Goal: Task Accomplishment & Management: Manage account settings

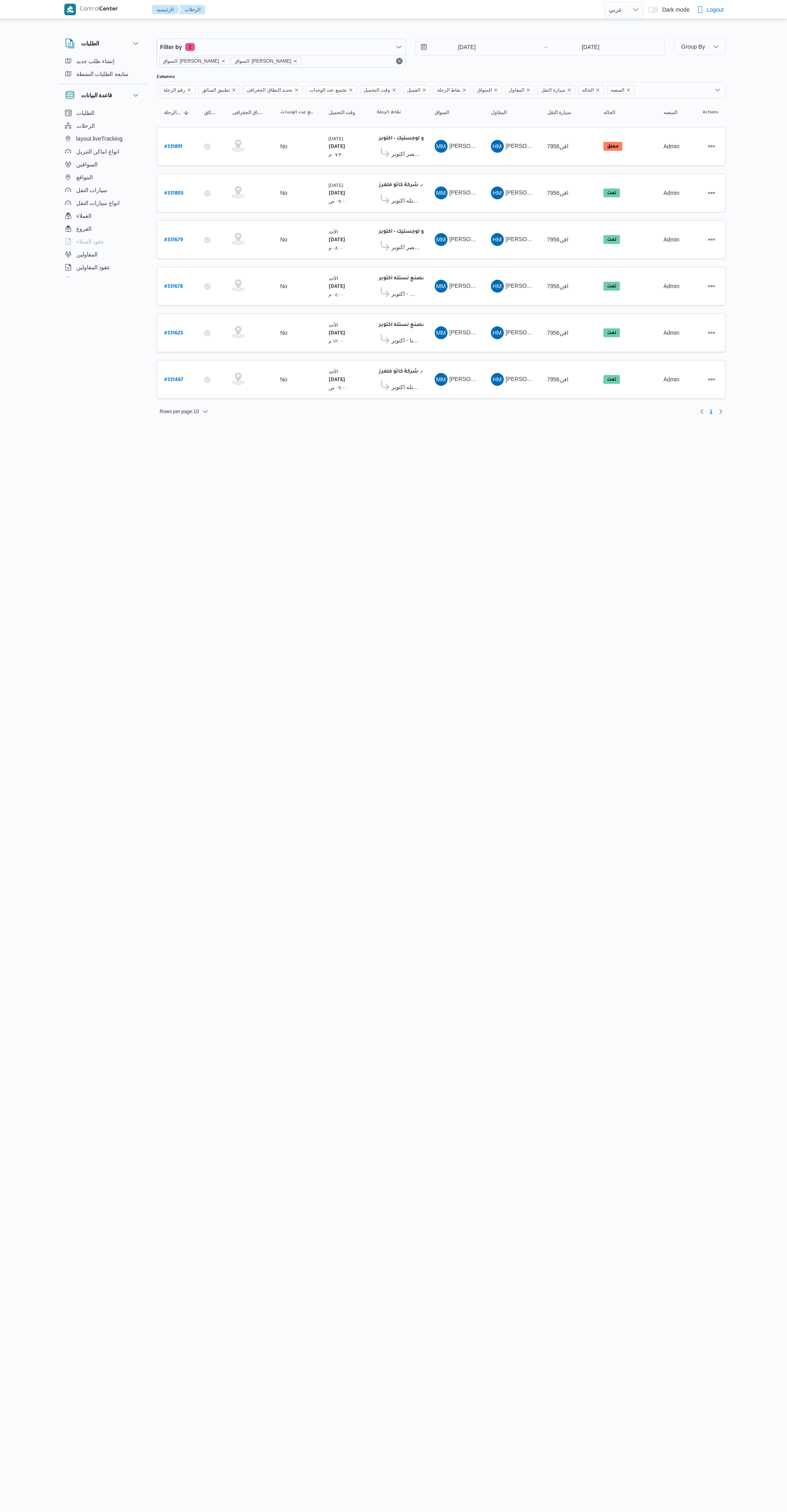
select select "ar"
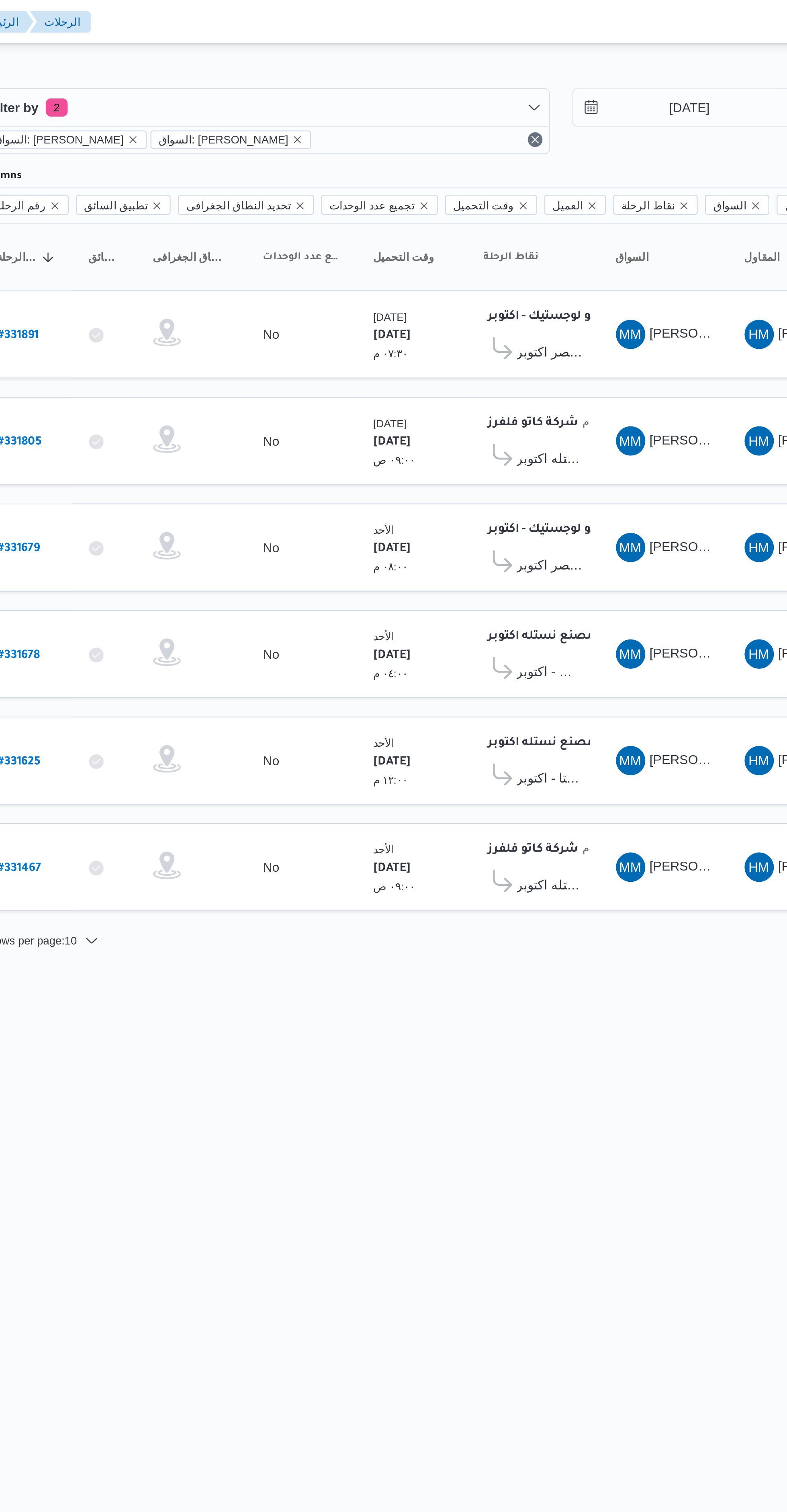
click at [178, 146] on b "# 331891" at bounding box center [173, 147] width 18 height 5
select select "ar"
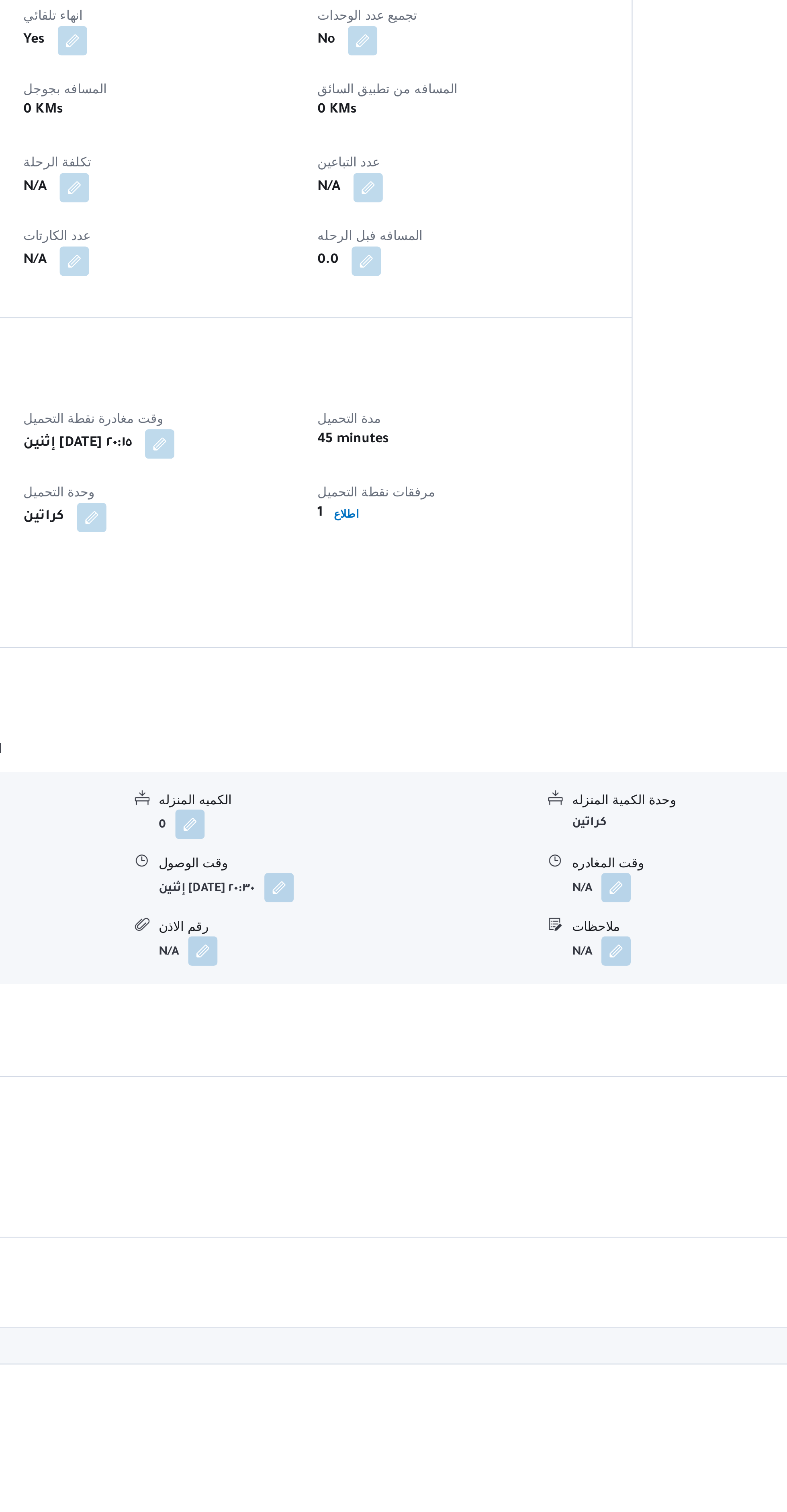
click at [577, 756] on button "button" at bounding box center [576, 762] width 13 height 13
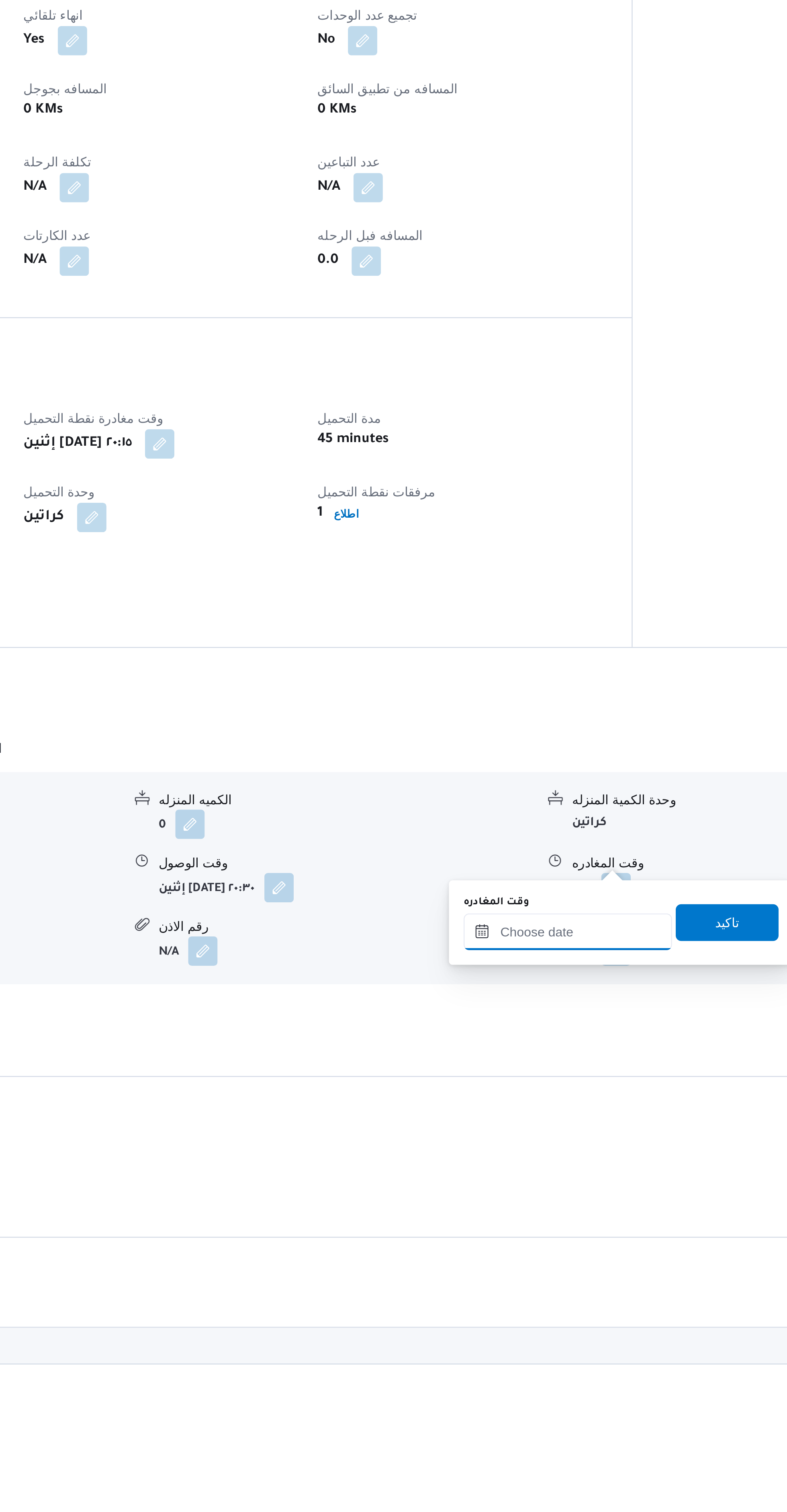
click at [545, 781] on input "وقت المغادره" at bounding box center [555, 781] width 91 height 16
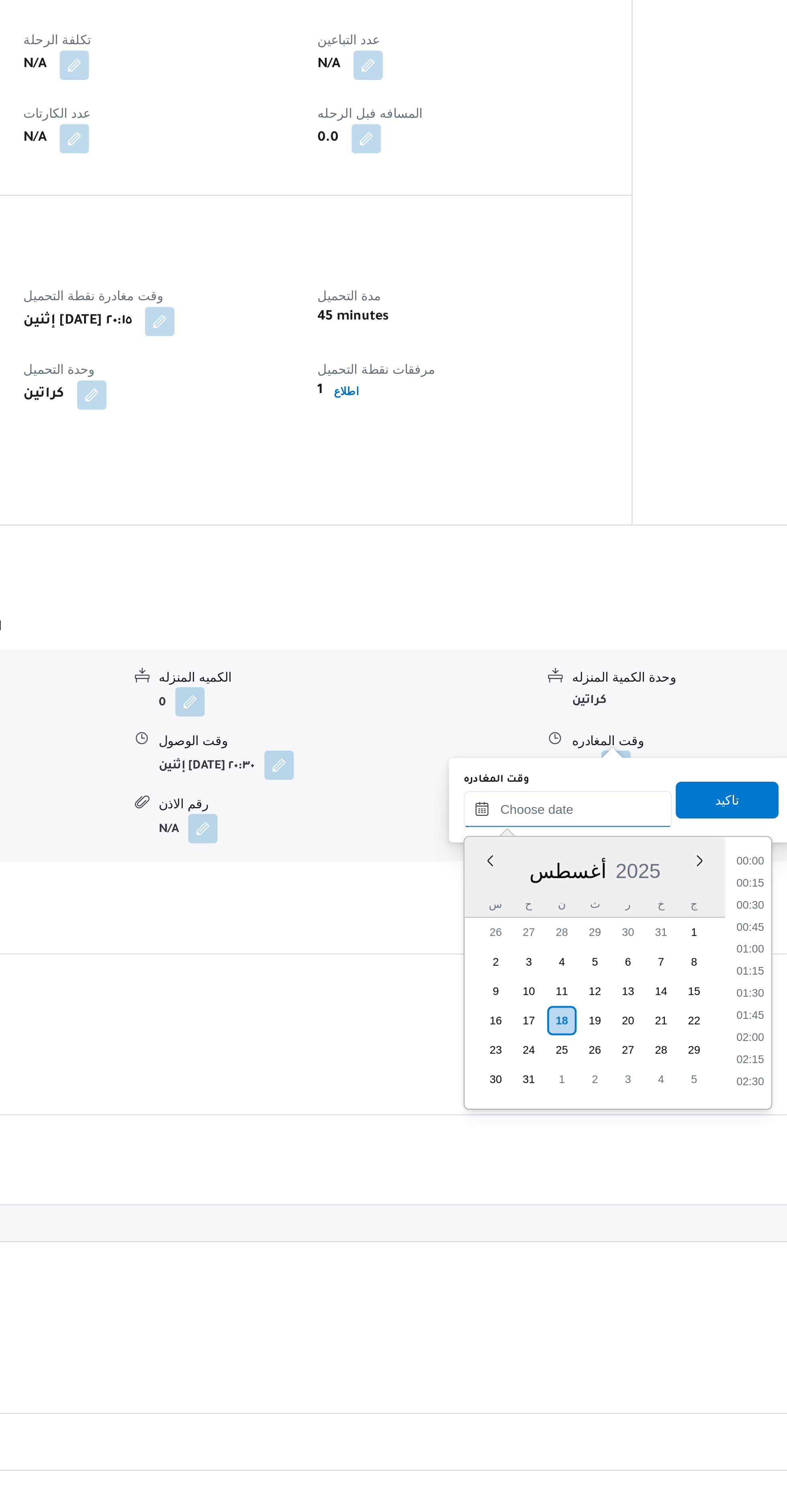
scroll to position [802, 0]
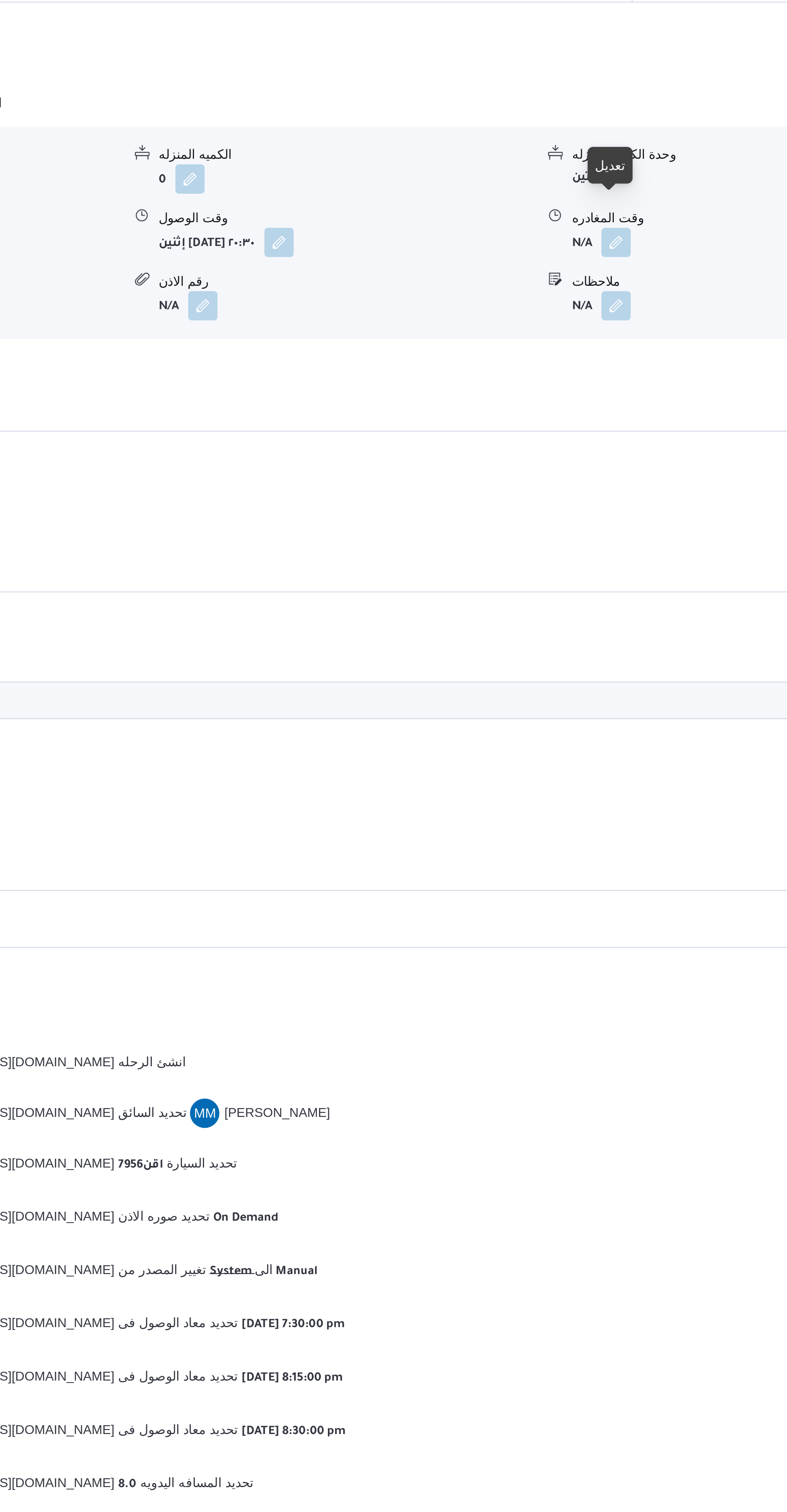
click at [575, 756] on button "button" at bounding box center [576, 762] width 13 height 13
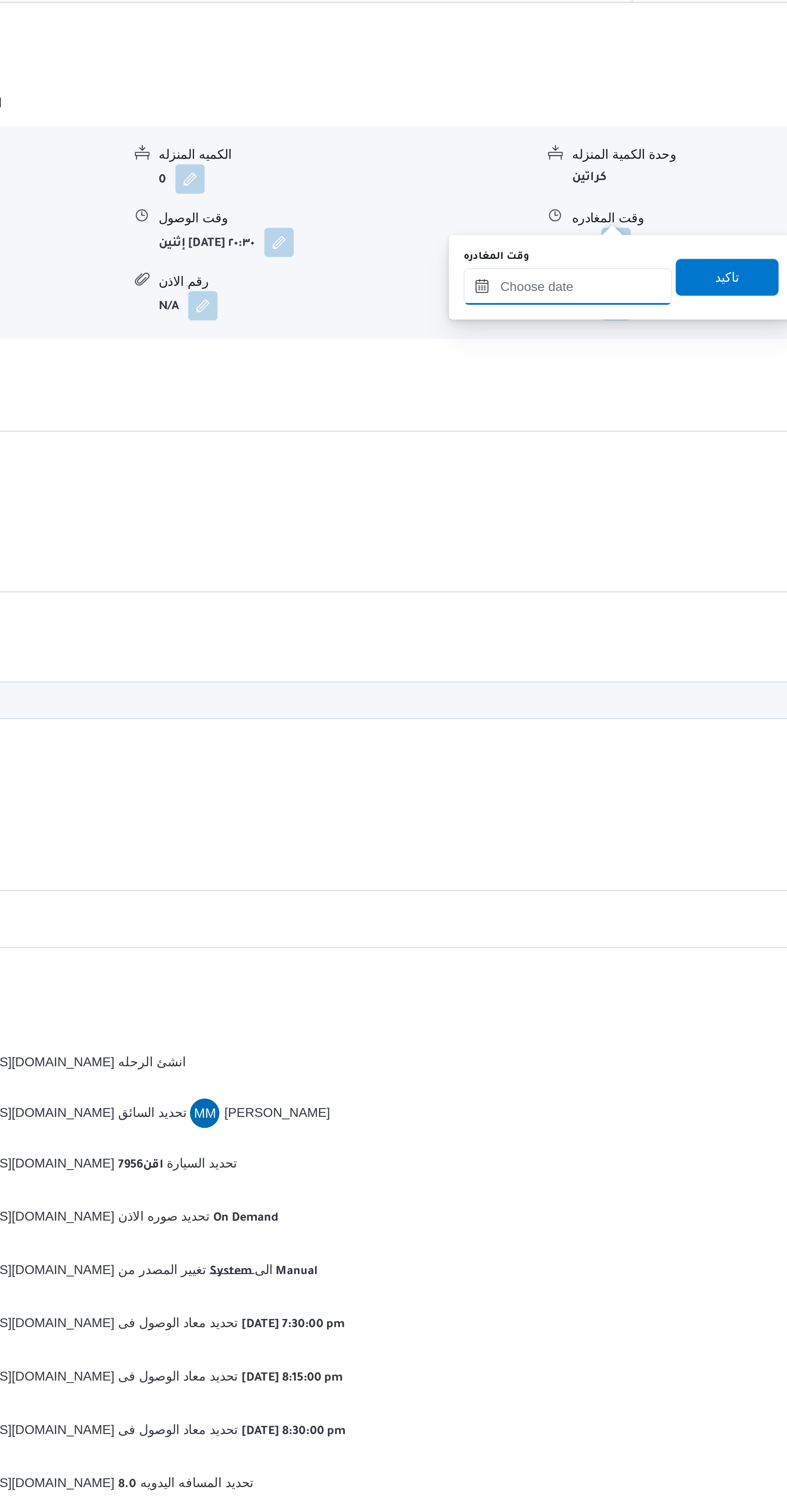
click at [544, 781] on input "وقت المغادره" at bounding box center [555, 781] width 91 height 16
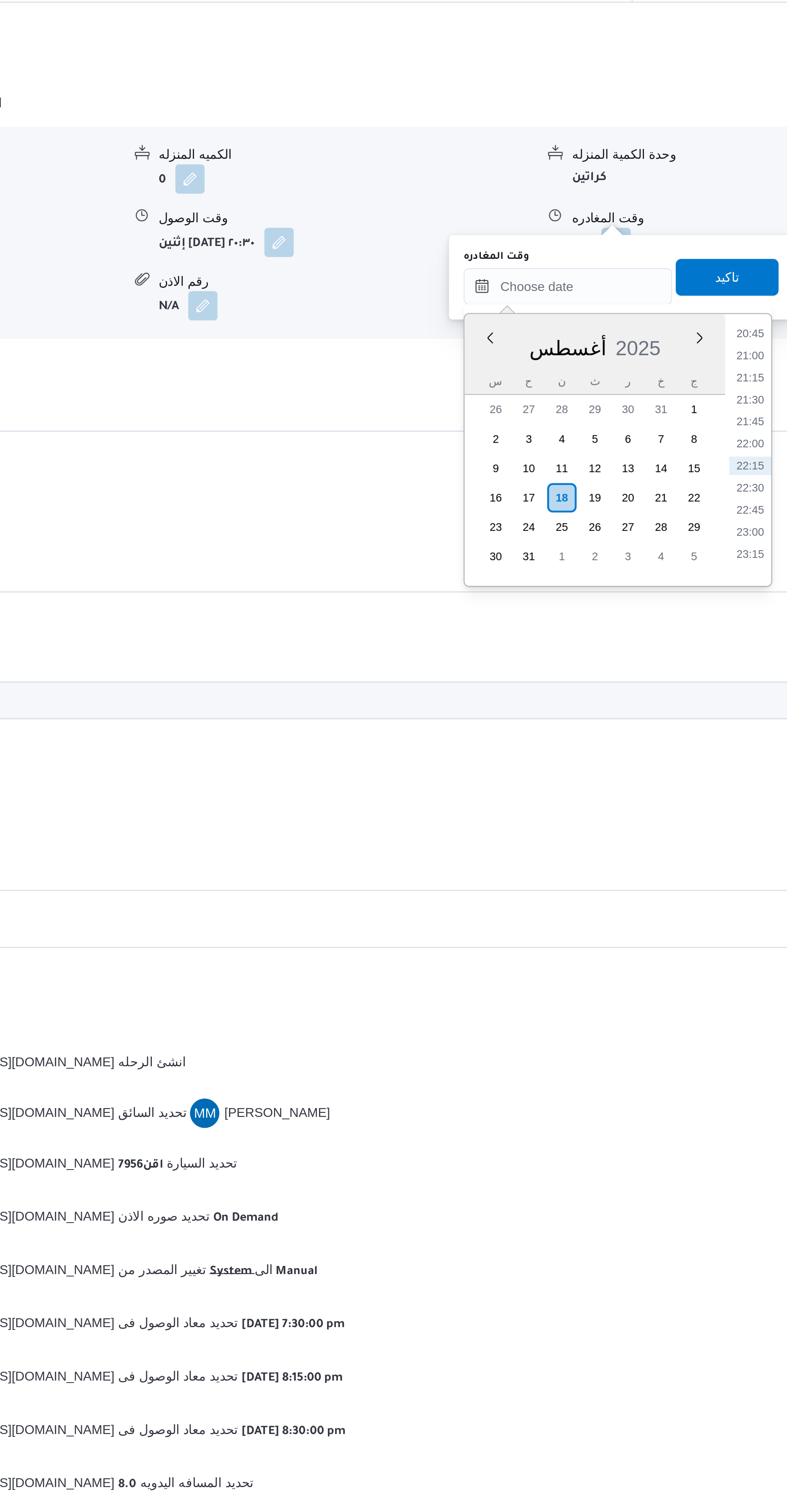
click at [636, 831] on li "21:30" at bounding box center [635, 830] width 18 height 8
type input "١٨/٠٨/٢٠٢٥ ٢١:٣٠"
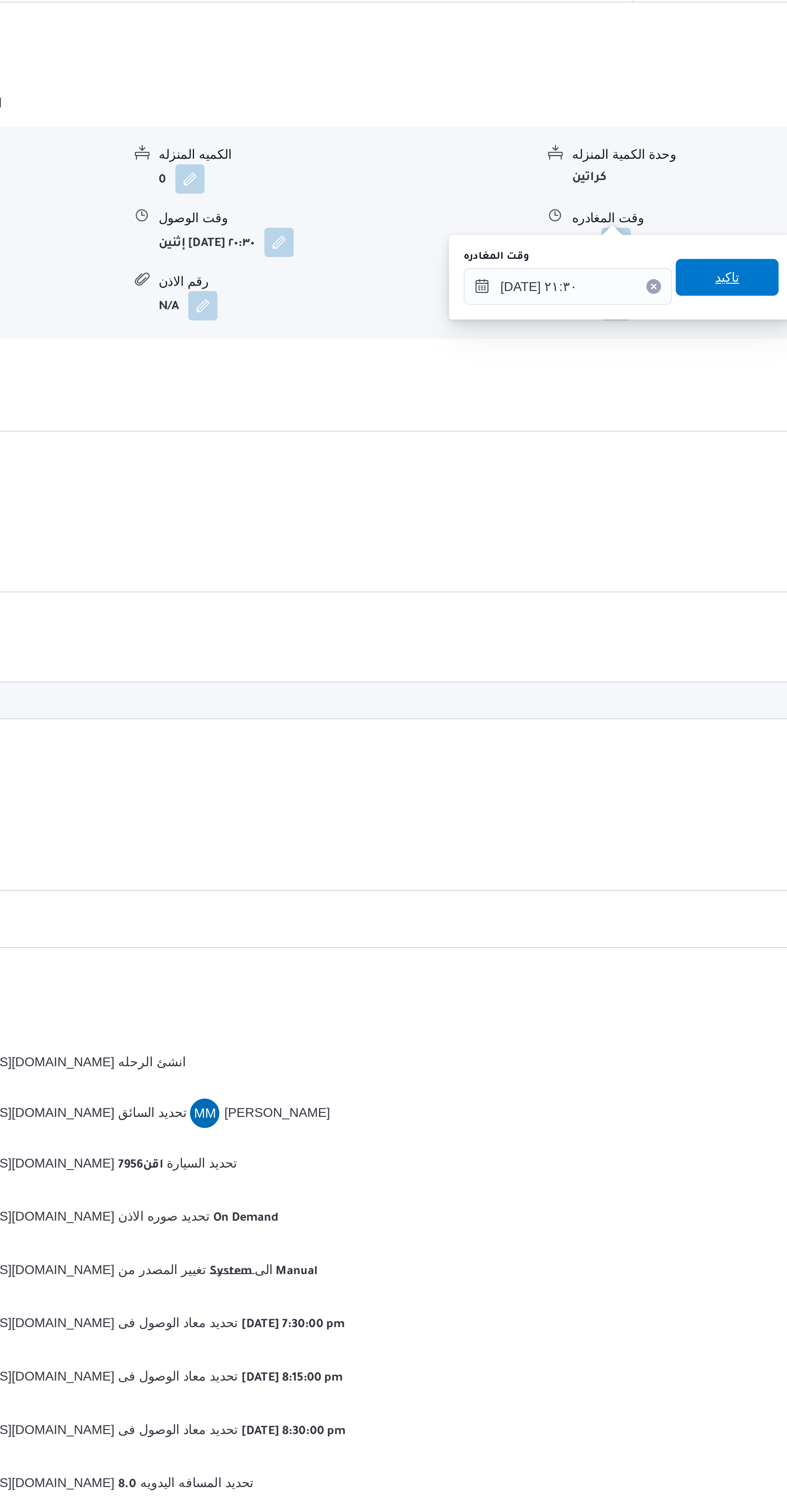
click at [625, 772] on span "تاكيد" at bounding box center [624, 777] width 45 height 16
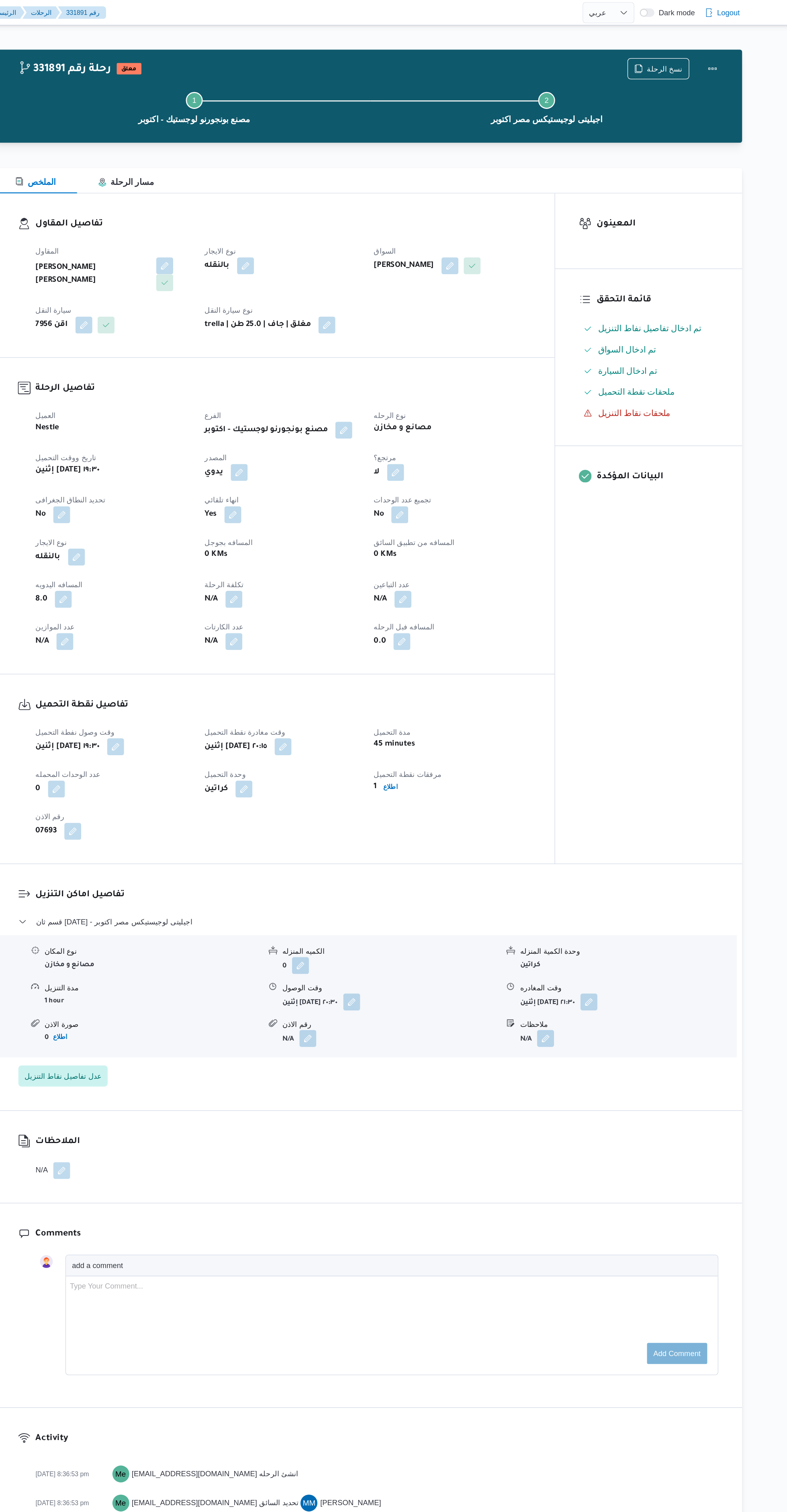
scroll to position [0, 0]
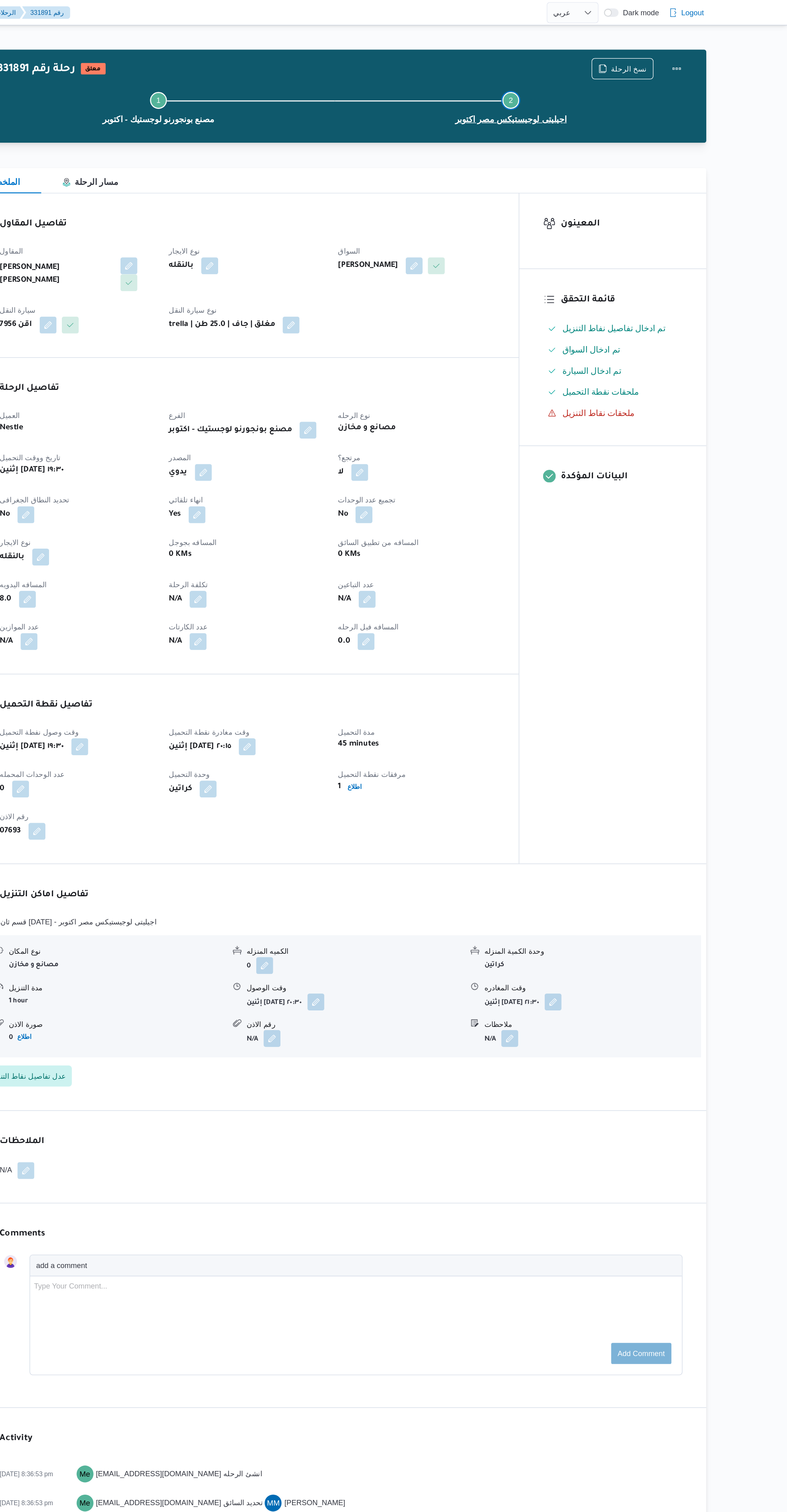
click at [709, 67] on button "Step 2 is incomplete 2 اجيليتى لوجيستيكس مصر اكتوبر" at bounding box center [577, 81] width 268 height 42
click at [703, 52] on button "Actions" at bounding box center [703, 52] width 16 height 16
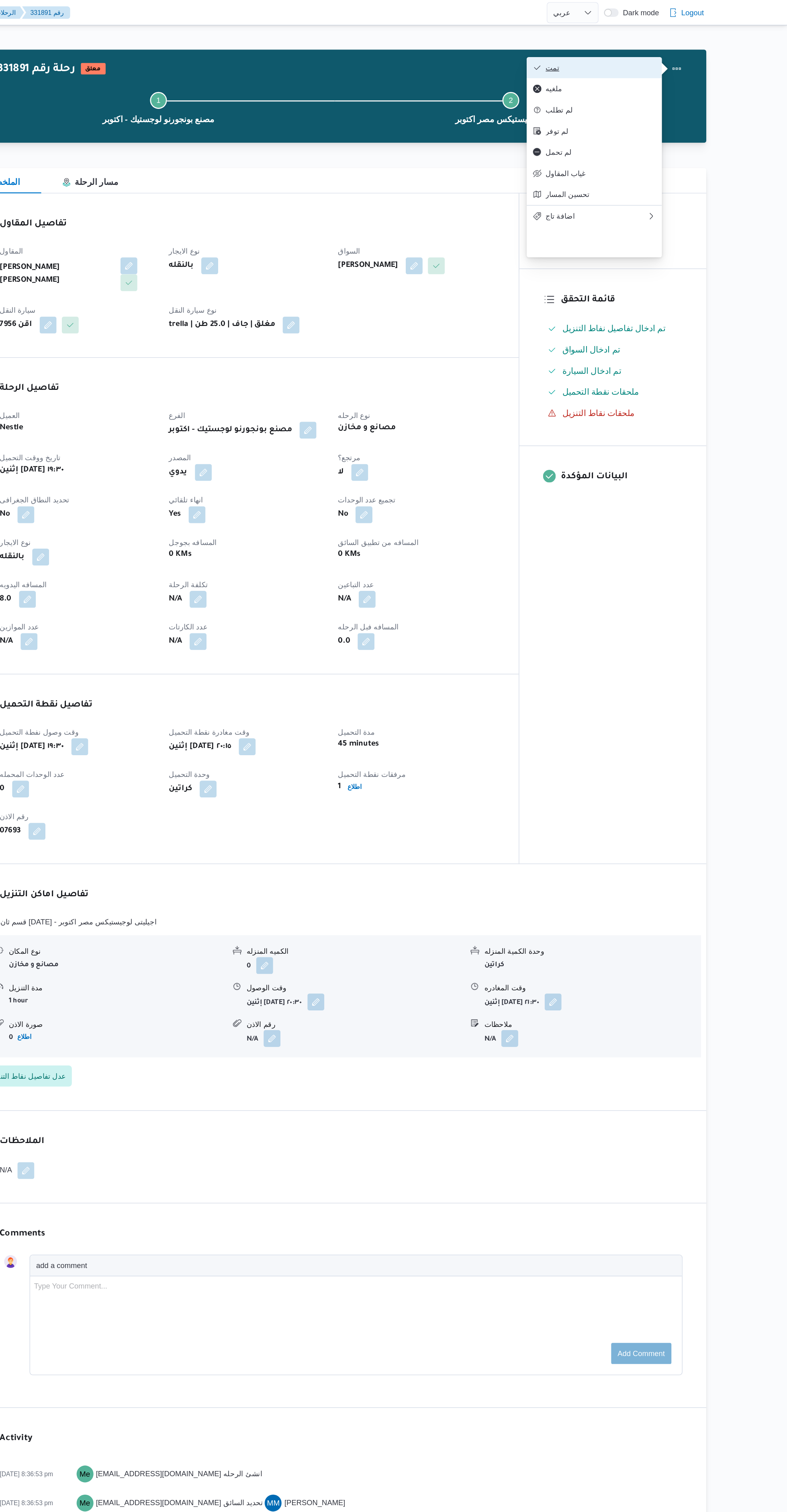
click at [669, 48] on span "تمت" at bounding box center [644, 51] width 83 height 6
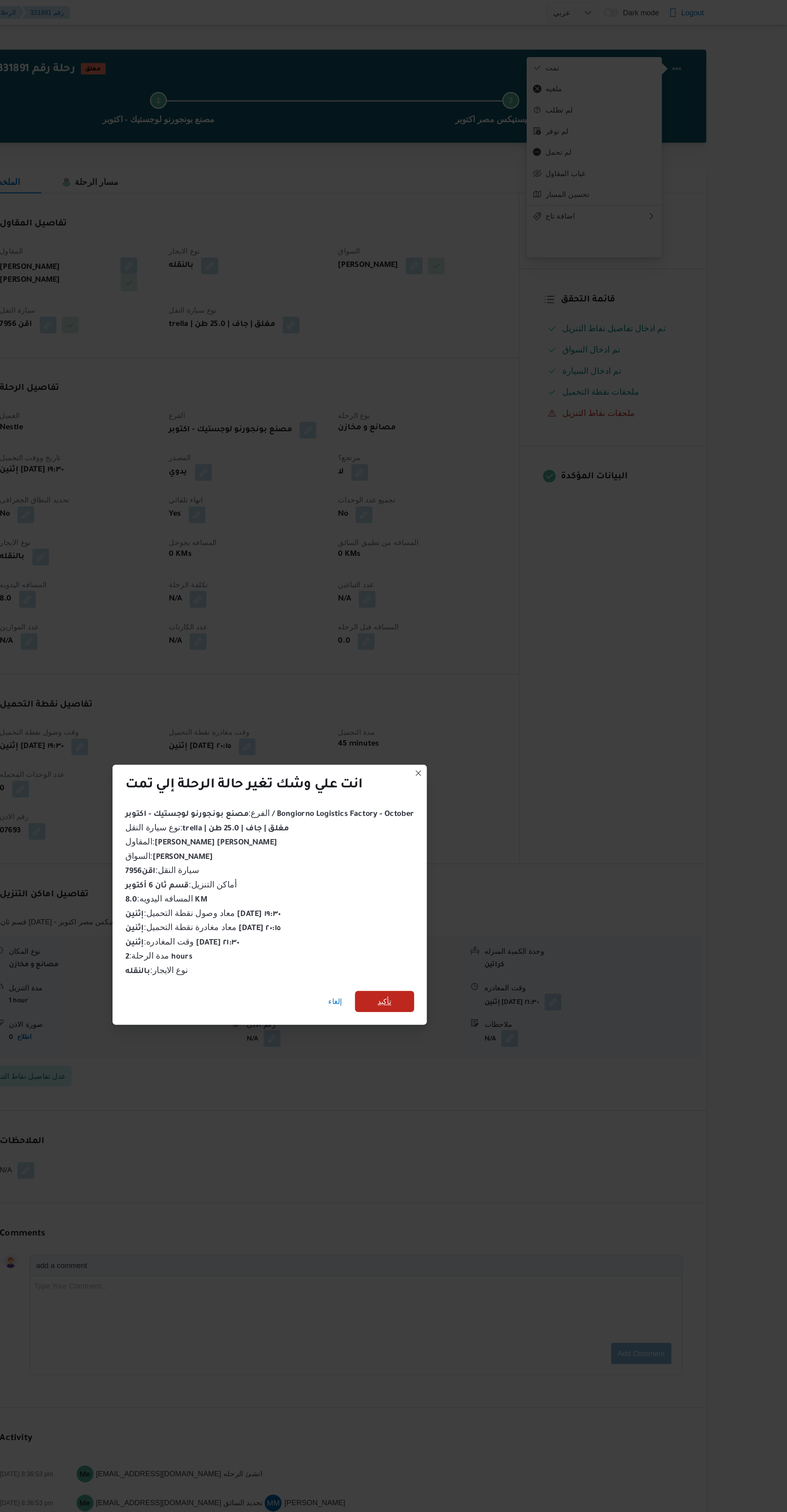
click at [494, 754] on span "تأكيد" at bounding box center [481, 762] width 45 height 16
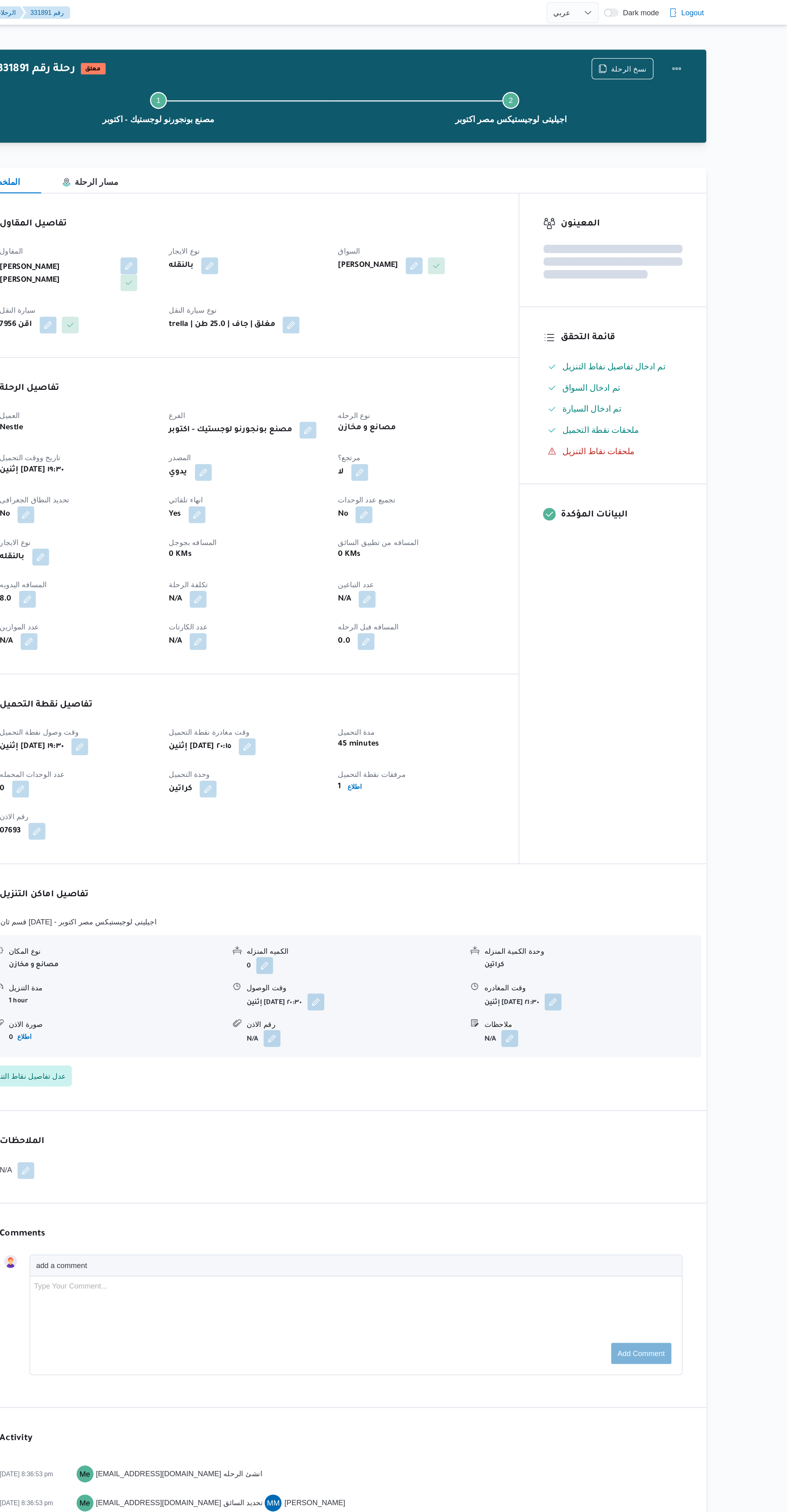
click at [609, 630] on div "المعينون قائمة التحقق تم ادخال تفاصيل نفاط التنزيل تم ادخال السواق تم ادخال الس…" at bounding box center [654, 402] width 142 height 510
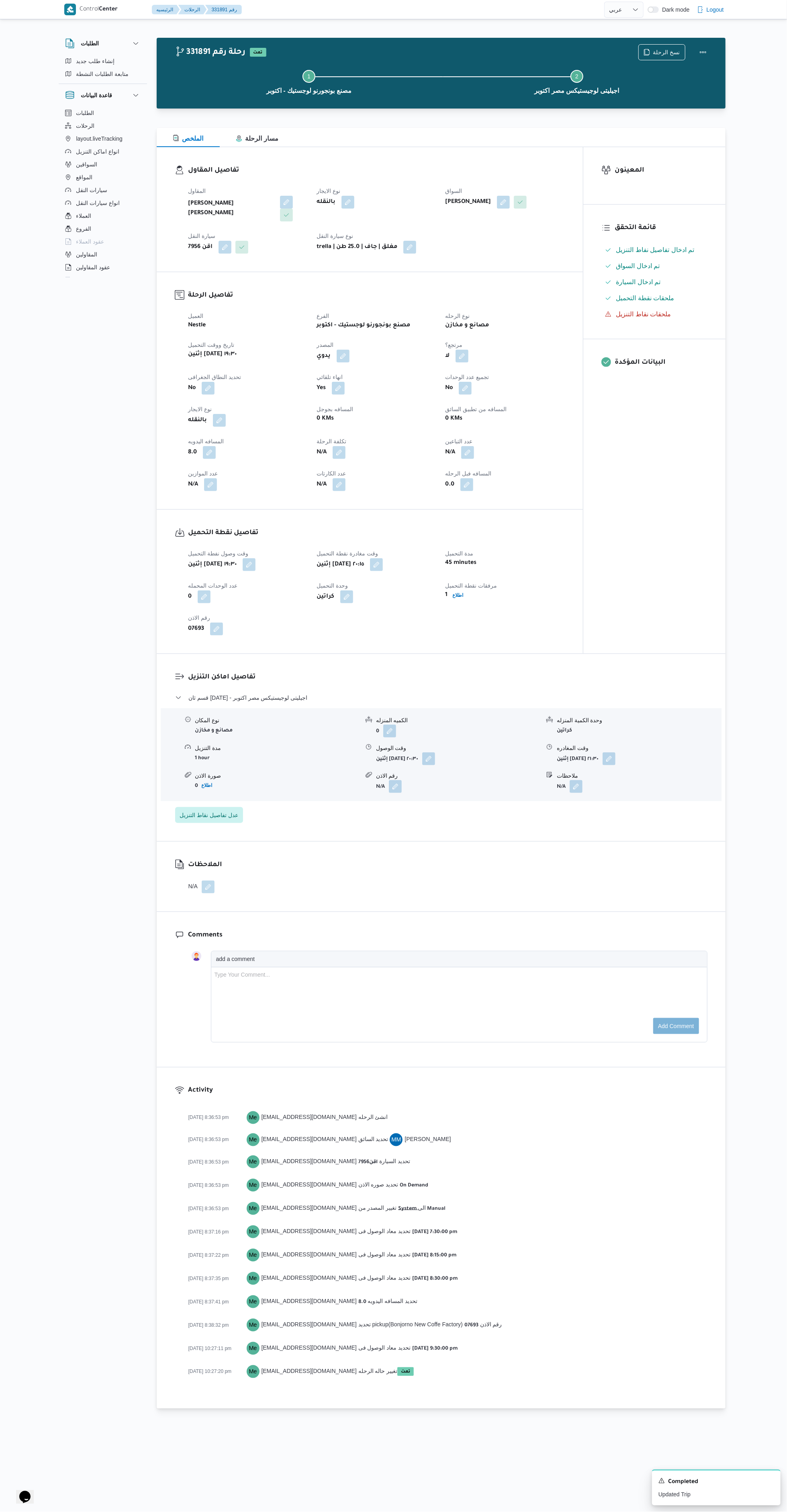
select select "ar"
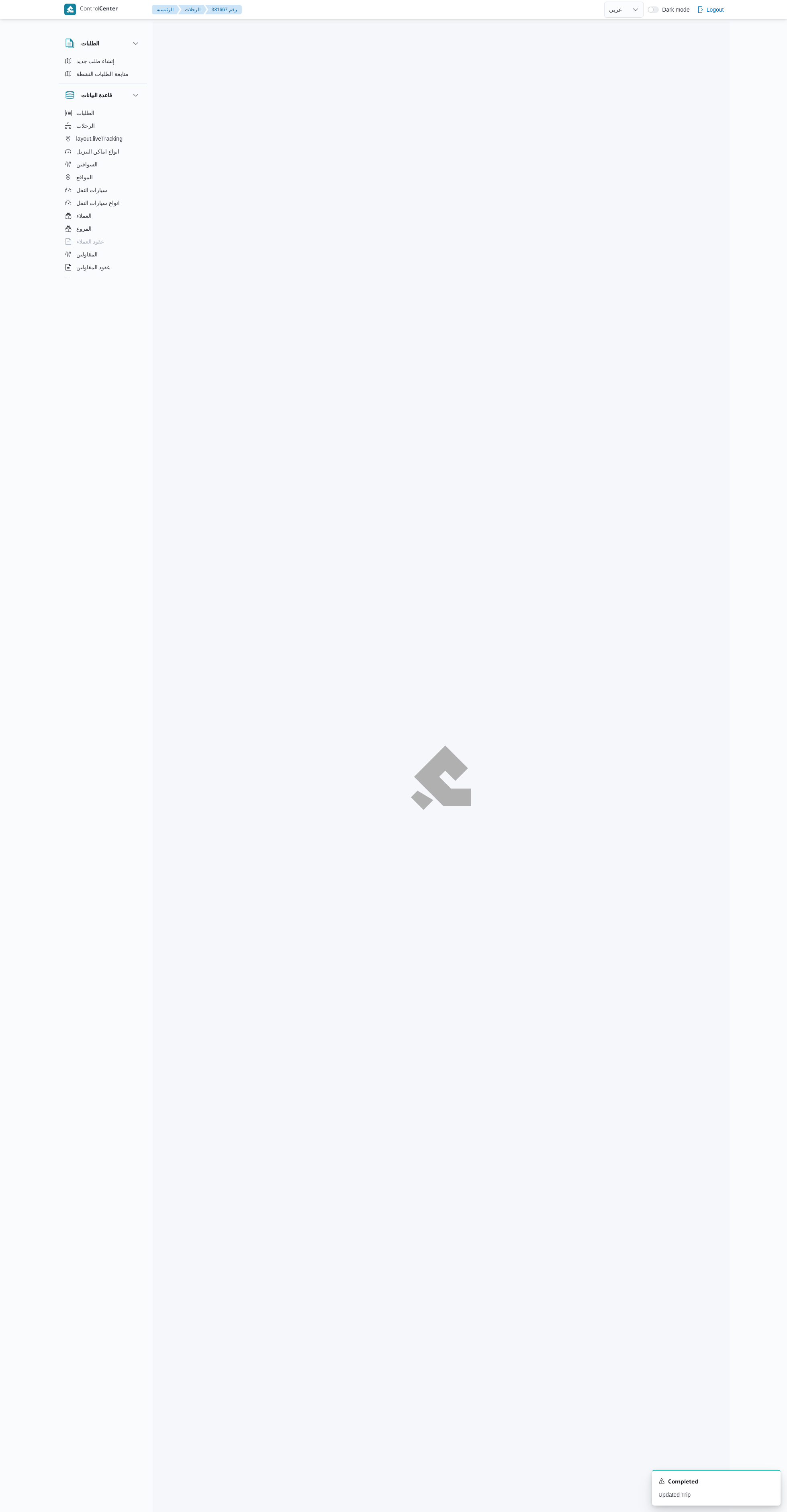
select select "ar"
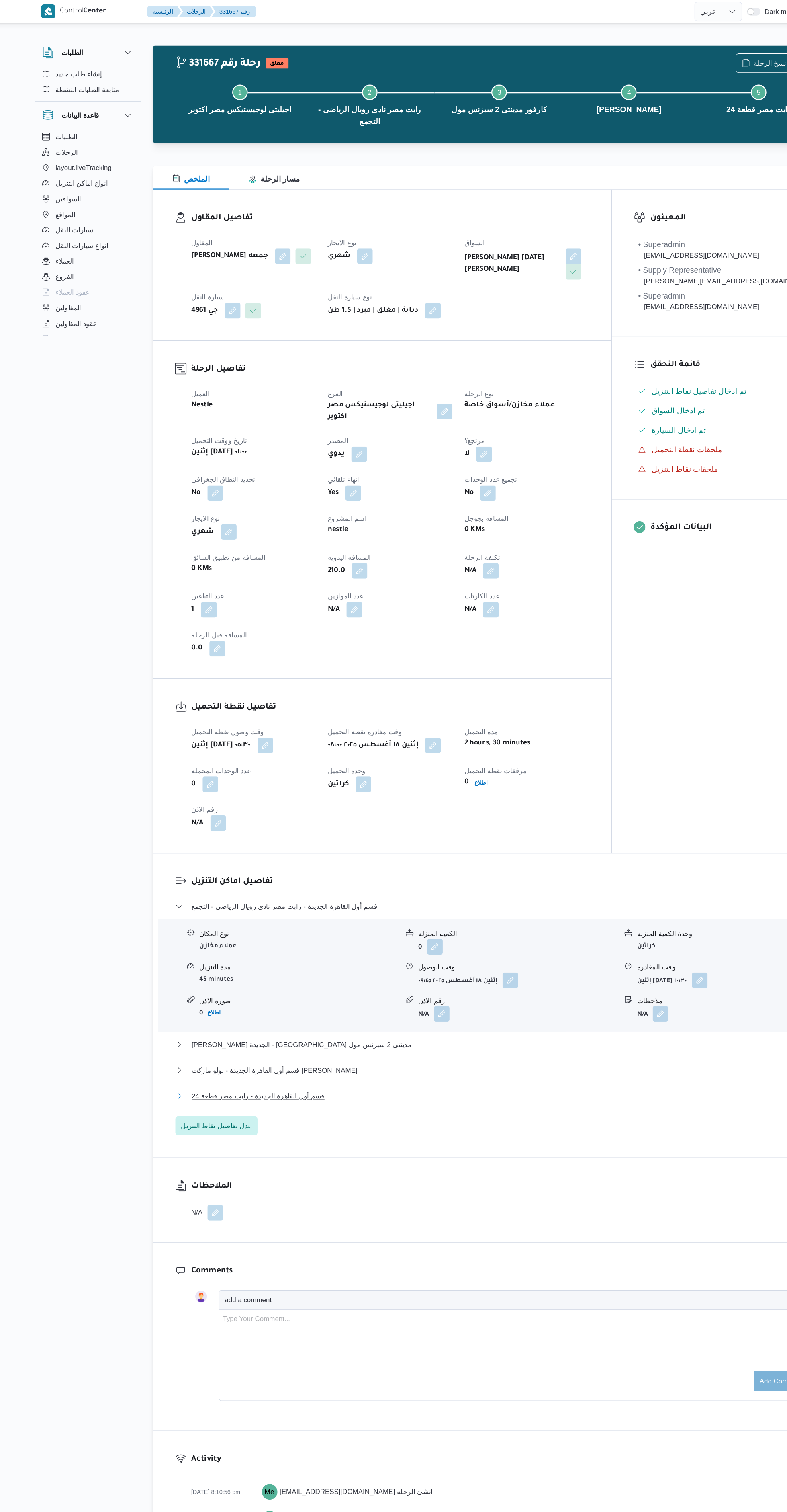
click at [450, 901] on button "قسم أول القاهرة الجديدة - رابت مصر قطعة 24" at bounding box center [441, 905] width 532 height 10
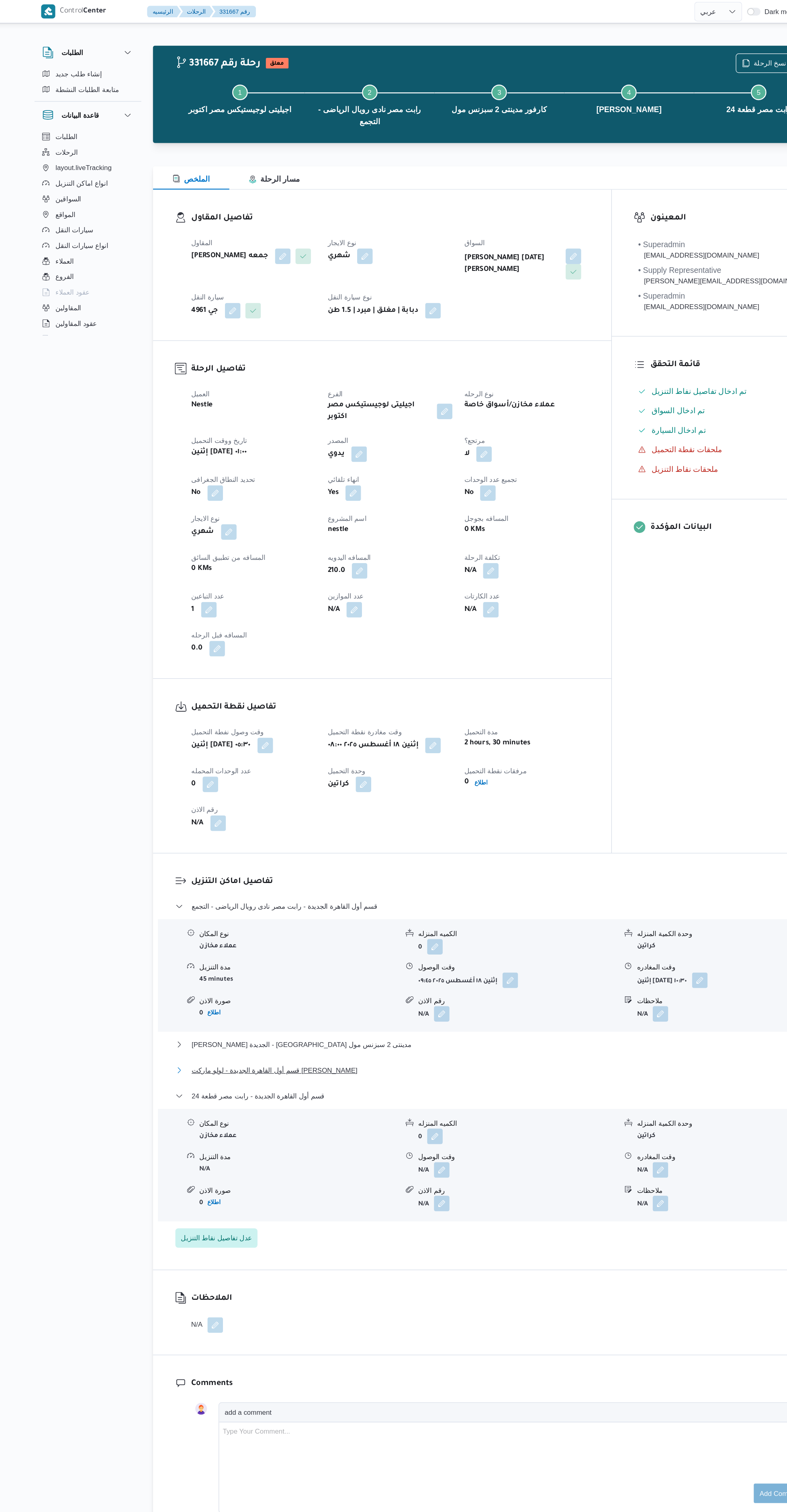
click at [475, 880] on button "قسم أول القاهرة الجديدة - لولو ماركت بارك مول" at bounding box center [441, 884] width 532 height 10
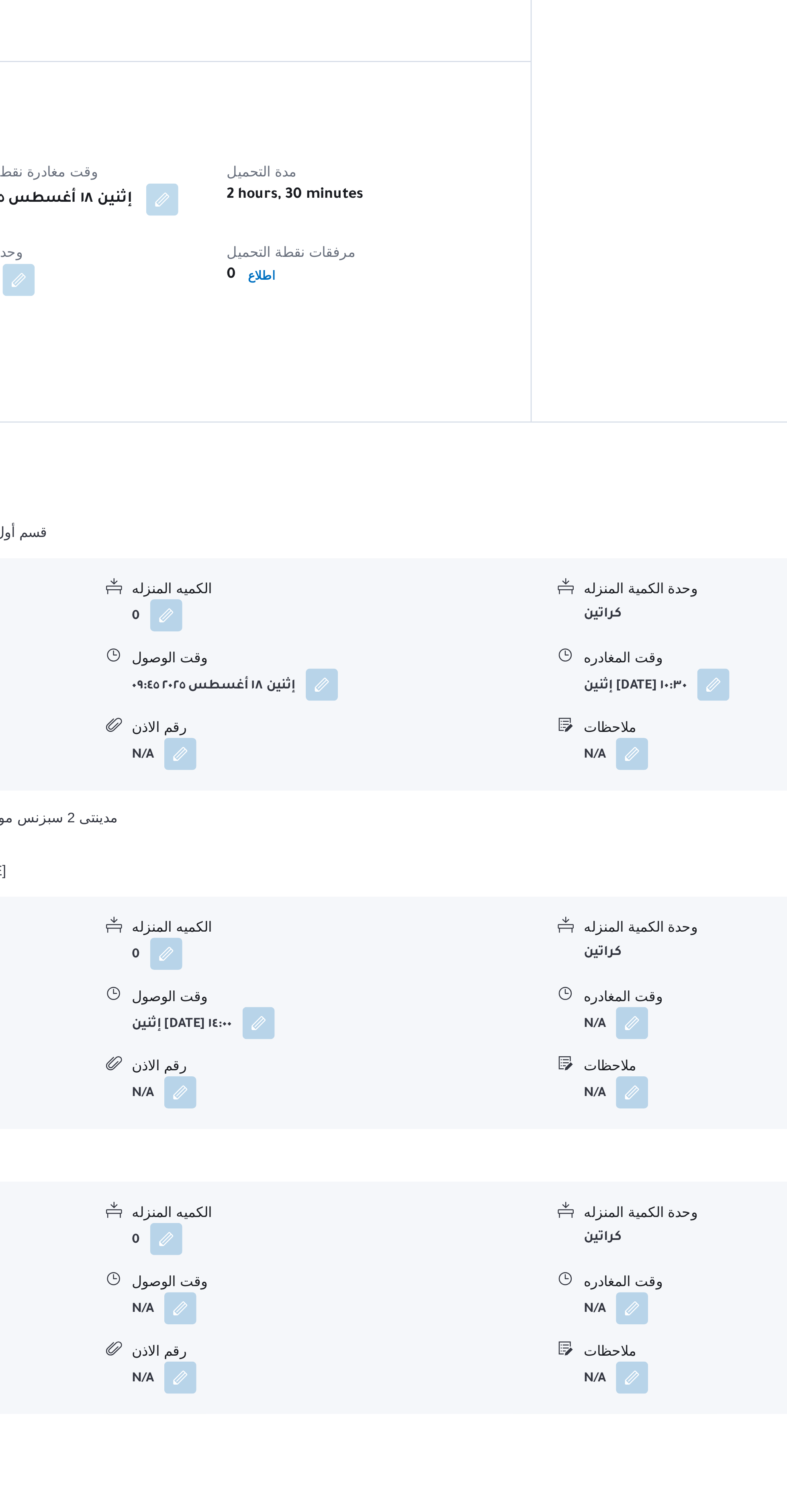
click at [580, 939] on span at bounding box center [573, 946] width 17 height 13
click at [543, 944] on div "نوع المكان أسواق خاصة الكميه المنزله 0 وحدة الكمية المنزله كراتين مدة التنزيل N…" at bounding box center [441, 941] width 567 height 91
click at [577, 939] on button "button" at bounding box center [576, 946] width 13 height 13
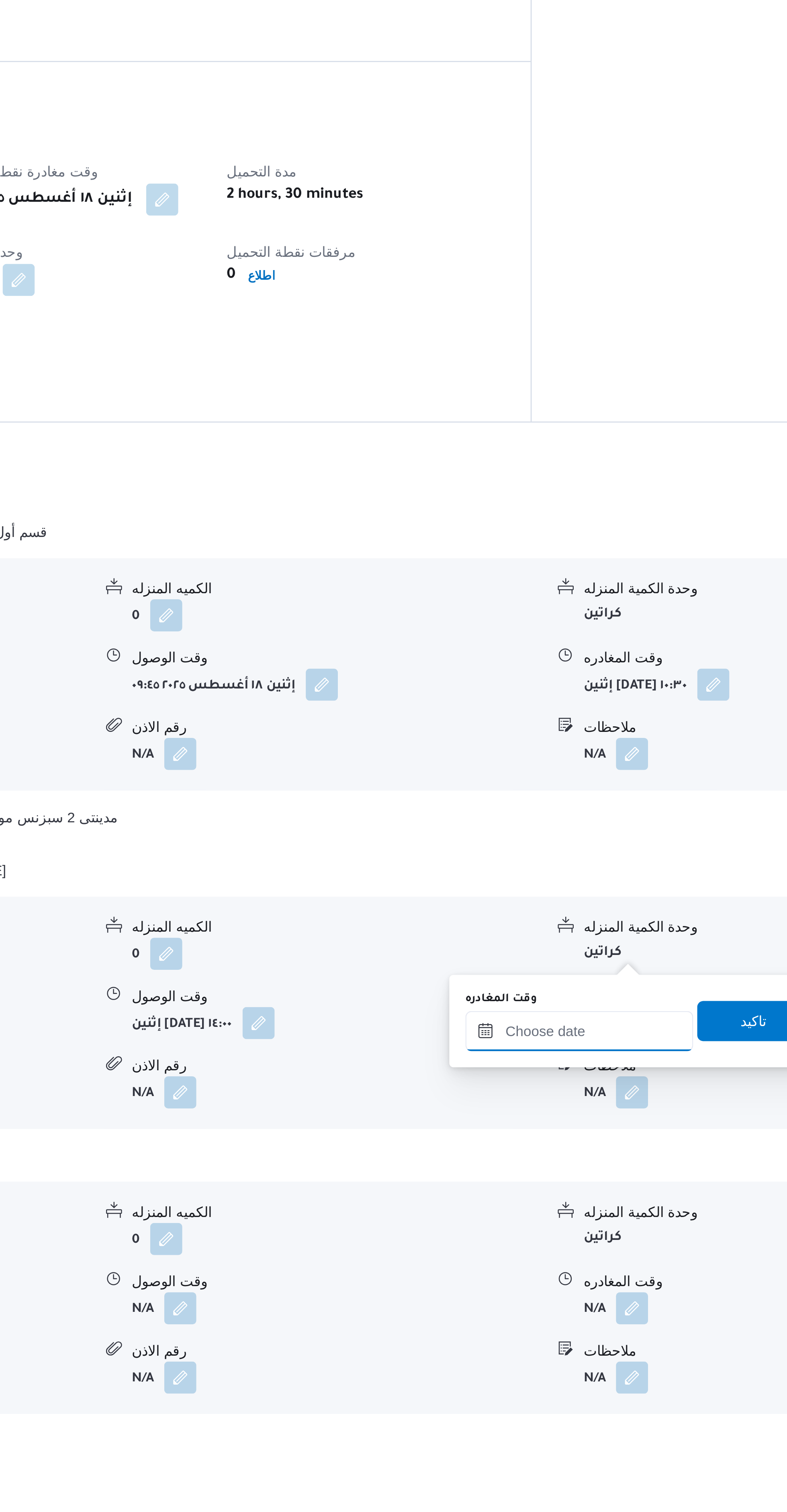
click at [549, 948] on input "وقت المغادره" at bounding box center [555, 948] width 91 height 16
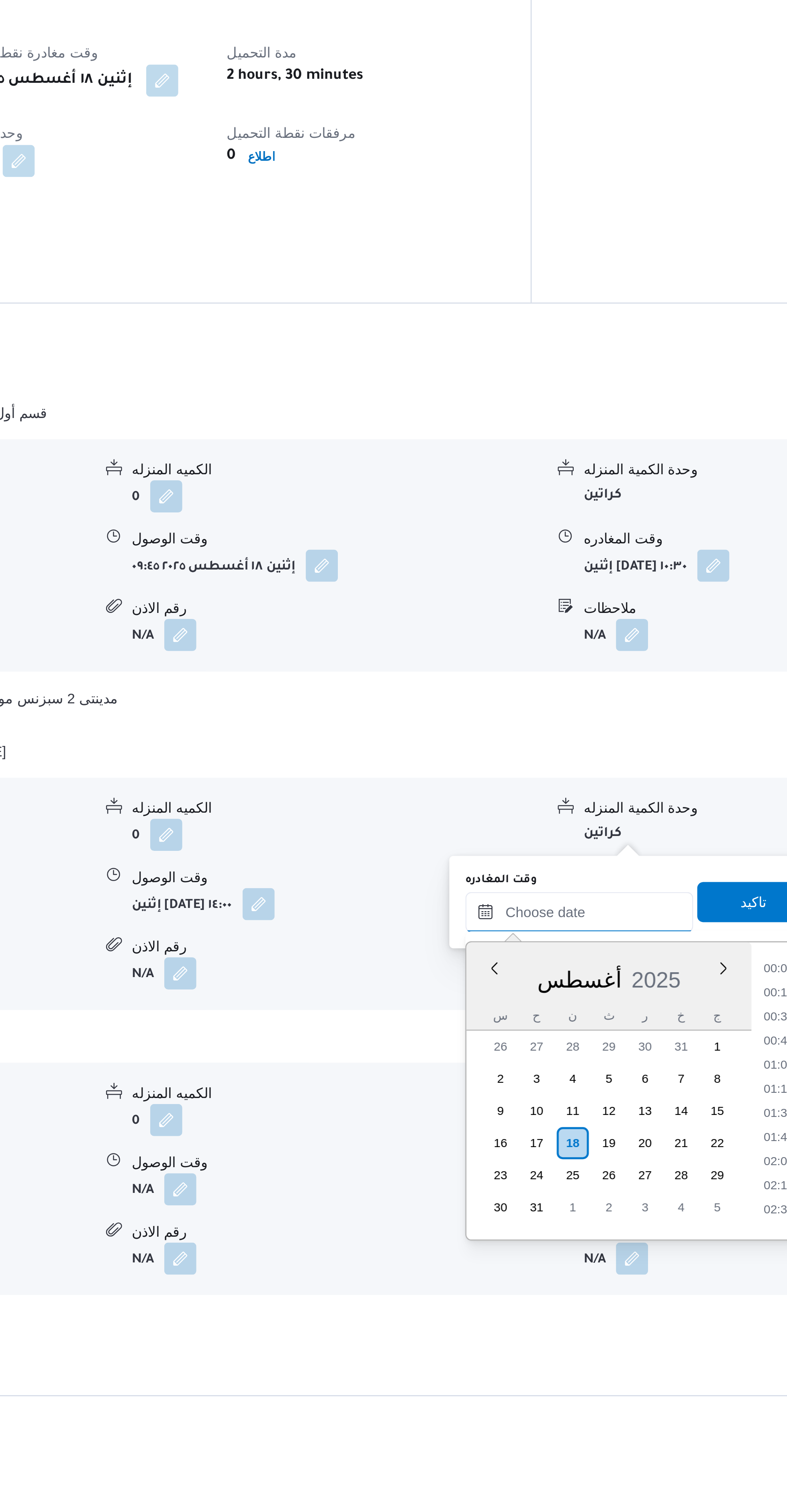
scroll to position [802, 0]
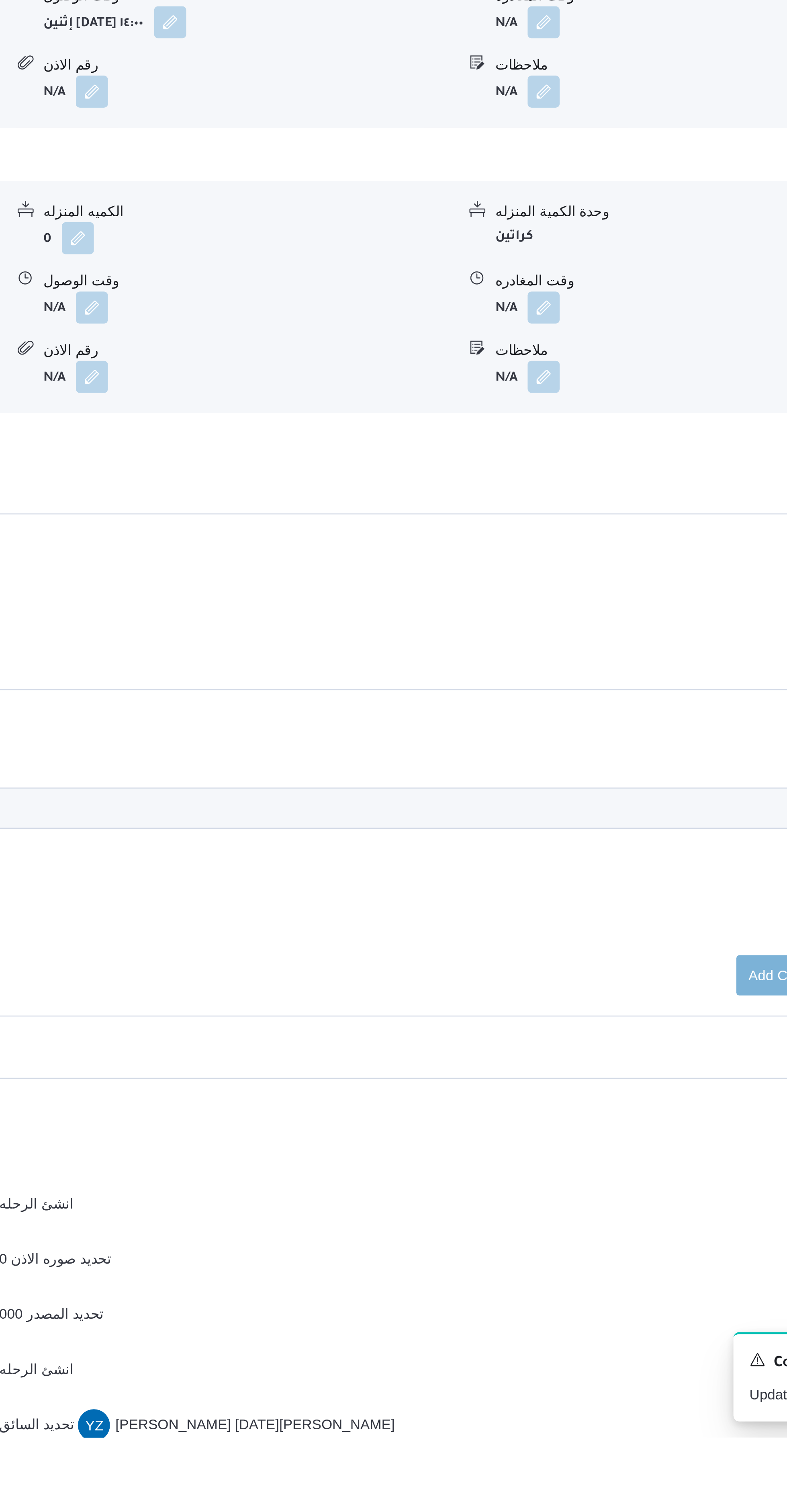
click at [570, 1053] on button "button" at bounding box center [576, 1059] width 13 height 13
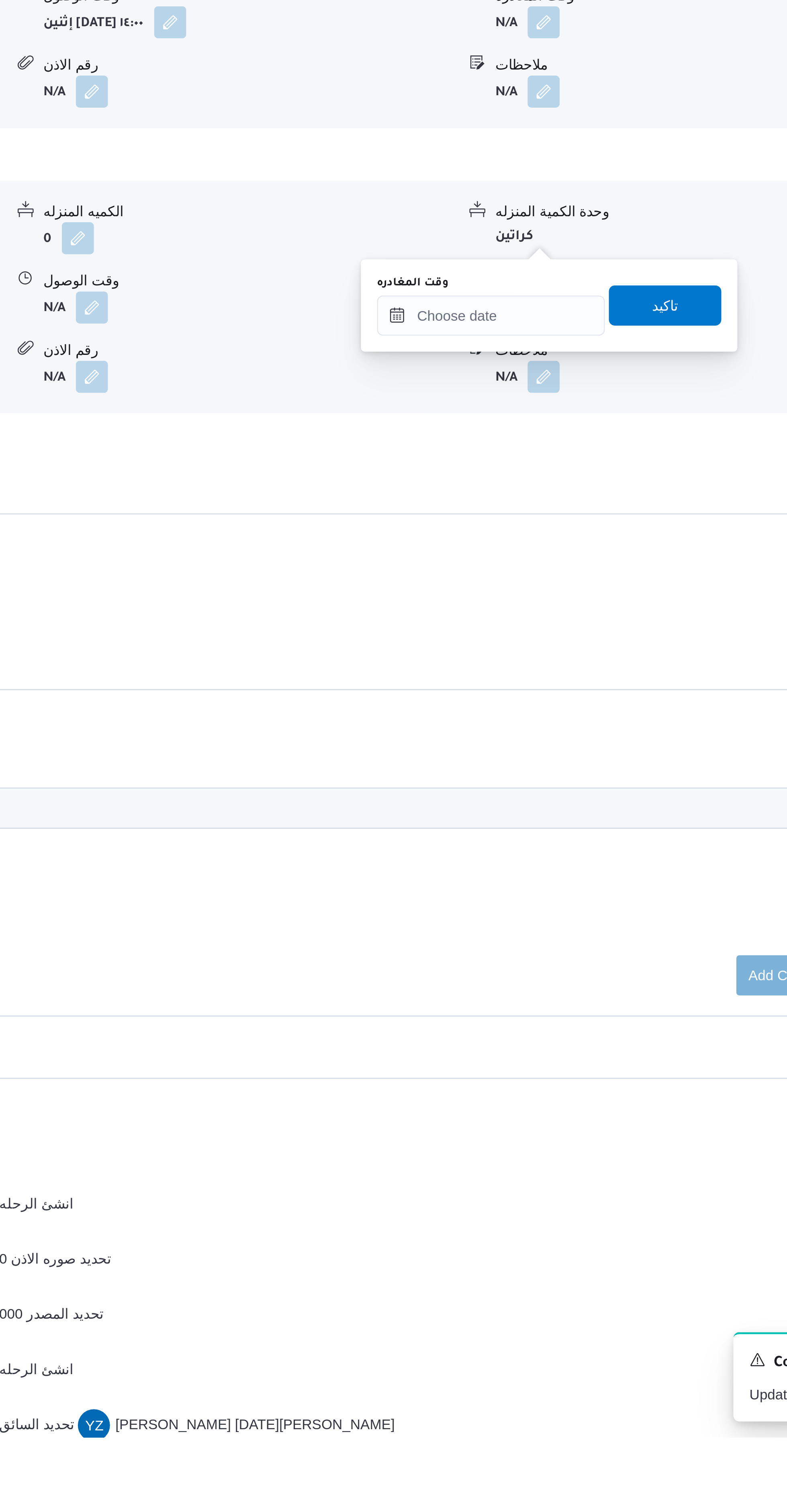
scroll to position [59, 0]
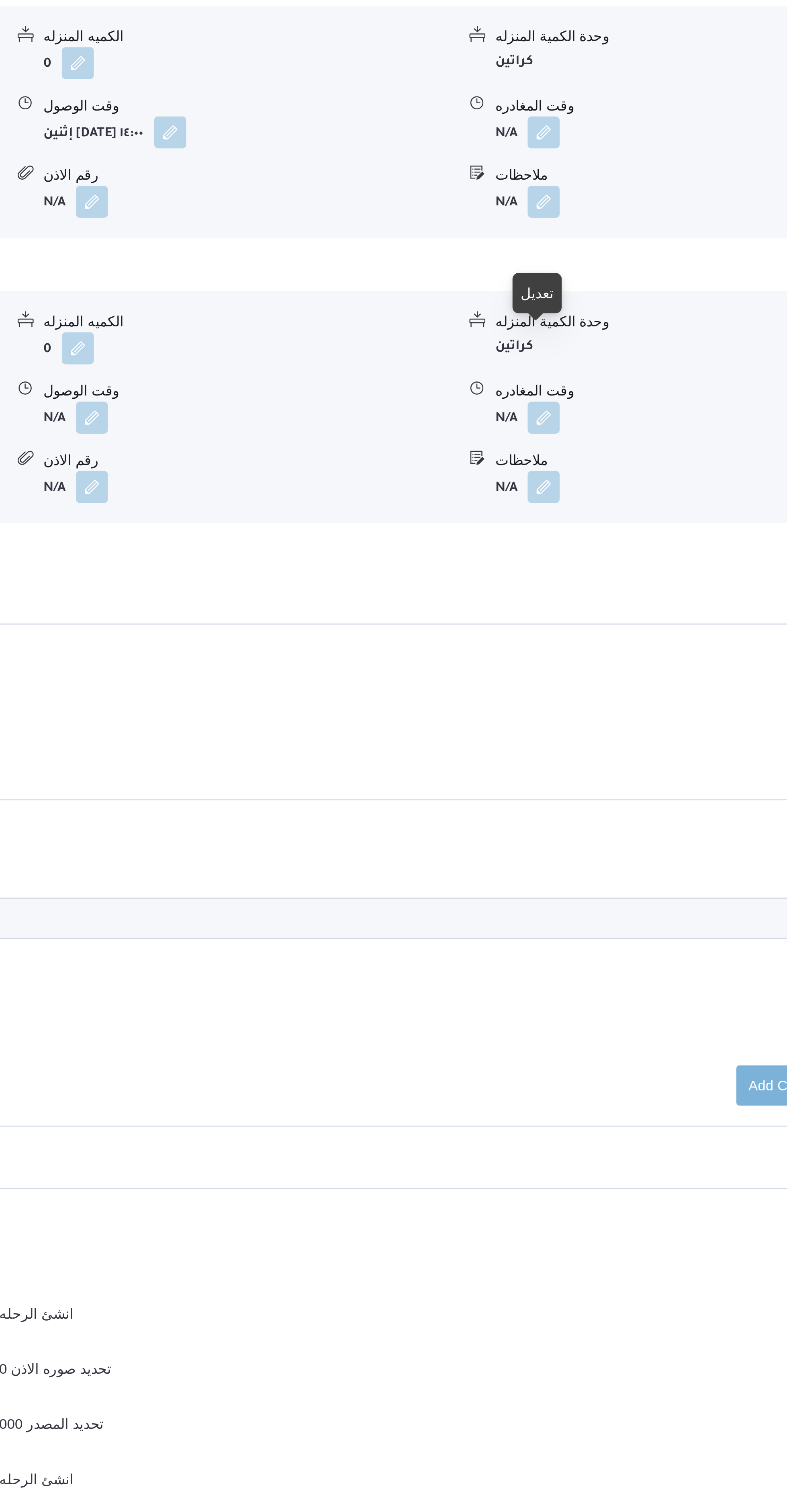
click at [578, 880] on button "button" at bounding box center [576, 886] width 13 height 13
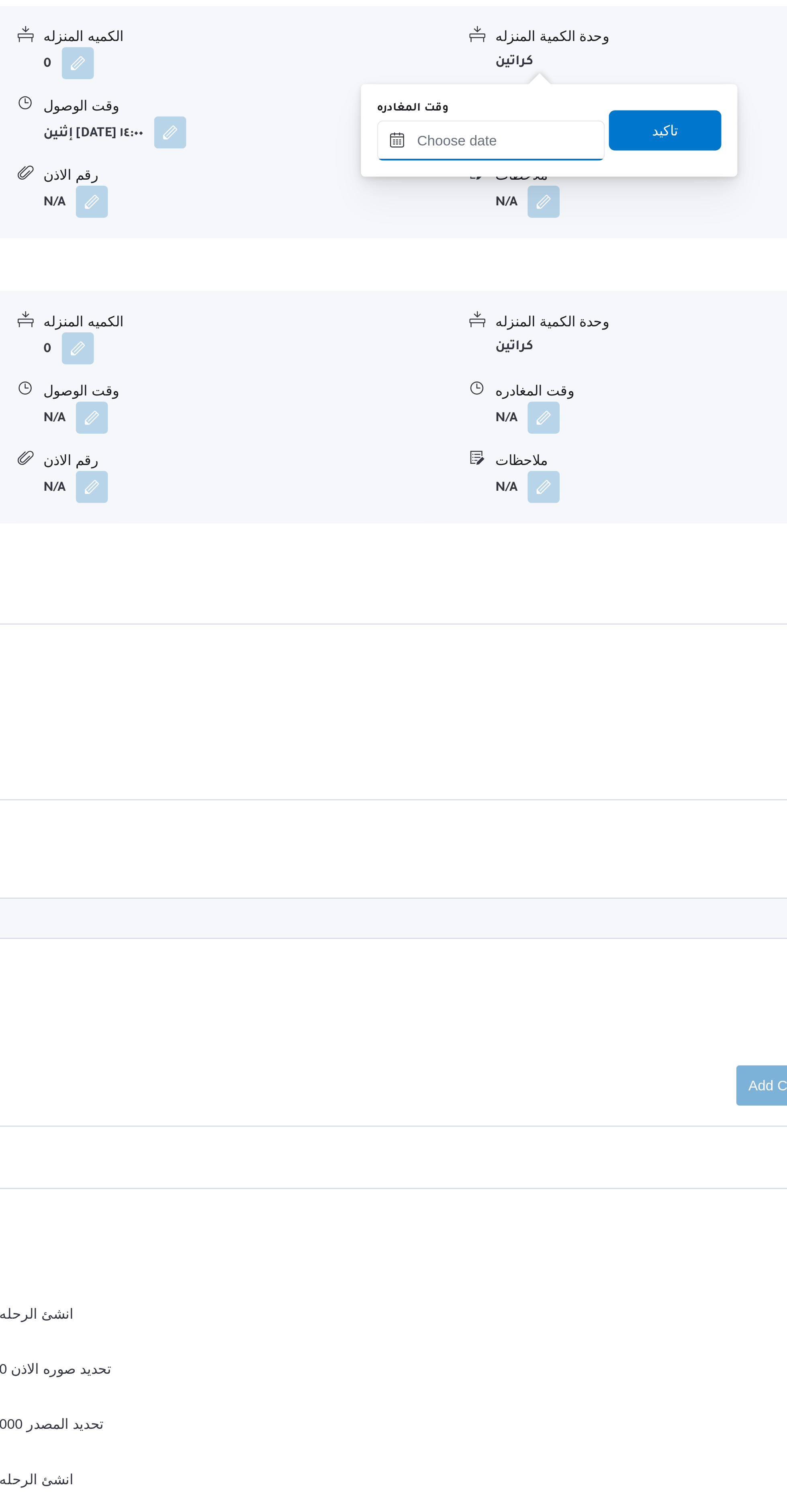
click at [531, 890] on input "وقت المغادره" at bounding box center [555, 890] width 91 height 16
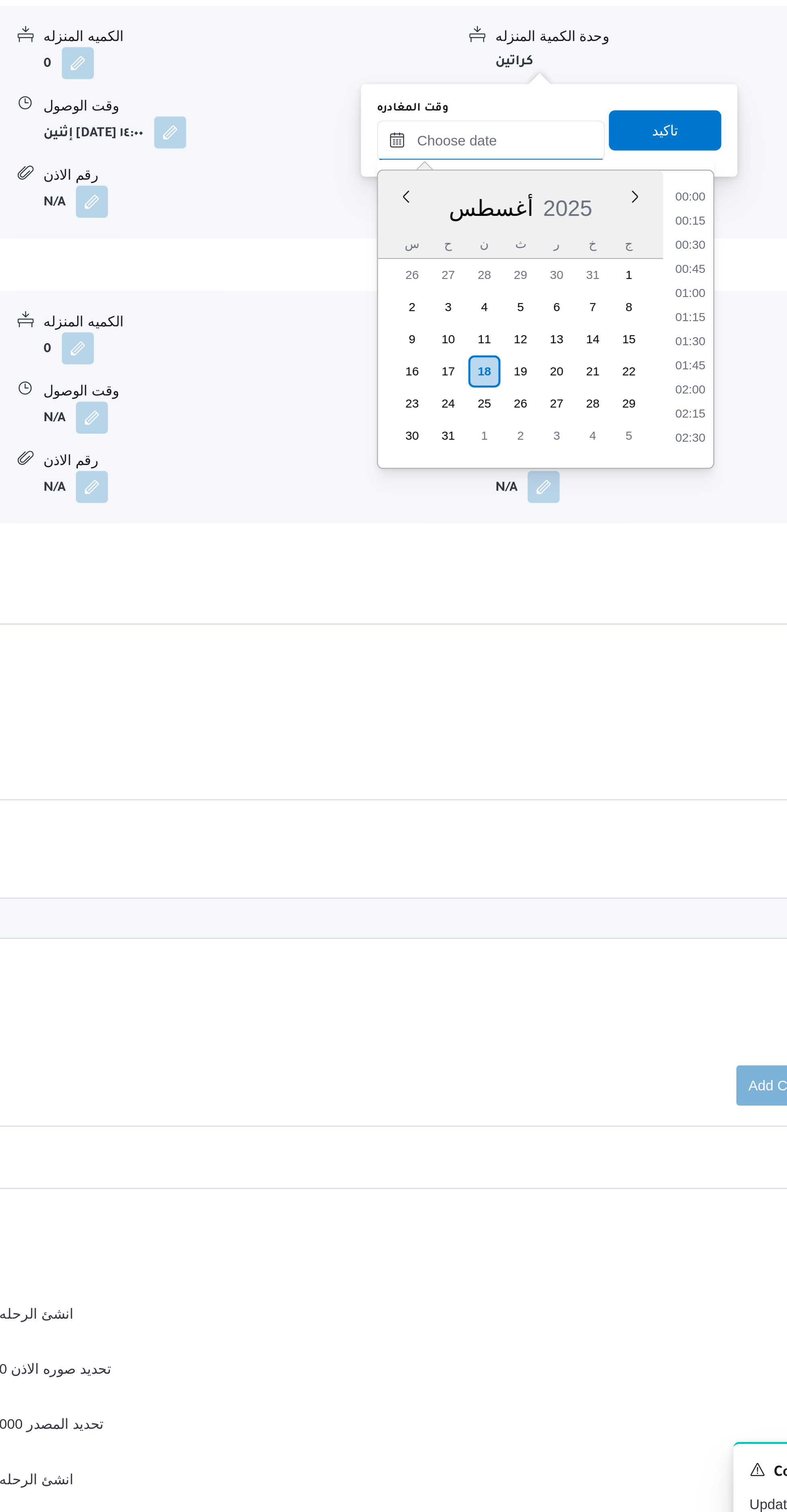
scroll to position [802, 0]
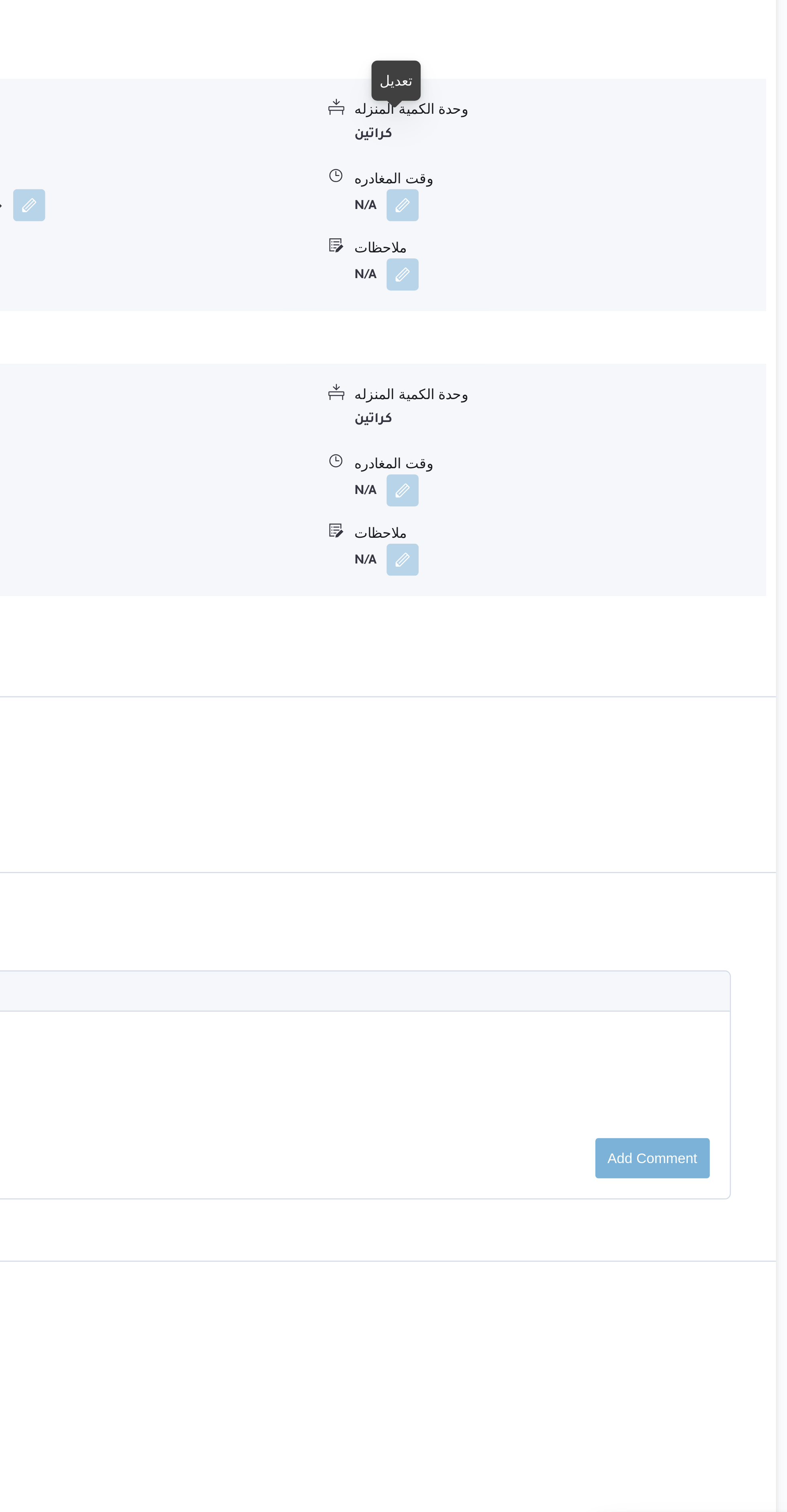
click at [573, 939] on button "button" at bounding box center [576, 946] width 13 height 13
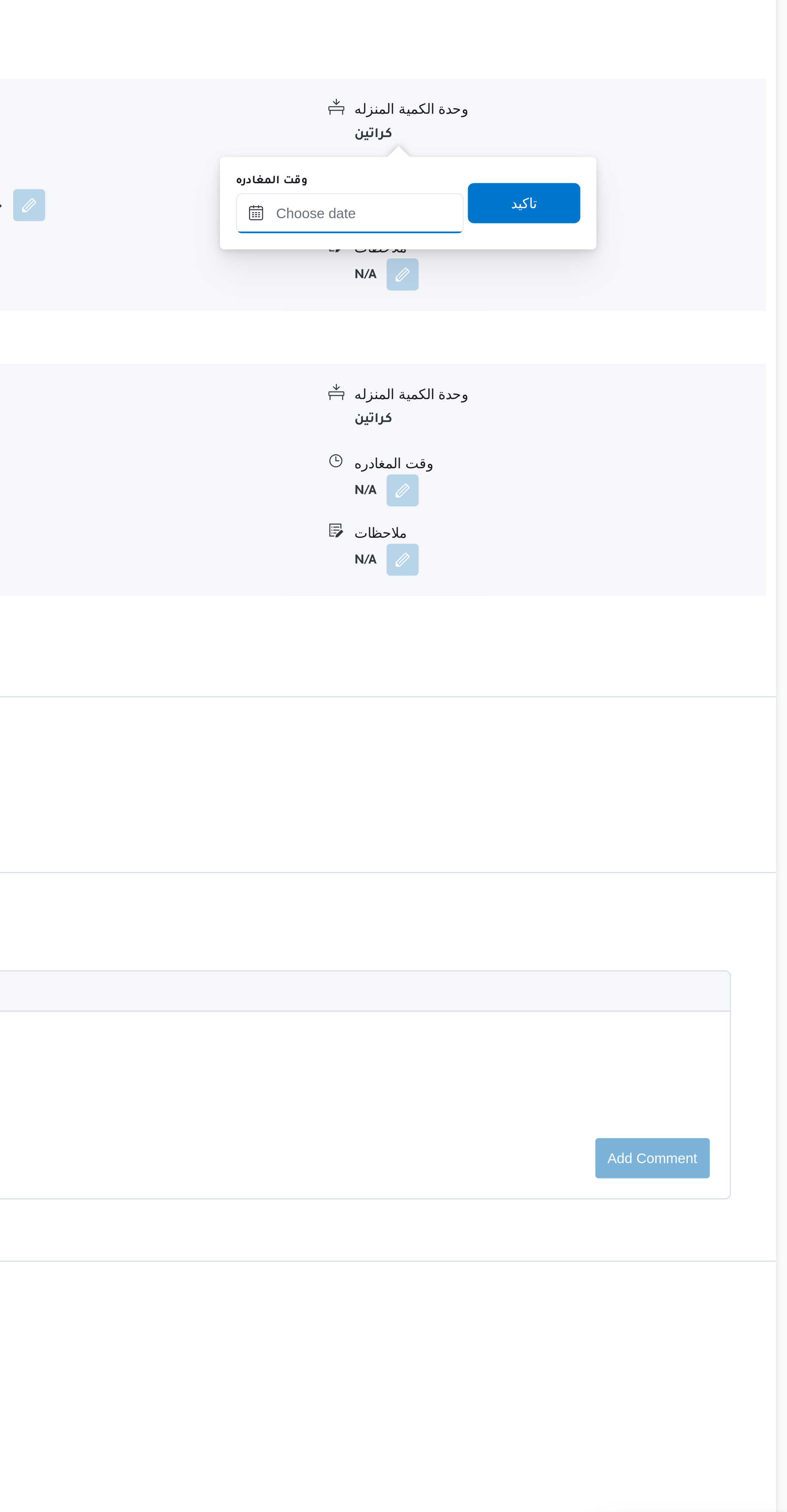
click at [543, 948] on input "وقت المغادره" at bounding box center [555, 948] width 91 height 16
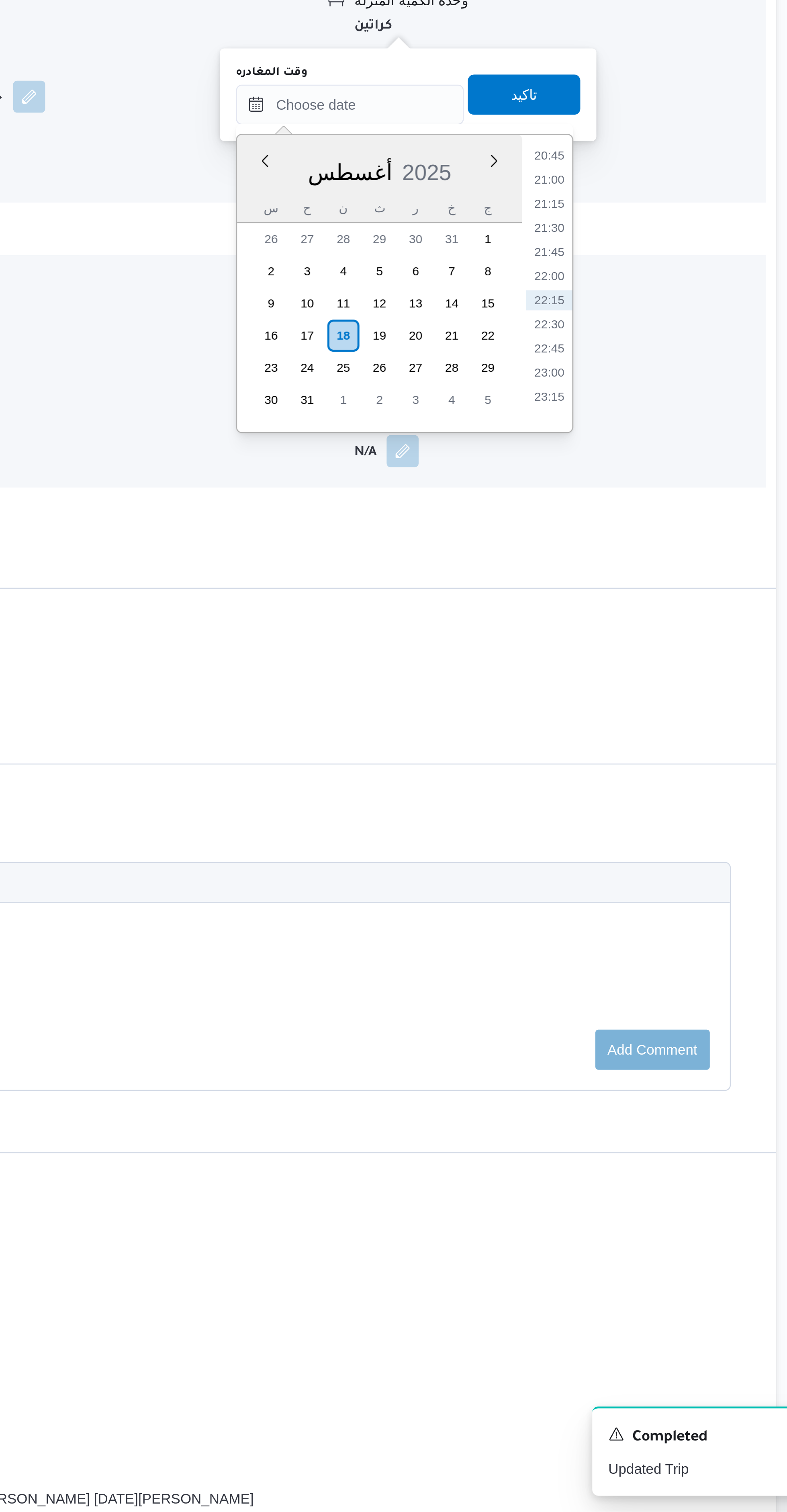
click at [636, 978] on li "21:00" at bounding box center [635, 978] width 18 height 8
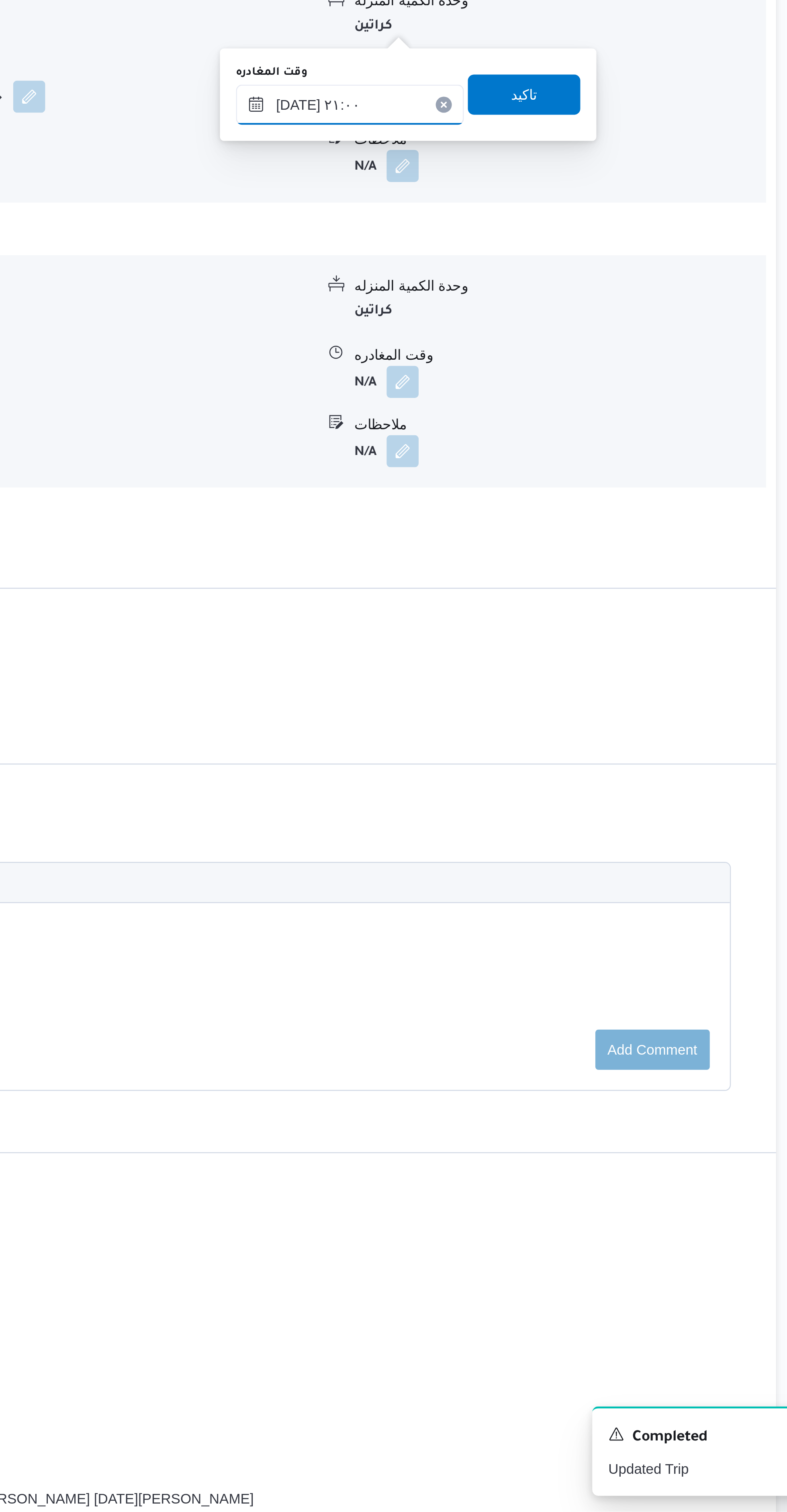
click at [566, 949] on input "١٨/٠٨/٢٠٢٥ ٢١:٠٠" at bounding box center [555, 948] width 91 height 16
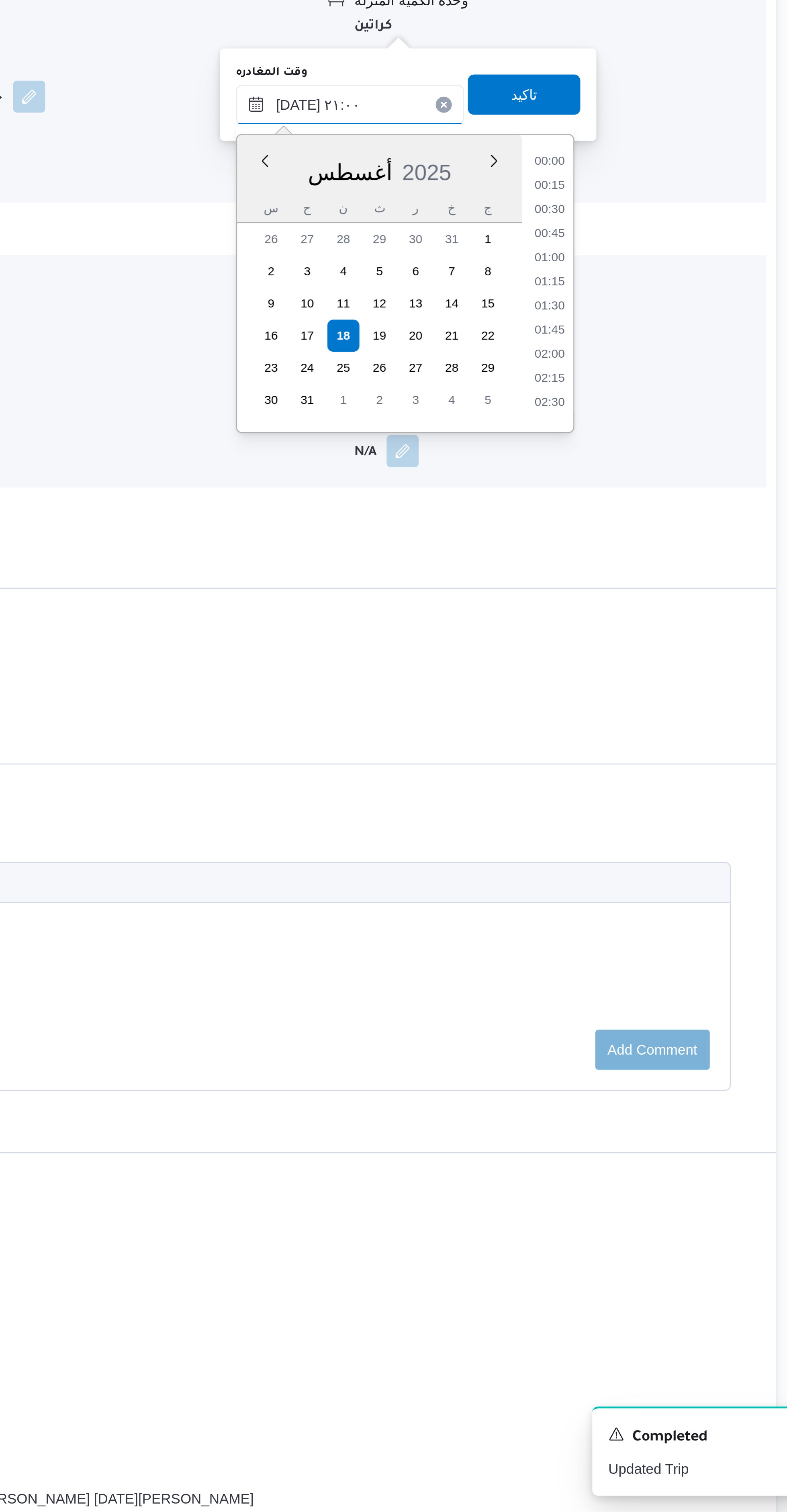
scroll to position [754, 0]
click at [636, 989] on li "20:00" at bounding box center [635, 988] width 18 height 8
type input "١٨/٠٨/٢٠٢٥ ٢٠:٠٠"
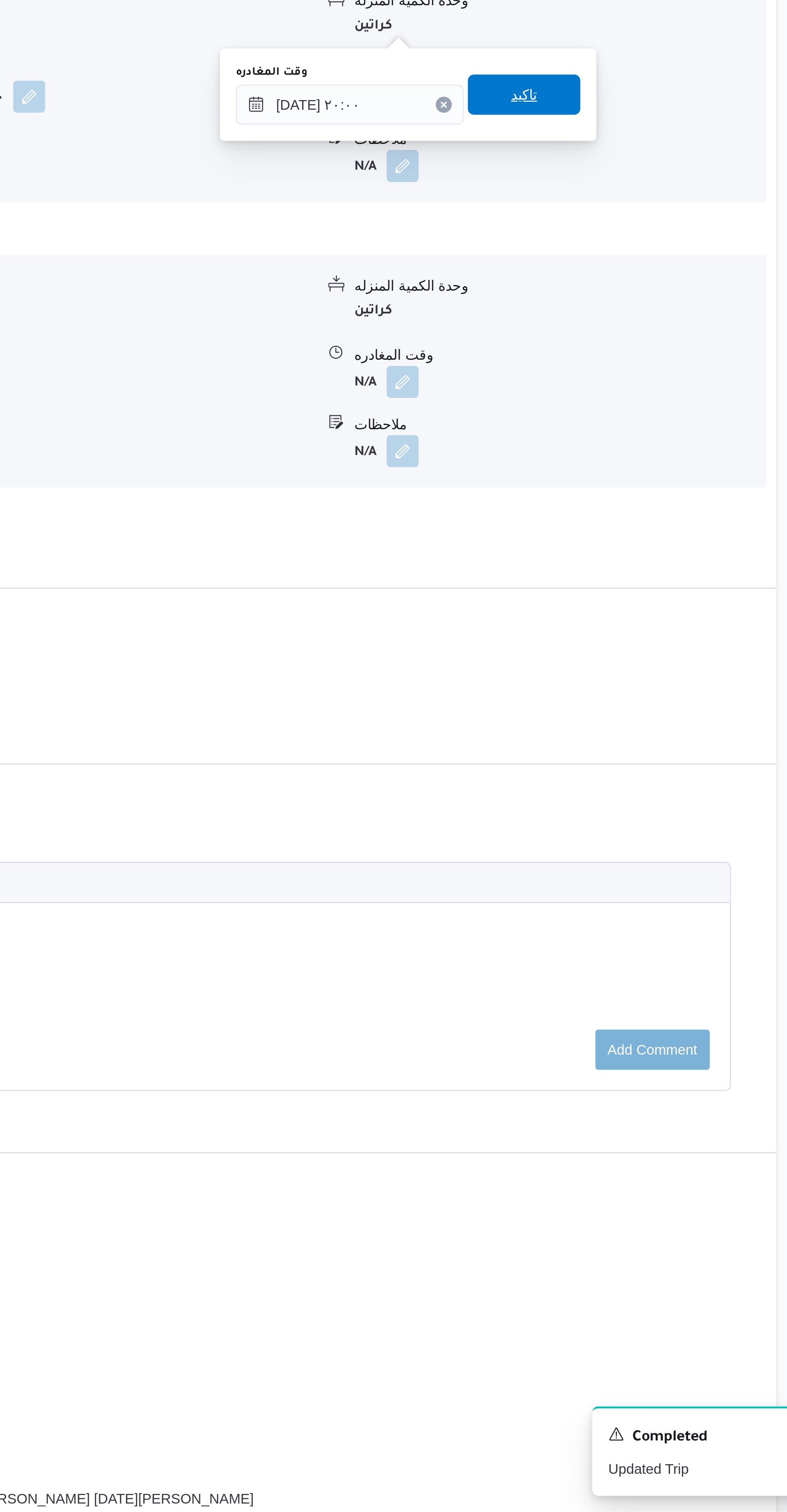
click at [636, 946] on span "تاكيد" at bounding box center [624, 945] width 45 height 16
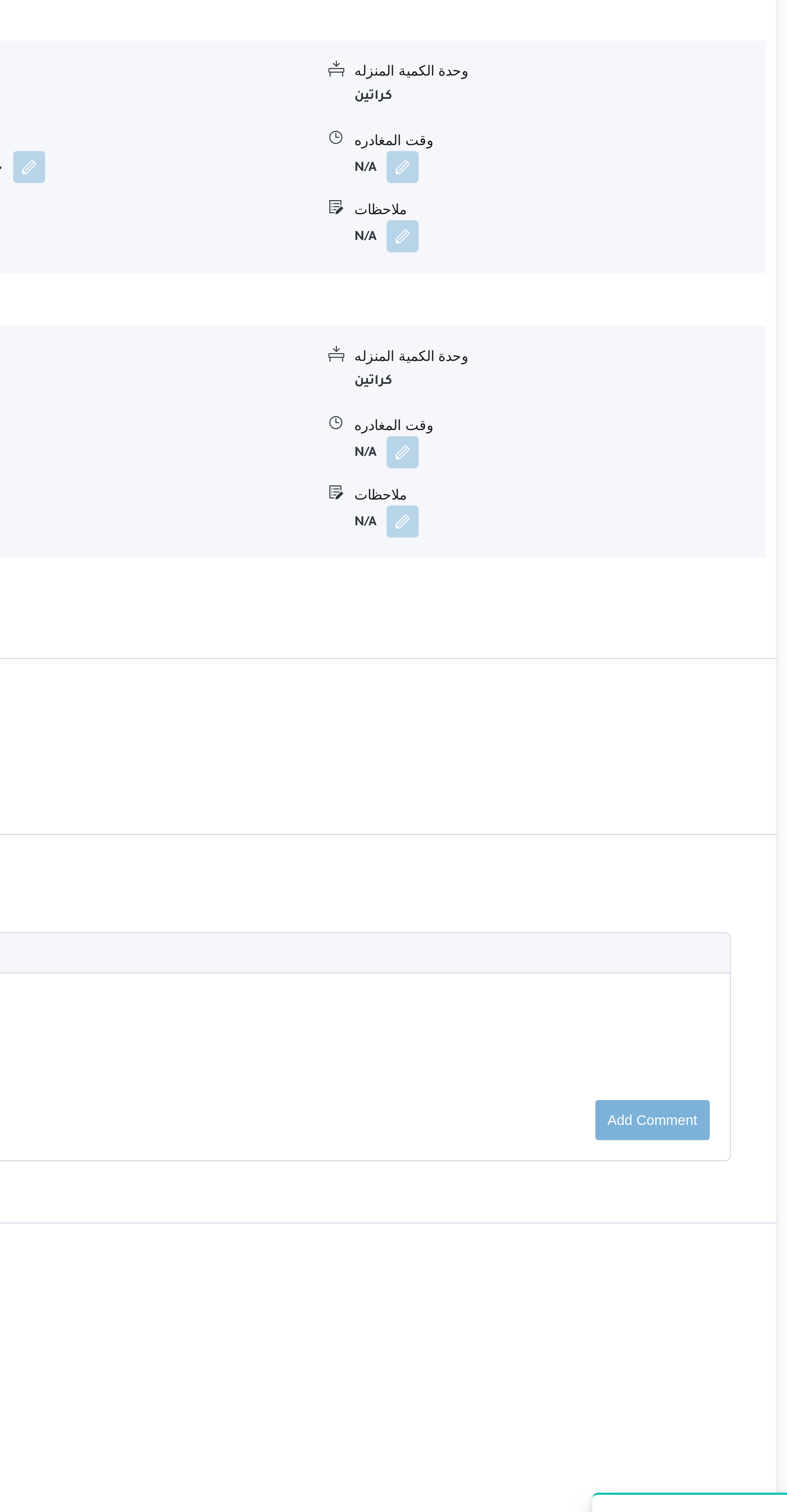
click at [576, 1047] on button "button" at bounding box center [576, 1053] width 13 height 13
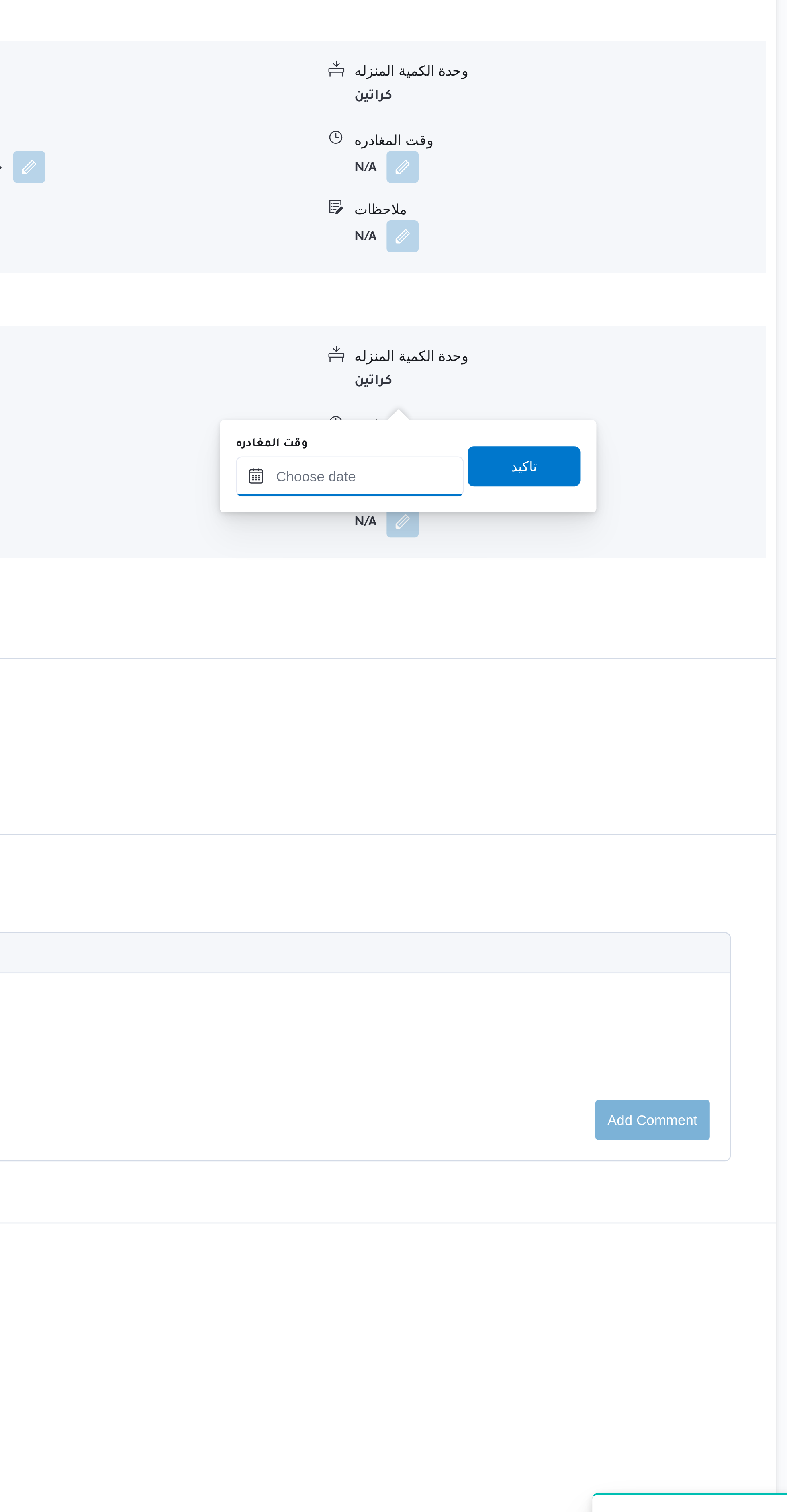
click at [559, 1062] on input "وقت المغادره" at bounding box center [555, 1063] width 91 height 16
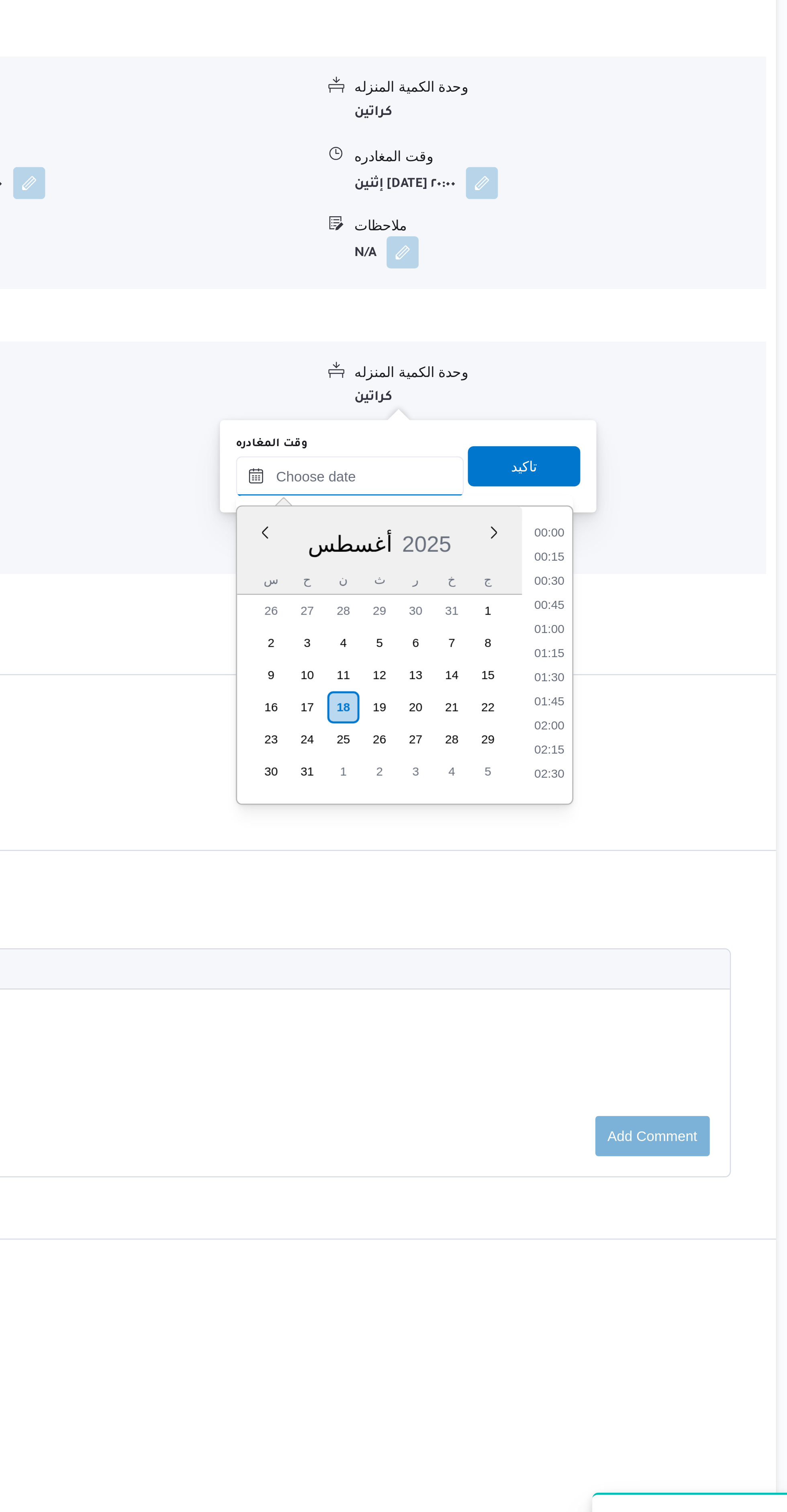
scroll to position [802, 0]
click at [638, 1083] on li "20:45" at bounding box center [635, 1083] width 18 height 8
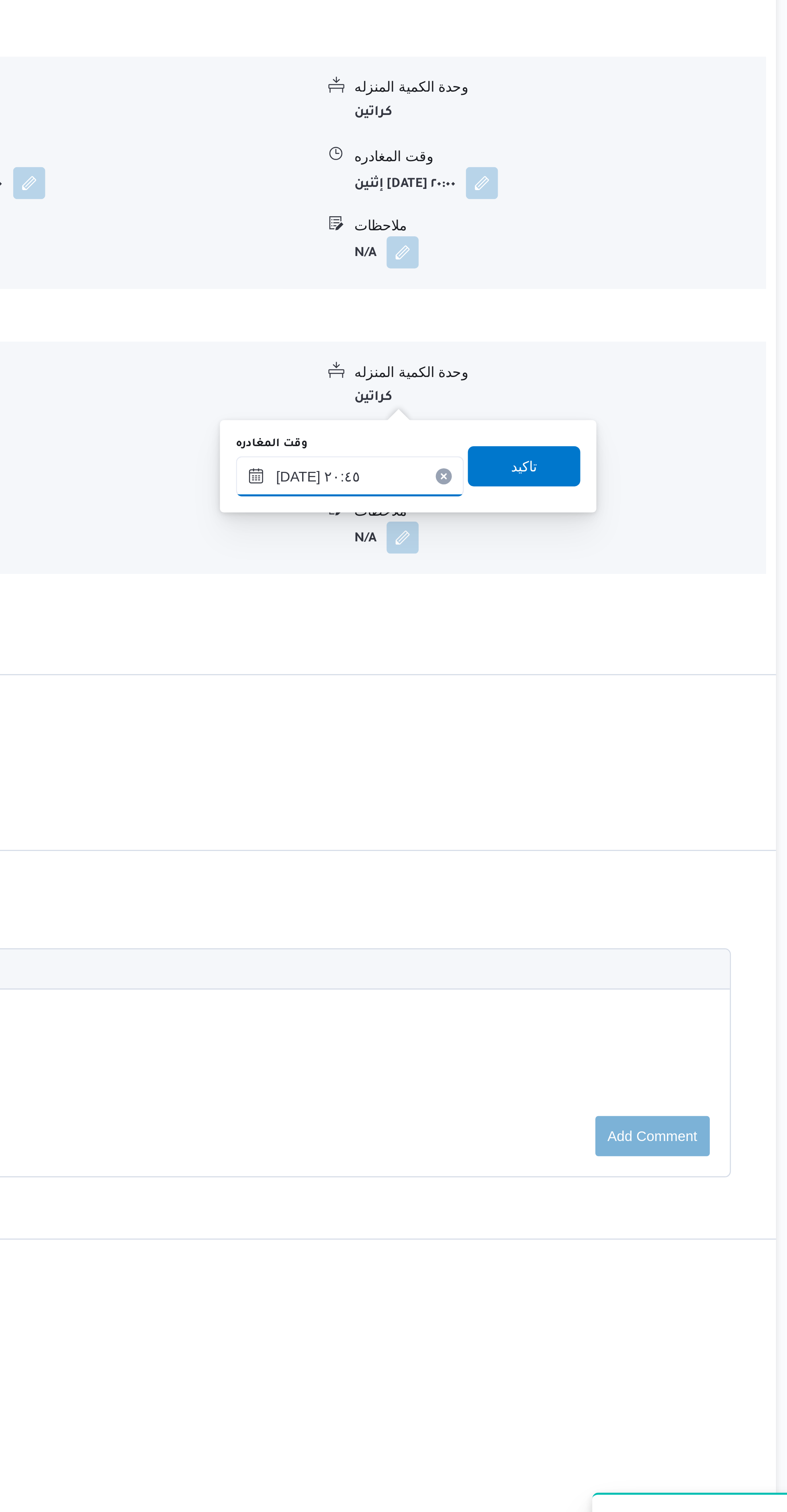
click at [560, 1064] on input "١٨/٠٨/٢٠٢٥ ٢٠:٤٥" at bounding box center [555, 1063] width 91 height 16
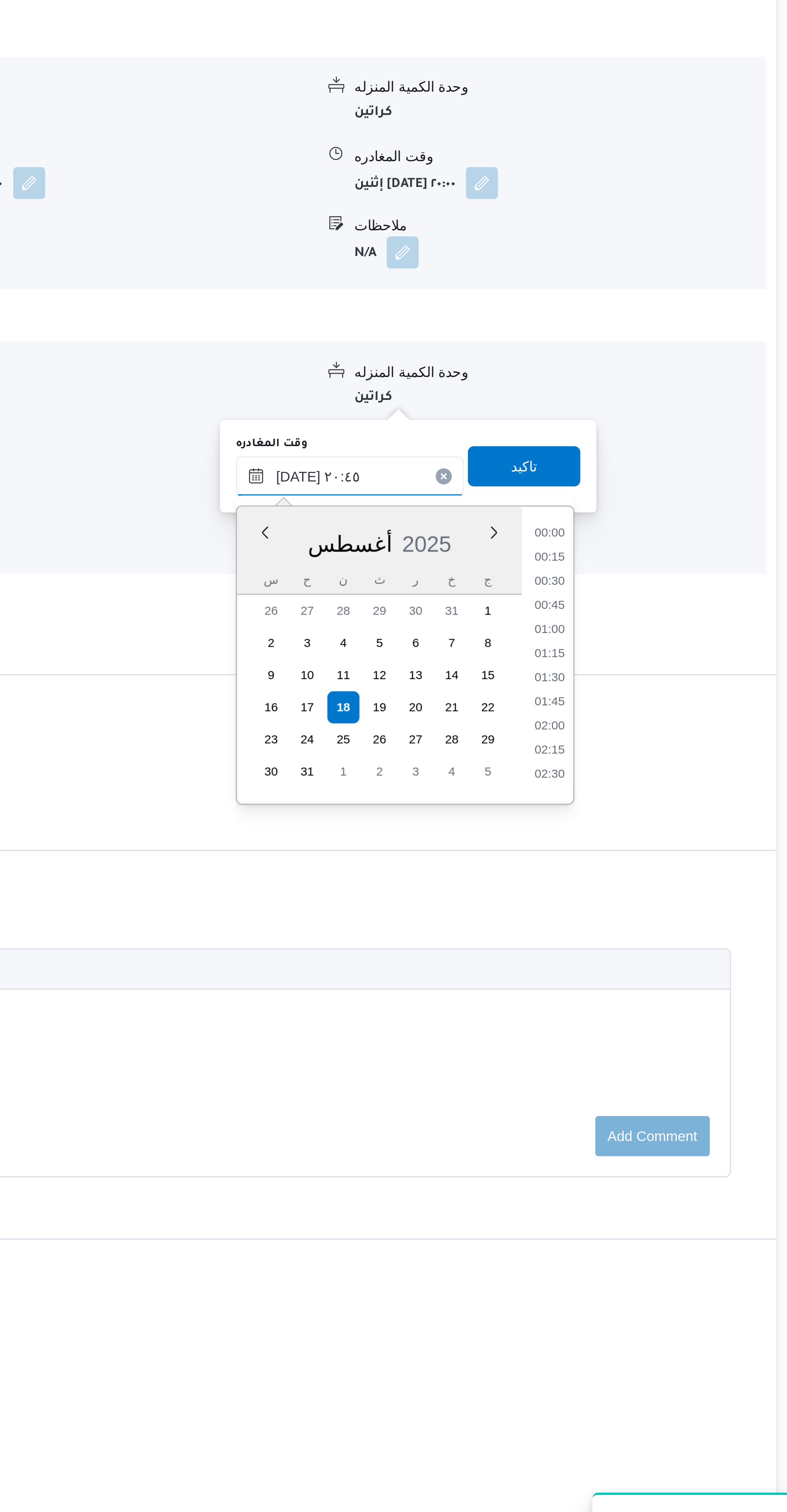
scroll to position [744, 0]
click at [639, 1112] on li "20:00" at bounding box center [635, 1112] width 18 height 8
type input "١٨/٠٨/٢٠٢٥ ٢٠:٠٠"
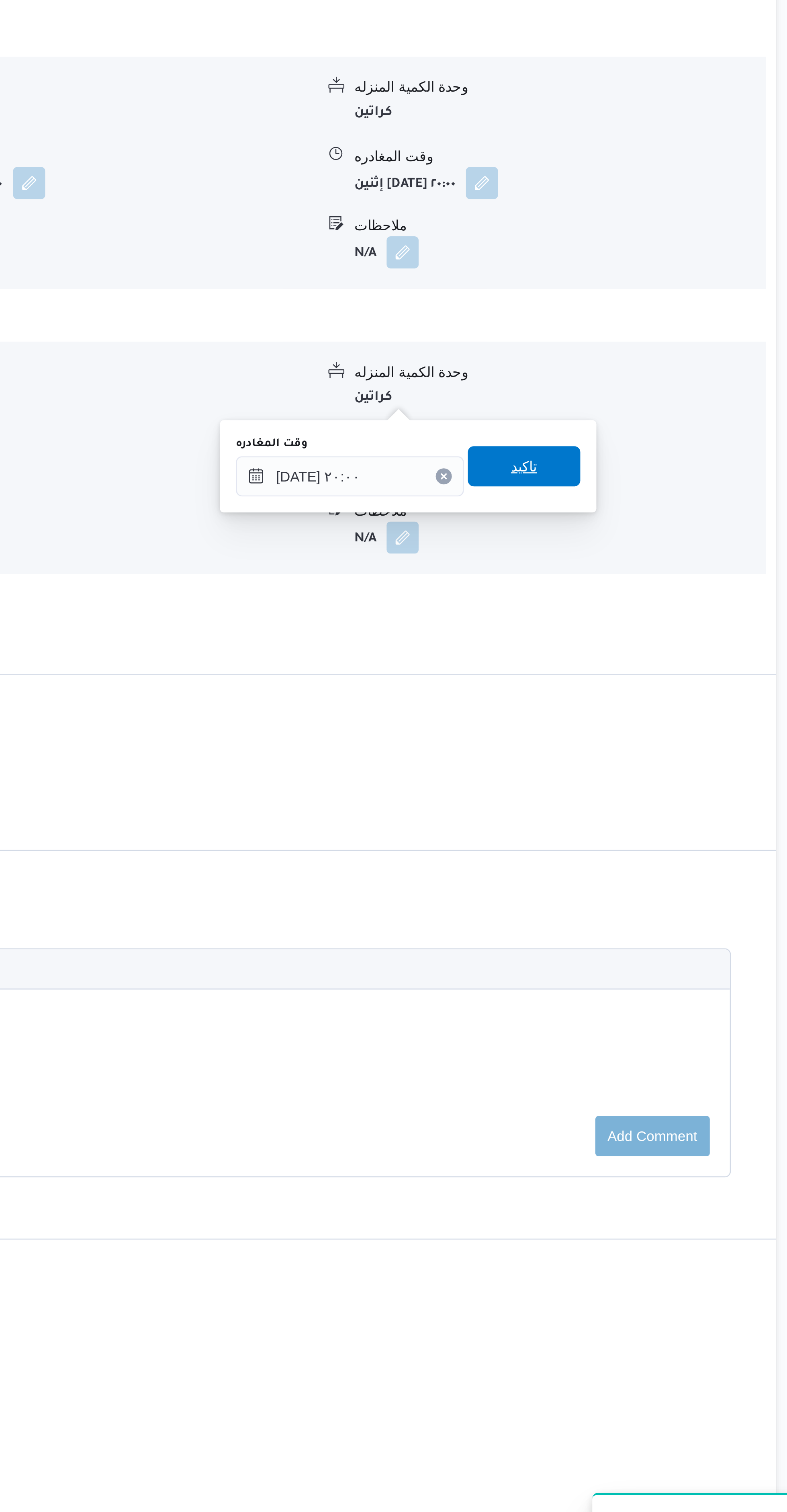
click at [631, 1061] on span "تاكيد" at bounding box center [624, 1058] width 45 height 16
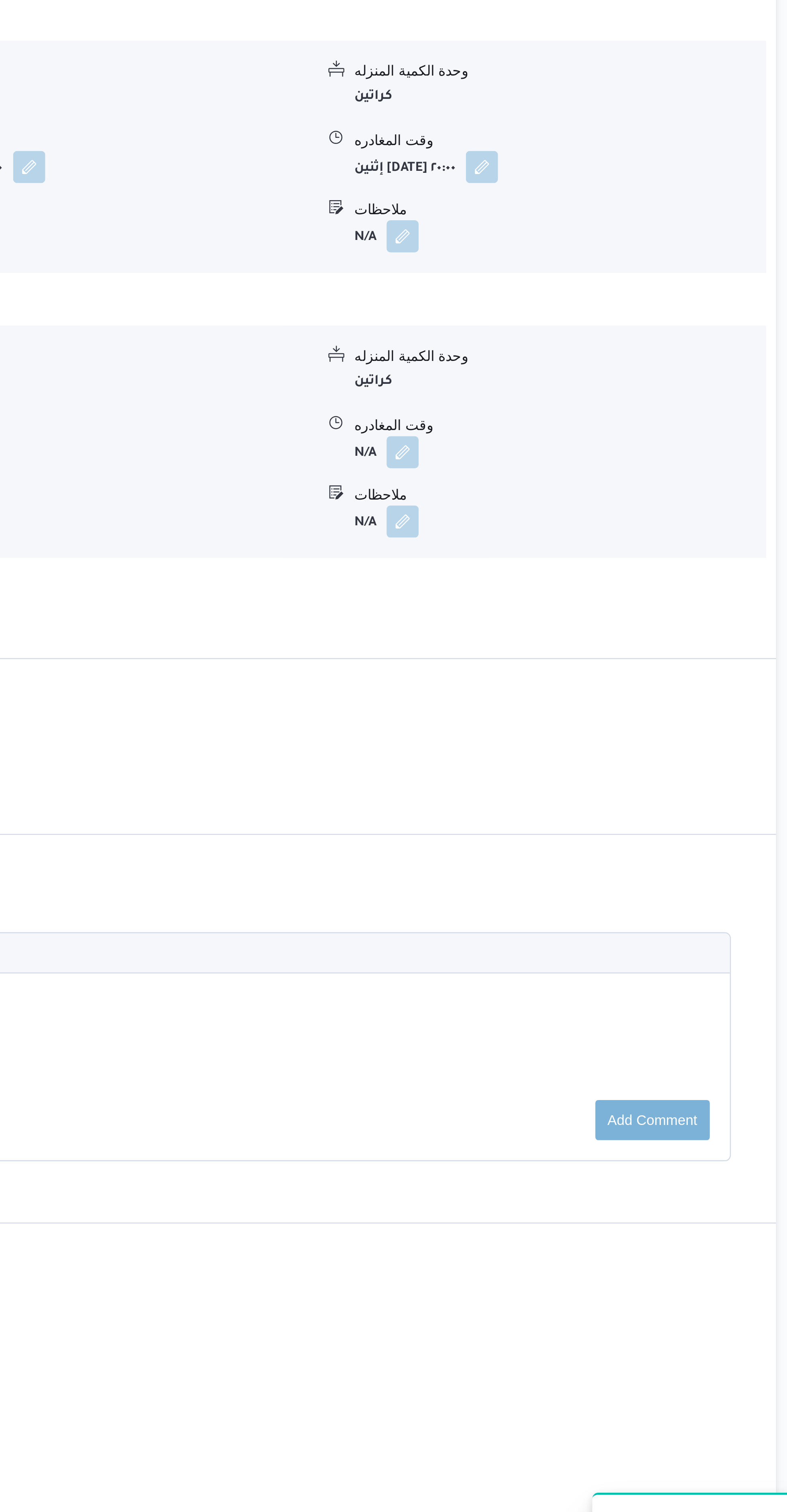
click at [579, 1074] on button "button" at bounding box center [576, 1080] width 13 height 13
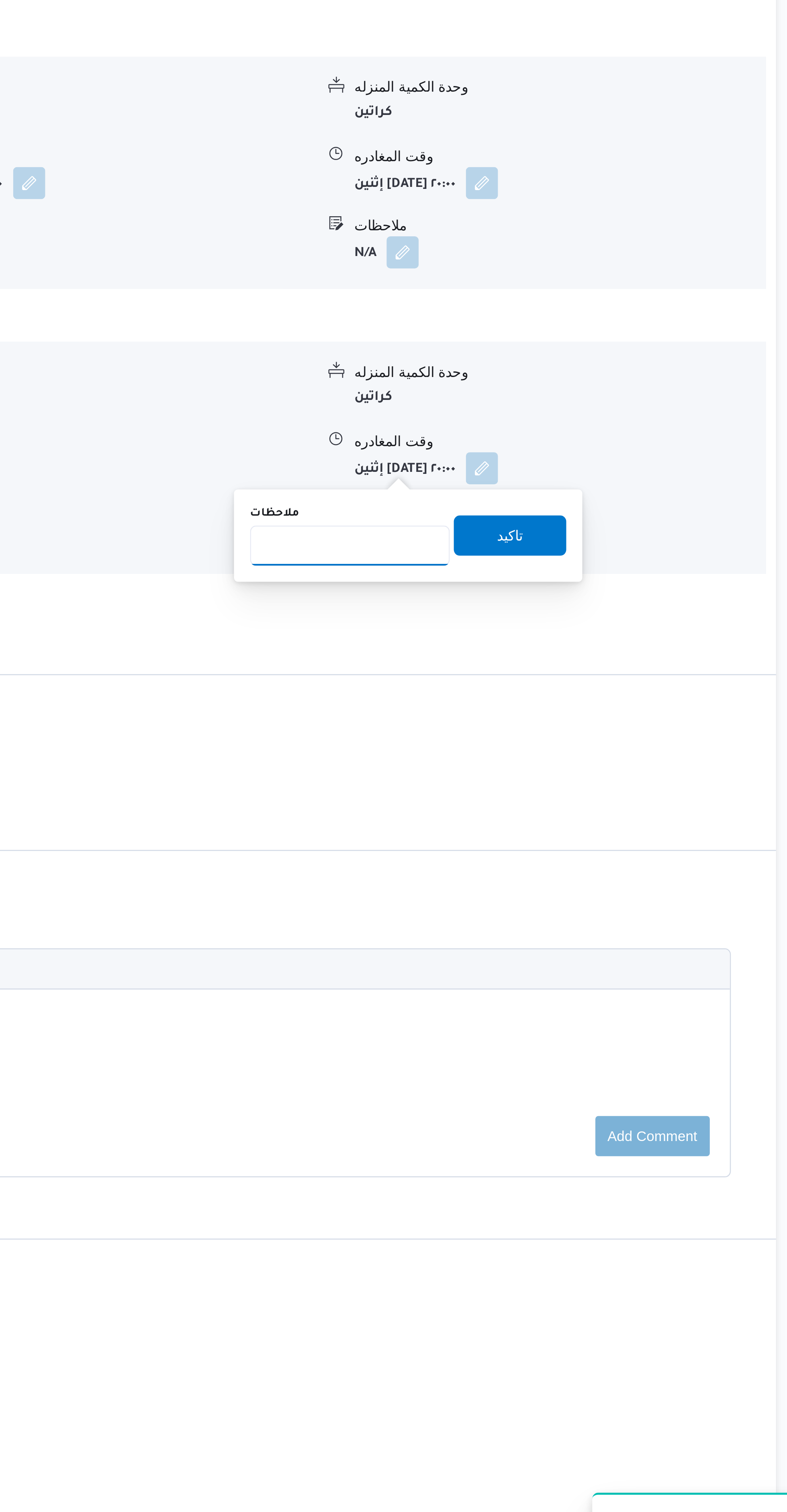
click at [566, 1090] on input "ملاحظات" at bounding box center [554, 1090] width 80 height 16
type input "الفرع لم يسلم"
click at [630, 1087] on span "تاكيد" at bounding box center [619, 1087] width 45 height 16
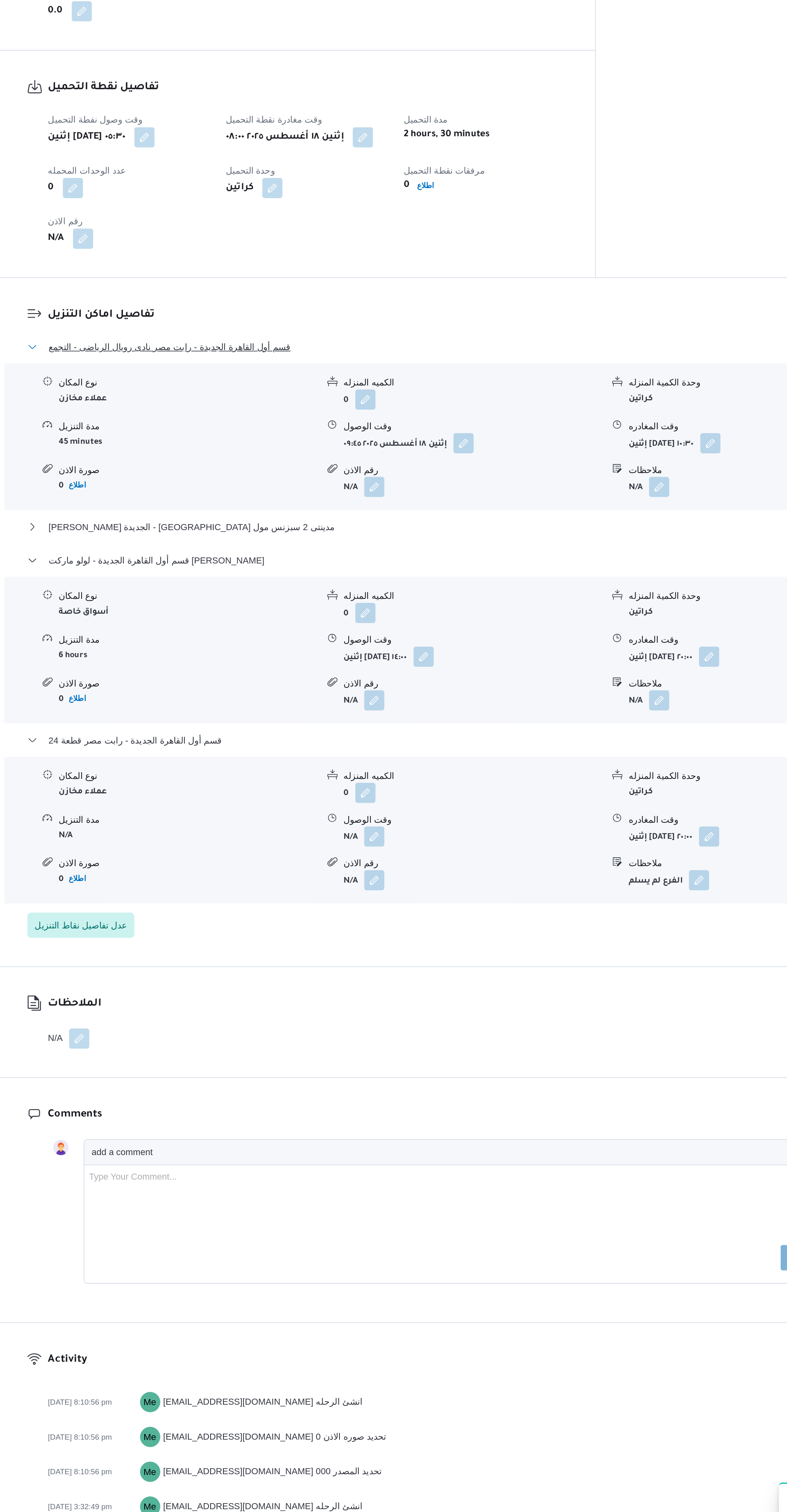
click at [221, 744] on span "قسم أول القاهرة الجديدة - رابت مصر نادى رويال الرياضى - التجمع" at bounding box center [265, 749] width 153 height 10
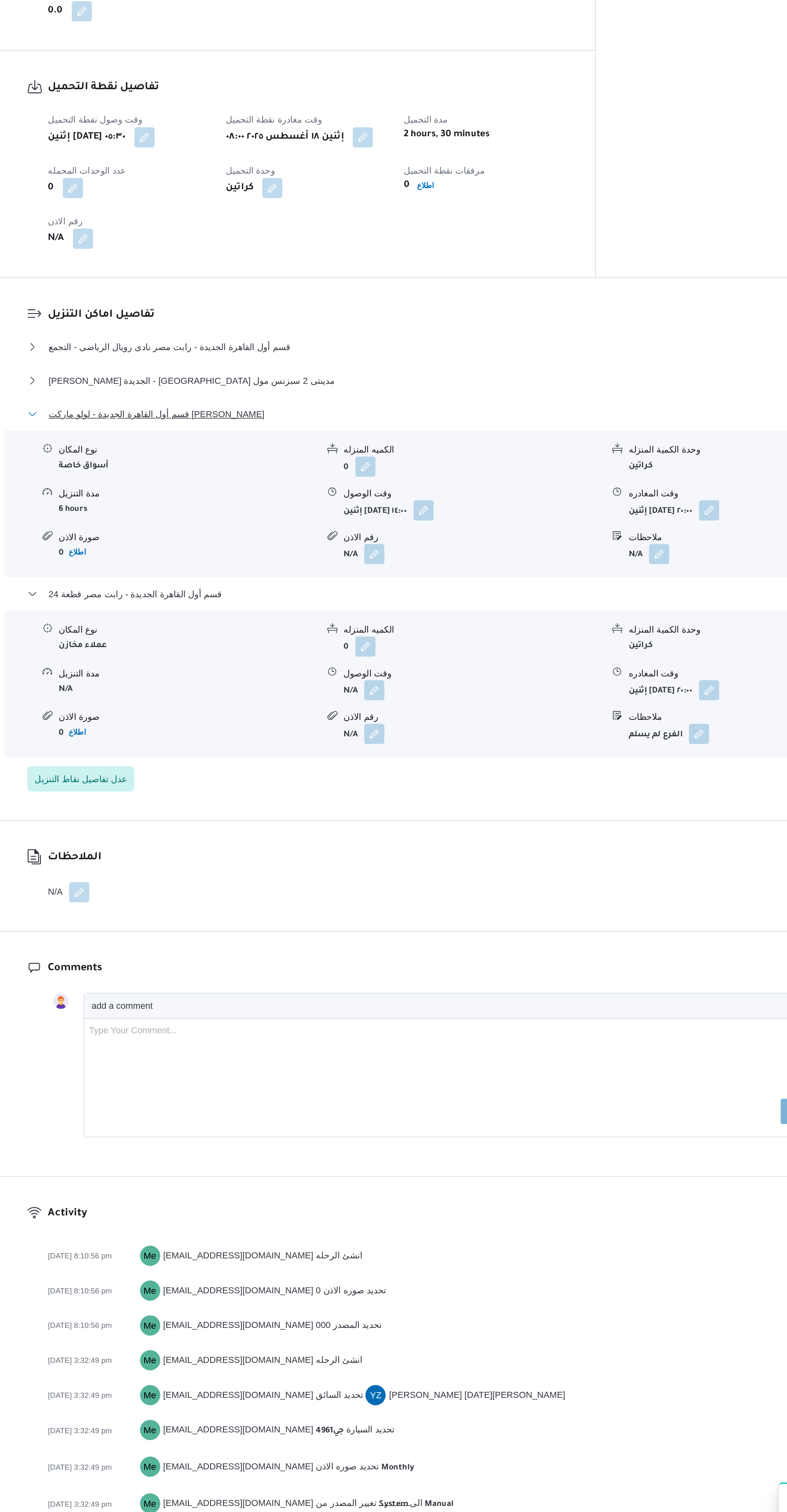
click at [229, 787] on span "قسم أول القاهرة الجديدة - لولو ماركت بارك مول" at bounding box center [257, 791] width 137 height 10
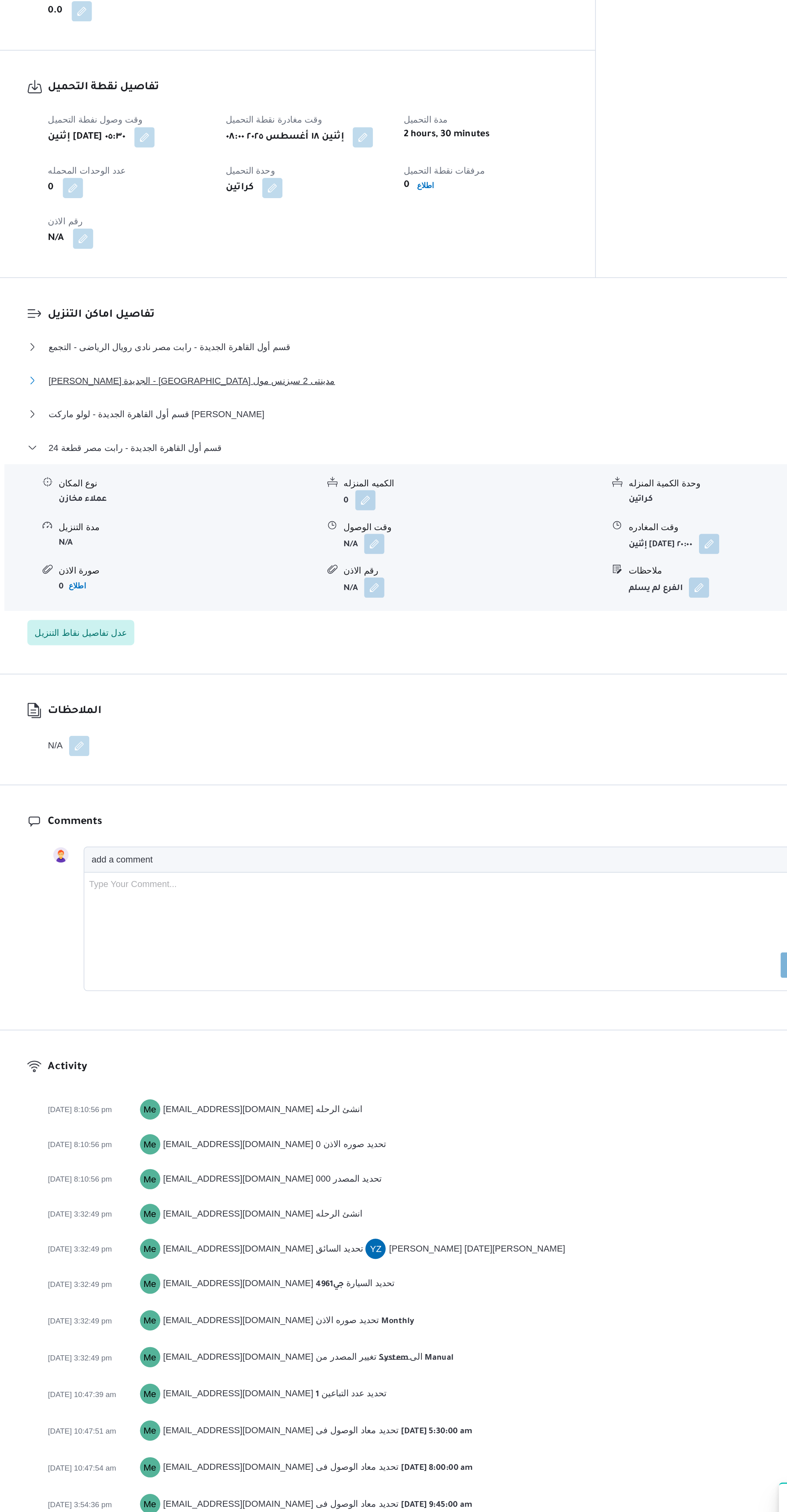
click at [221, 765] on span "ثانى القاهرة الجديدة - كارفور مدينتى 2 سبزنس مول" at bounding box center [280, 770] width 182 height 10
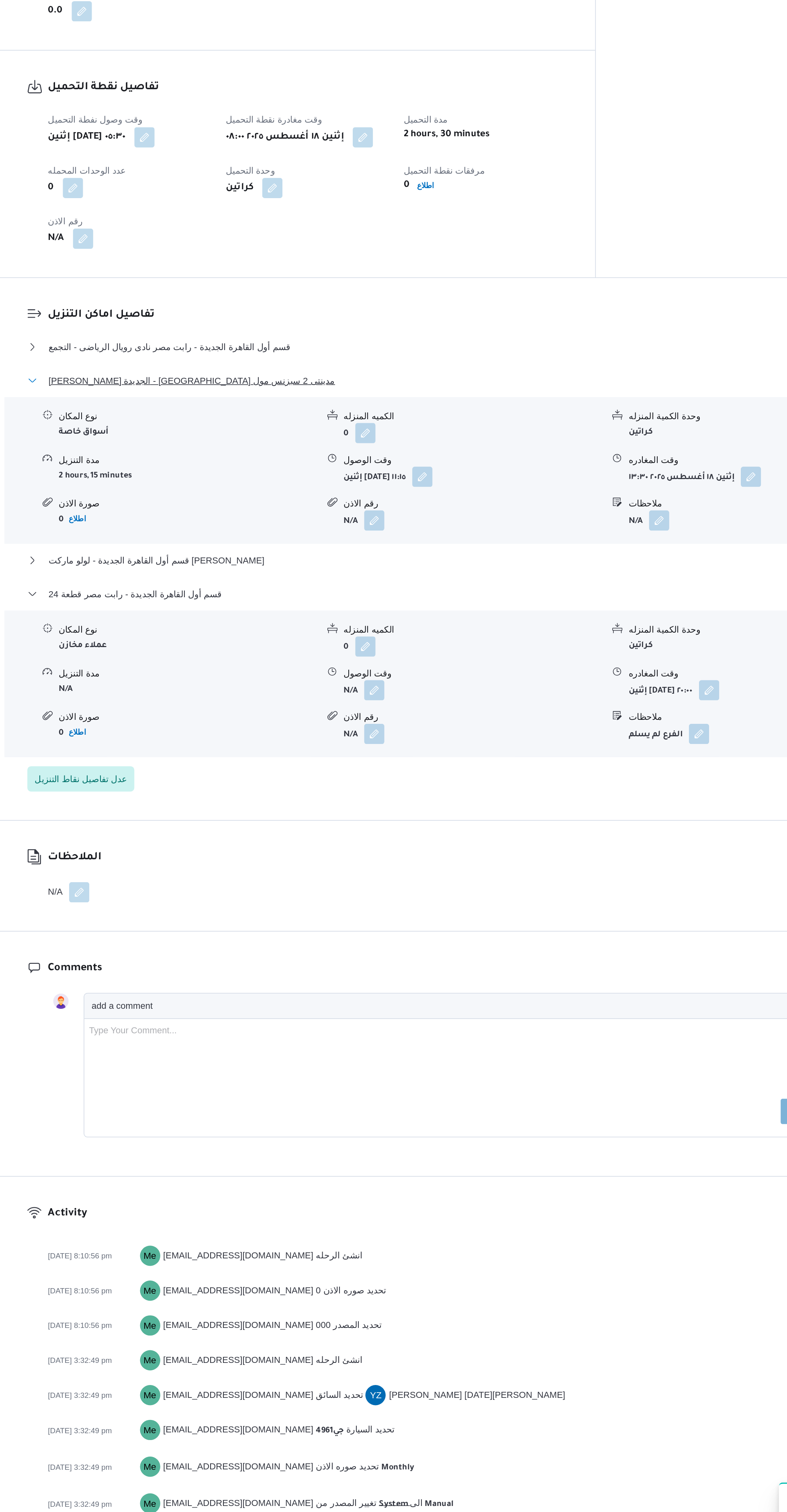
click at [221, 765] on span "ثانى القاهرة الجديدة - كارفور مدينتى 2 سبزنس مول" at bounding box center [280, 770] width 182 height 10
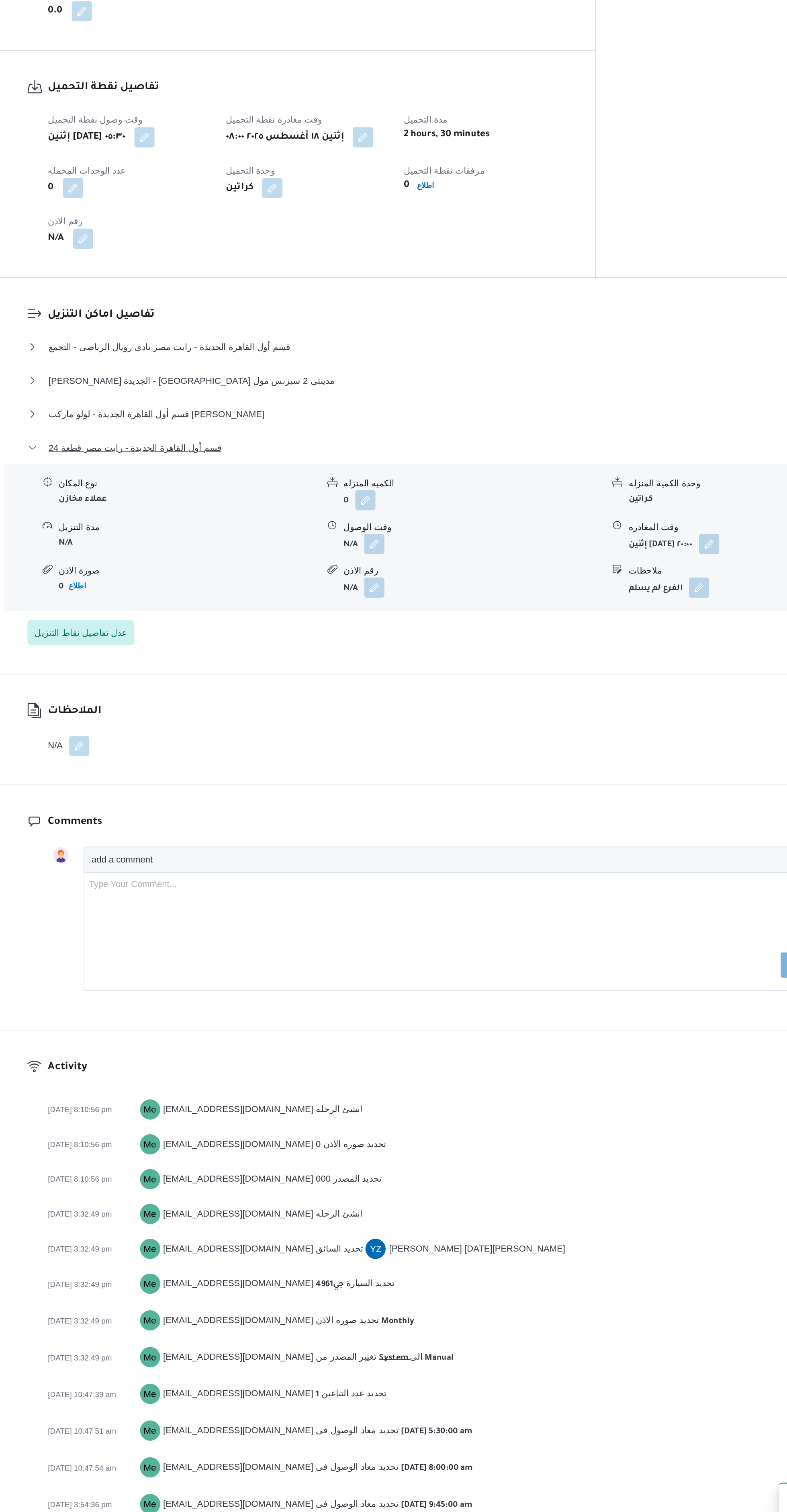
click at [221, 808] on span "قسم أول القاهرة الجديدة - رابت مصر قطعة 24" at bounding box center [243, 812] width 109 height 10
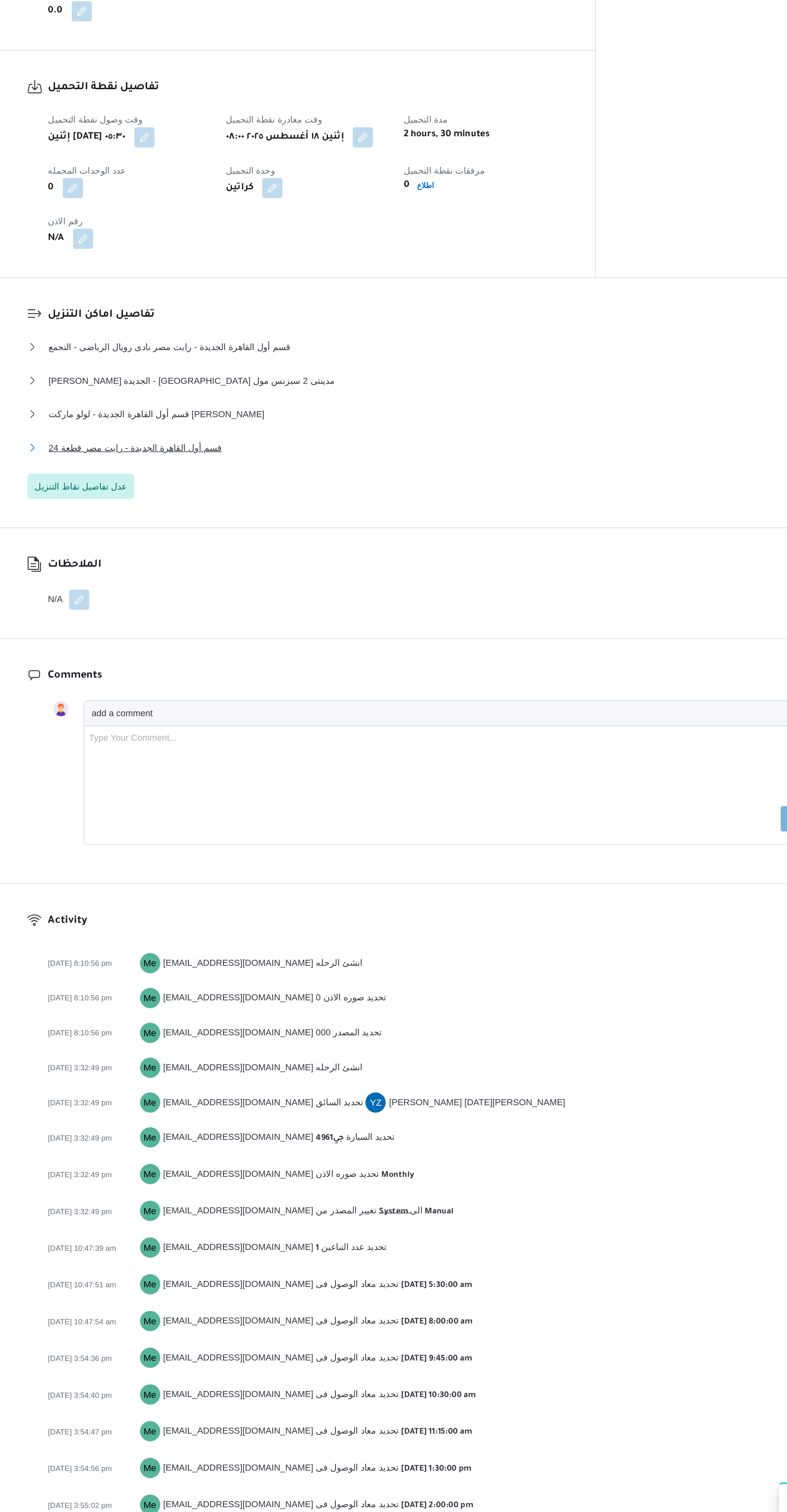
click at [223, 808] on span "قسم أول القاهرة الجديدة - رابت مصر قطعة 24" at bounding box center [243, 812] width 109 height 10
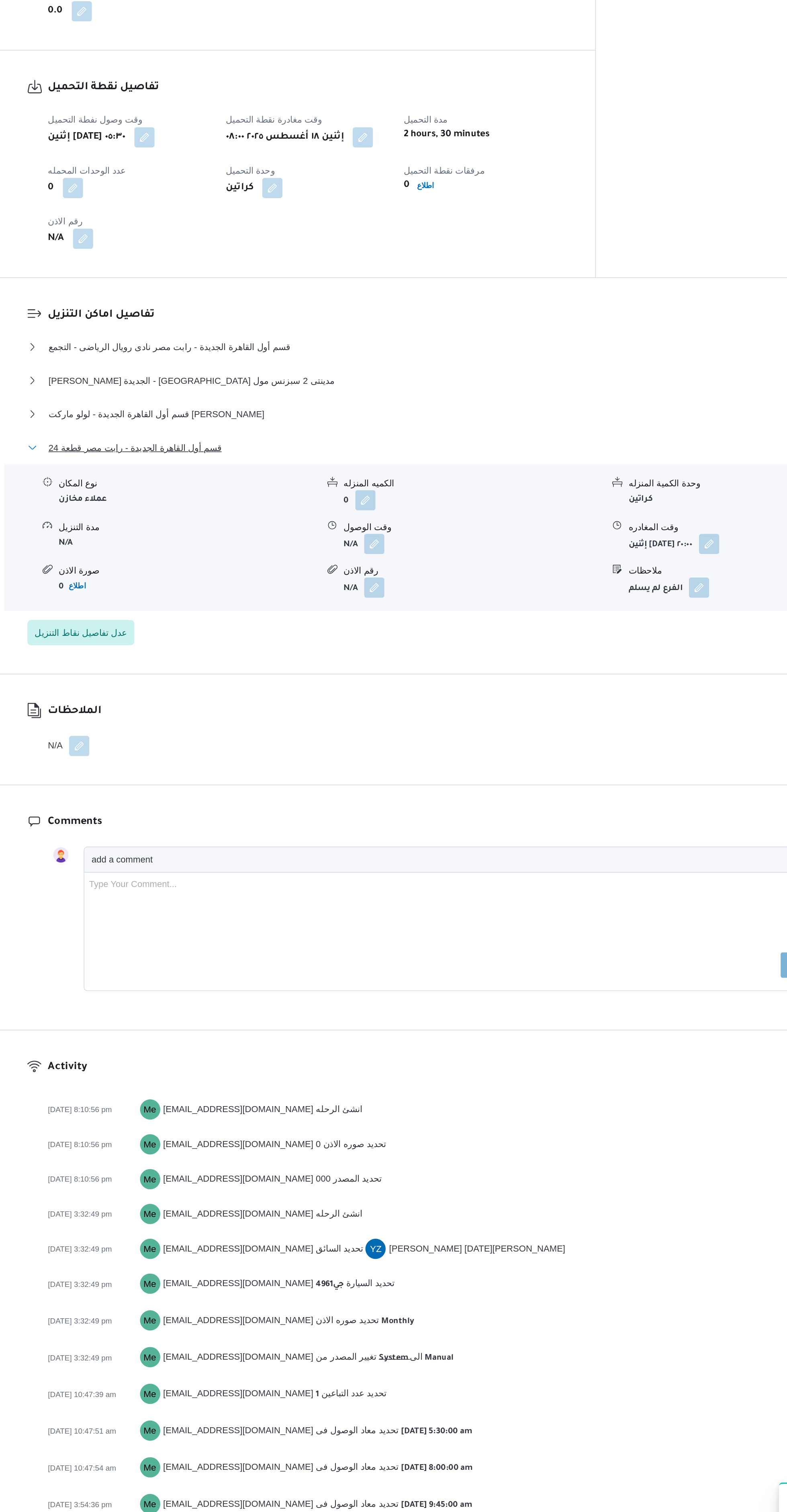
click at [225, 808] on span "قسم أول القاهرة الجديدة - رابت مصر قطعة 24" at bounding box center [243, 812] width 109 height 10
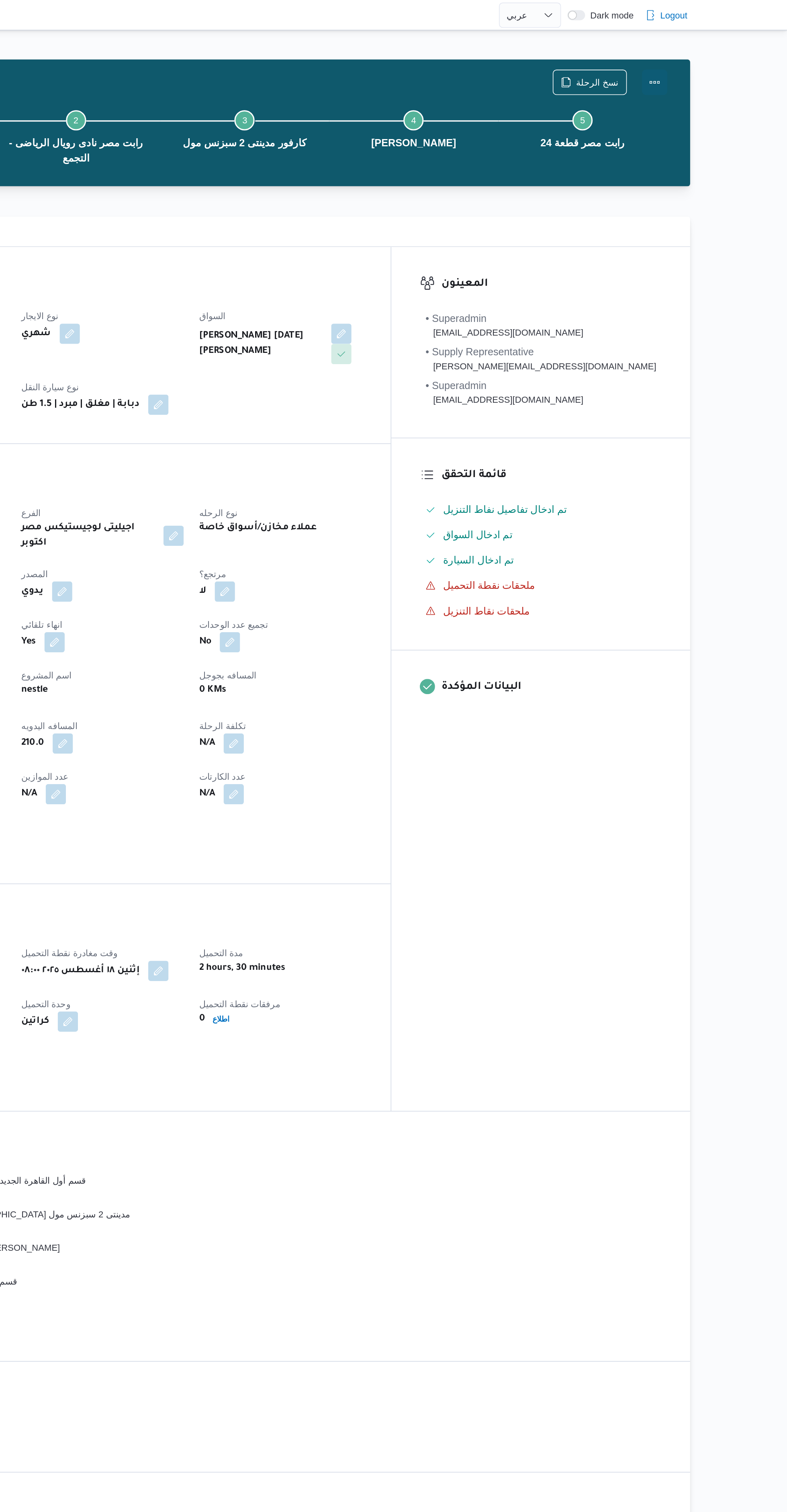
click at [706, 55] on button "Actions" at bounding box center [703, 52] width 16 height 16
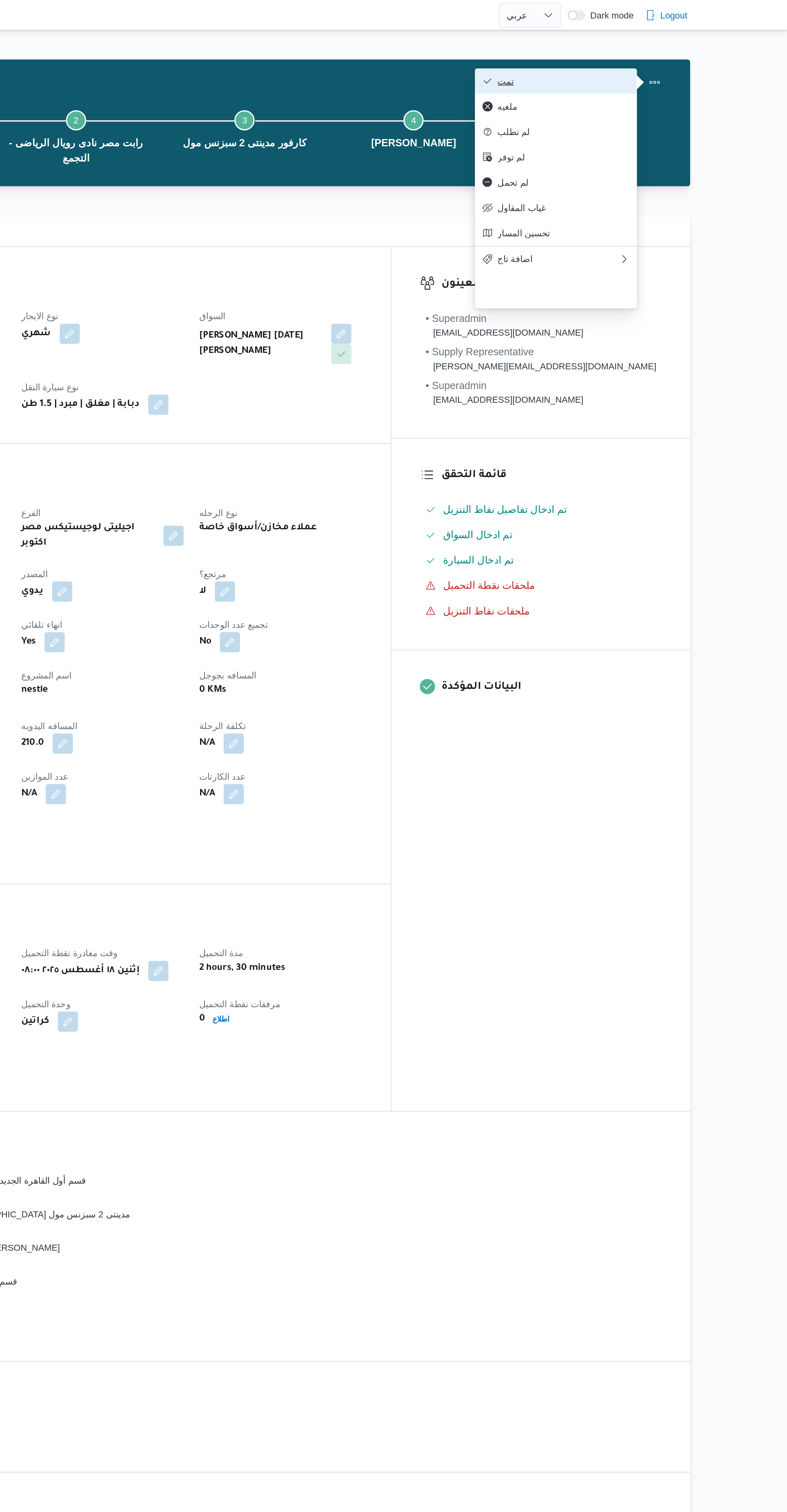
click at [674, 50] on span "تمت" at bounding box center [644, 51] width 83 height 6
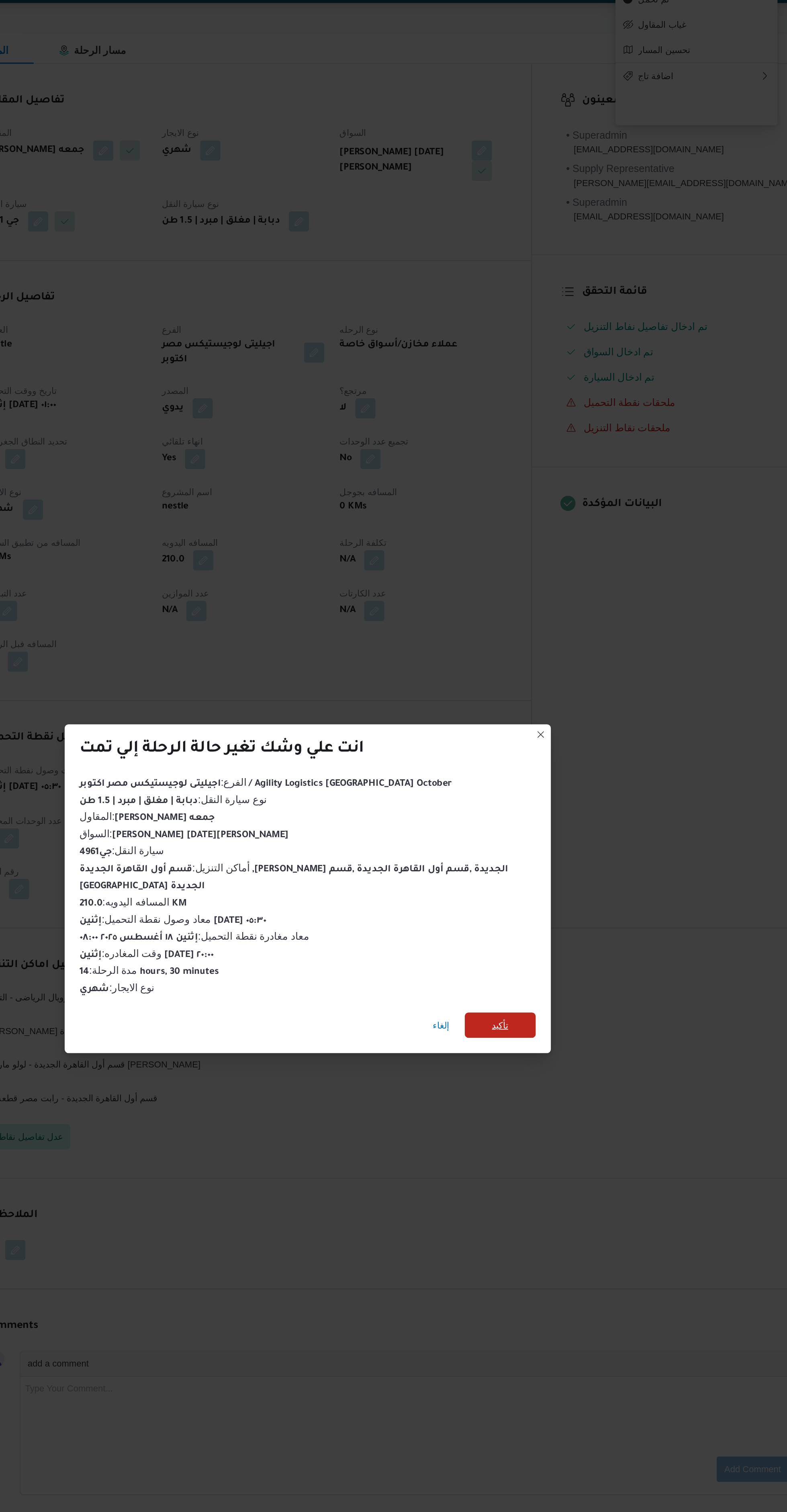
click at [527, 775] on span "تأكيد" at bounding box center [516, 766] width 45 height 16
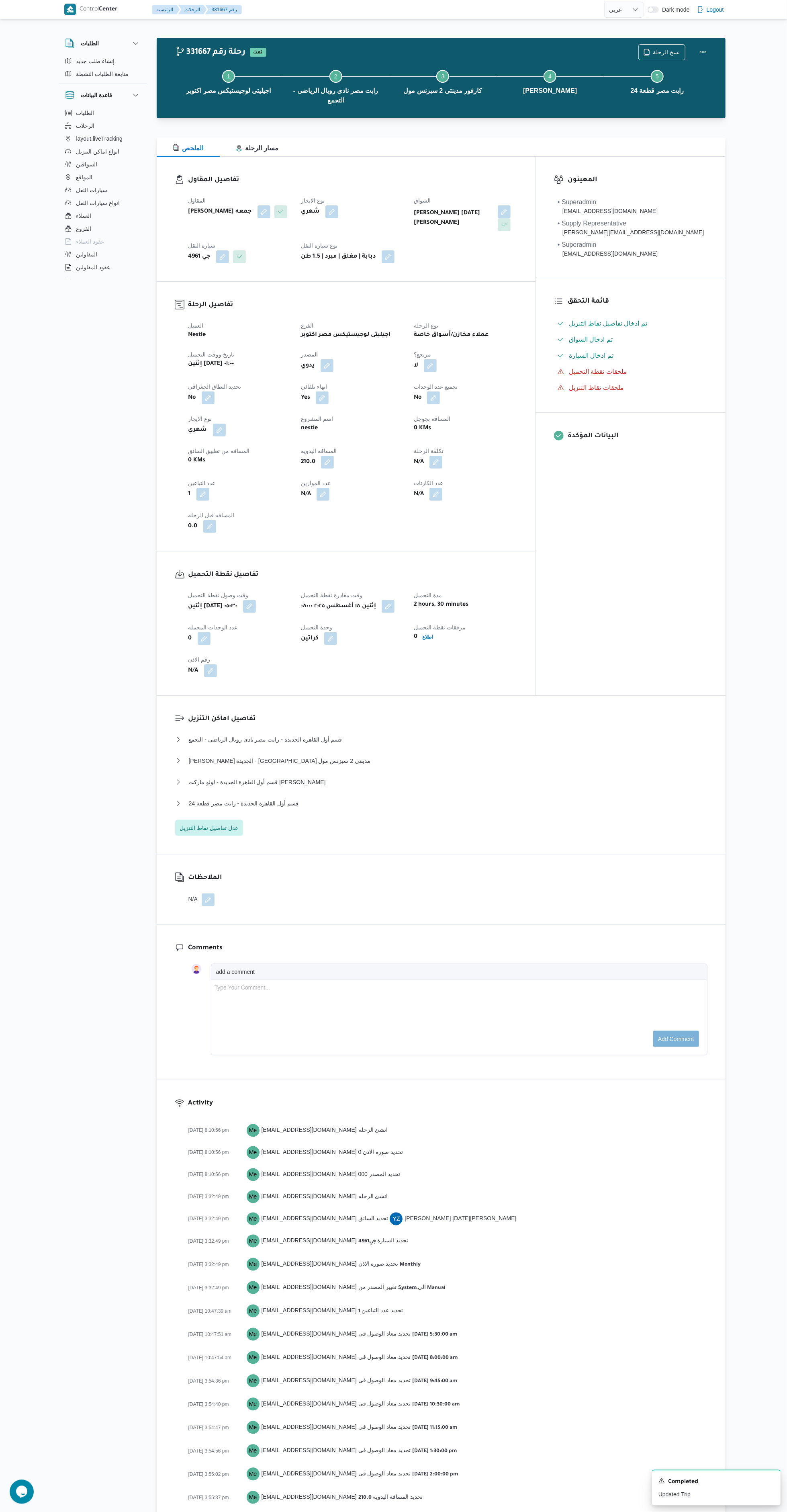
select select "ar"
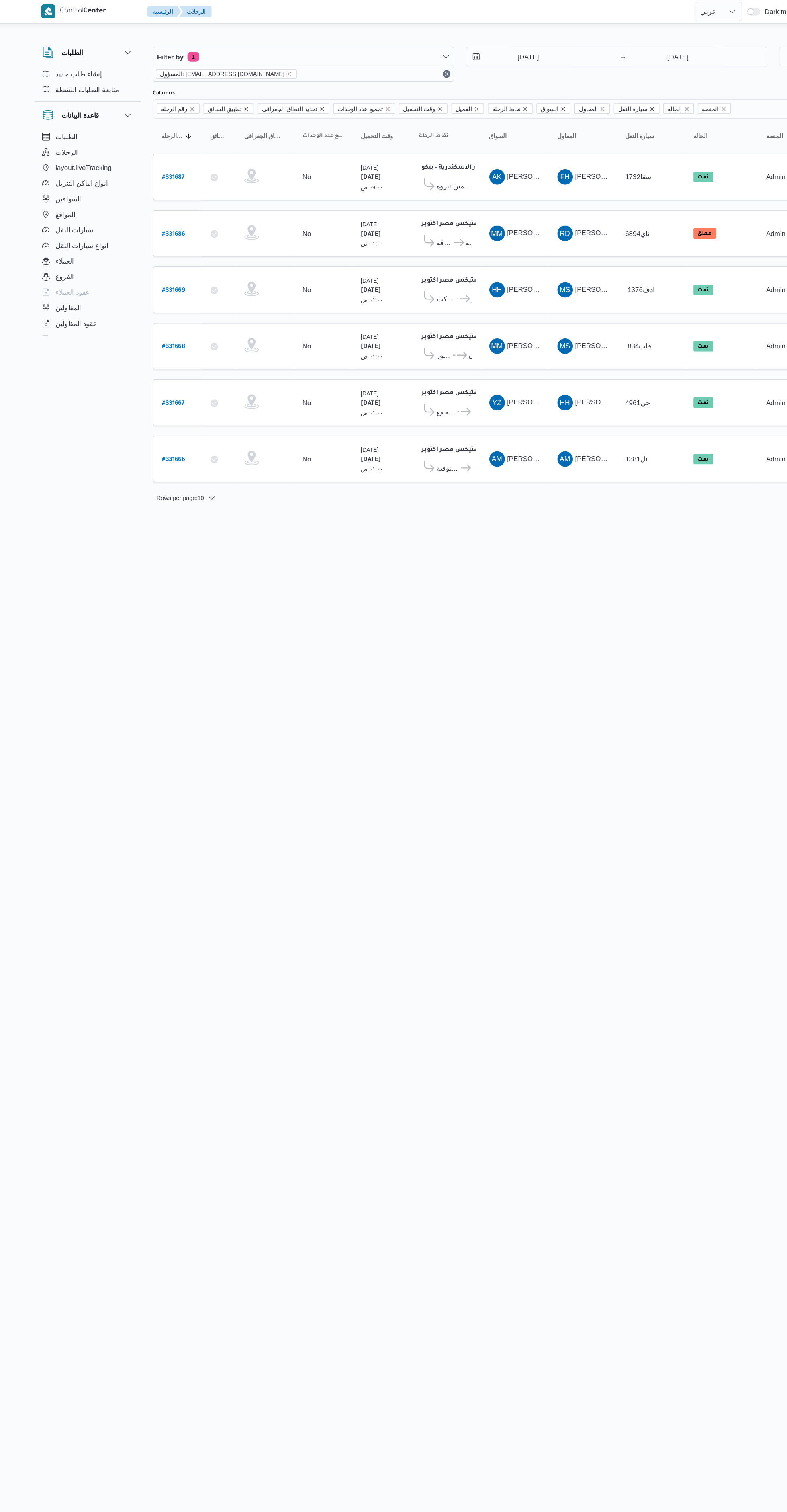
click at [181, 197] on link "# 331686" at bounding box center [174, 193] width 19 height 11
select select "ar"
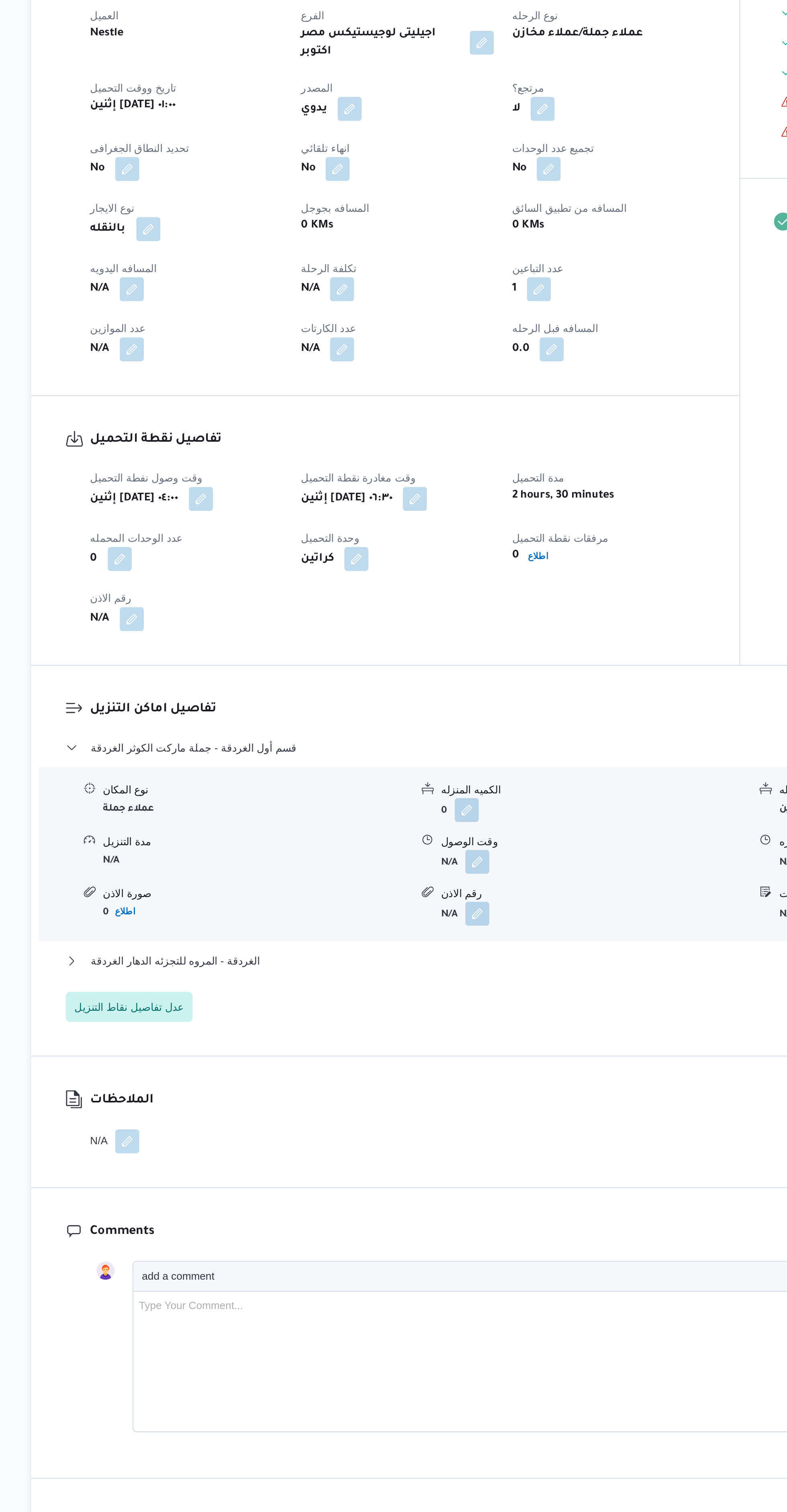
click at [397, 762] on button "button" at bounding box center [395, 768] width 13 height 13
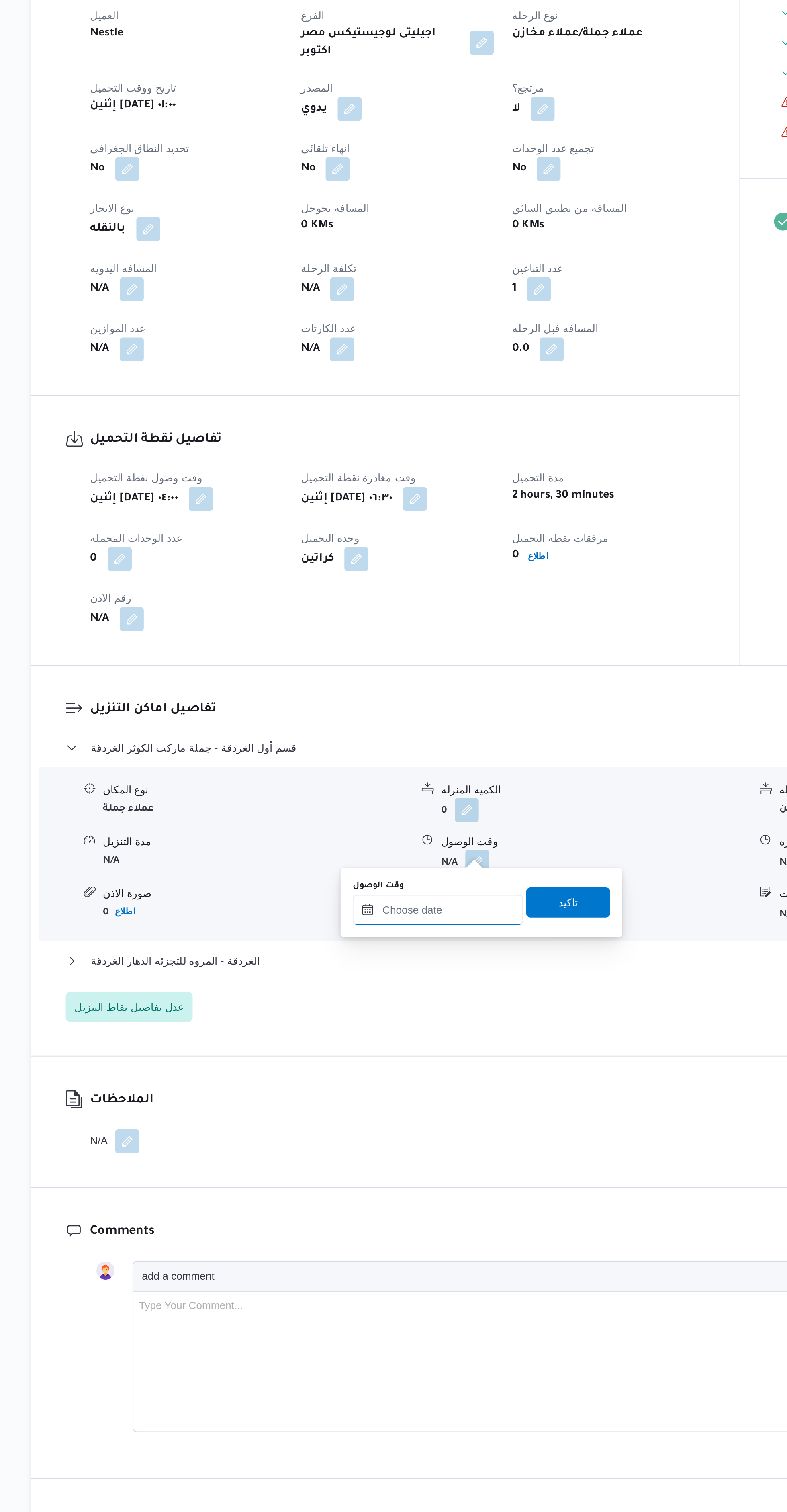
click at [385, 793] on input "وقت الوصول" at bounding box center [374, 794] width 91 height 16
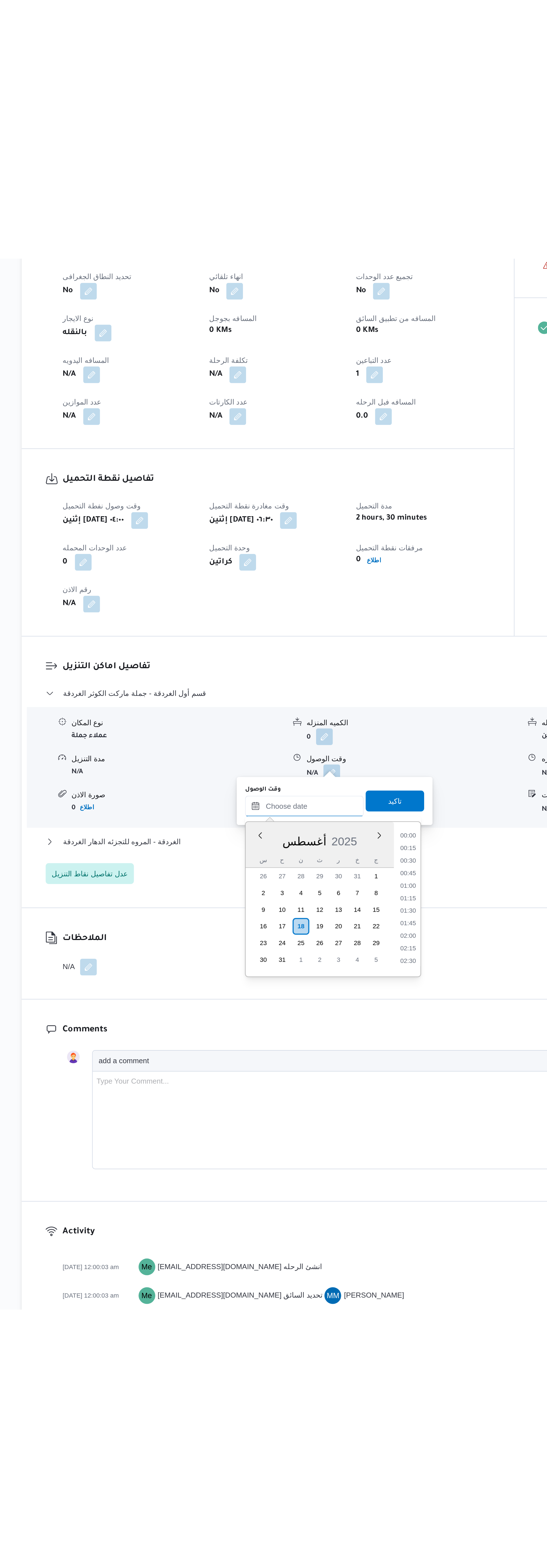
scroll to position [565, 0]
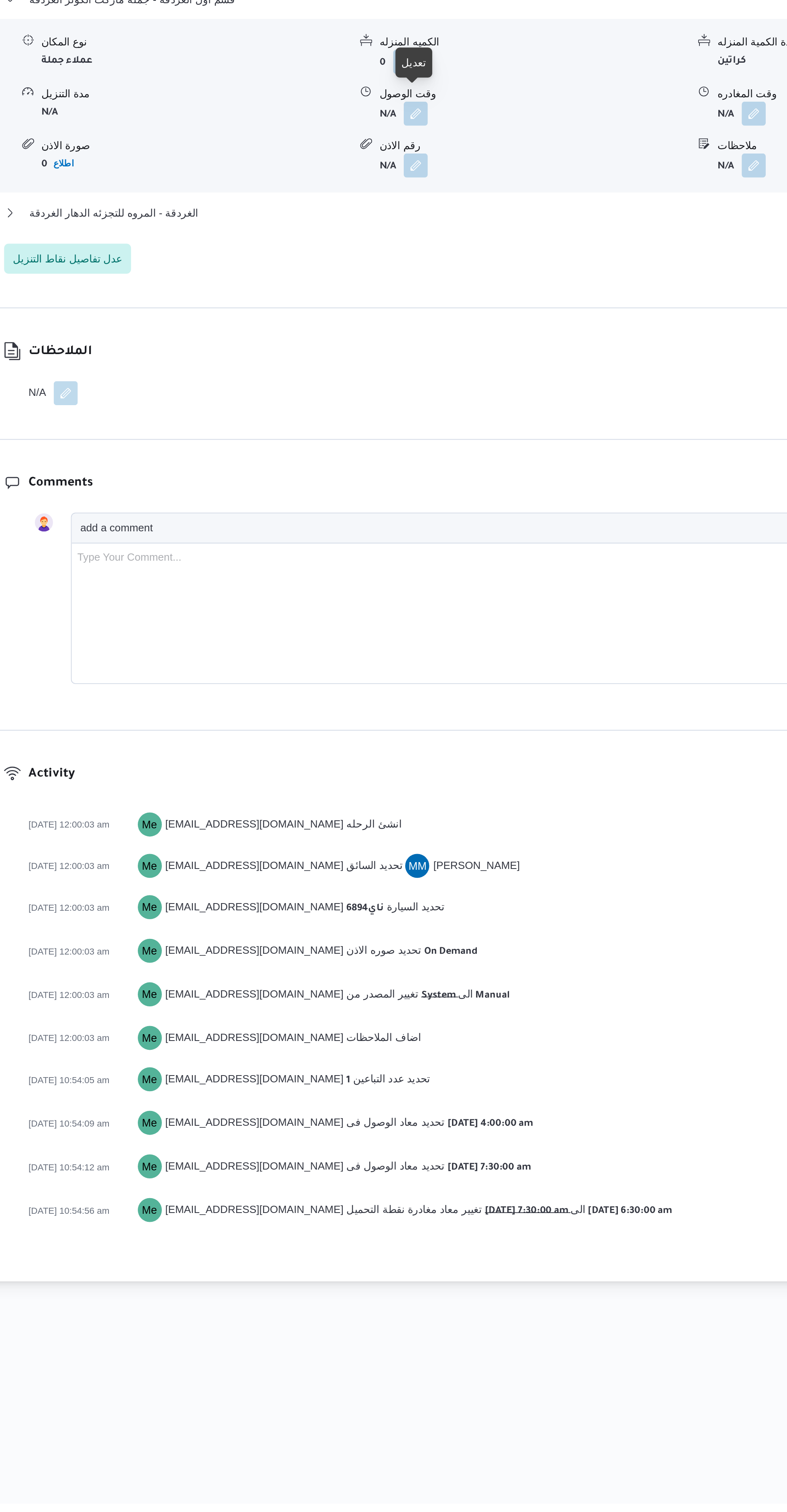
click at [393, 749] on div at bounding box center [394, 749] width 7 height 7
click at [394, 762] on button "button" at bounding box center [395, 768] width 13 height 13
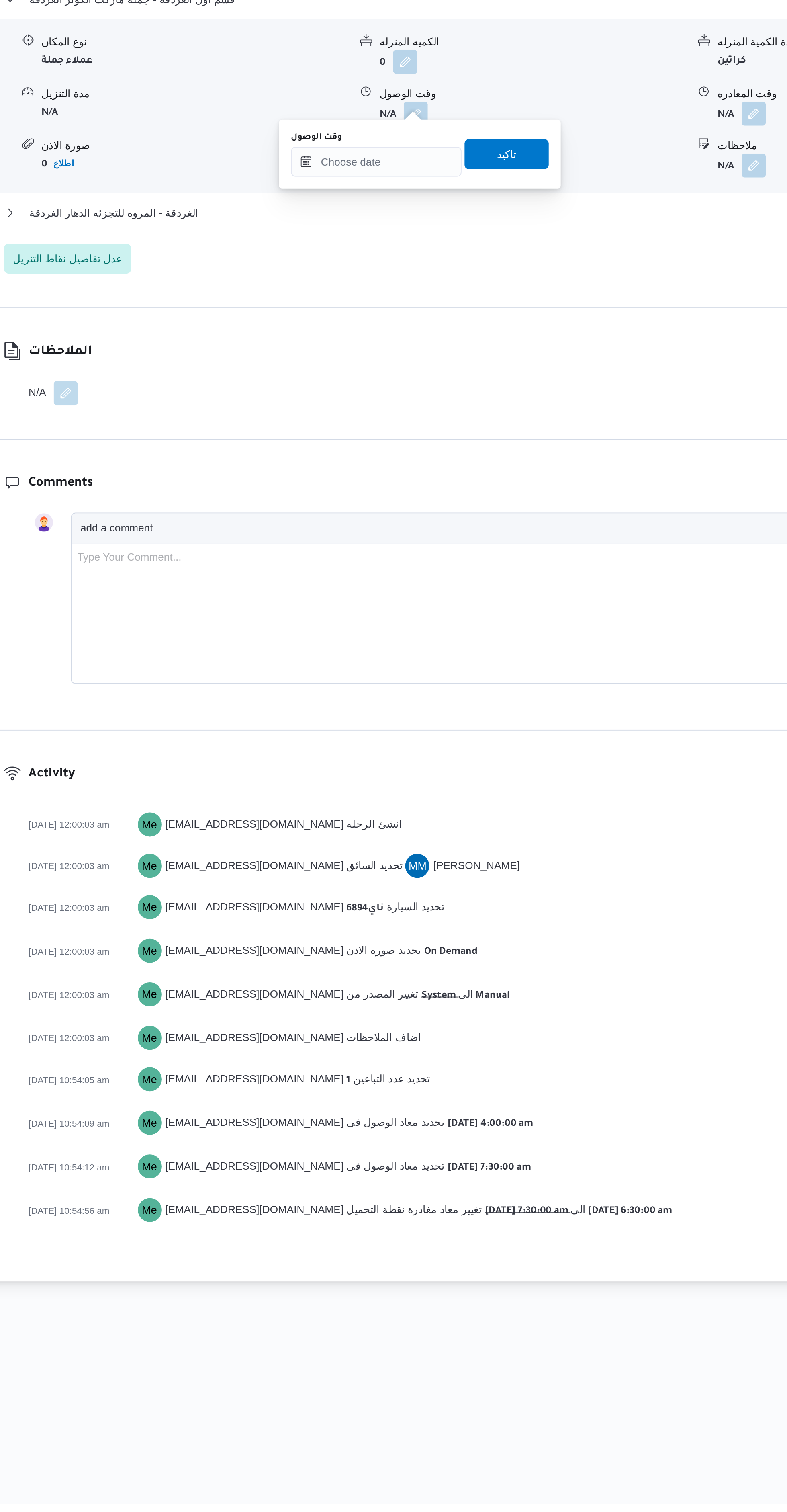
click at [352, 773] on div "You are in a dialog. To close this dialog, hit escape. وقت الوصول تاكيد" at bounding box center [397, 790] width 151 height 37
click at [356, 793] on input "وقت الوصول" at bounding box center [374, 794] width 91 height 16
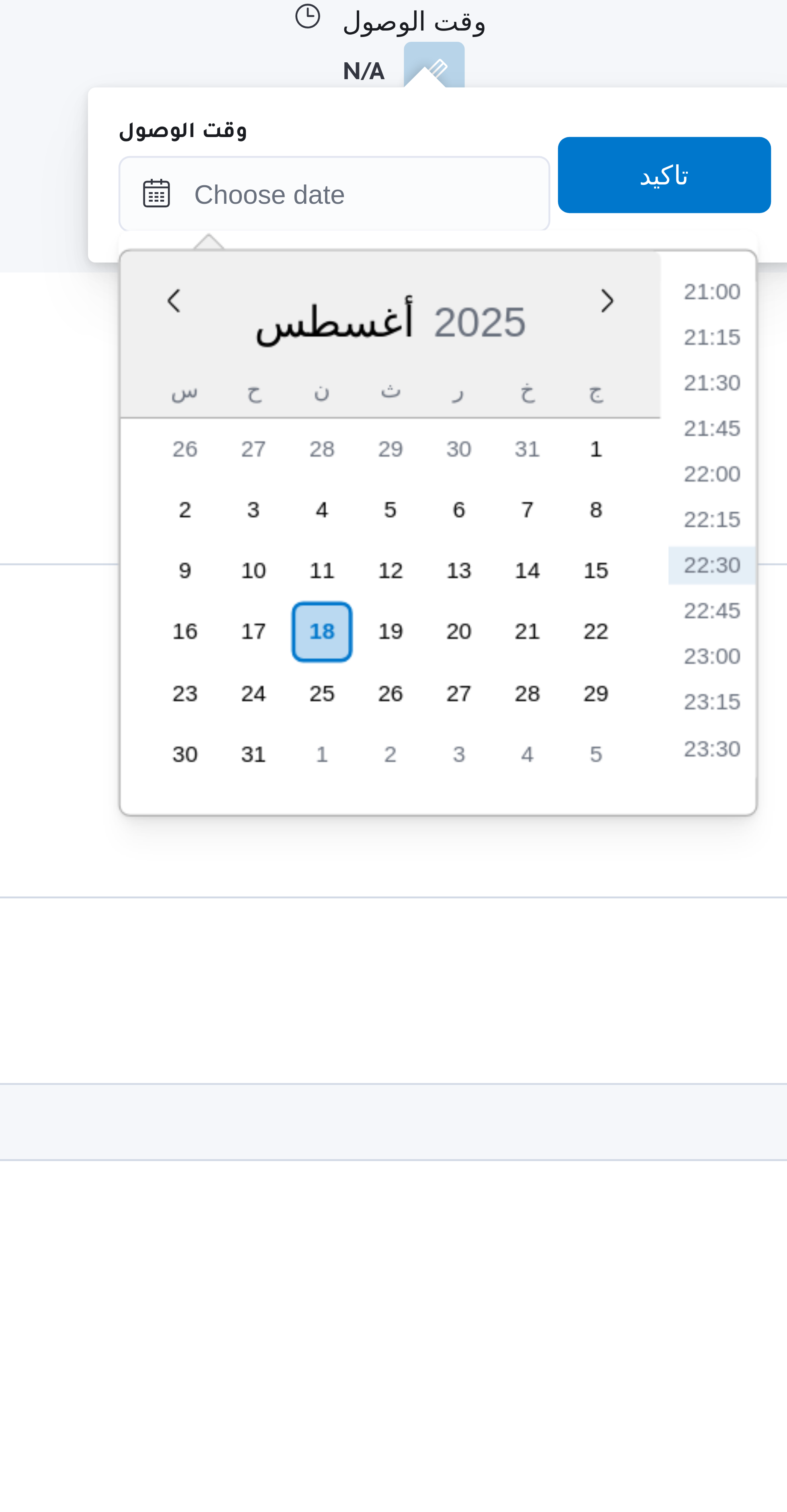
click at [455, 817] on li "21:00" at bounding box center [453, 814] width 18 height 8
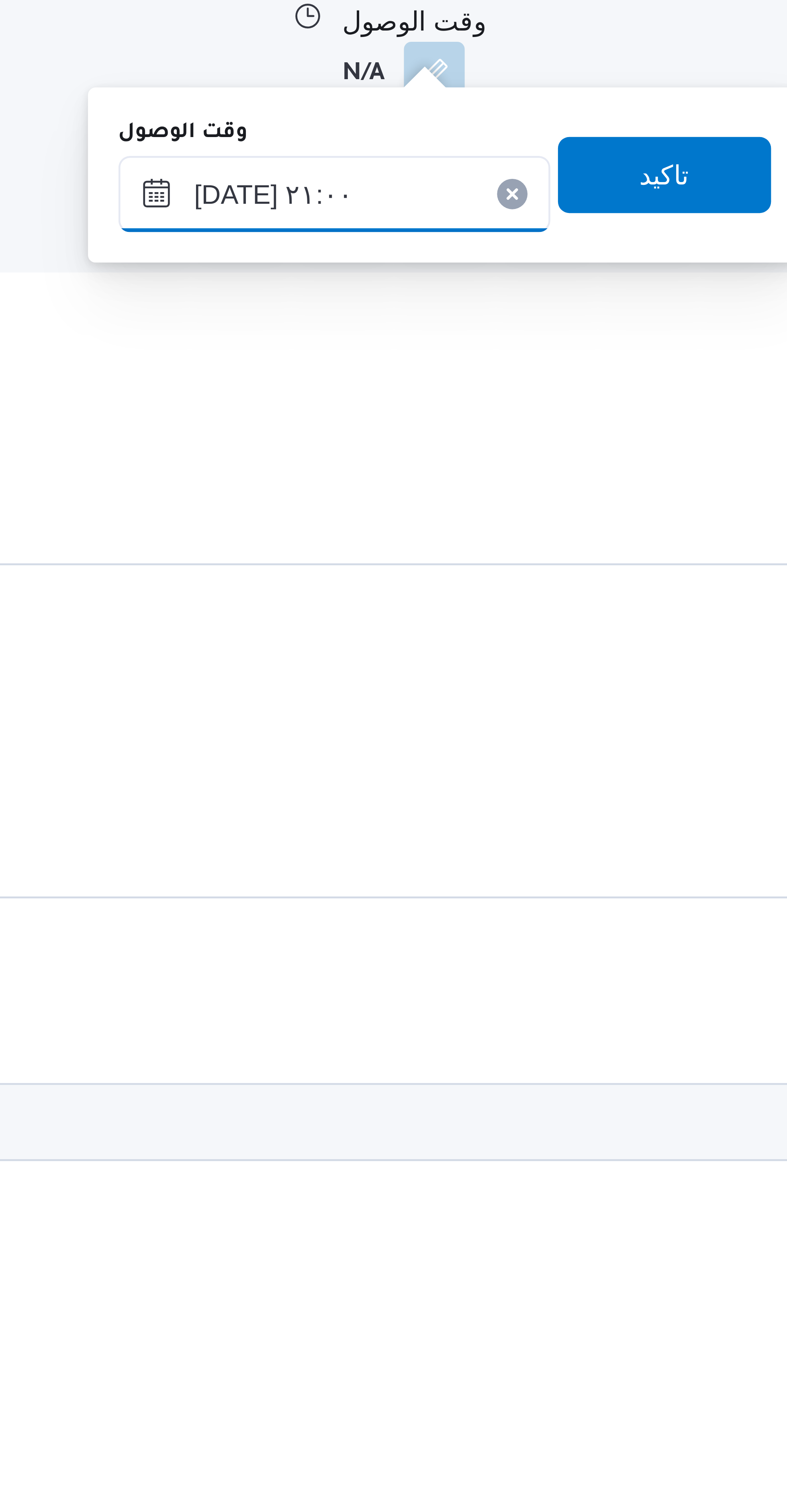
click at [348, 796] on input "١٨/٠٨/٢٠٢٥ ٢١:٠٠" at bounding box center [374, 794] width 91 height 16
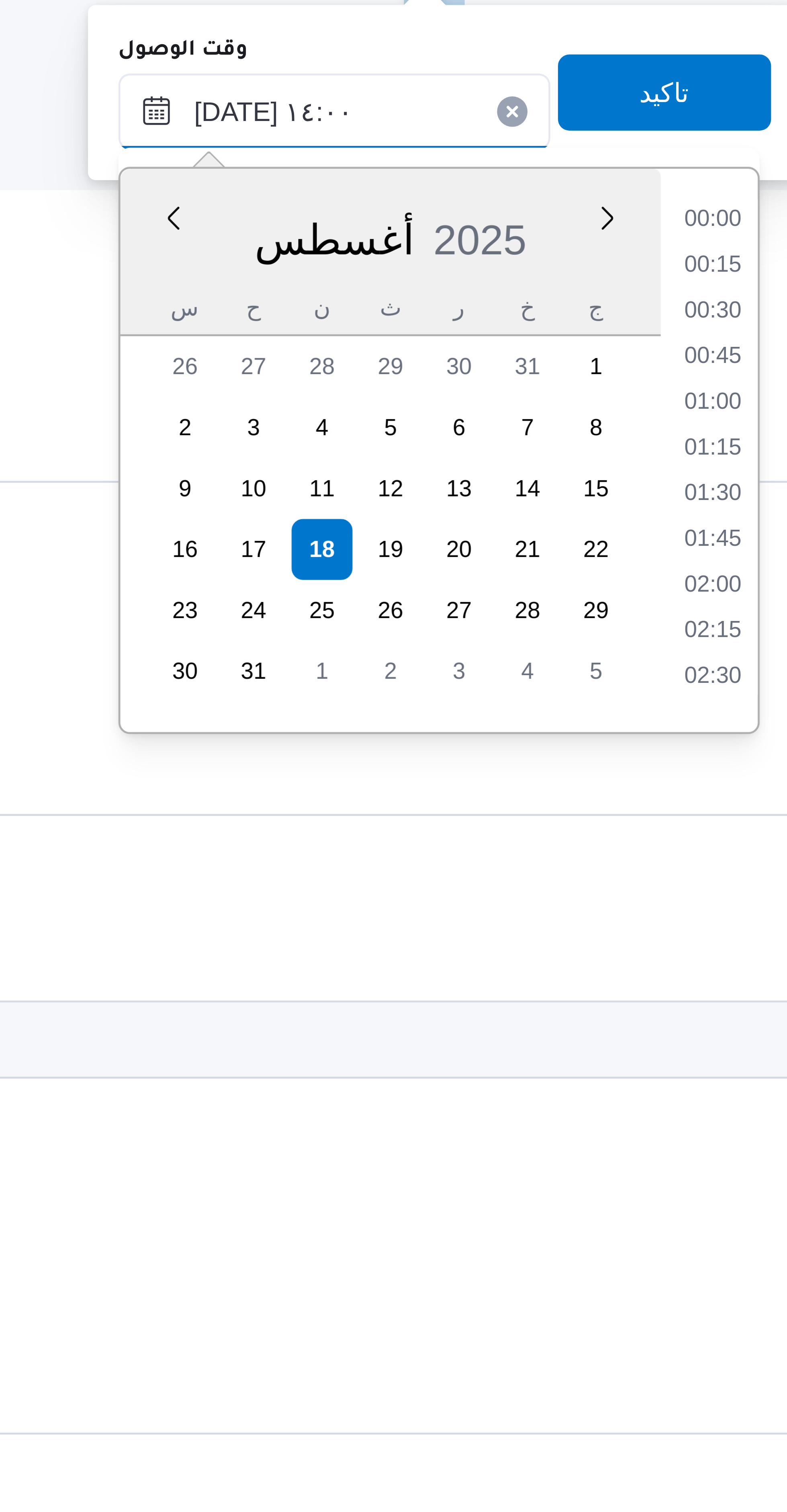
scroll to position [442, 0]
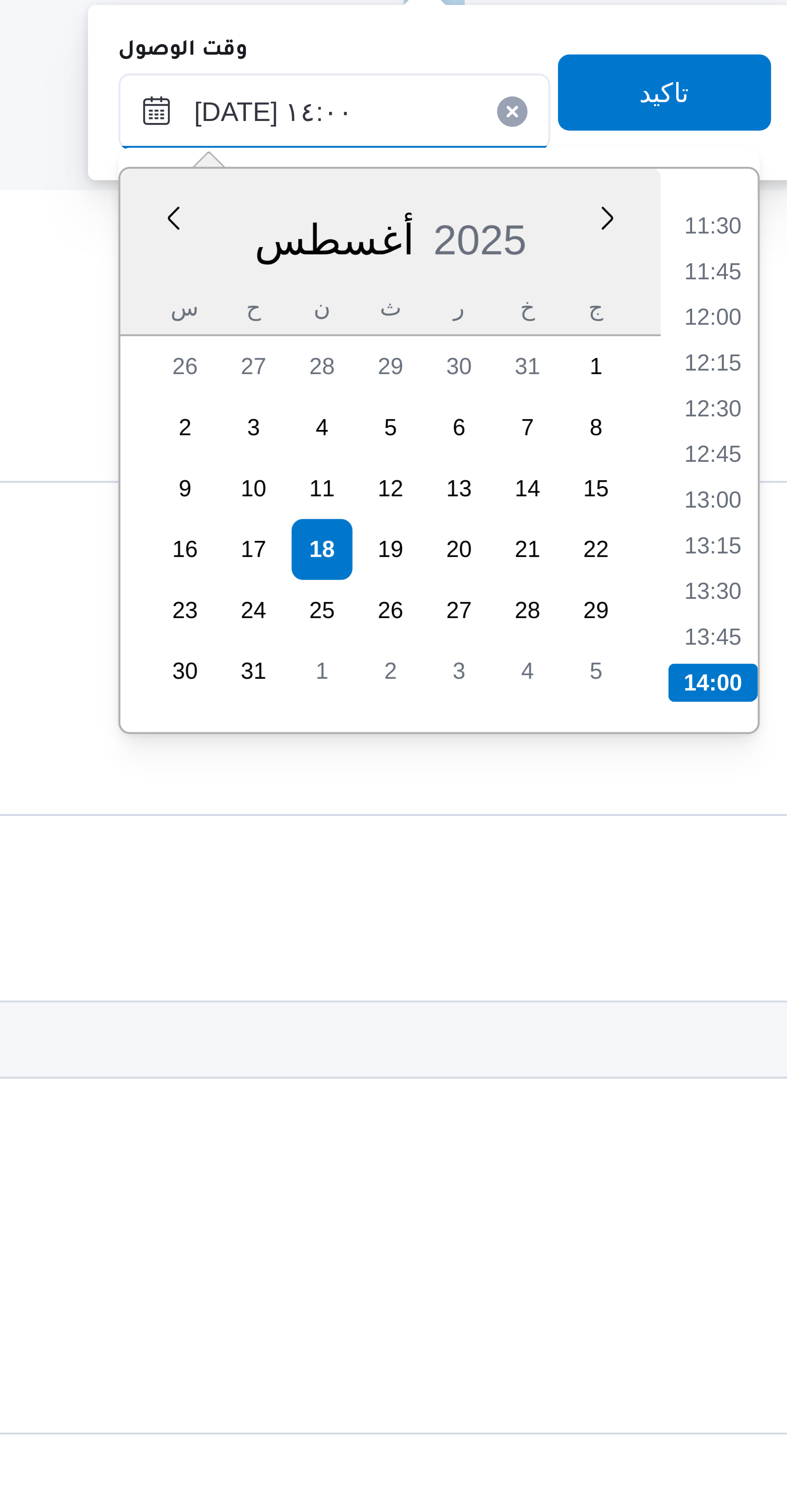
type input "١٨/٠٨/٢٠٢٥ ١٤:٠٠"
click at [453, 911] on li "14:00" at bounding box center [454, 914] width 19 height 8
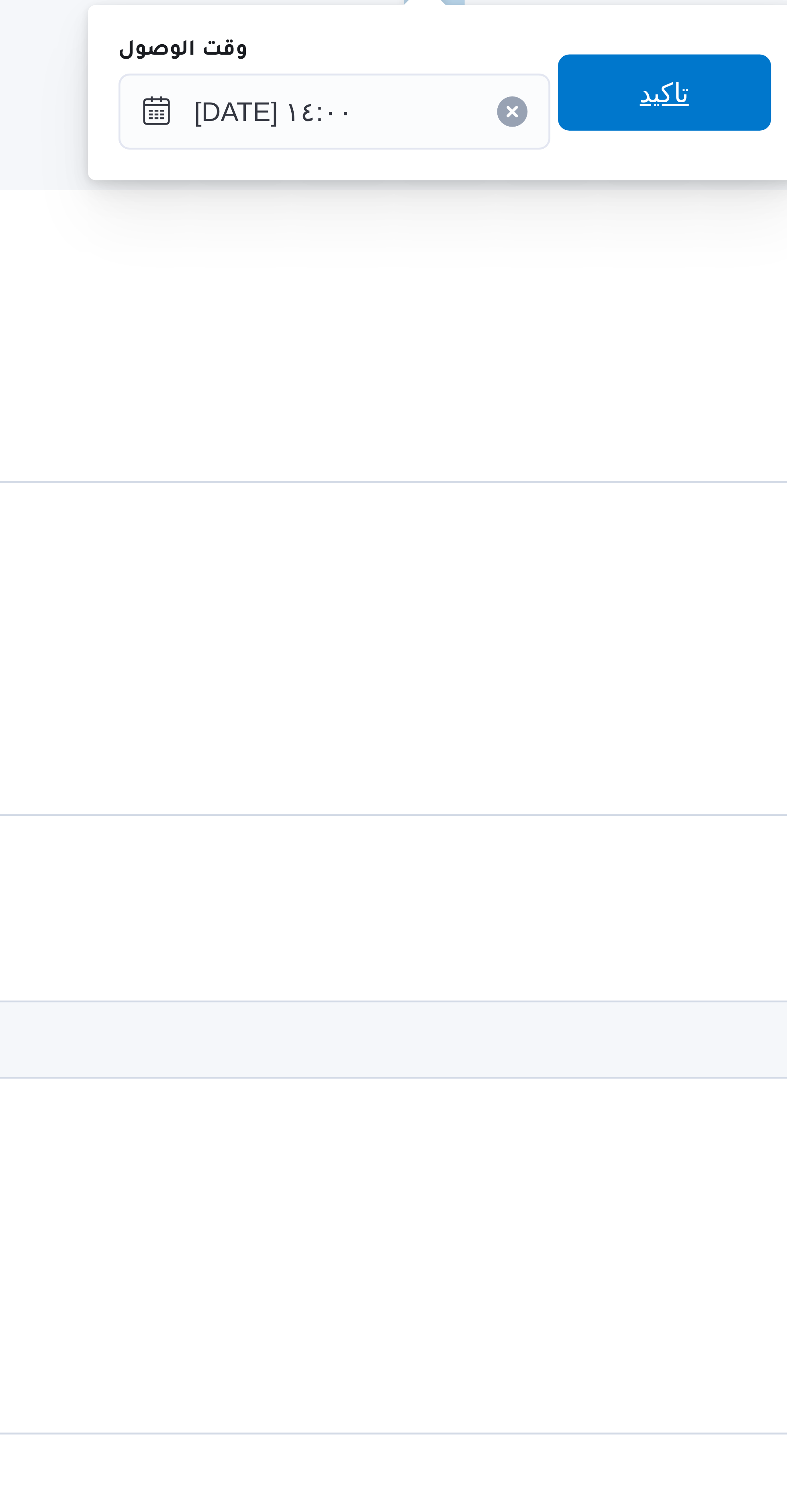
click at [450, 791] on span "تاكيد" at bounding box center [443, 790] width 45 height 16
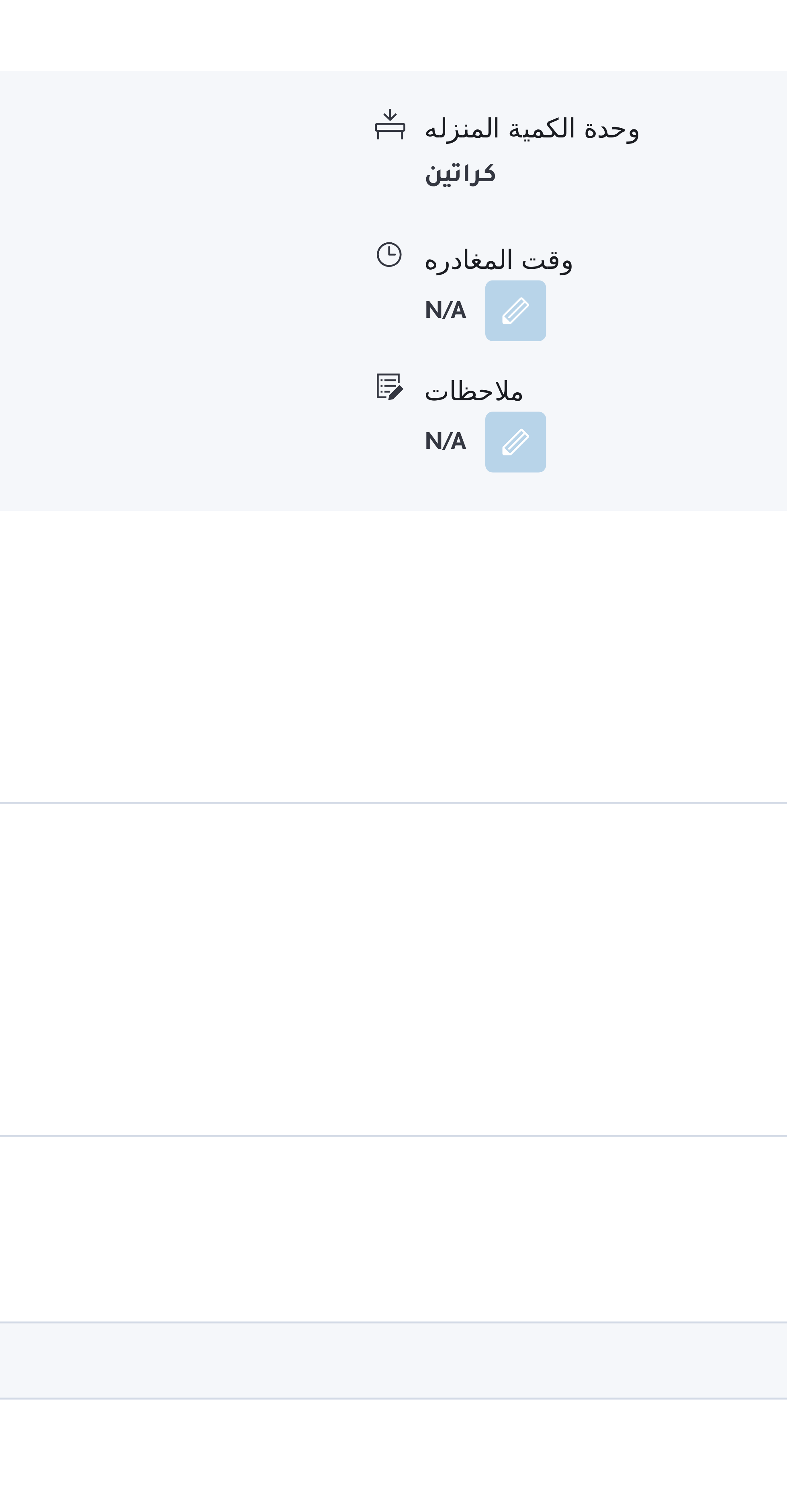
click at [573, 767] on button "button" at bounding box center [576, 768] width 13 height 13
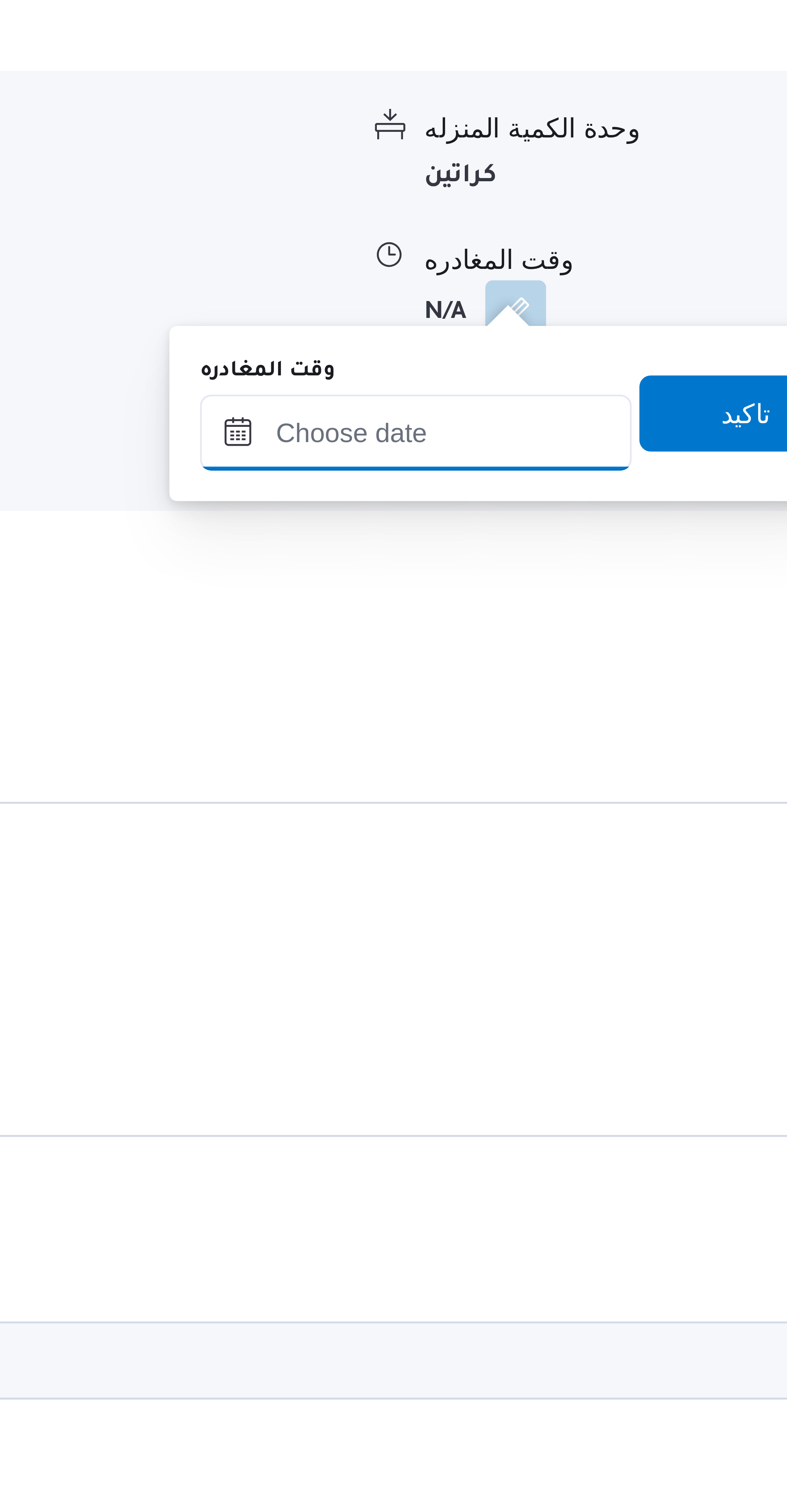
click at [551, 796] on input "وقت المغادره" at bounding box center [555, 794] width 91 height 16
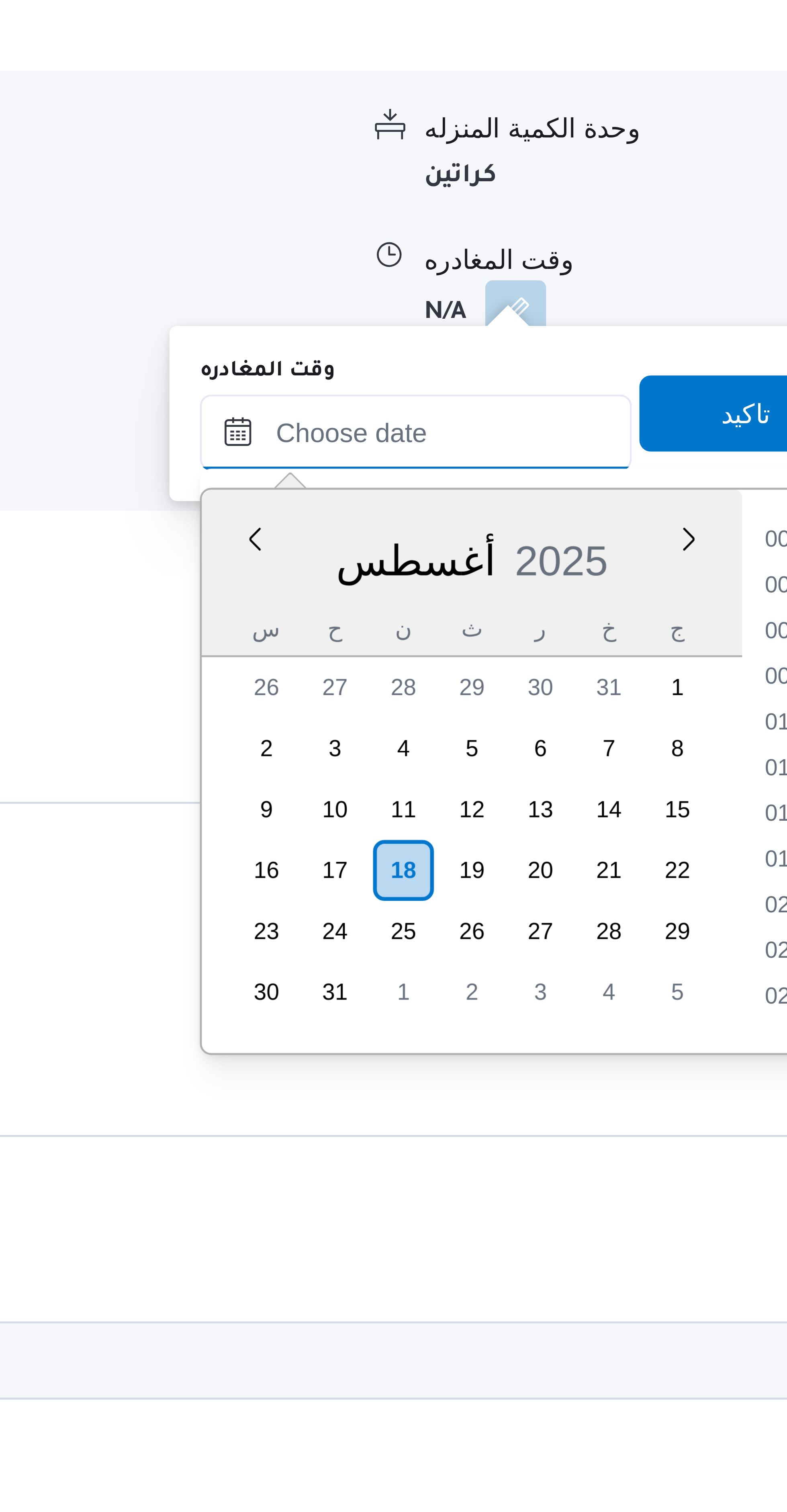
scroll to position [812, 0]
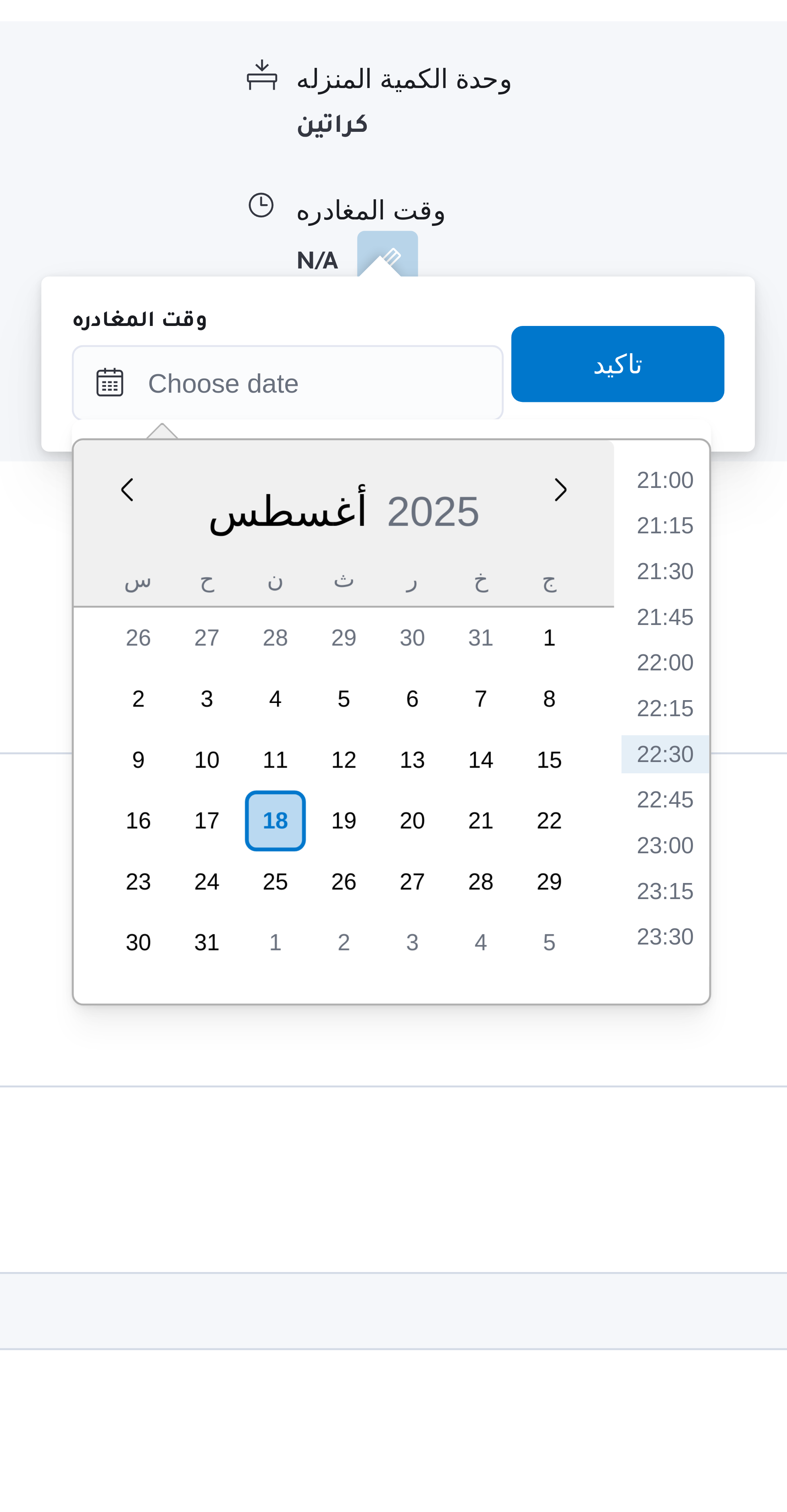
click at [636, 820] on li "21:15" at bounding box center [635, 824] width 18 height 8
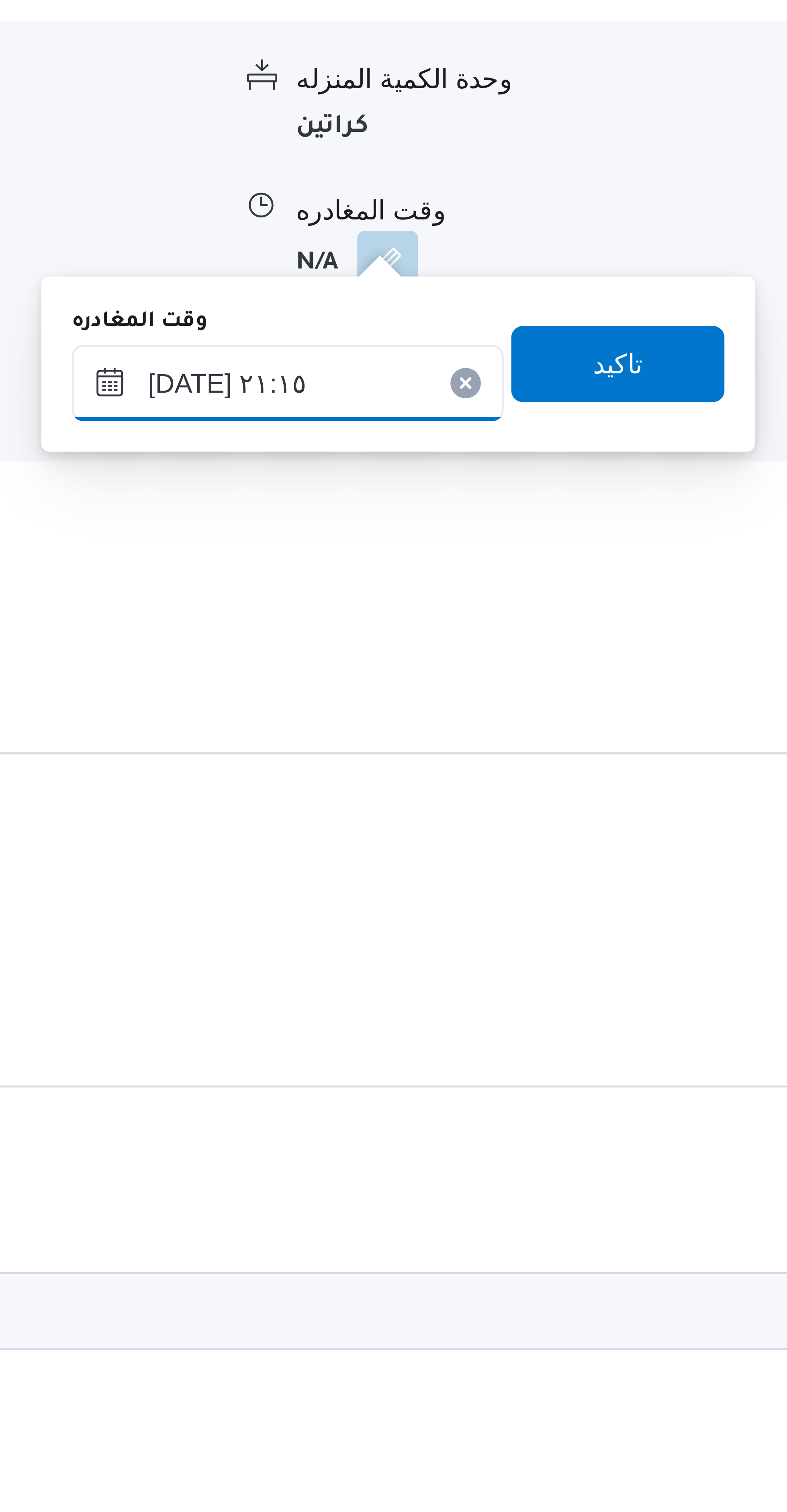
click at [538, 790] on input "١٨/٠٨/٢٠٢٥ ٢١:١٥" at bounding box center [555, 794] width 91 height 16
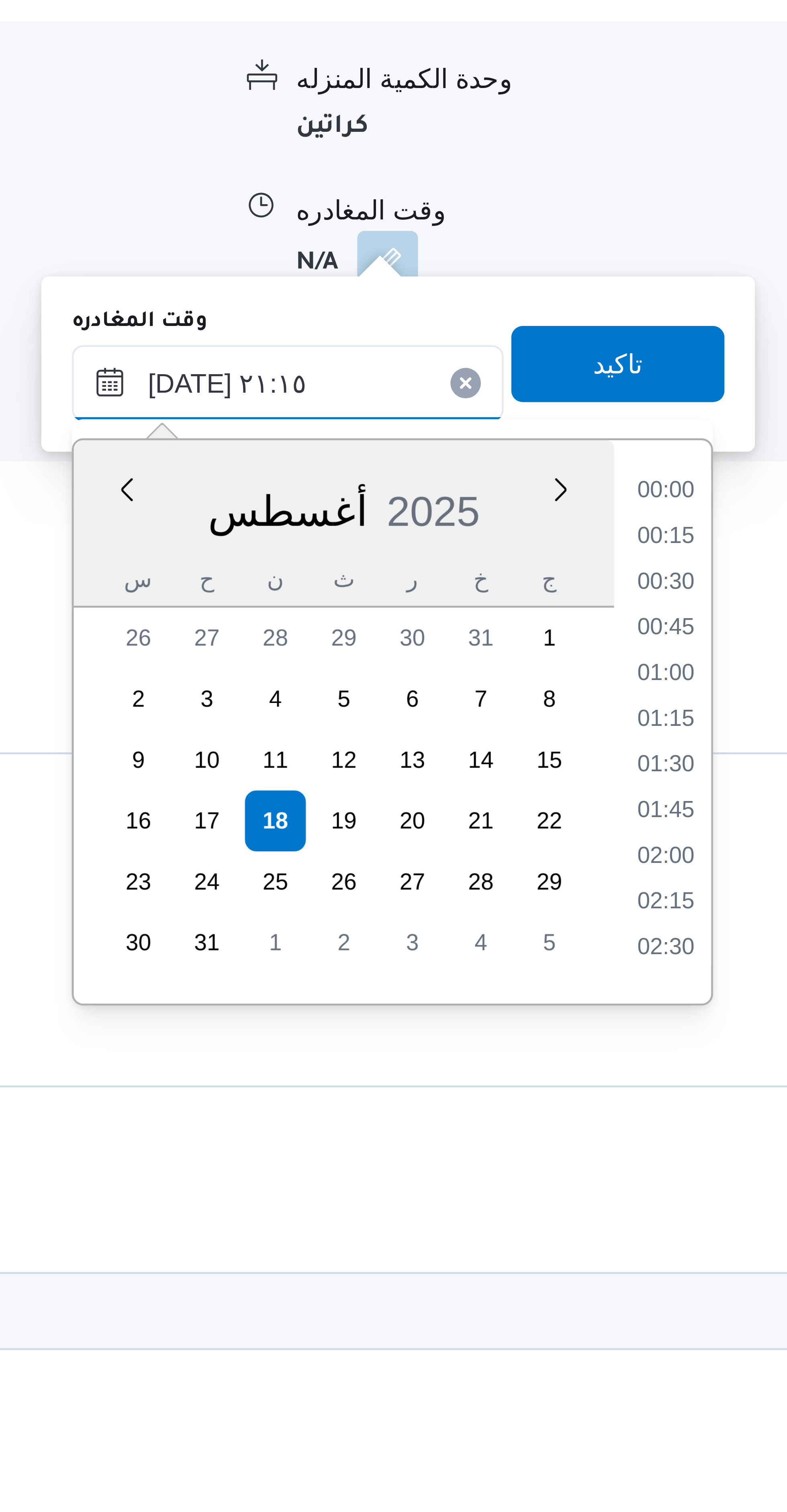
scroll to position [763, 0]
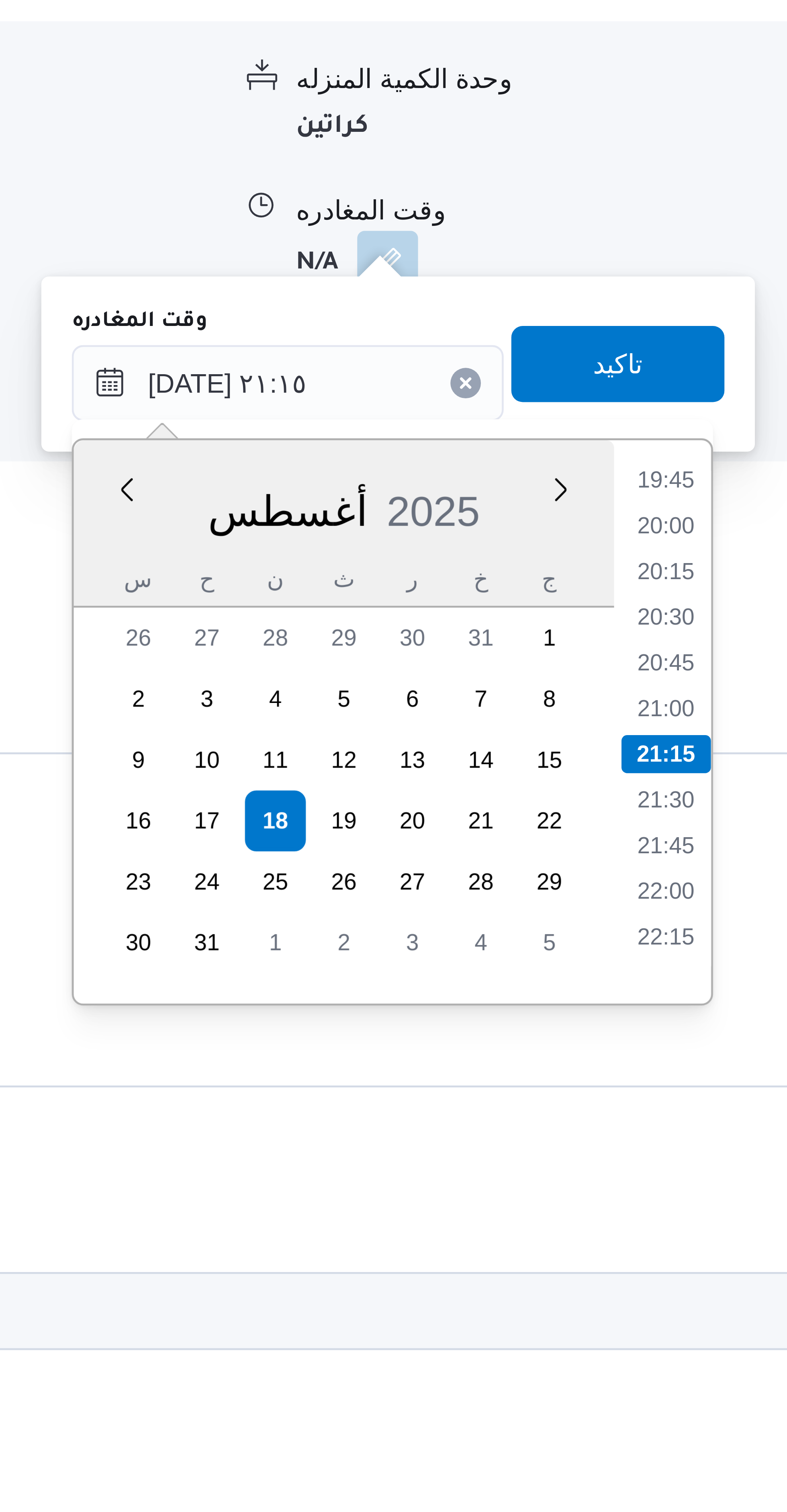
click at [637, 821] on li "20:00" at bounding box center [635, 824] width 18 height 8
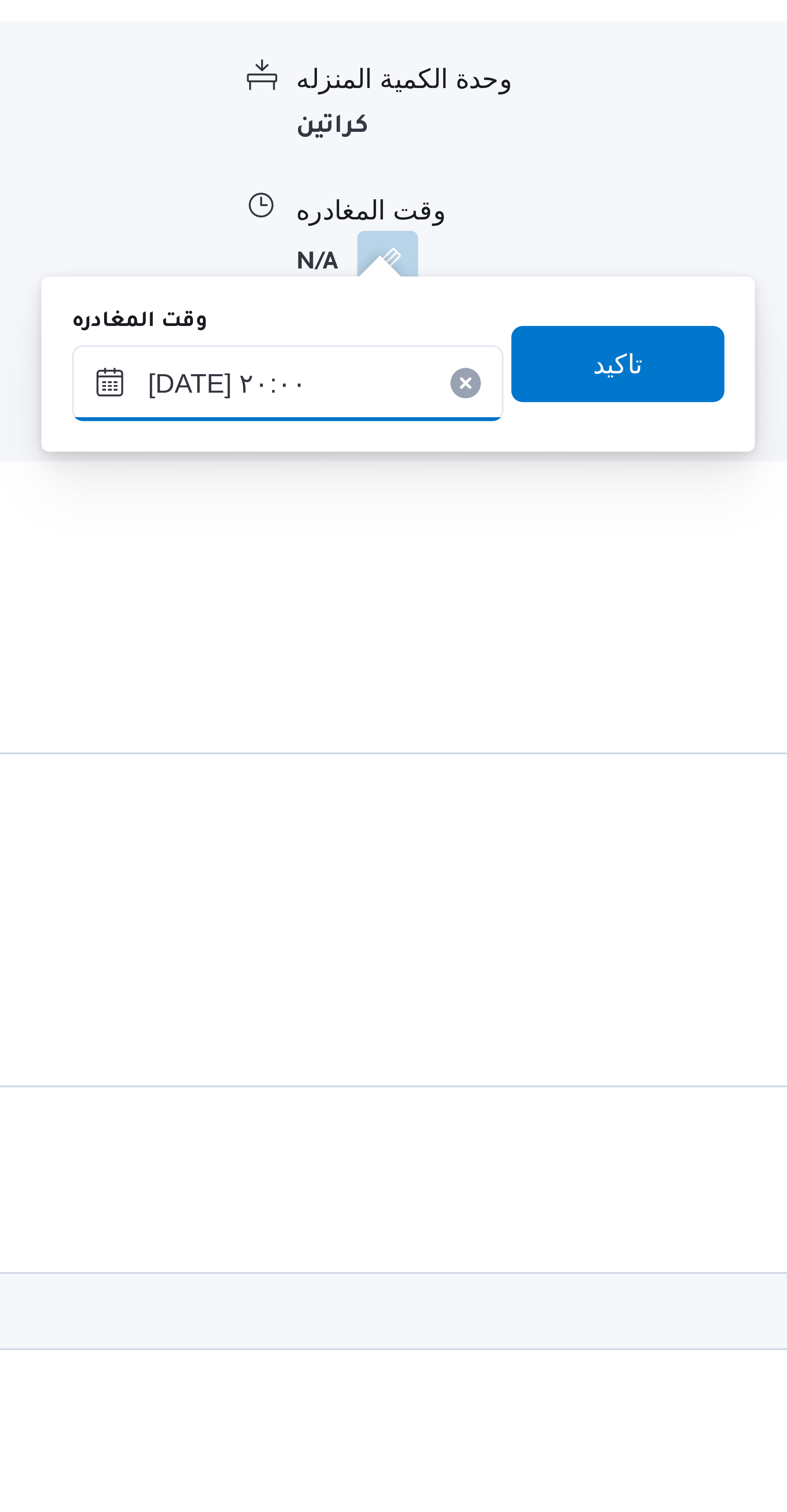
click at [536, 791] on input "١٨/٠٨/٢٠٢٥ ٢٠:٠٠" at bounding box center [555, 794] width 91 height 16
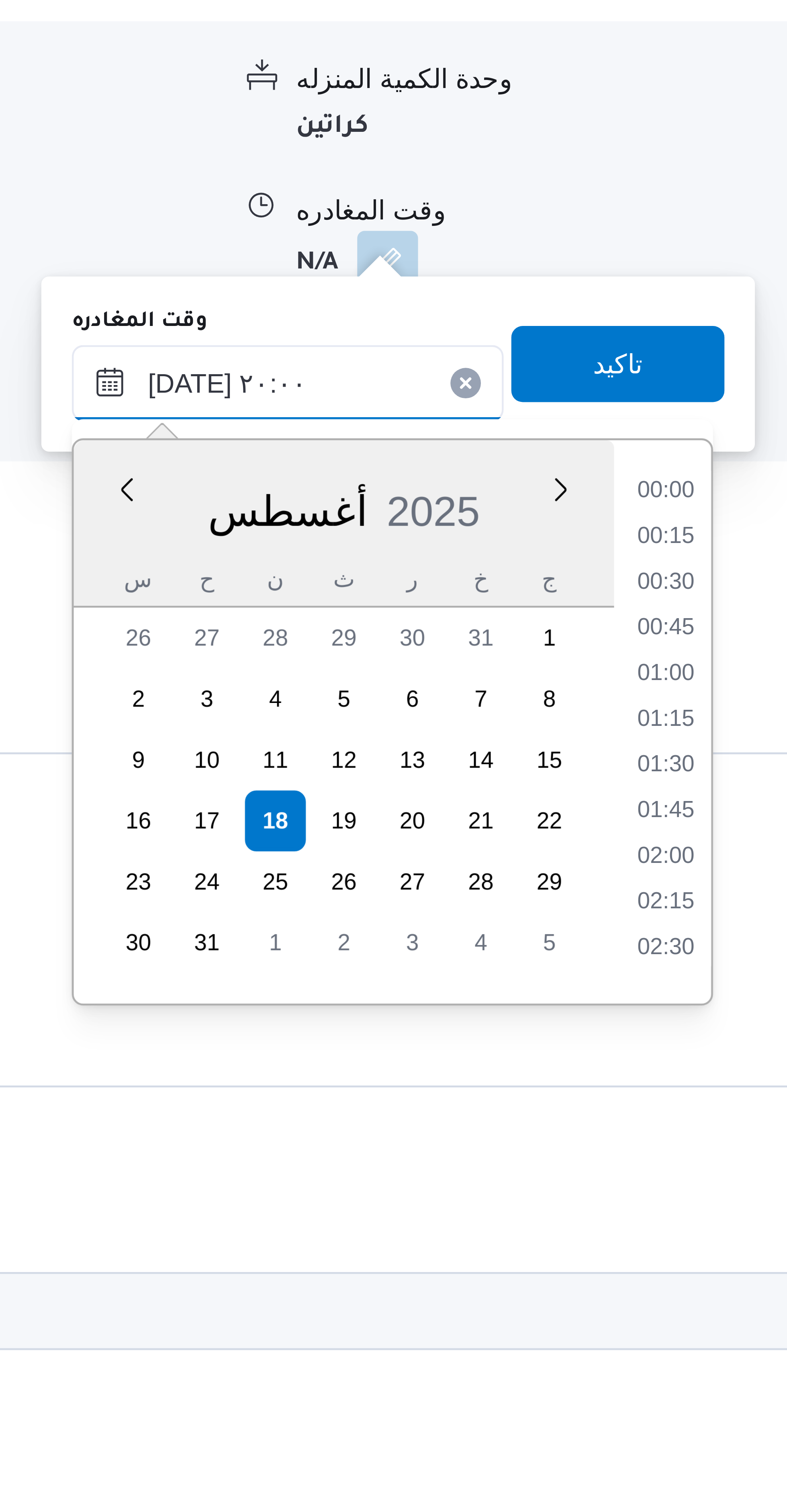
scroll to position [715, 0]
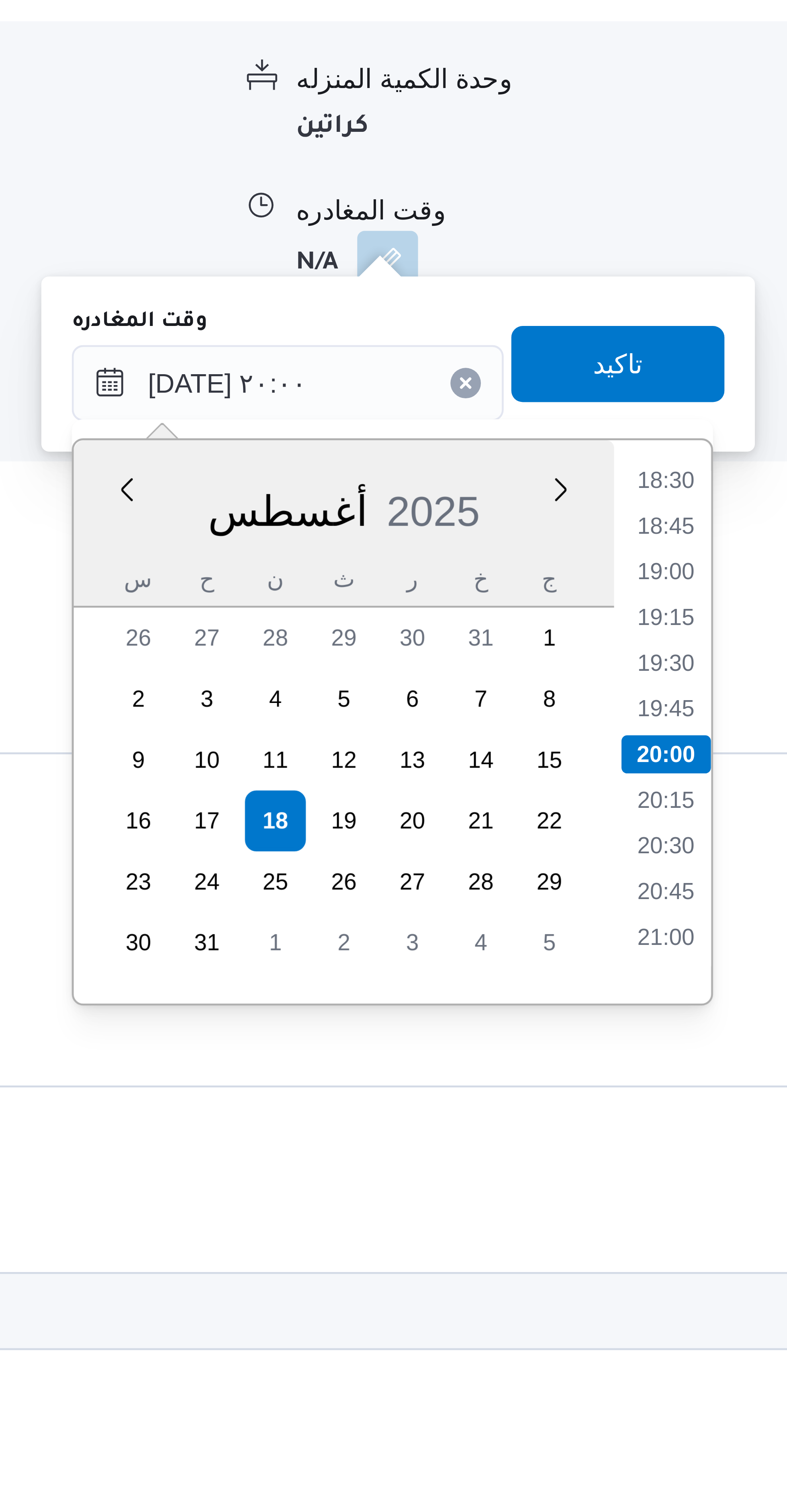
click at [636, 822] on li "18:45" at bounding box center [635, 824] width 18 height 8
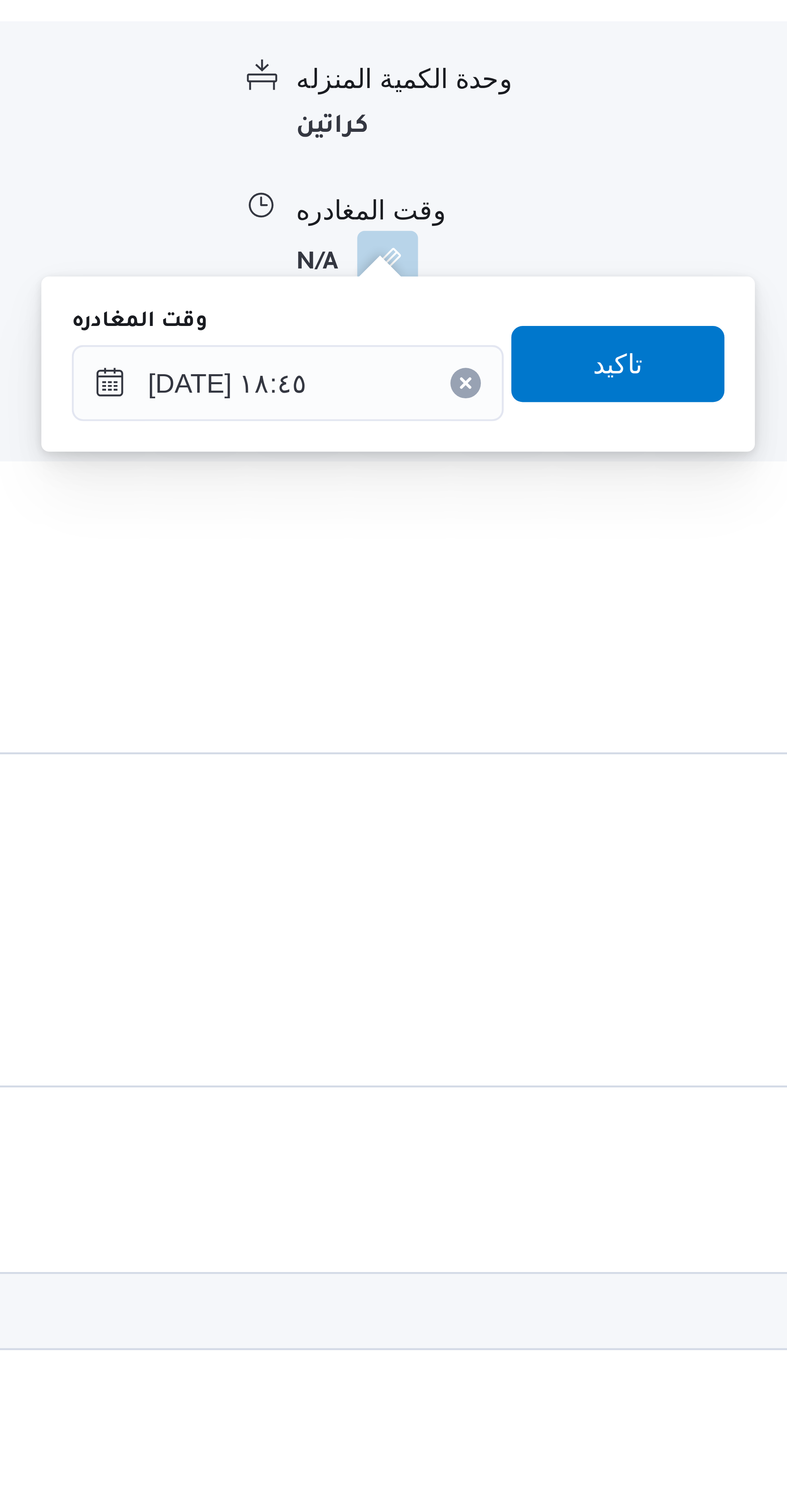
click at [533, 783] on label "وقت المغادره" at bounding box center [523, 780] width 29 height 6
click at [533, 786] on input "١٨/٠٨/٢٠٢٥ ١٨:٤٥" at bounding box center [555, 794] width 91 height 16
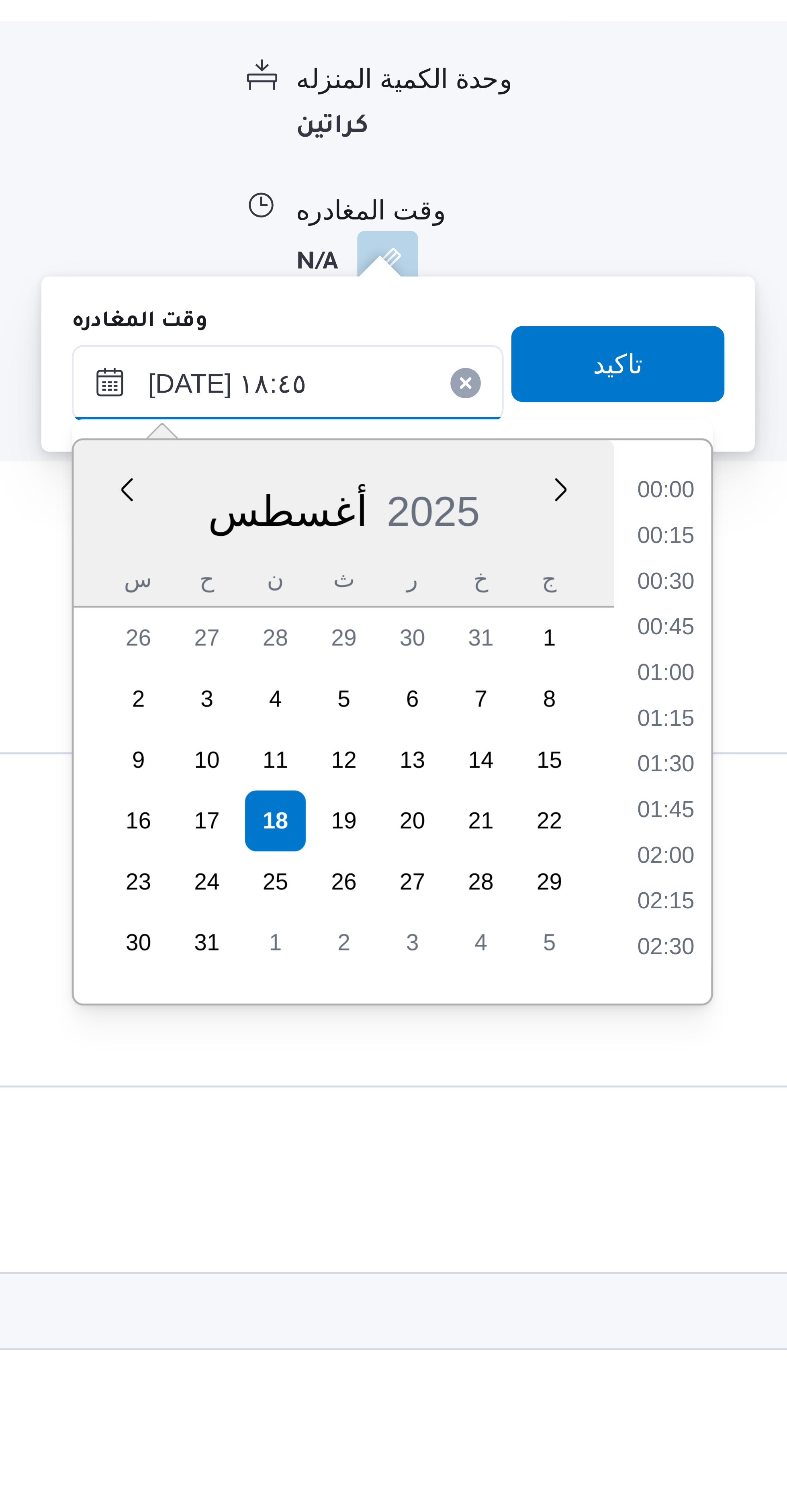
scroll to position [667, 0]
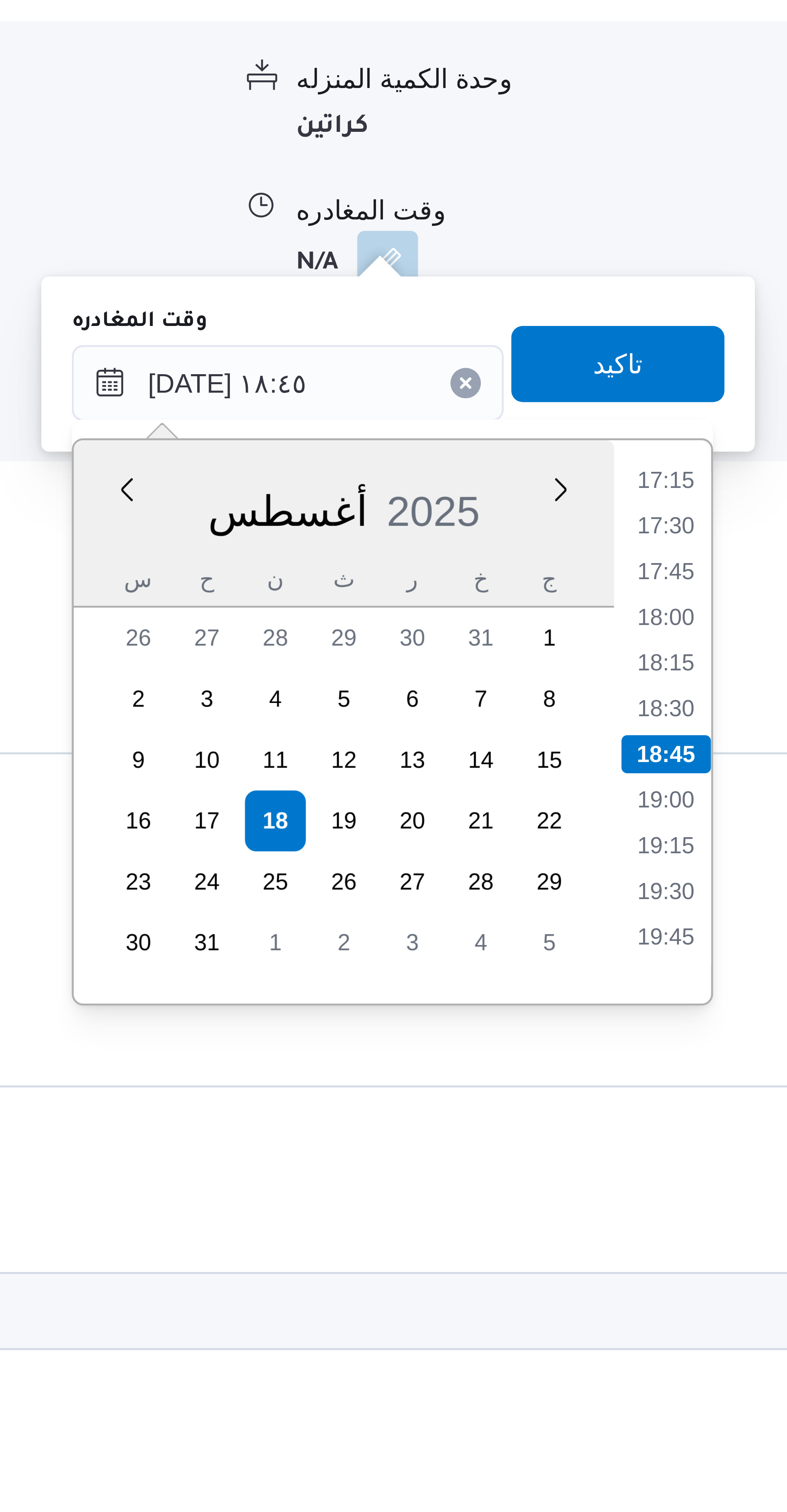
click at [634, 822] on li "17:30" at bounding box center [635, 824] width 18 height 8
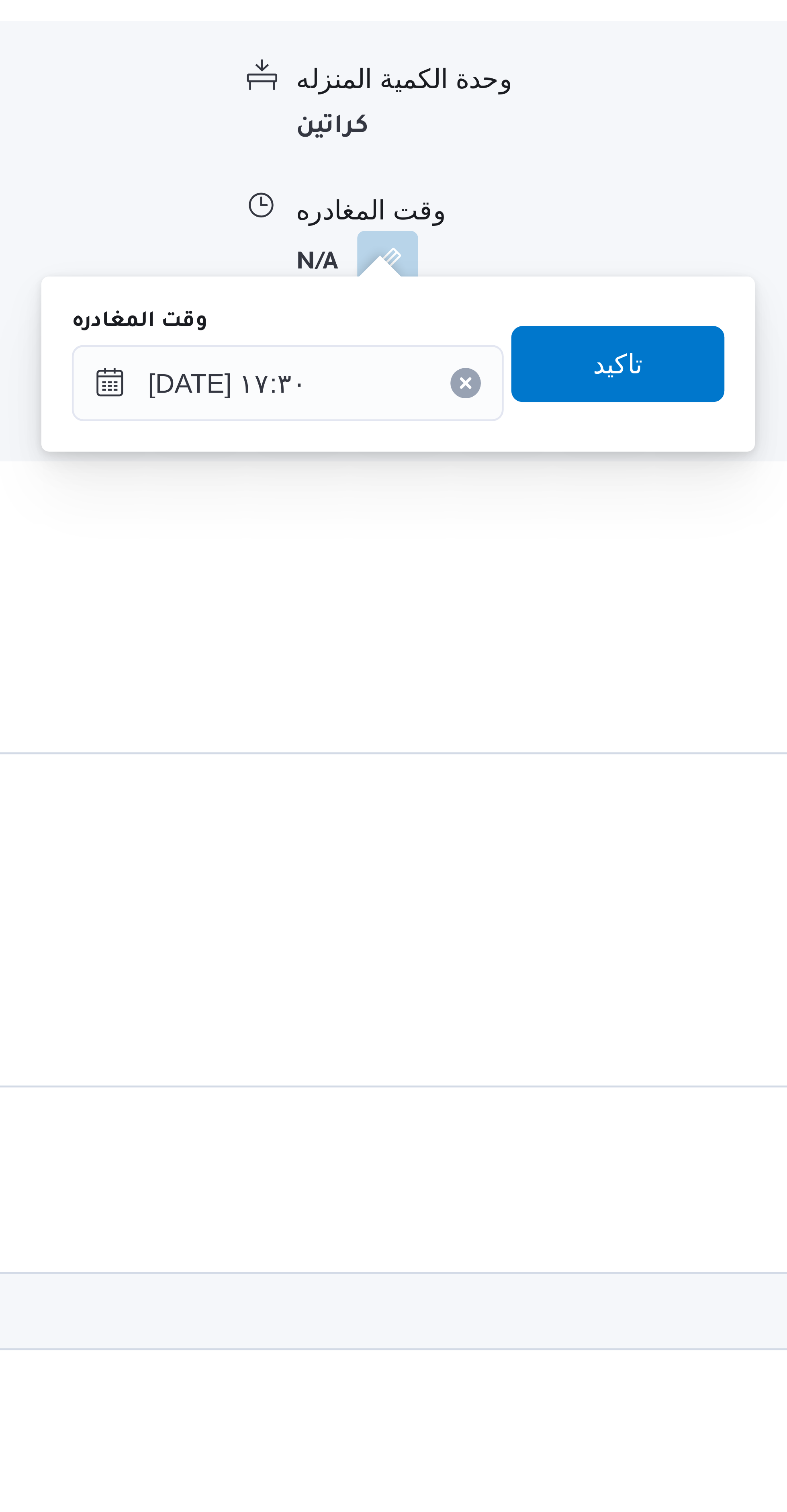
click at [533, 783] on label "وقت المغادره" at bounding box center [523, 780] width 29 height 6
click at [533, 786] on input "١٨/٠٨/٢٠٢٥ ١٧:٣٠" at bounding box center [555, 794] width 91 height 16
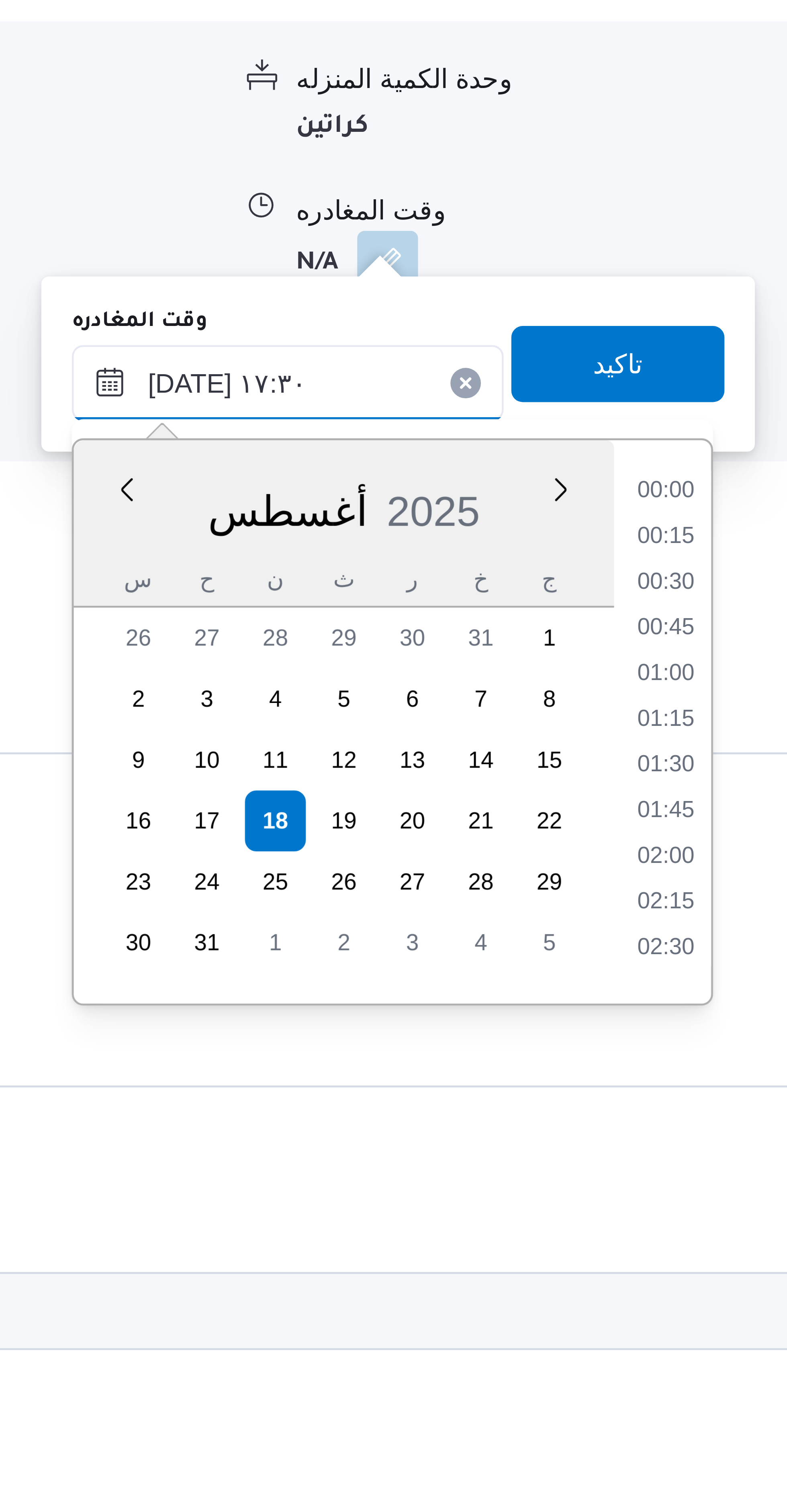
scroll to position [619, 0]
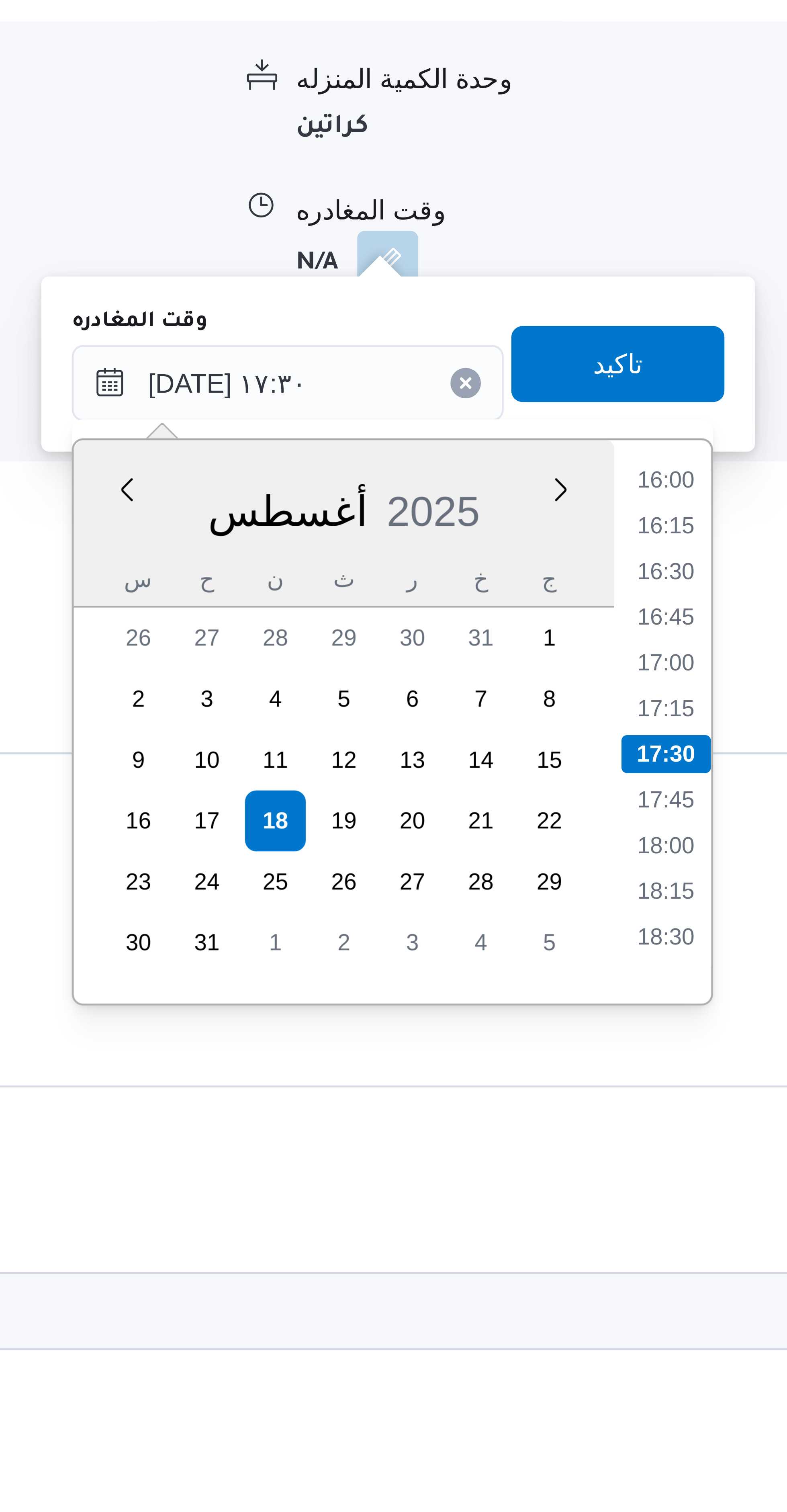
click at [636, 833] on li "16:30" at bounding box center [635, 833] width 18 height 8
type input "١٨/٠٨/٢٠٢٥ ١٦:٣٠"
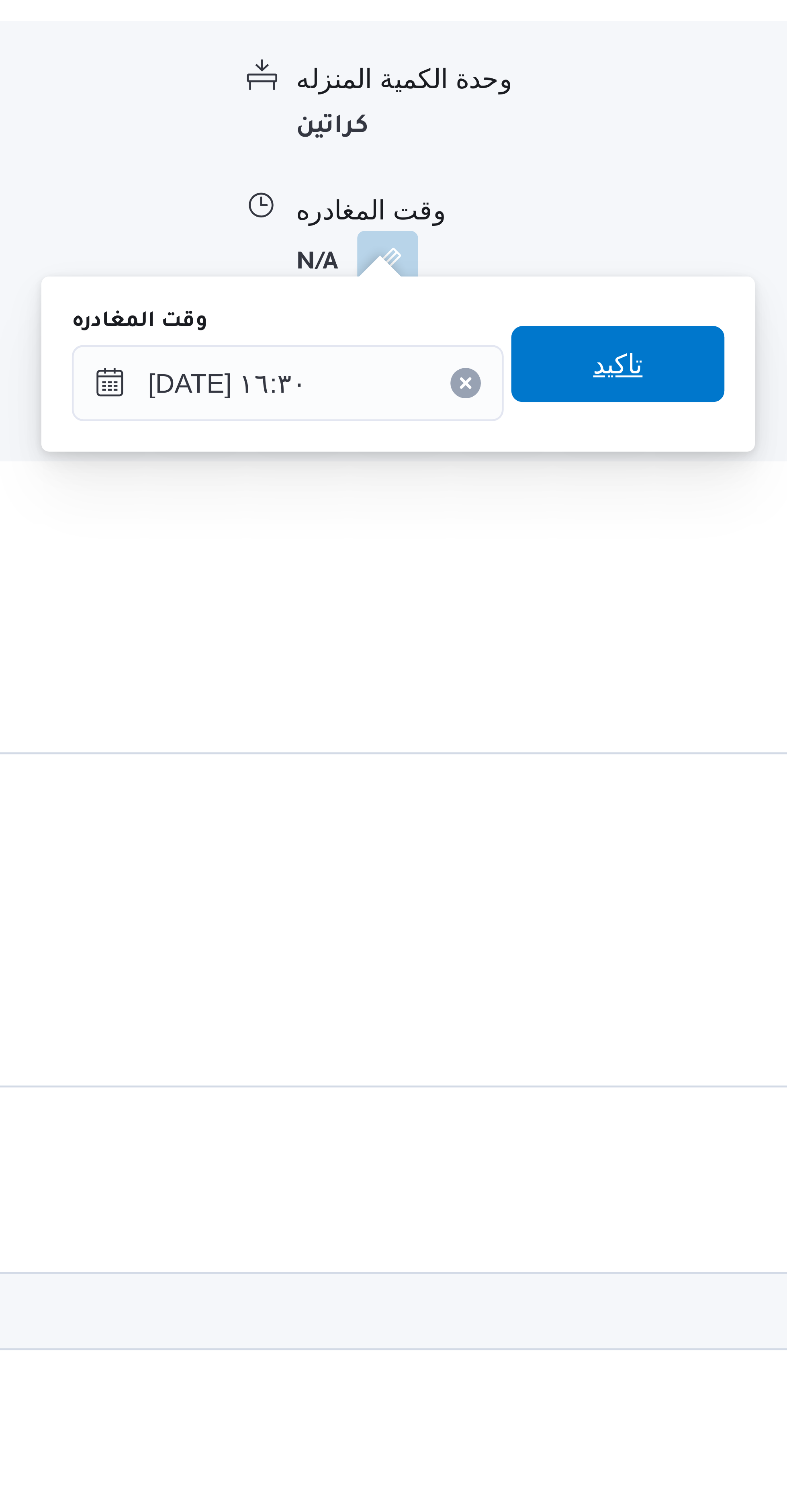
click at [635, 789] on span "تاكيد" at bounding box center [624, 790] width 45 height 16
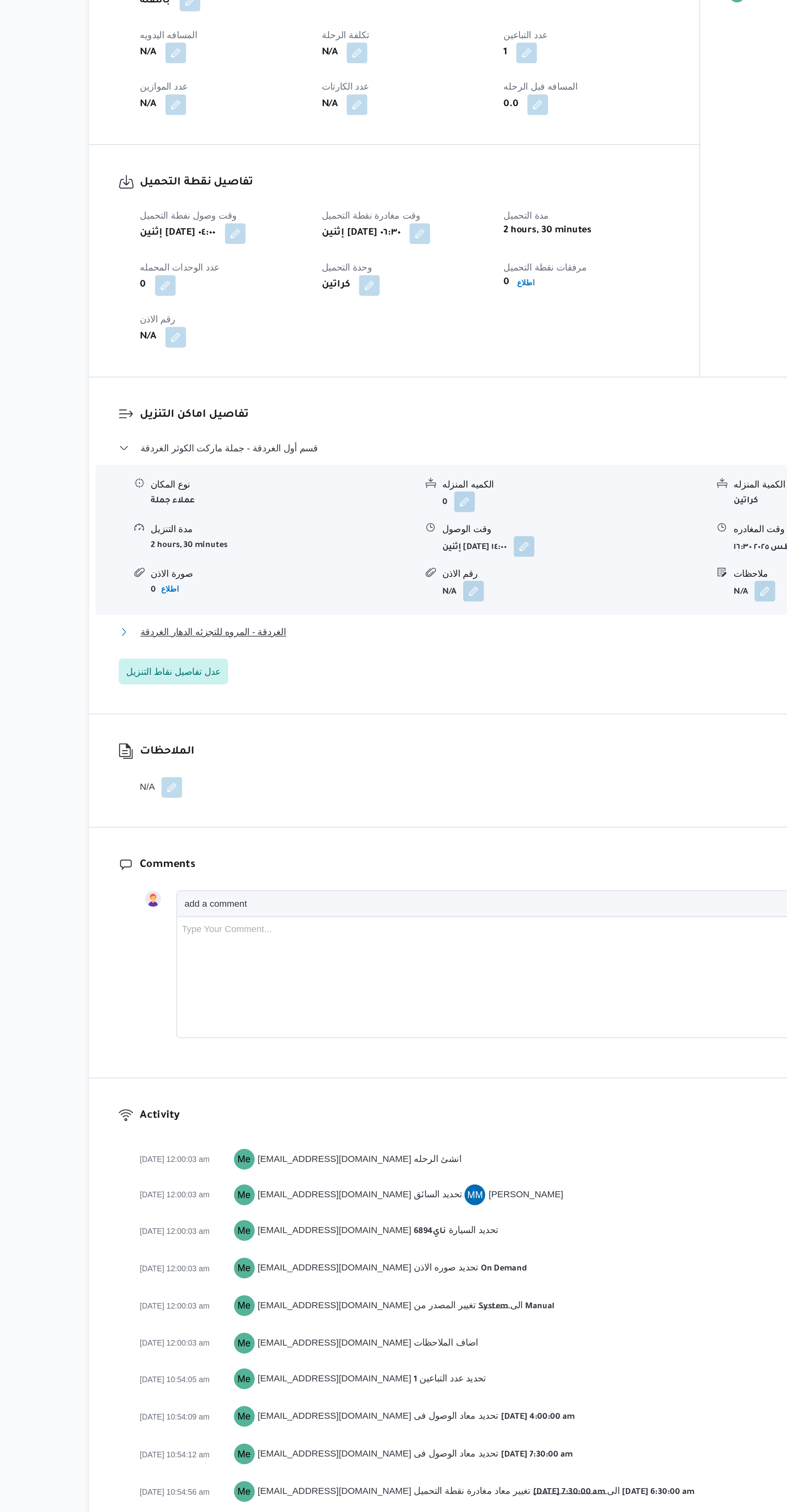
click at [429, 819] on button "الغردقة - المروه للتجزئه الدهار الغردقة" at bounding box center [441, 821] width 532 height 10
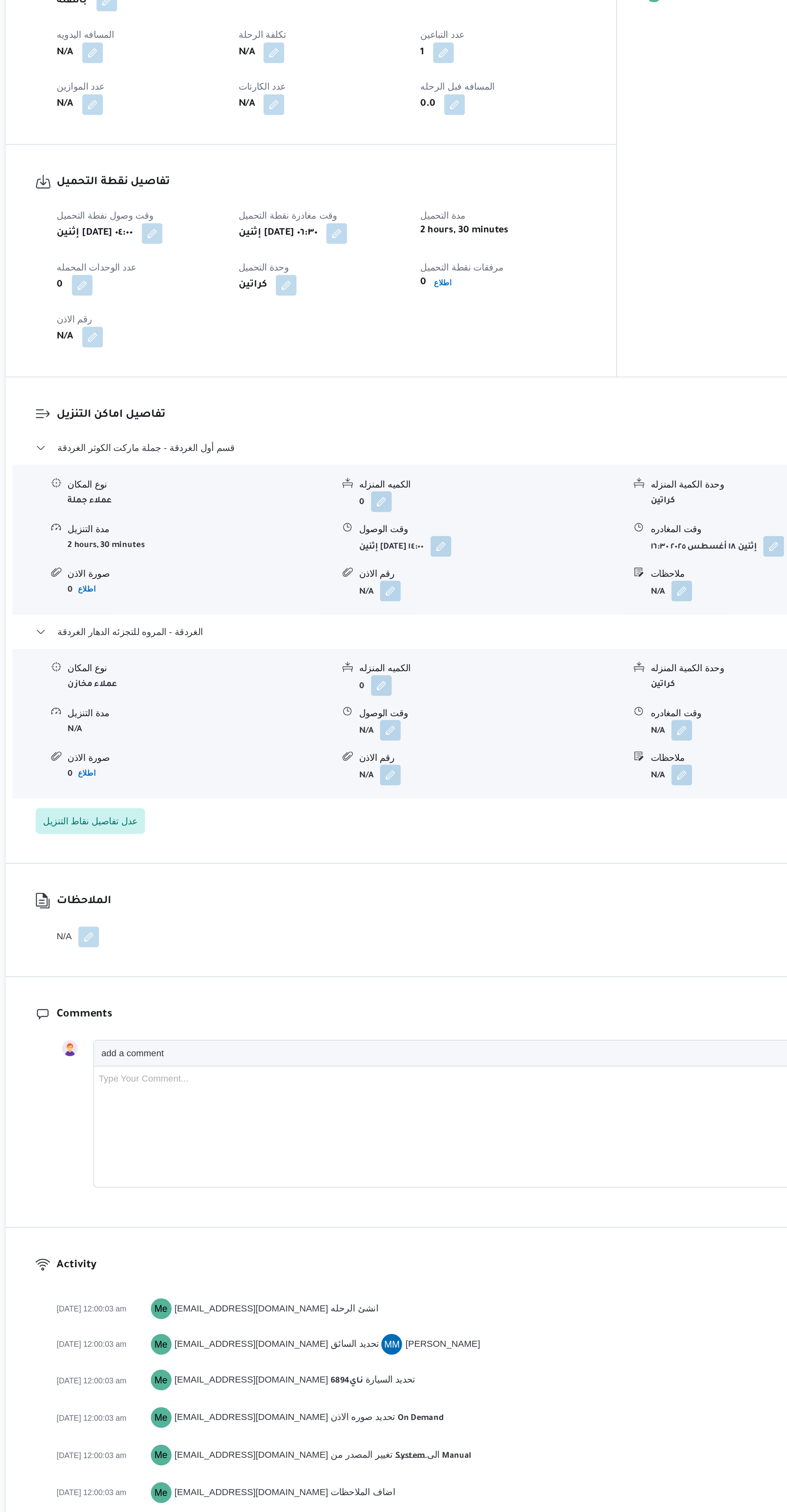
click at [397, 876] on button "button" at bounding box center [395, 882] width 13 height 13
click at [384, 906] on input "وقت الوصول" at bounding box center [374, 908] width 91 height 16
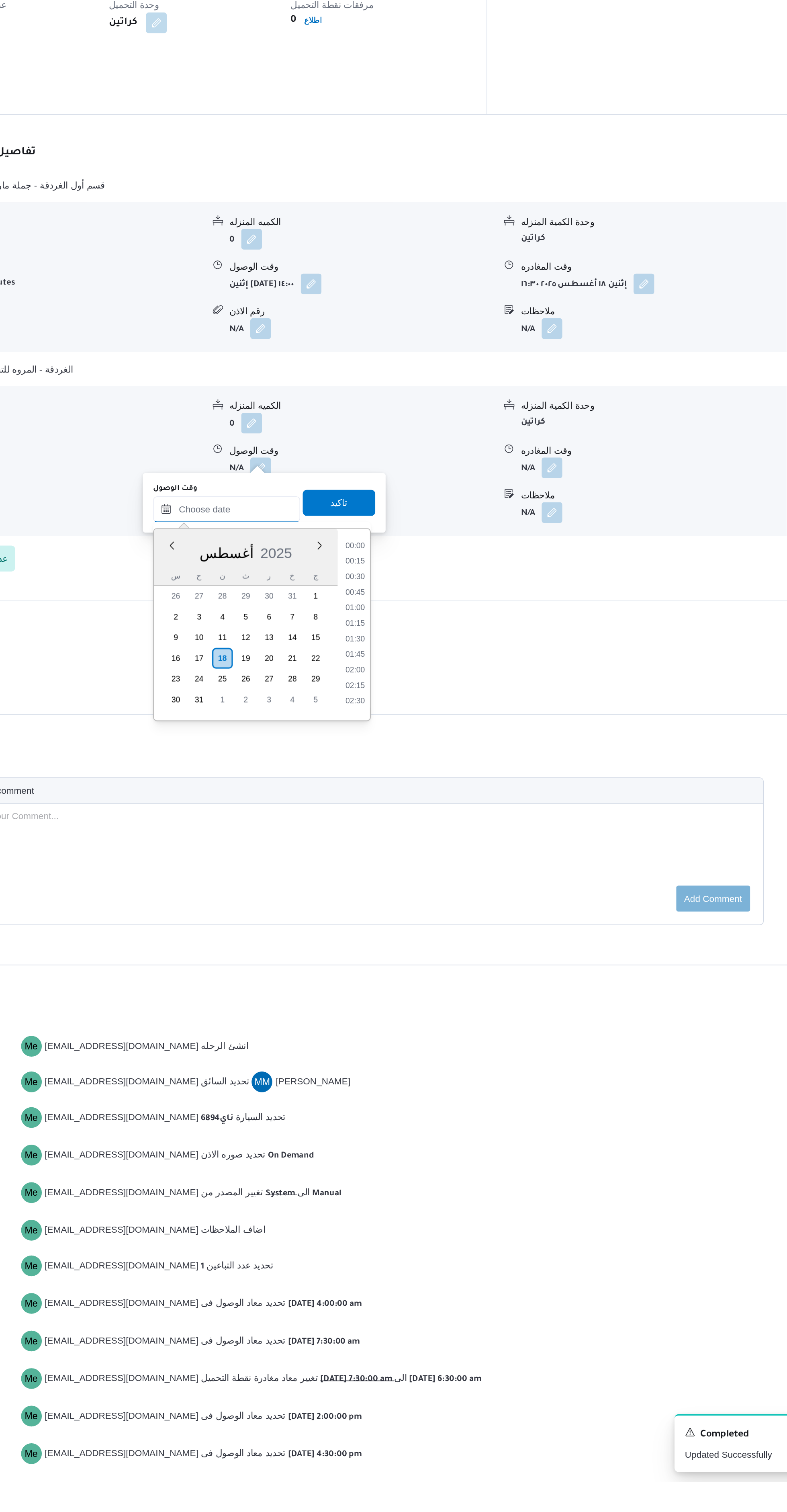
scroll to position [812, 0]
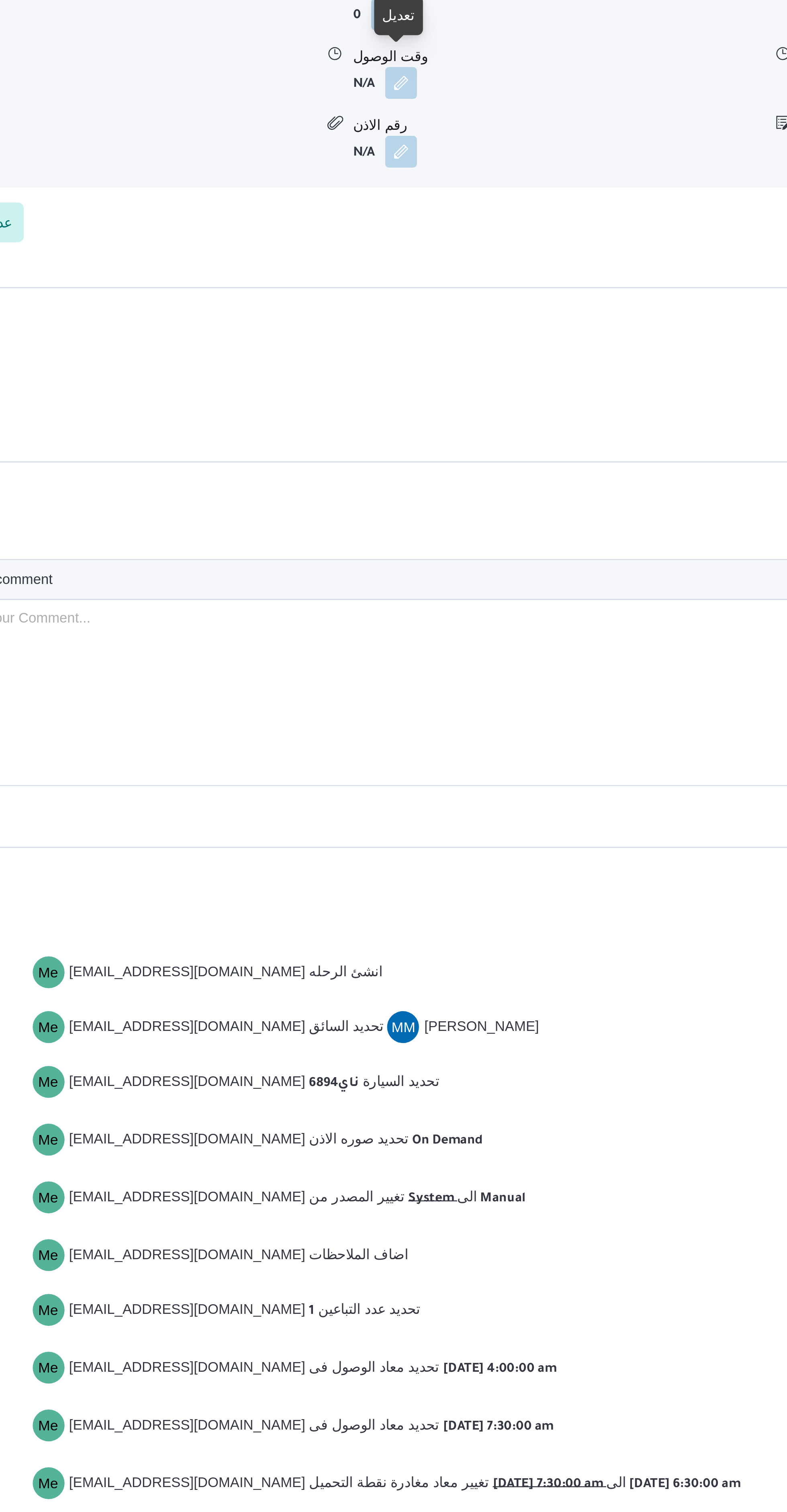
click at [390, 876] on button "button" at bounding box center [395, 882] width 13 height 13
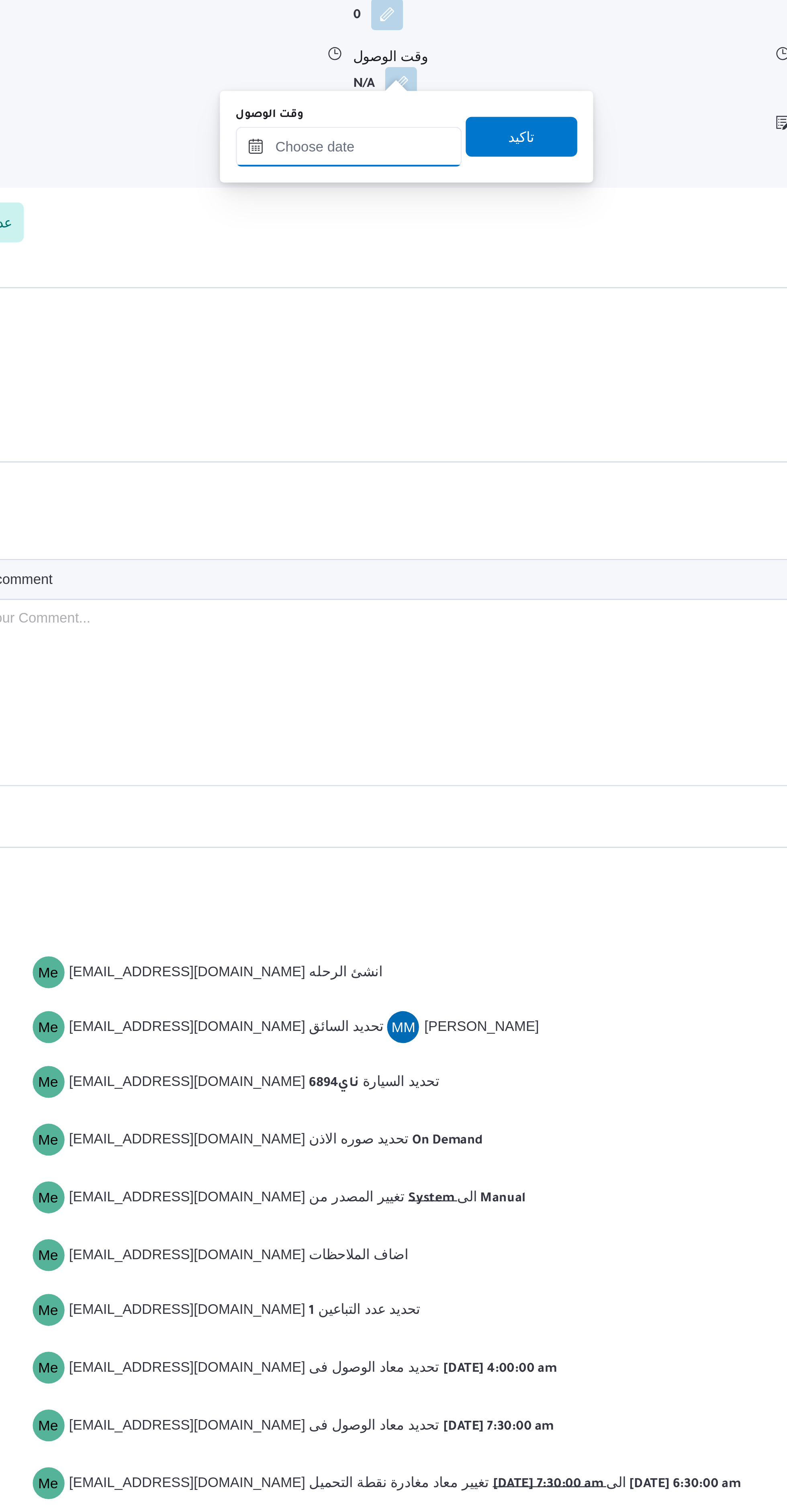
click at [366, 908] on input "وقت الوصول" at bounding box center [374, 908] width 91 height 16
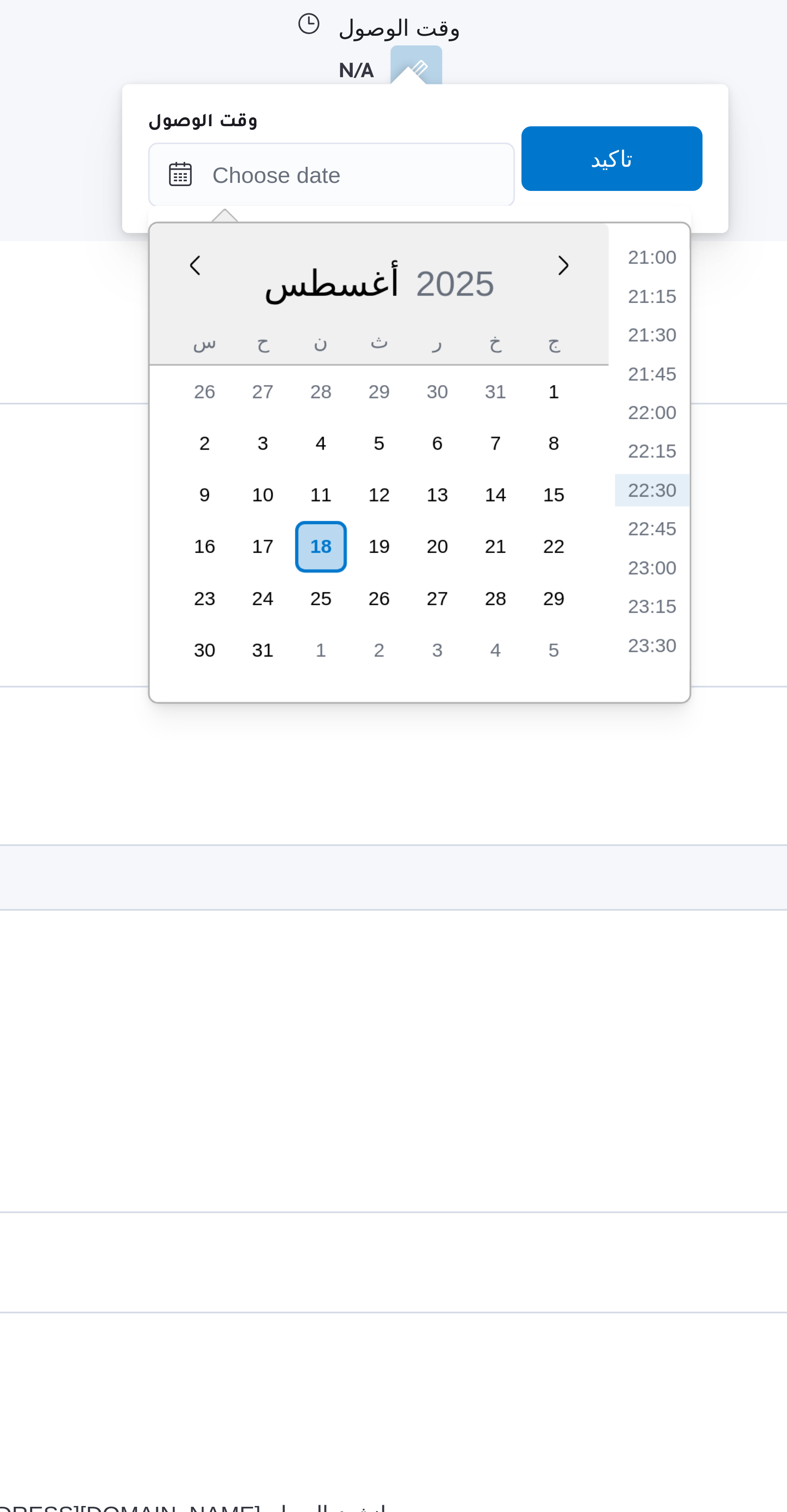
click at [453, 938] on li "21:15" at bounding box center [453, 938] width 18 height 8
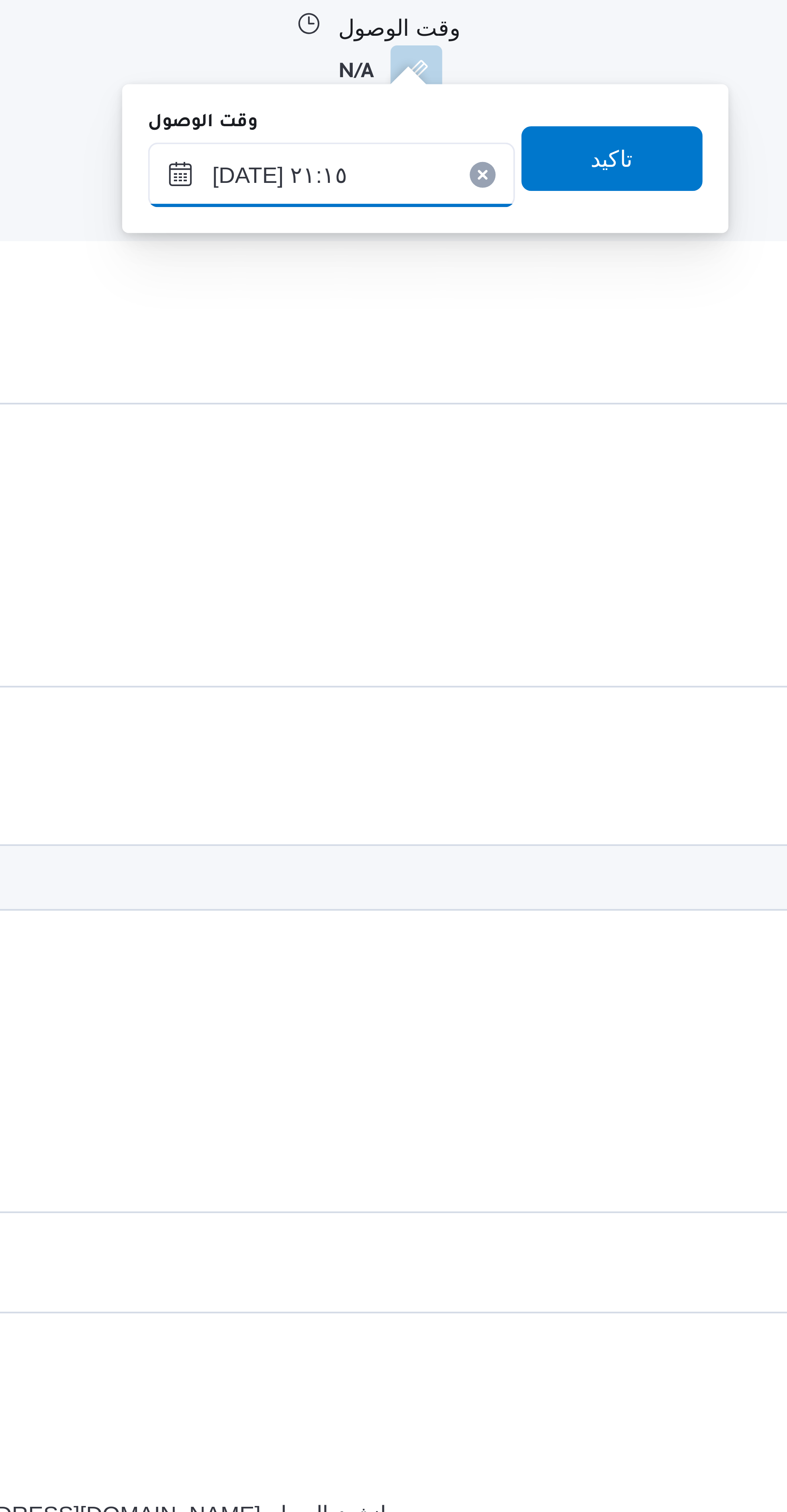
click at [357, 903] on input "١٨/٠٨/٢٠٢٥ ٢١:١٥" at bounding box center [374, 908] width 91 height 16
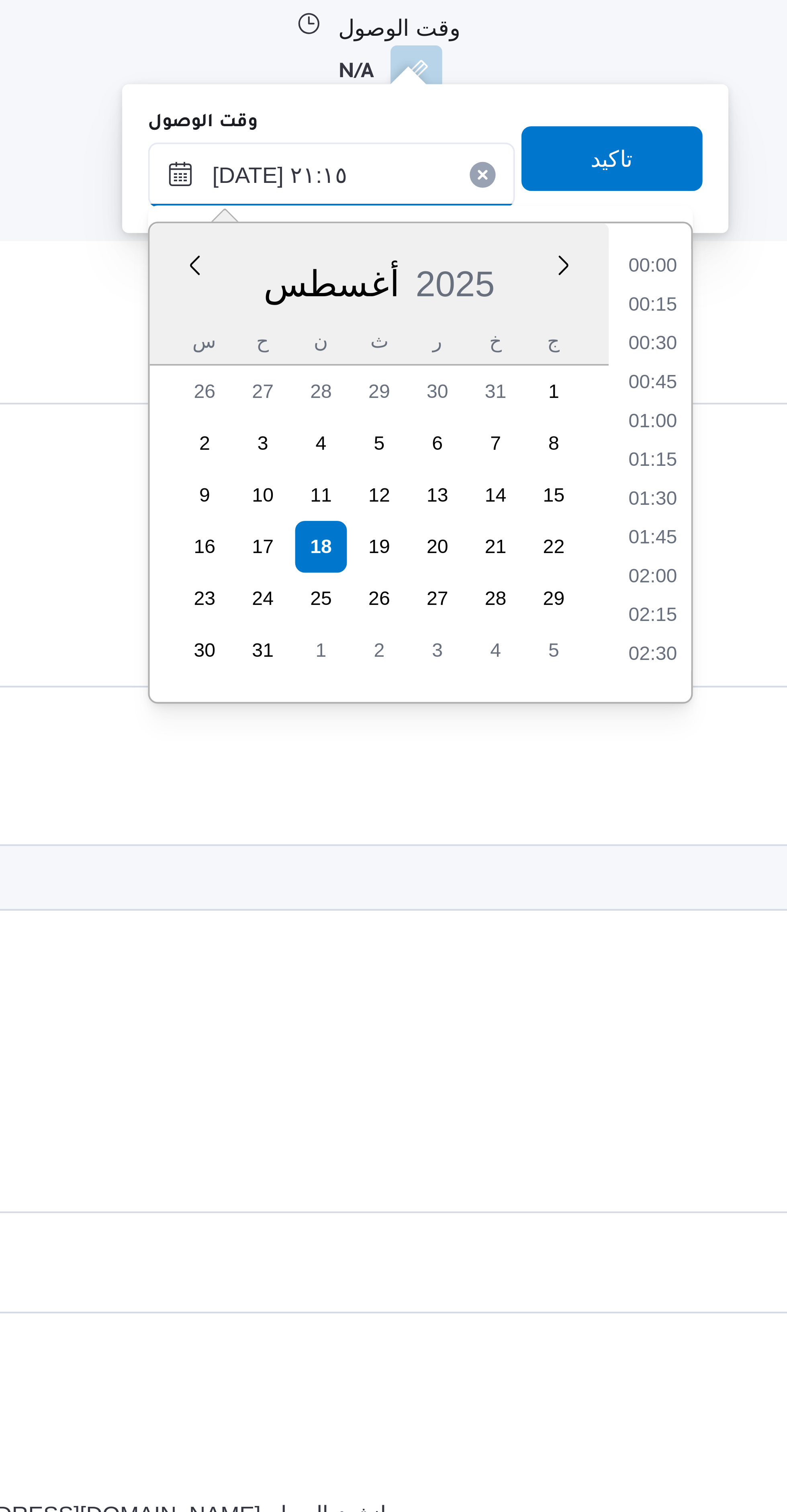
scroll to position [763, 0]
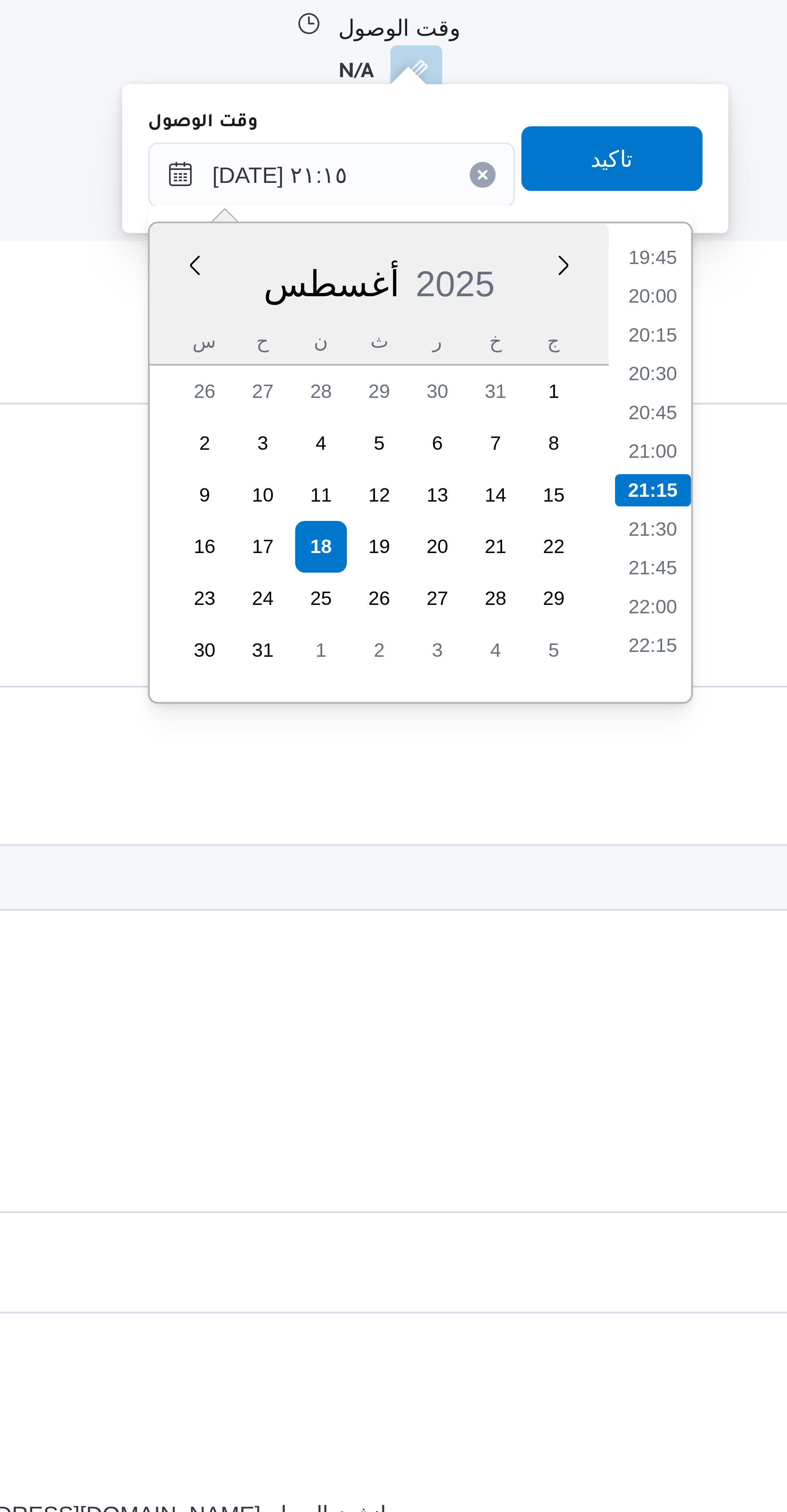
click at [455, 930] on li "19:45" at bounding box center [453, 928] width 18 height 8
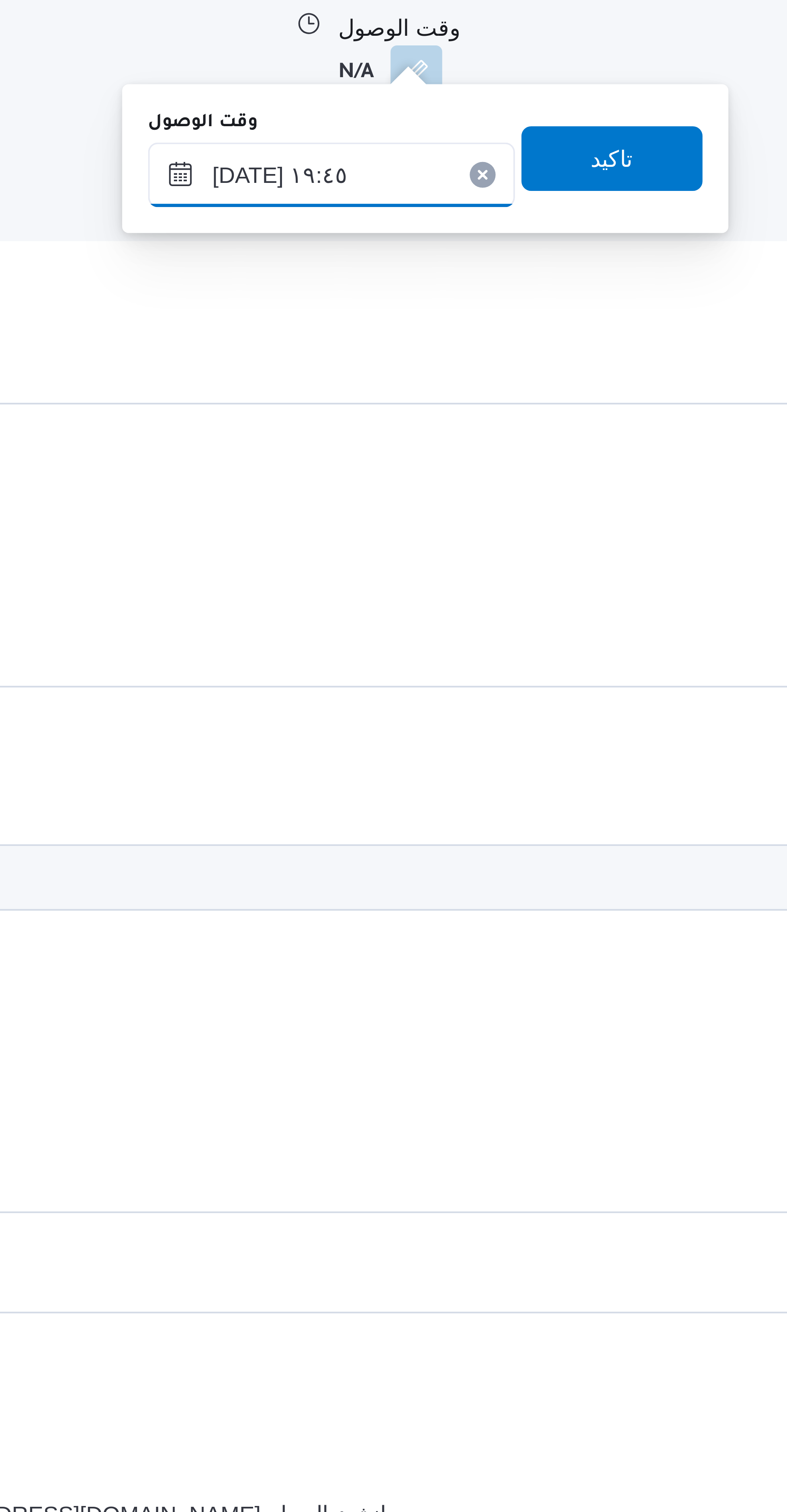
click at [358, 905] on input "١٨/٠٨/٢٠٢٥ ١٩:٤٥" at bounding box center [374, 908] width 91 height 16
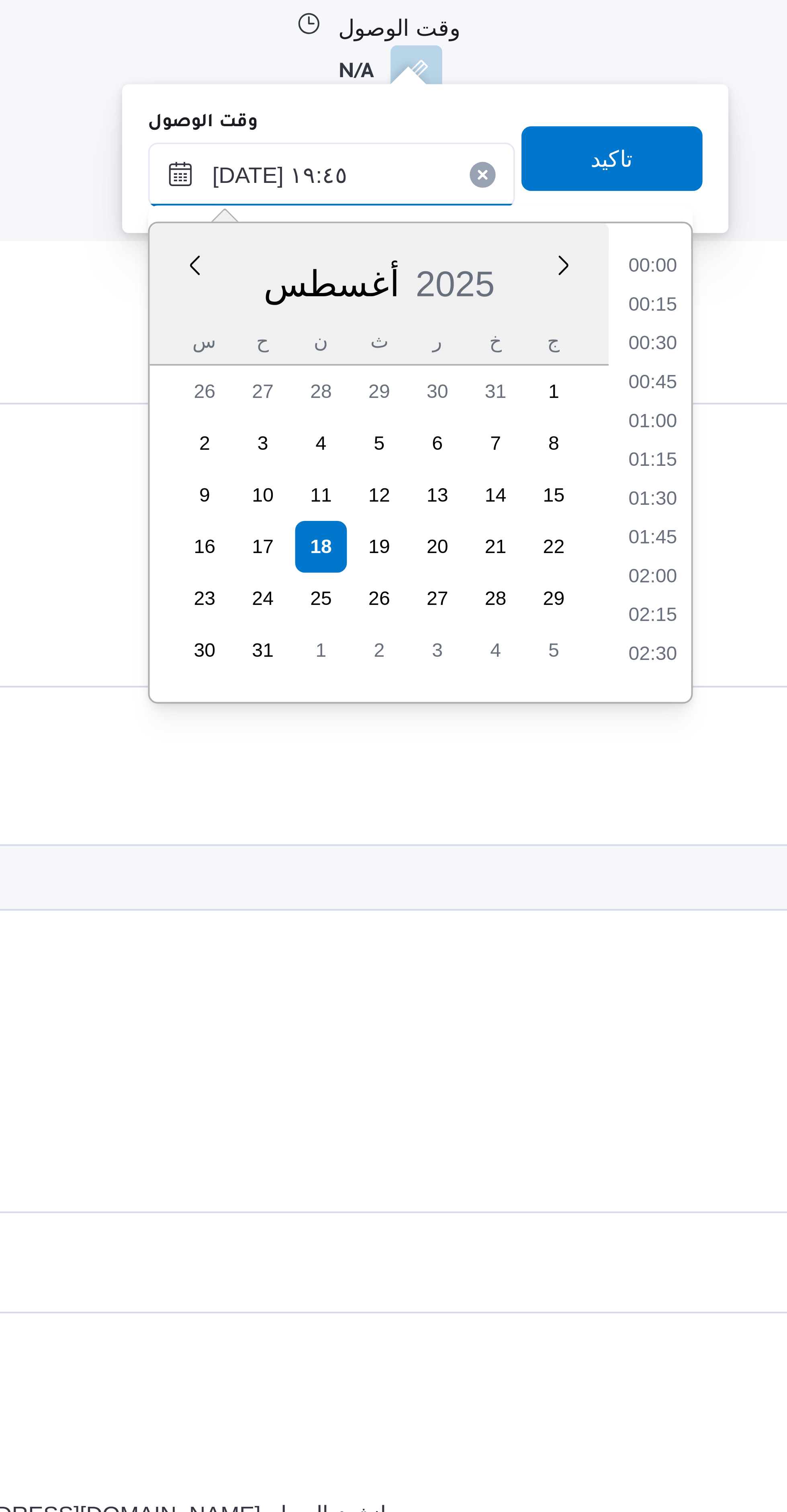
scroll to position [706, 0]
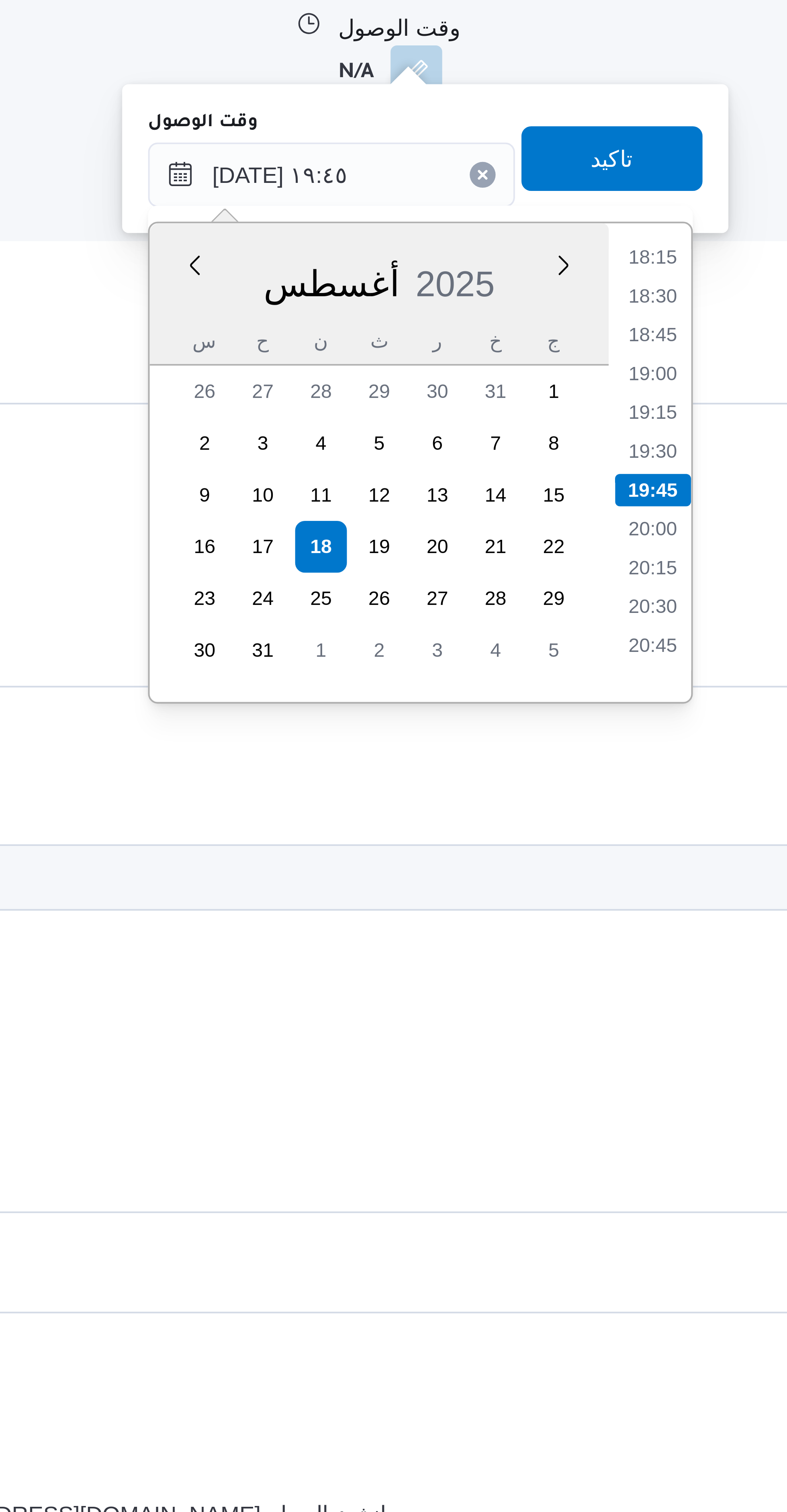
click at [454, 936] on li "18:30" at bounding box center [453, 938] width 18 height 8
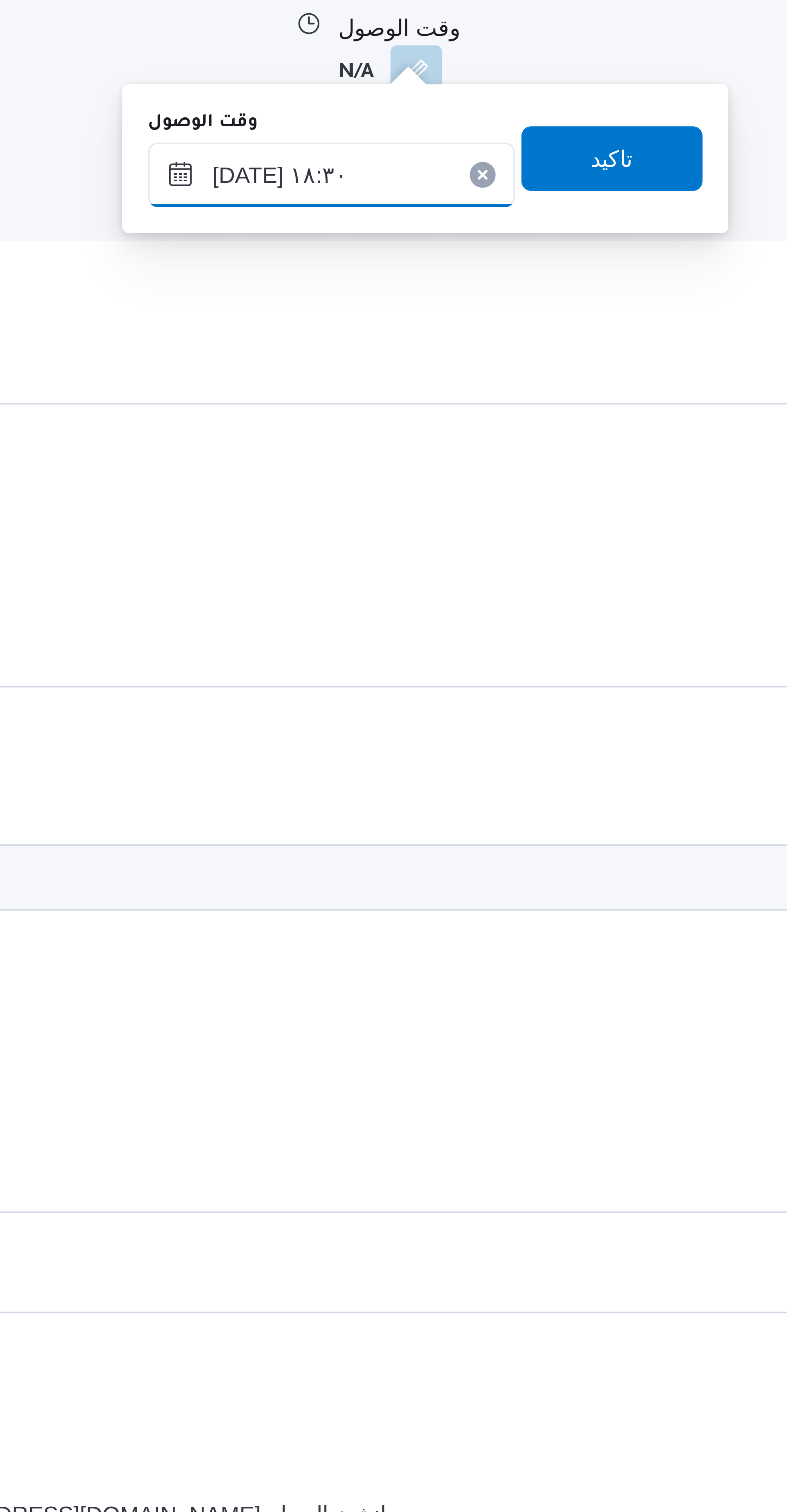
click at [357, 905] on input "١٨/٠٨/٢٠٢٥ ١٨:٣٠" at bounding box center [374, 908] width 91 height 16
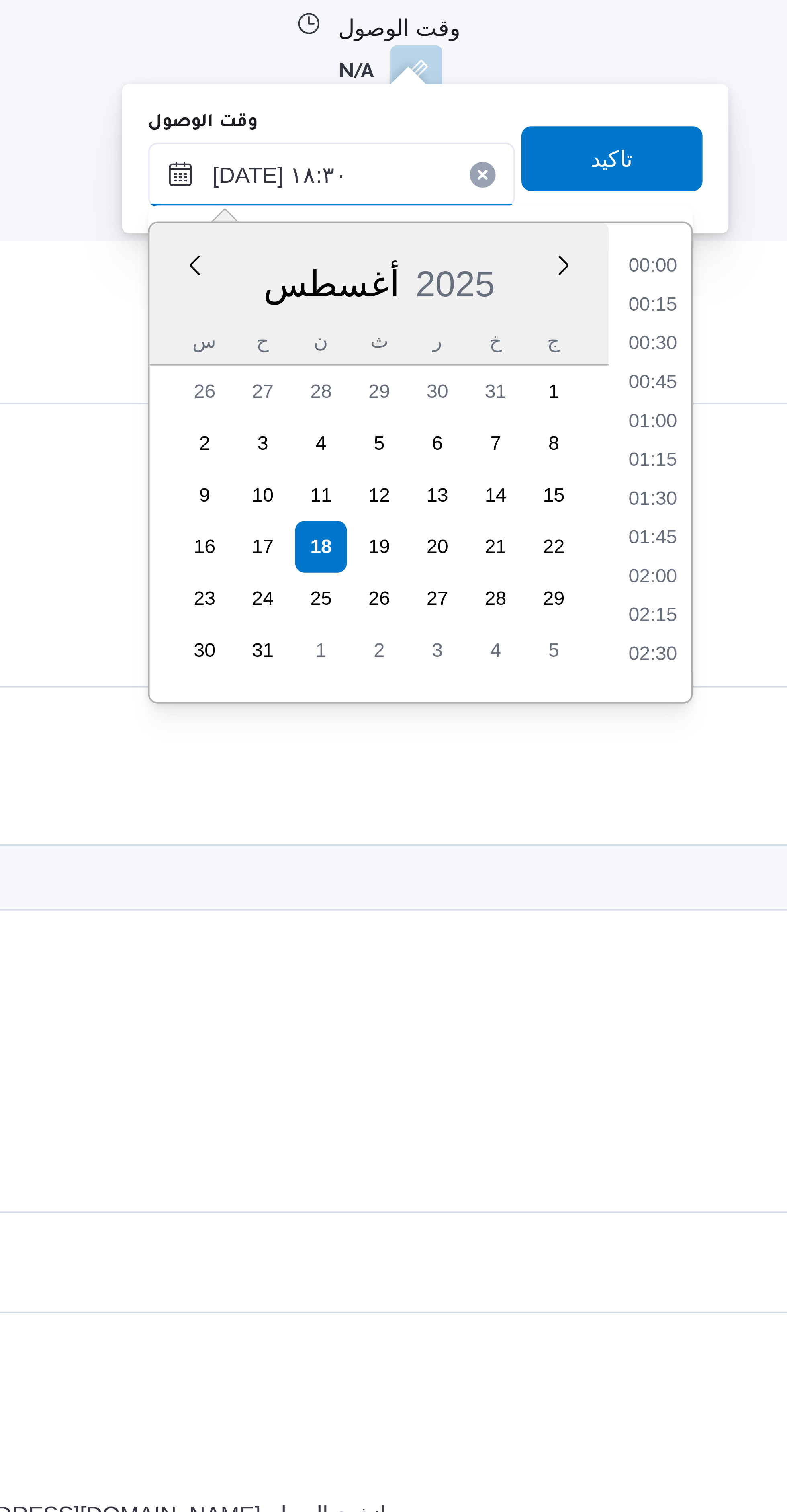
scroll to position [658, 0]
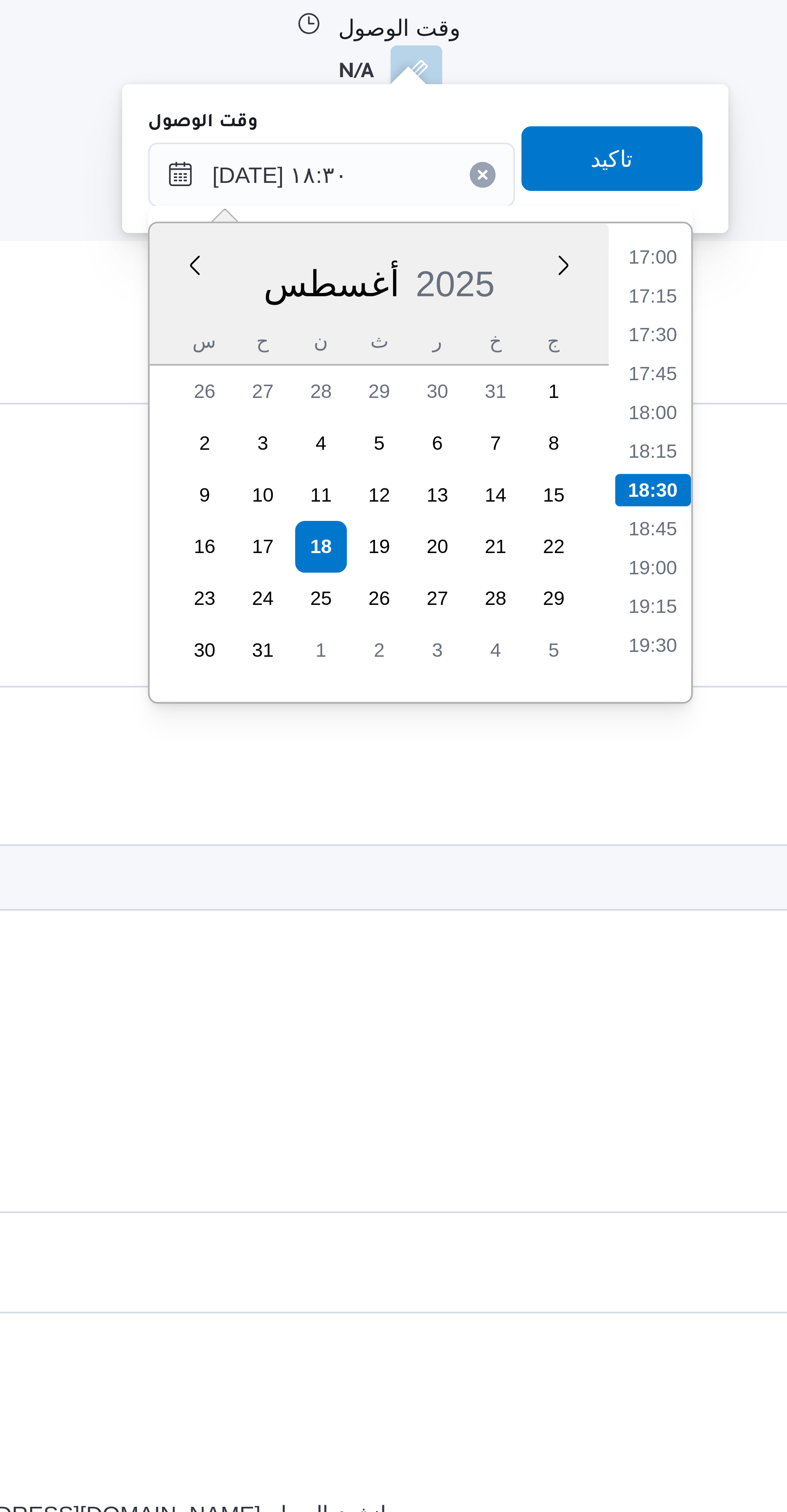
click at [455, 929] on li "17:00" at bounding box center [453, 928] width 18 height 8
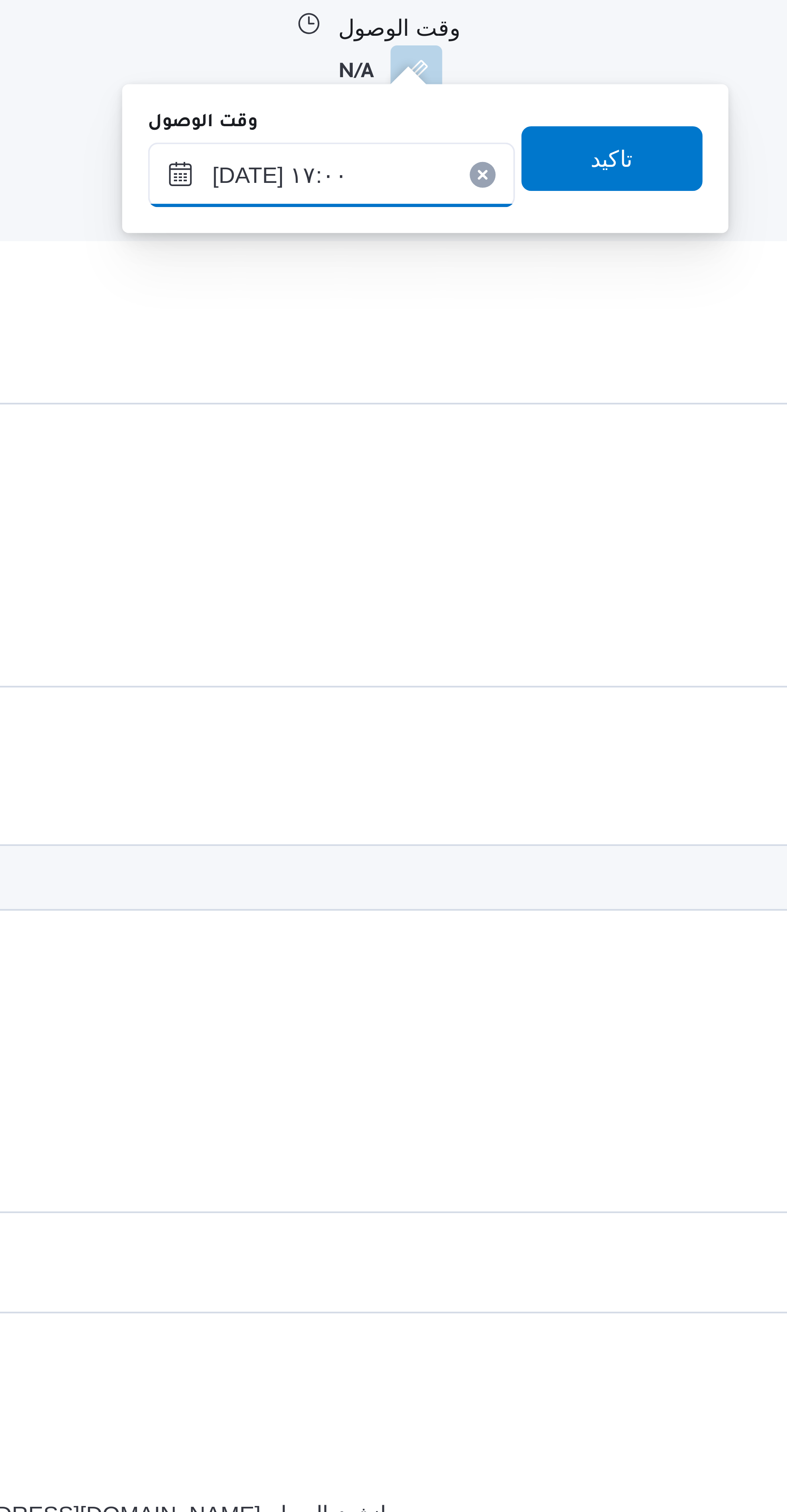
click at [362, 904] on input "١٨/٠٨/٢٠٢٥ ١٧:٠٠" at bounding box center [374, 908] width 91 height 16
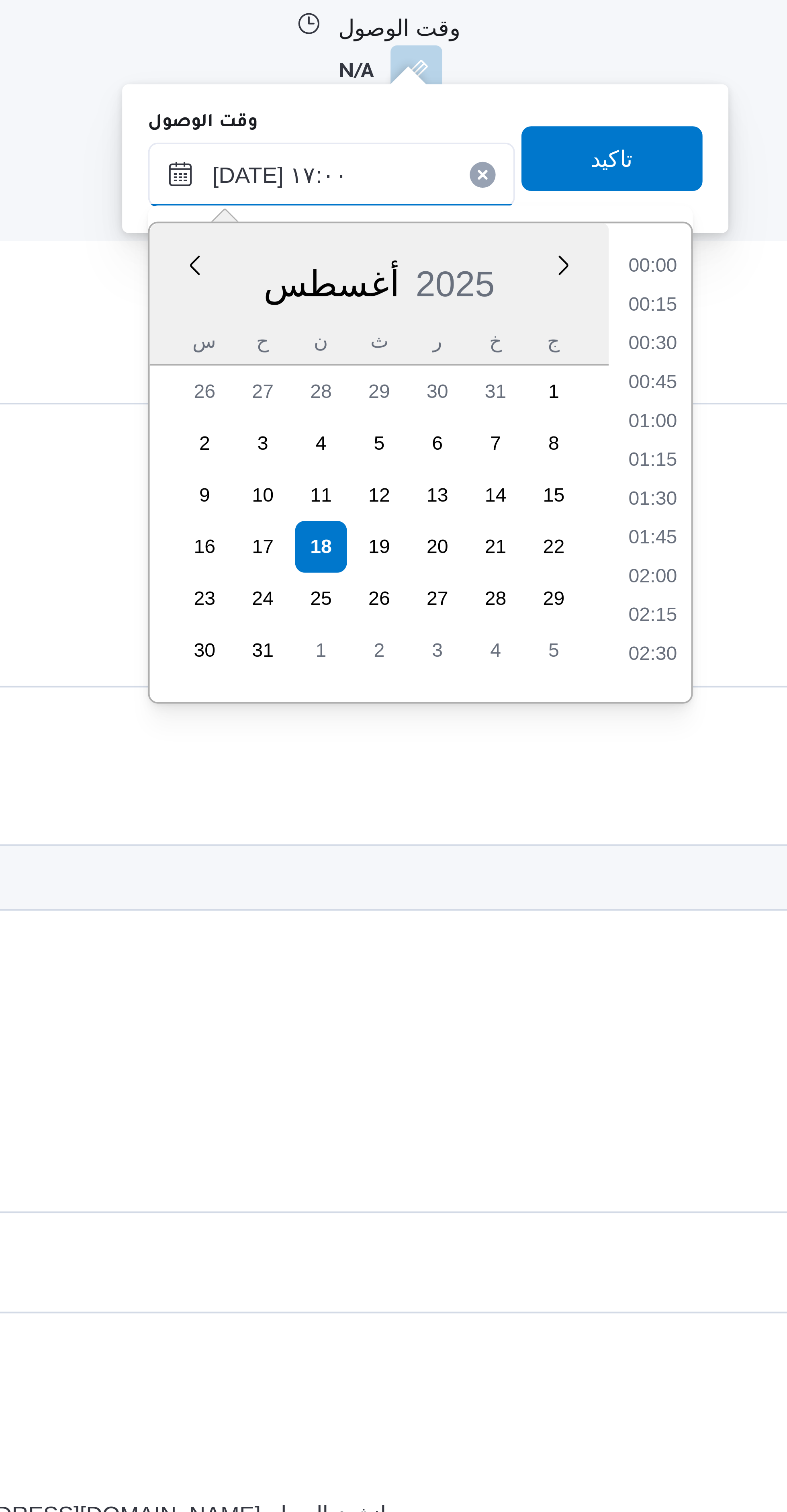
scroll to position [600, 0]
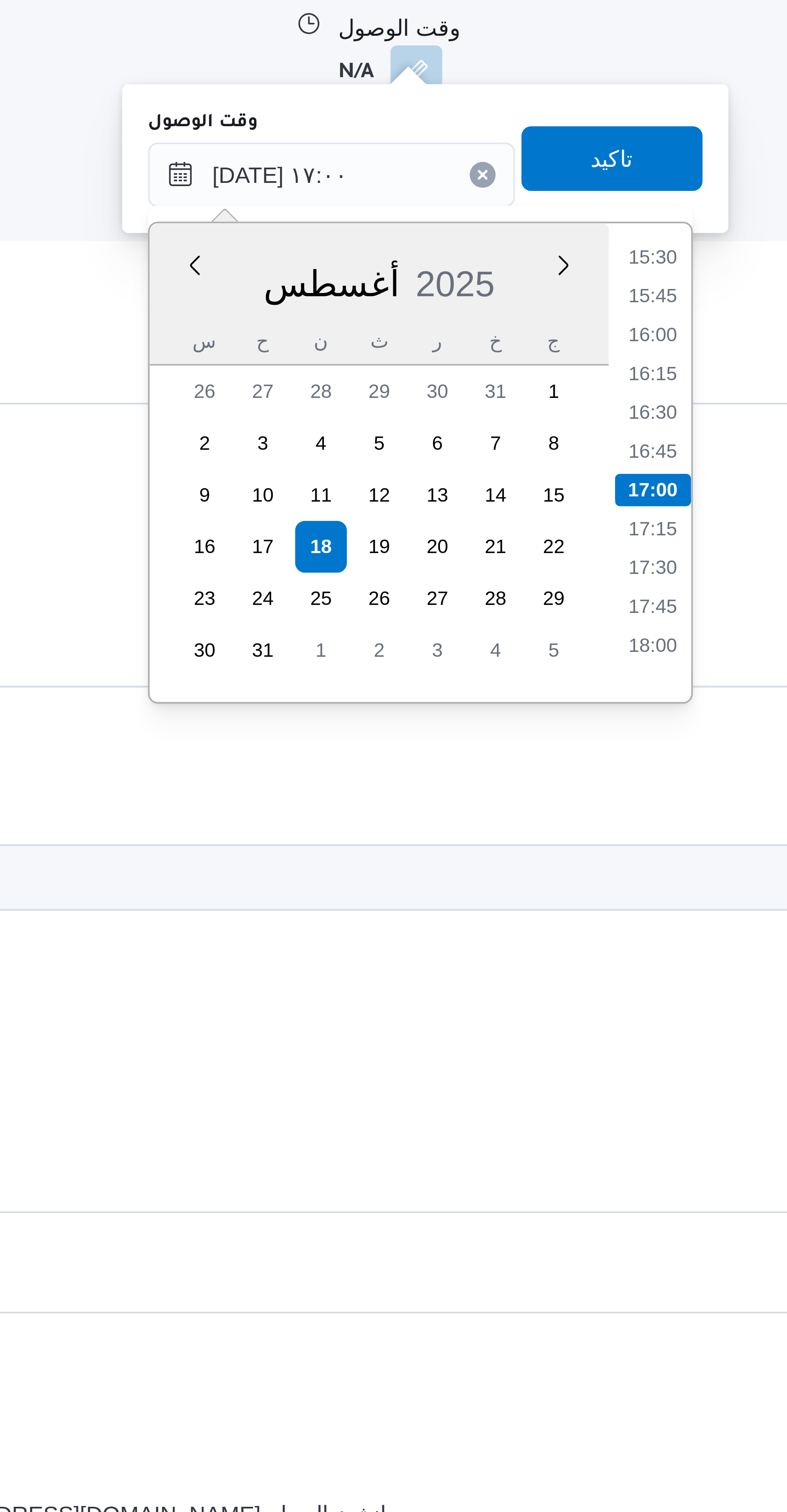
click at [456, 992] on li "17:15" at bounding box center [453, 995] width 18 height 8
type input "١٨/٠٨/٢٠٢٥ ١٧:١٥"
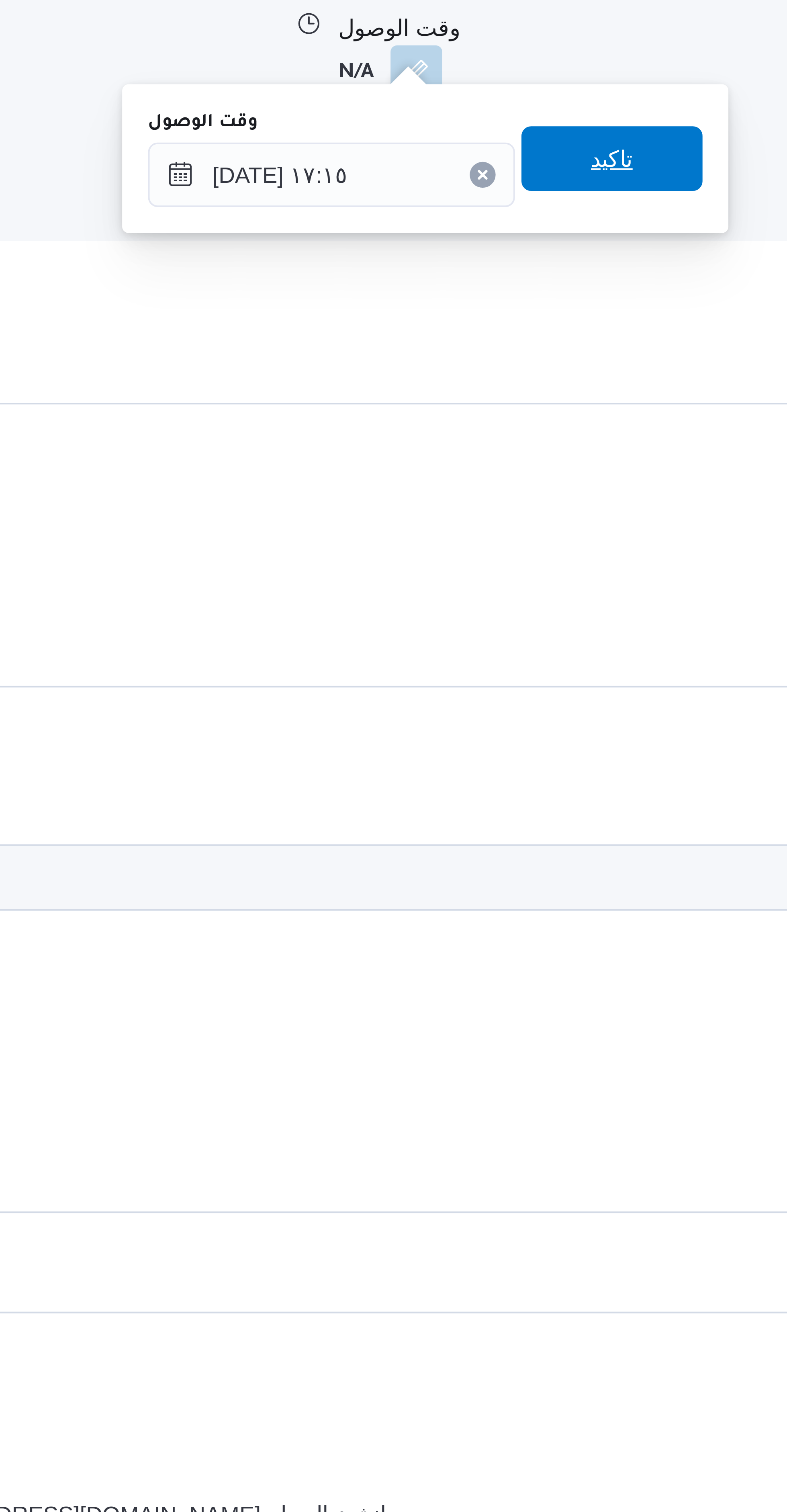
click at [447, 905] on span "تاكيد" at bounding box center [443, 904] width 45 height 16
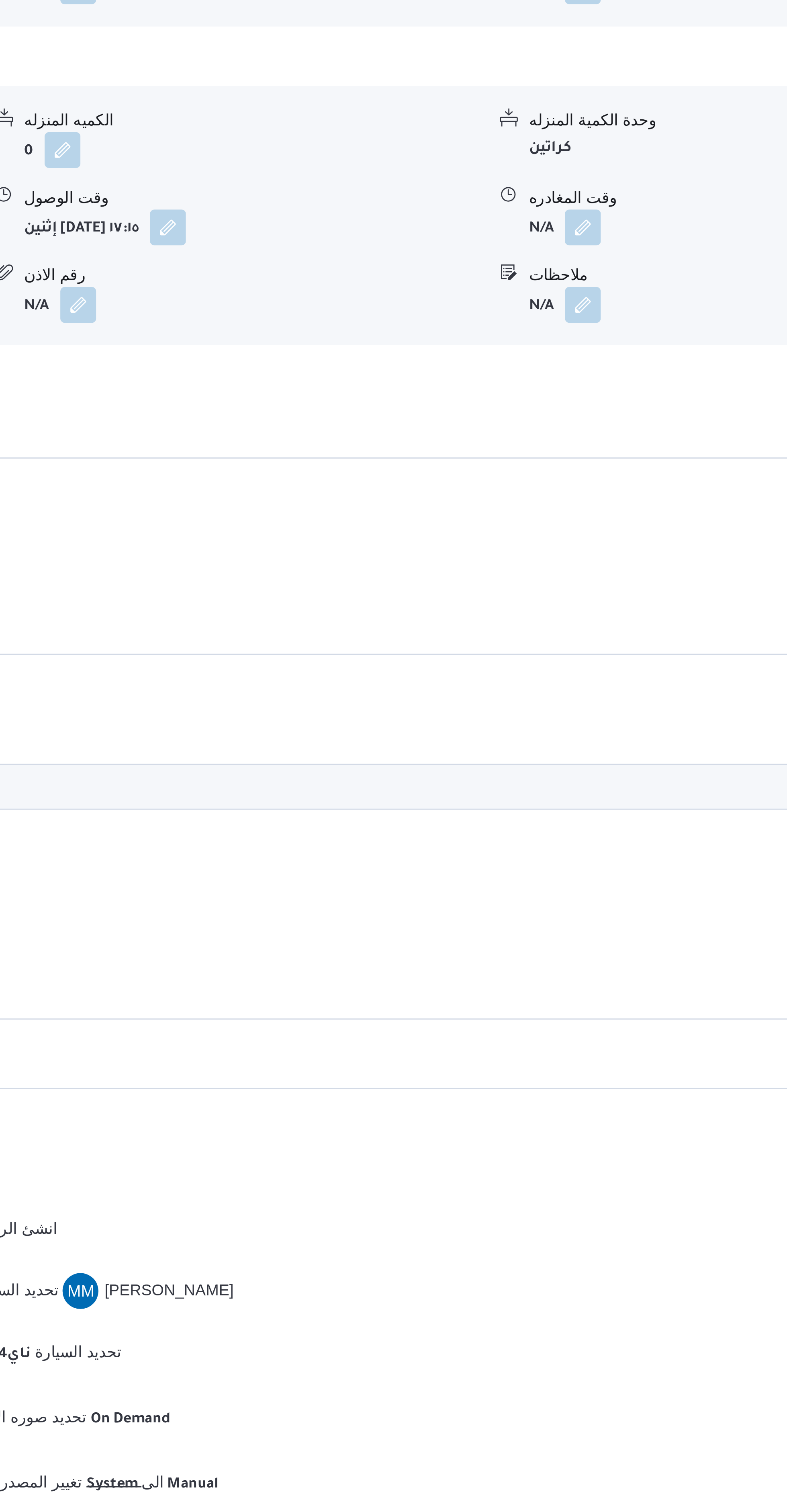
click at [577, 876] on button "button" at bounding box center [576, 882] width 13 height 13
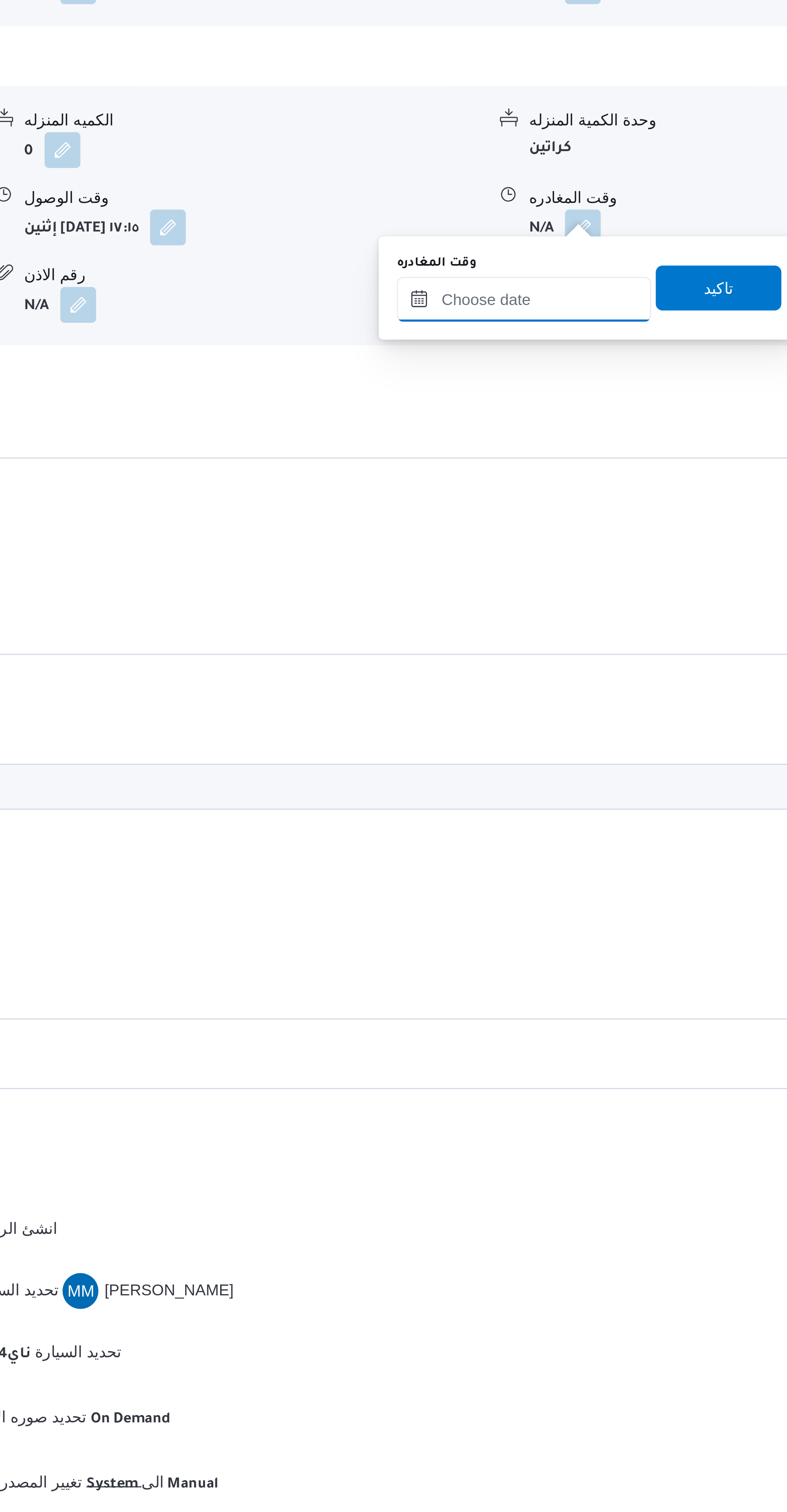
click at [546, 910] on input "وقت المغادره" at bounding box center [555, 908] width 91 height 16
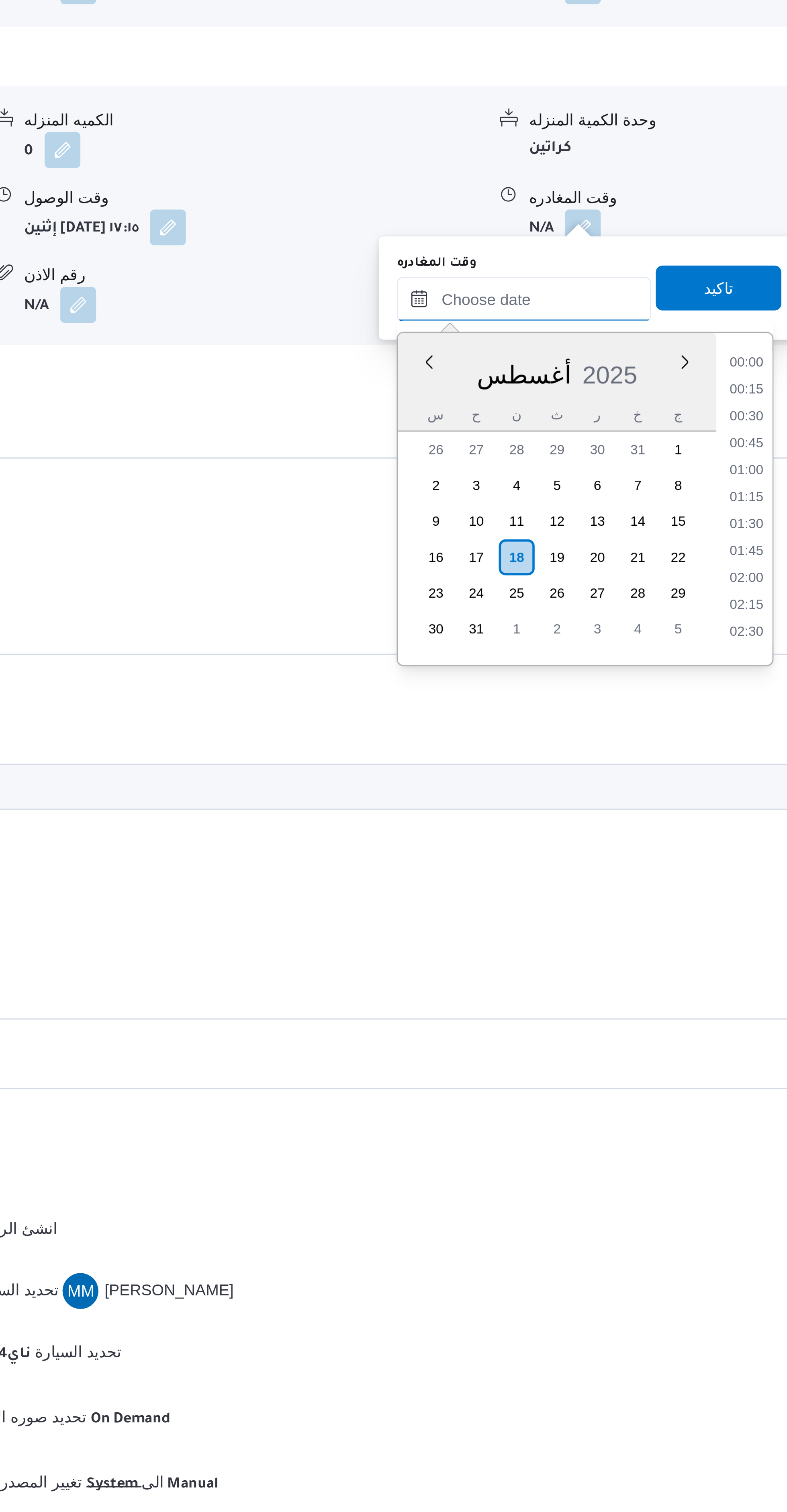
scroll to position [812, 0]
click at [633, 927] on li "21:00" at bounding box center [635, 928] width 18 height 8
type input "١٨/٠٨/٢٠٢٥ ٢١:٠٠"
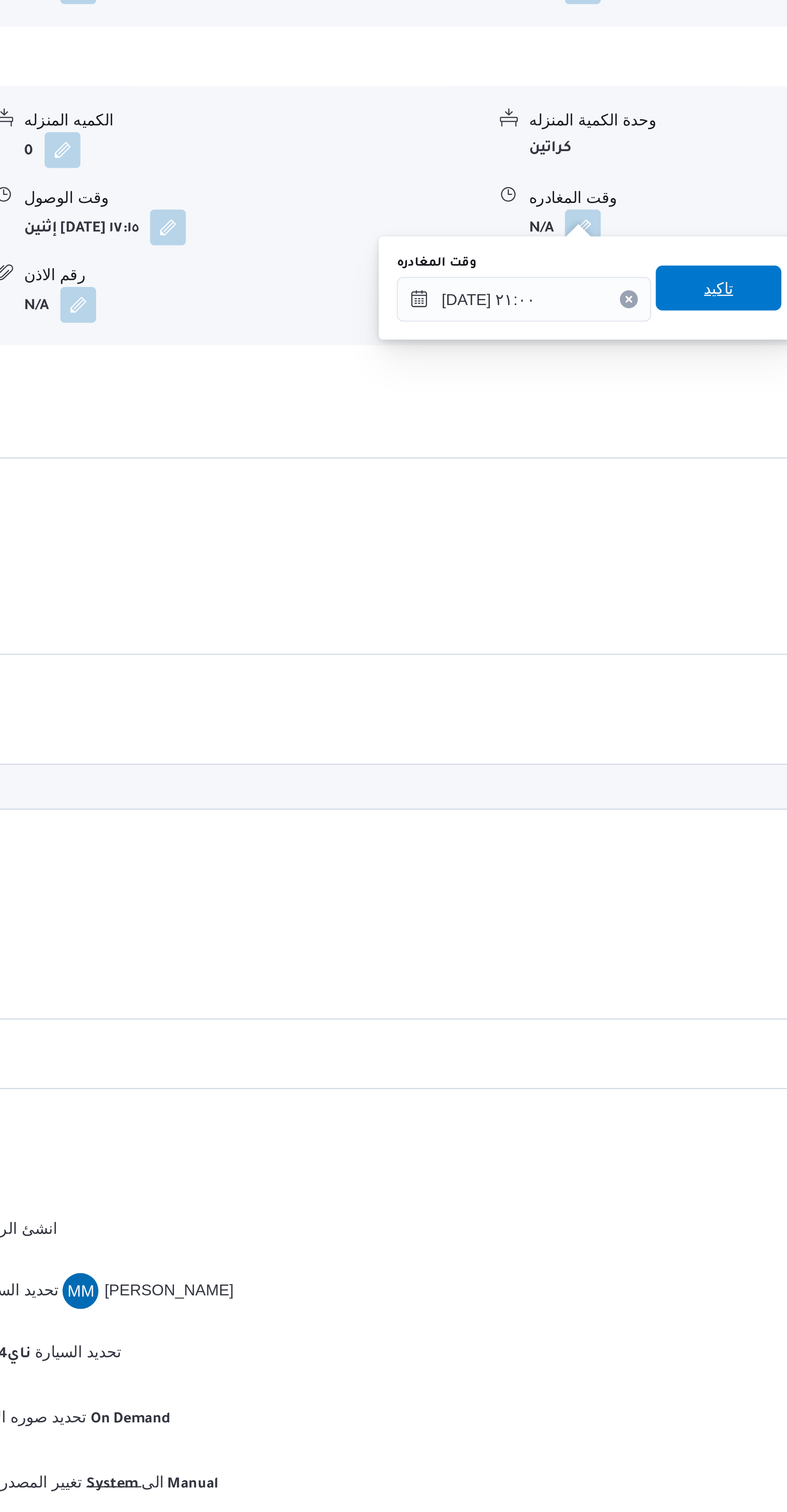
click at [626, 904] on span "تاكيد" at bounding box center [624, 904] width 45 height 16
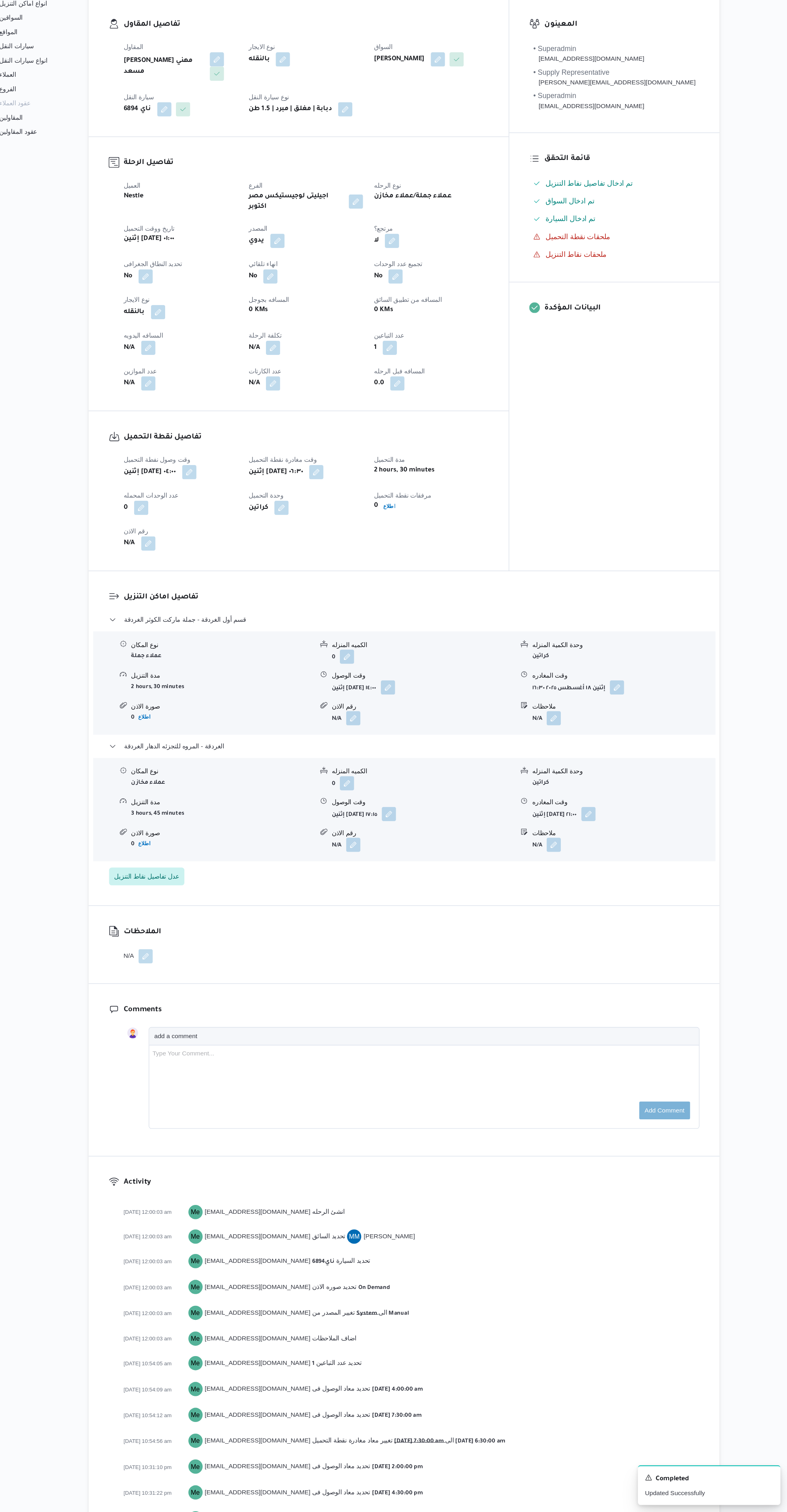
click at [211, 455] on button "button" at bounding box center [210, 461] width 13 height 13
click at [185, 488] on input "المسافه اليدويه" at bounding box center [189, 488] width 80 height 16
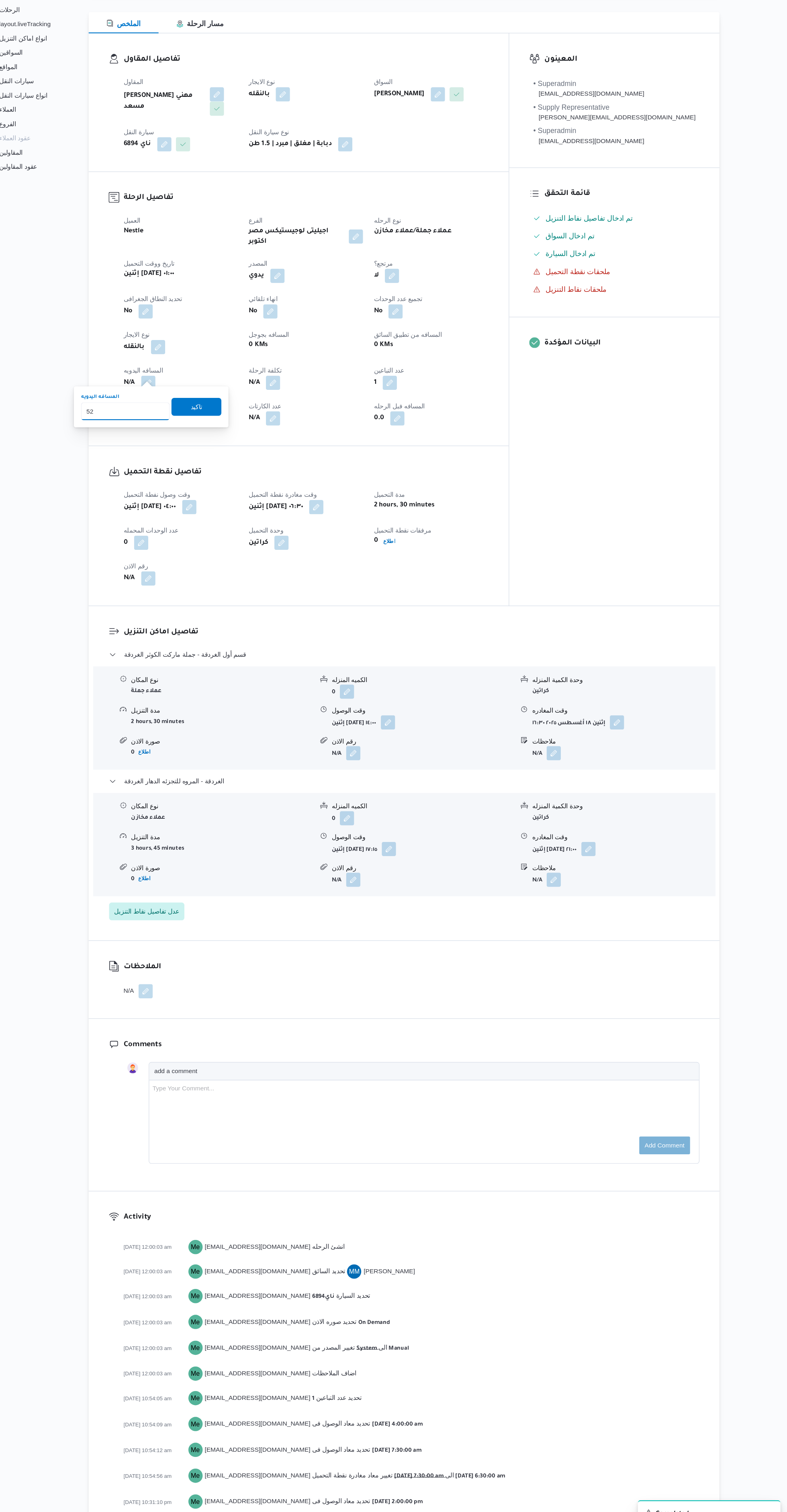
type input "520"
click at [249, 483] on span "تاكيد" at bounding box center [254, 483] width 11 height 10
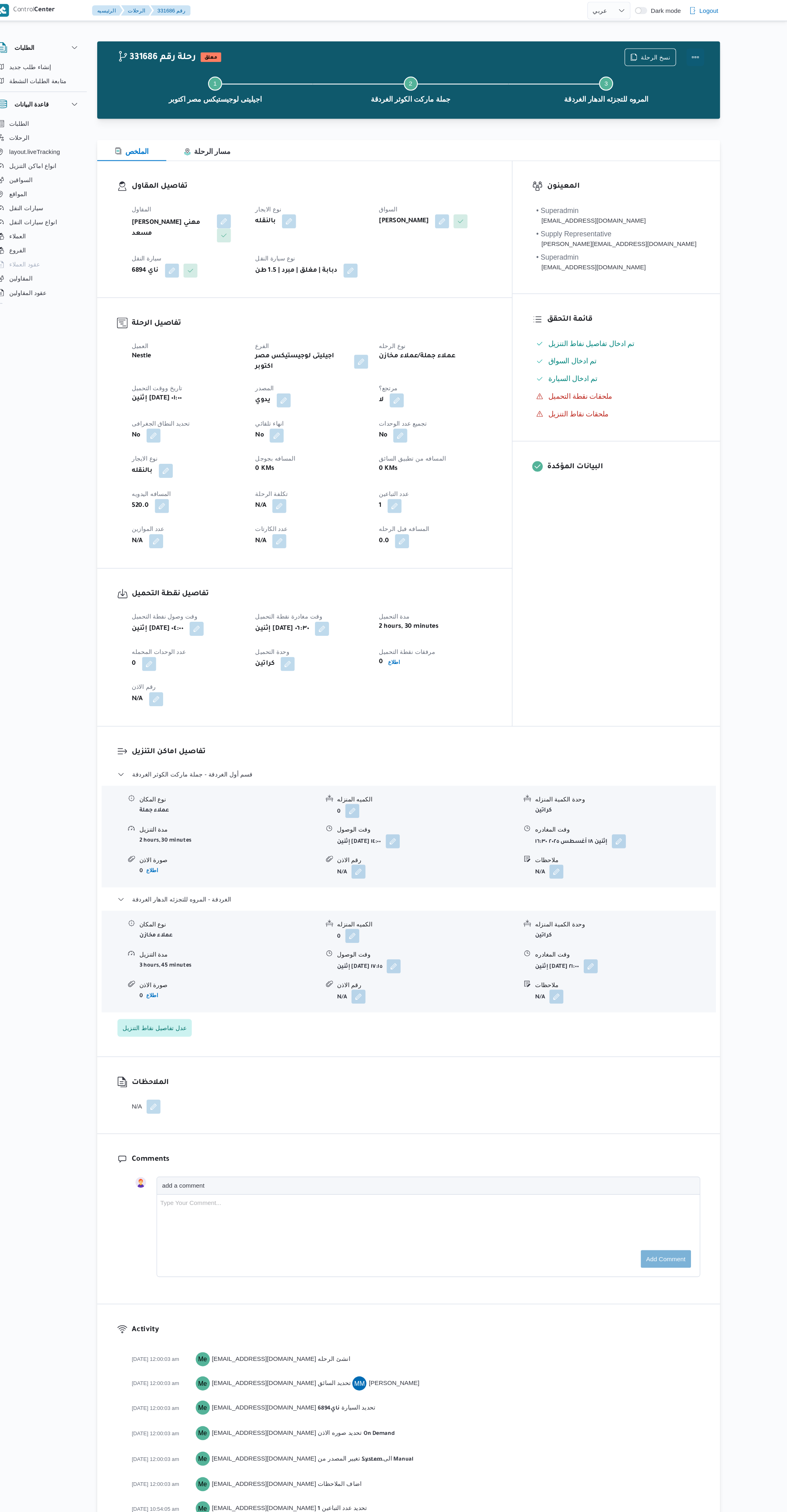
click at [703, 54] on button "Actions" at bounding box center [703, 52] width 16 height 16
click at [669, 52] on span "تمت" at bounding box center [644, 51] width 83 height 6
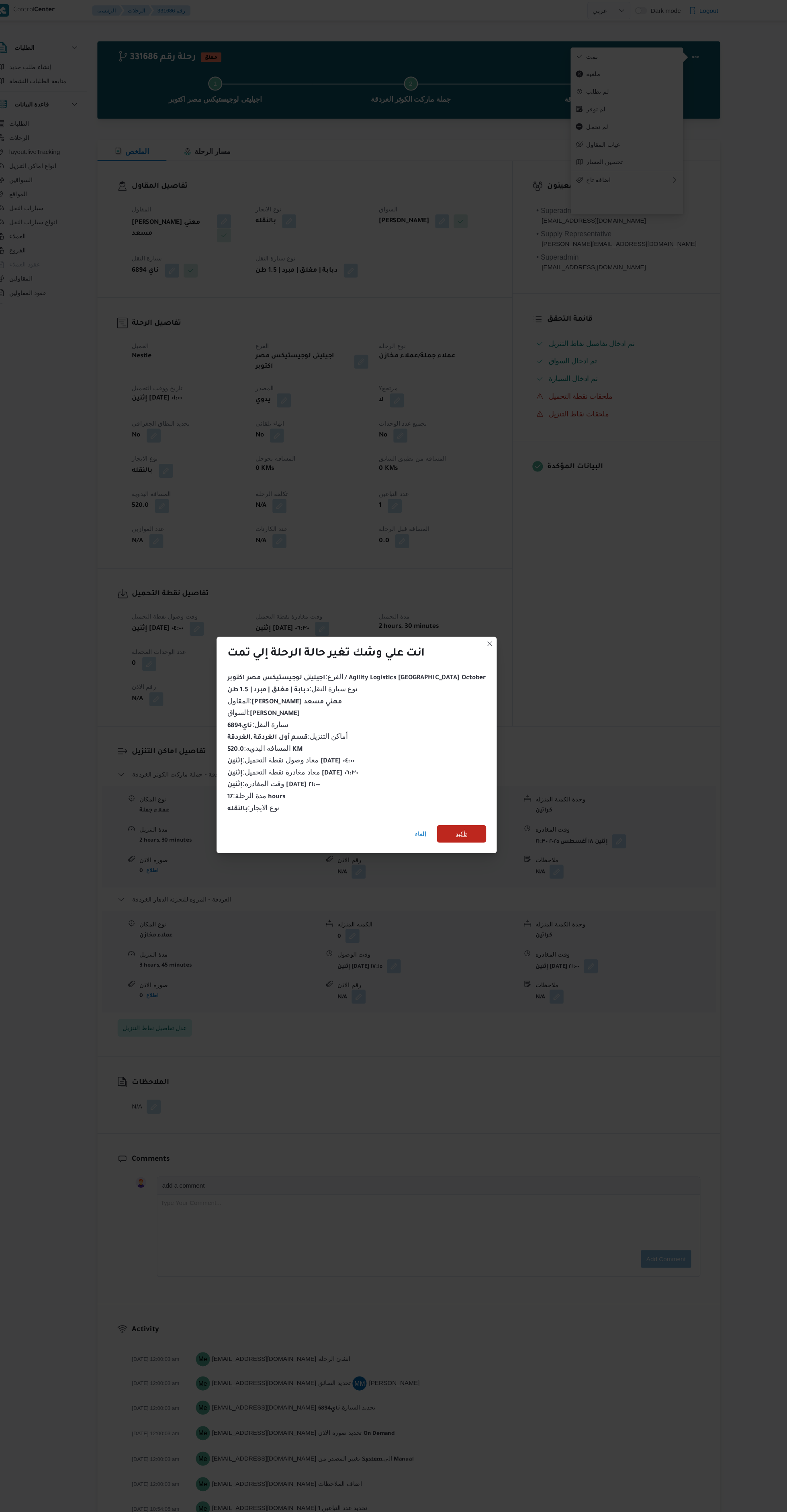
click at [483, 754] on span "تأكيد" at bounding box center [488, 762] width 45 height 16
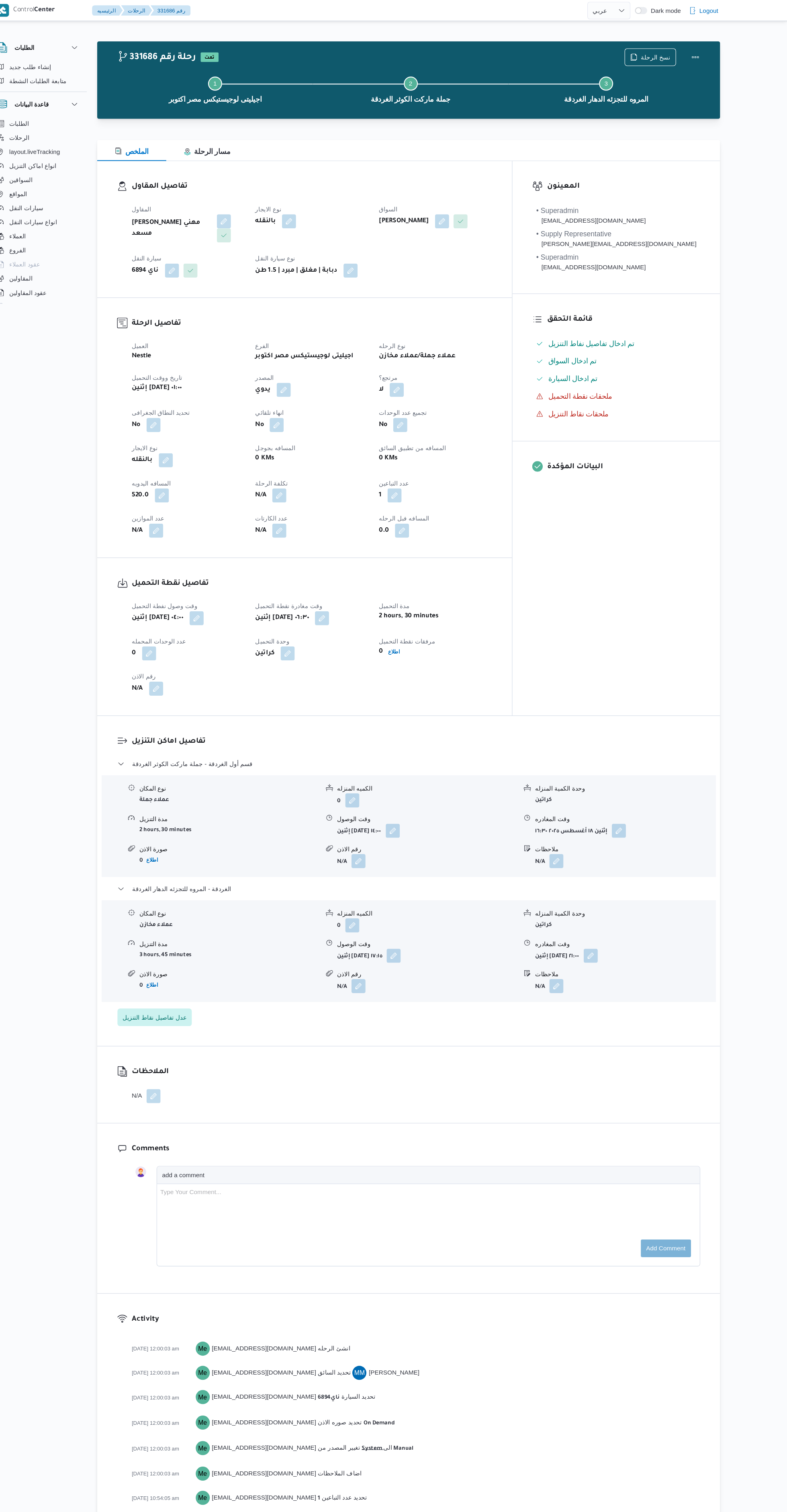
click at [626, 592] on div "المعينون • Superadmin karim.ragab@illa.com.eg • Supply Representative mohamed.s…" at bounding box center [630, 400] width 189 height 506
select select "ar"
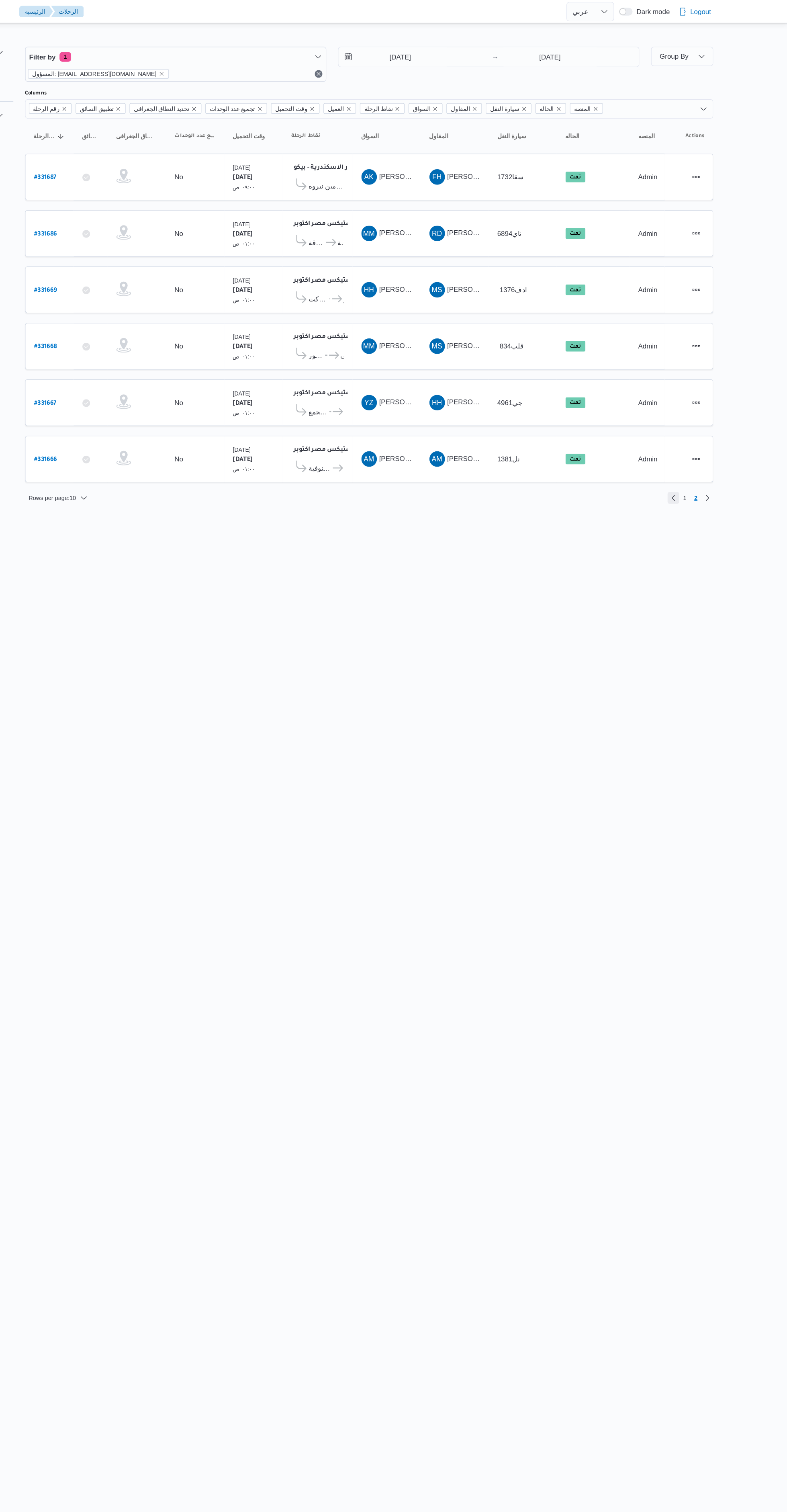
click at [692, 411] on link "Previous page, 1" at bounding box center [692, 411] width 10 height 10
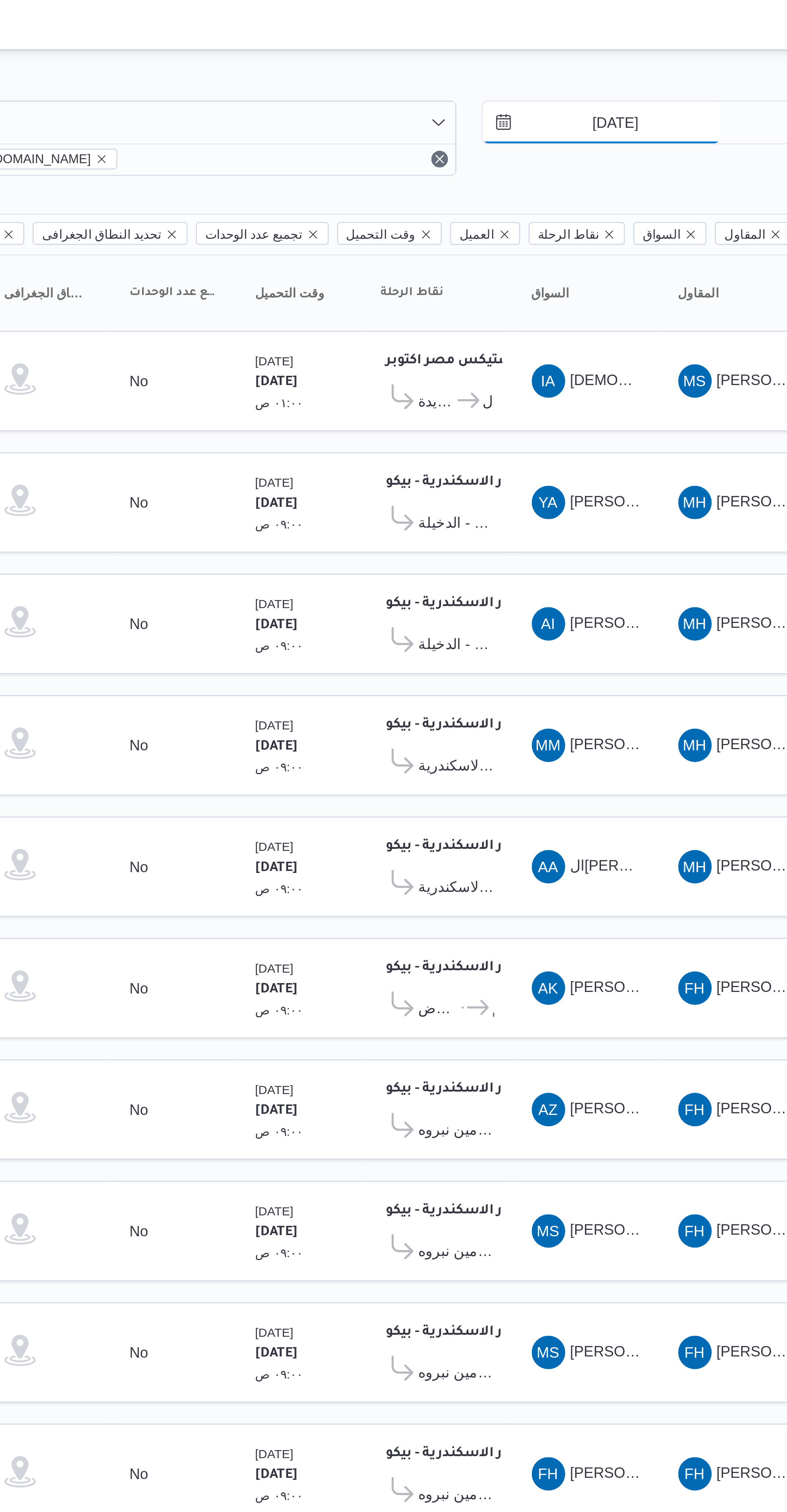
click at [461, 46] on input "[DATE]" at bounding box center [461, 47] width 91 height 16
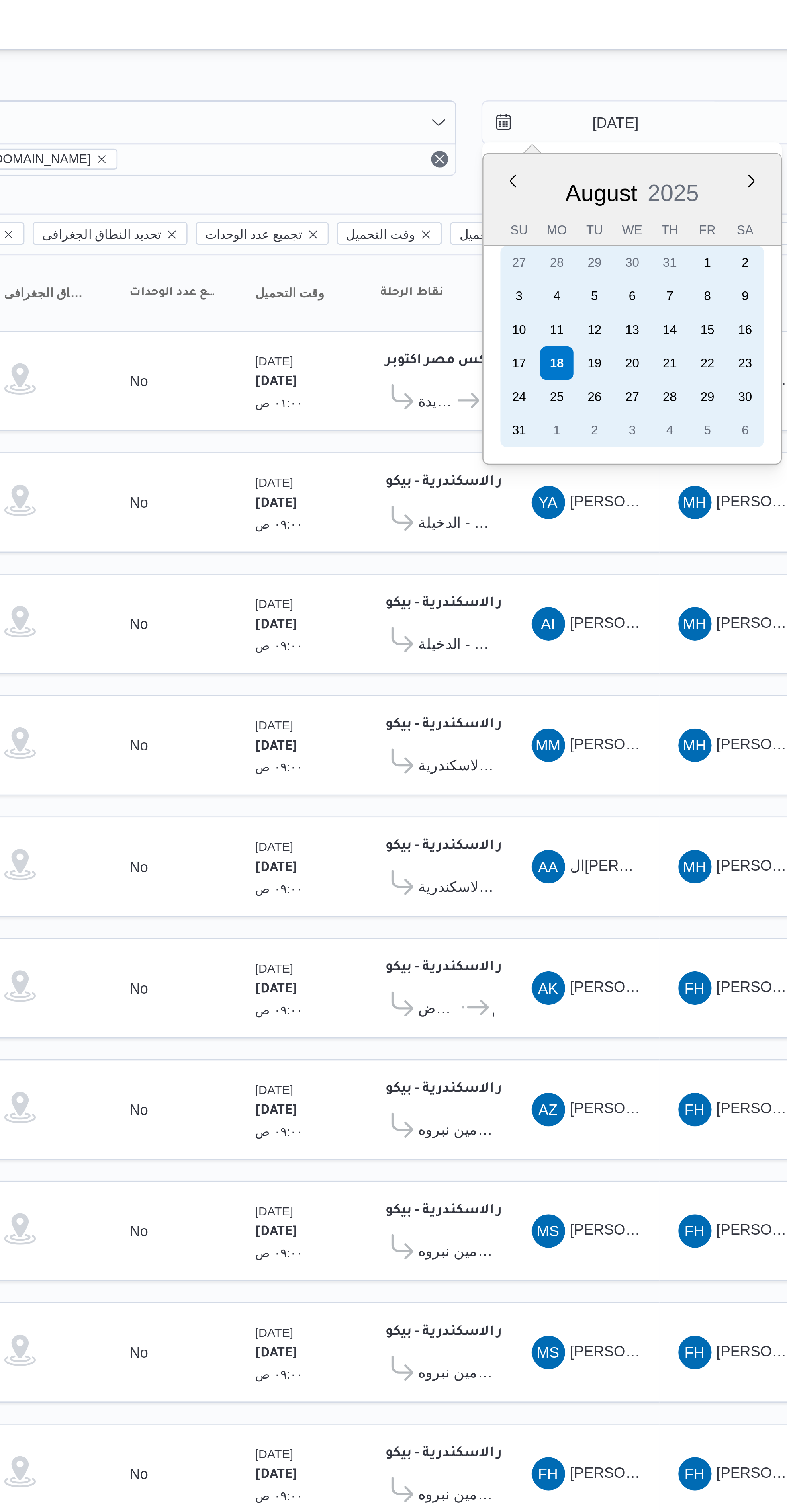
click at [458, 138] on div "19" at bounding box center [459, 139] width 13 height 13
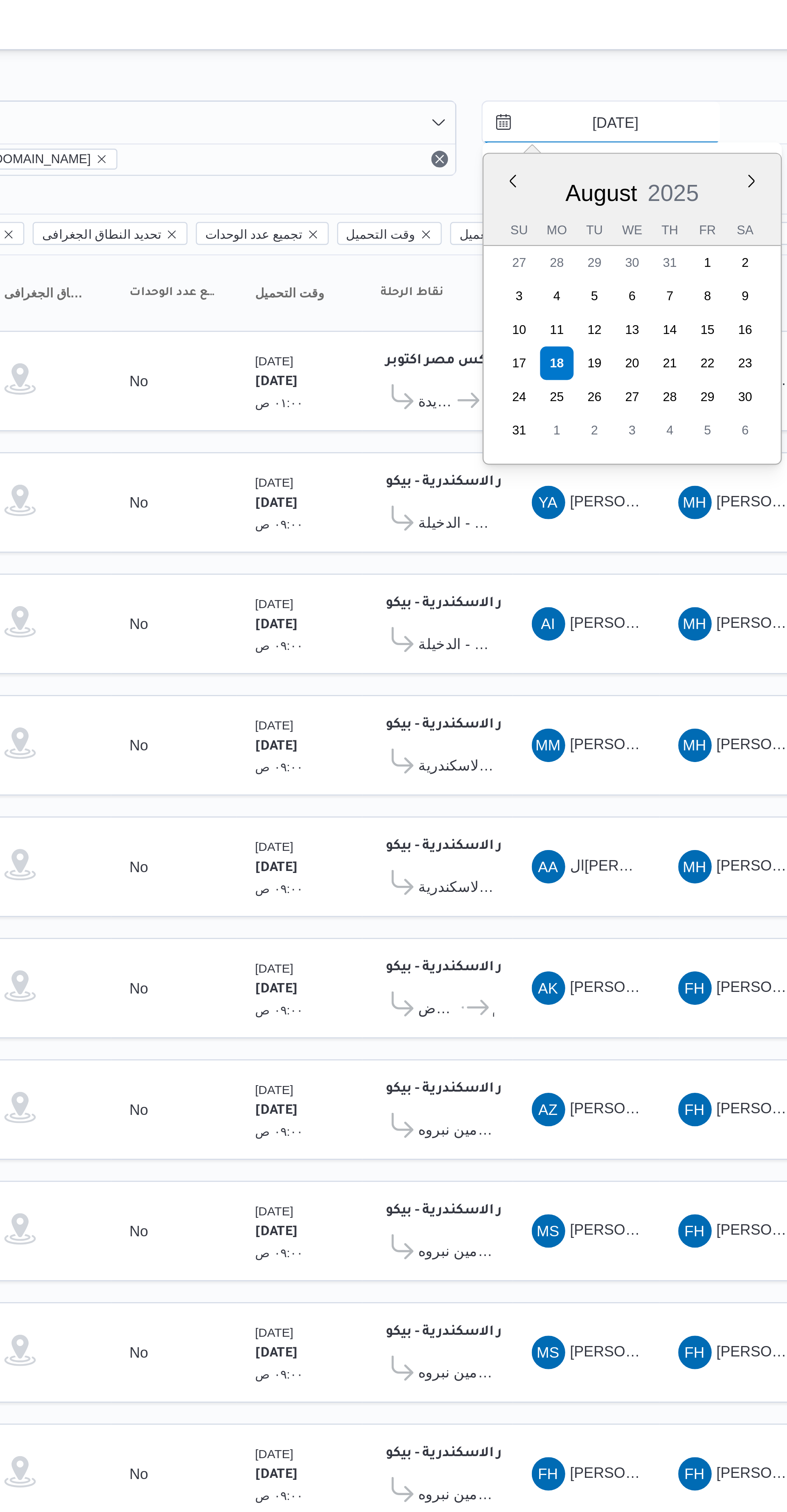
type input "[DATE]"
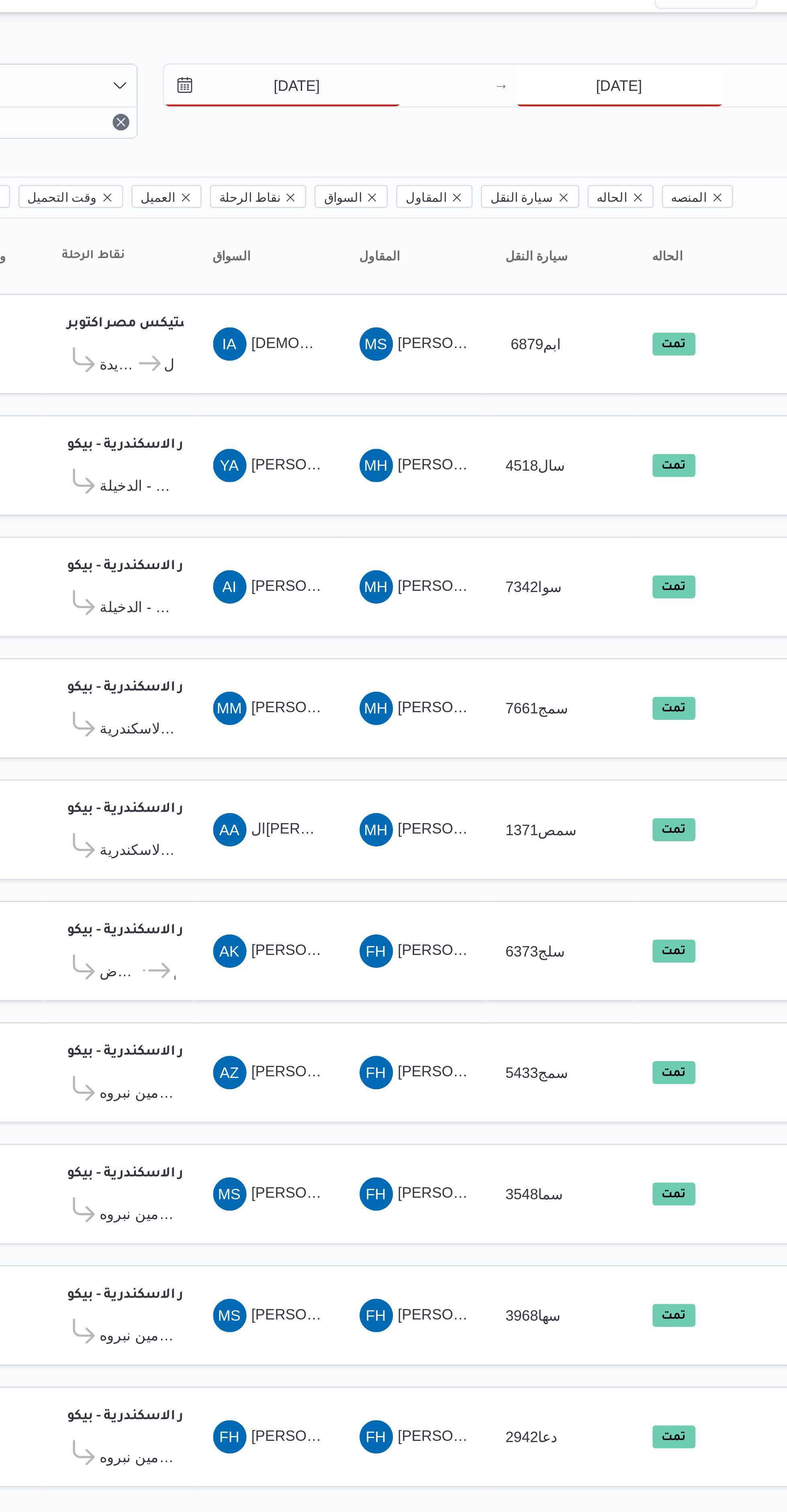
click at [582, 53] on input "[DATE]" at bounding box center [590, 47] width 80 height 16
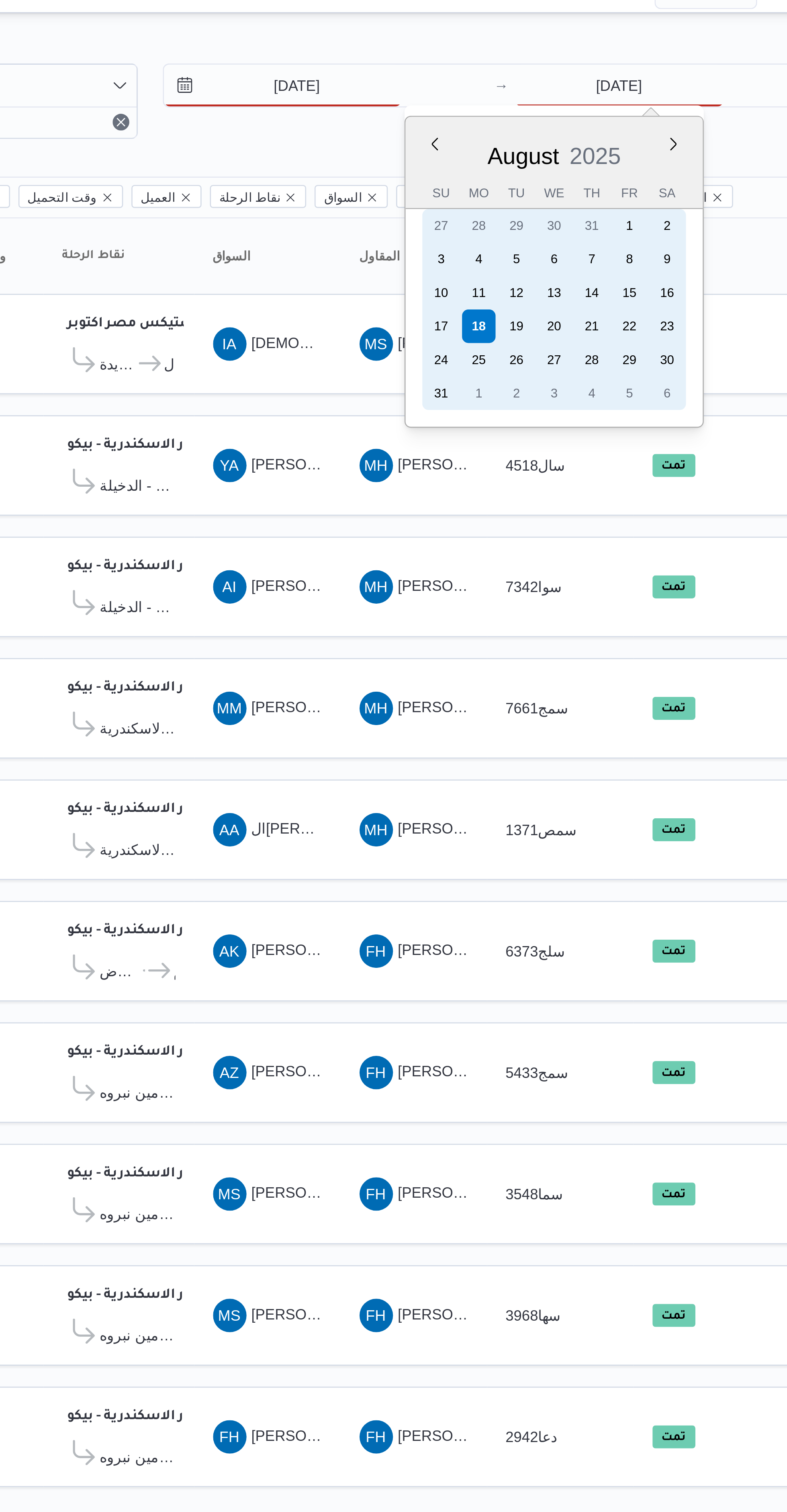
click at [549, 138] on div "19" at bounding box center [551, 139] width 13 height 13
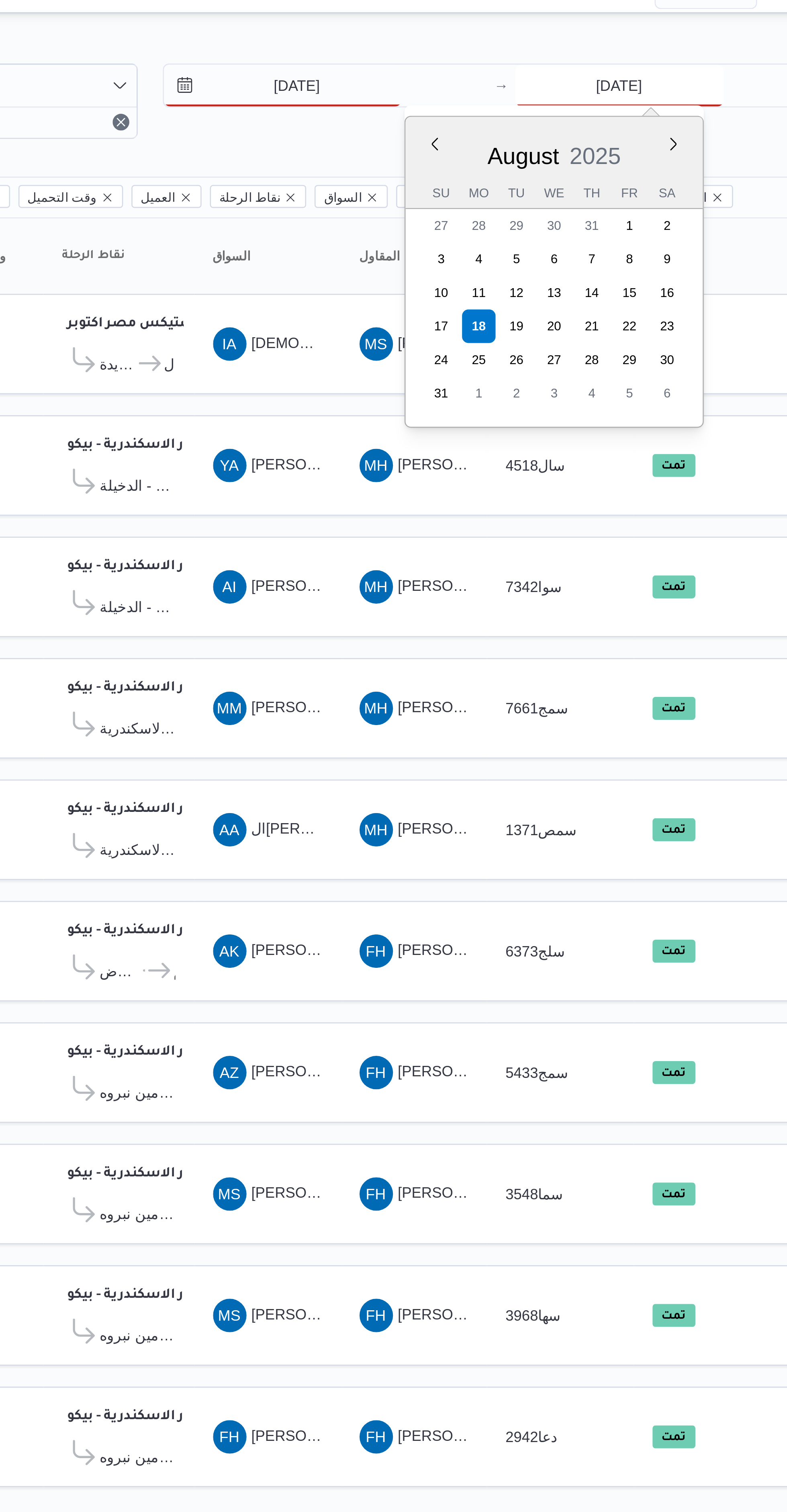
type input "[DATE]"
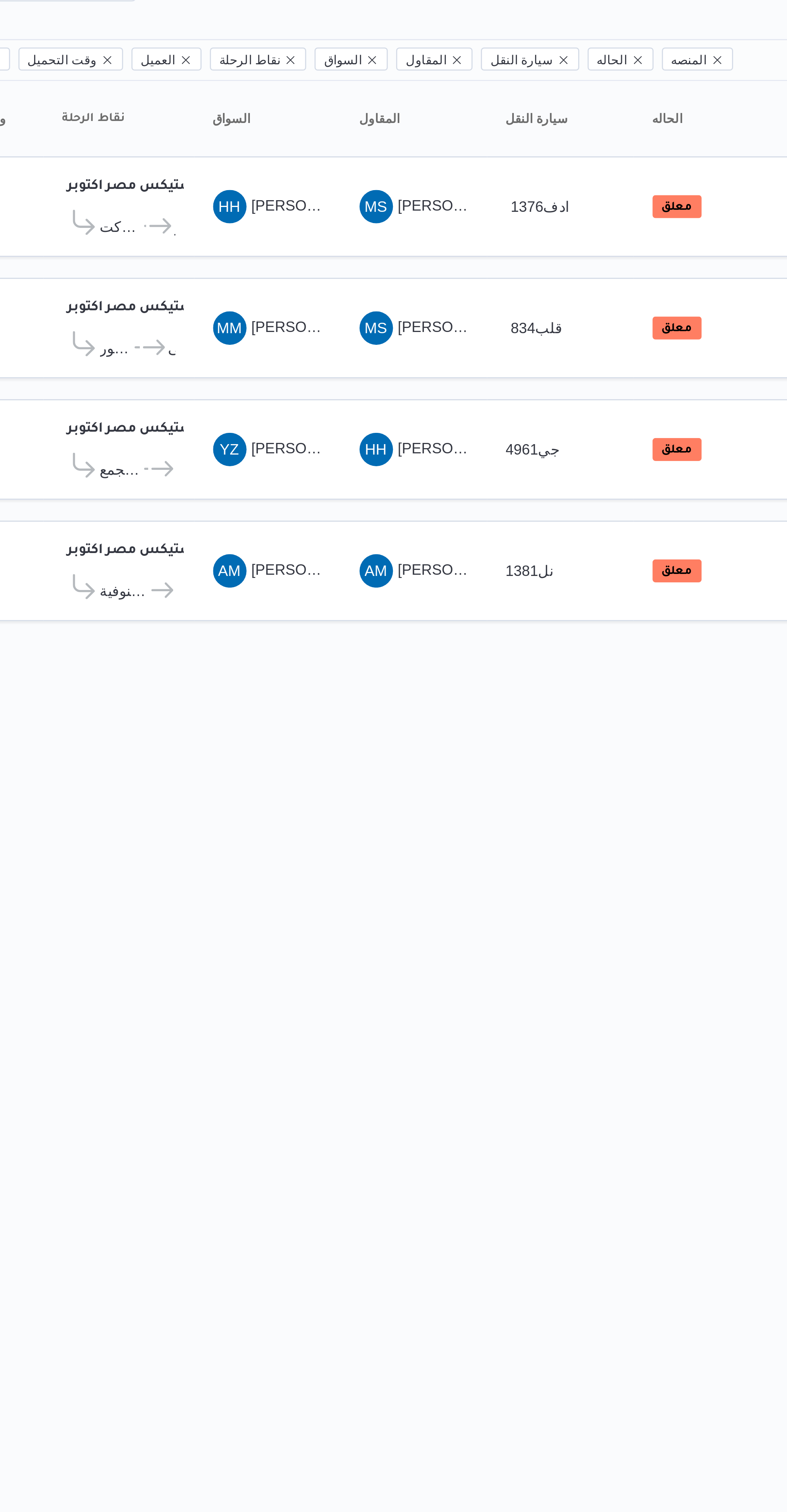
click at [526, 397] on html "Control Center الرئيسيه الرحلات English عربي Dark mode Logout الطلبات إنشاء طلب…" at bounding box center [393, 756] width 787 height 1512
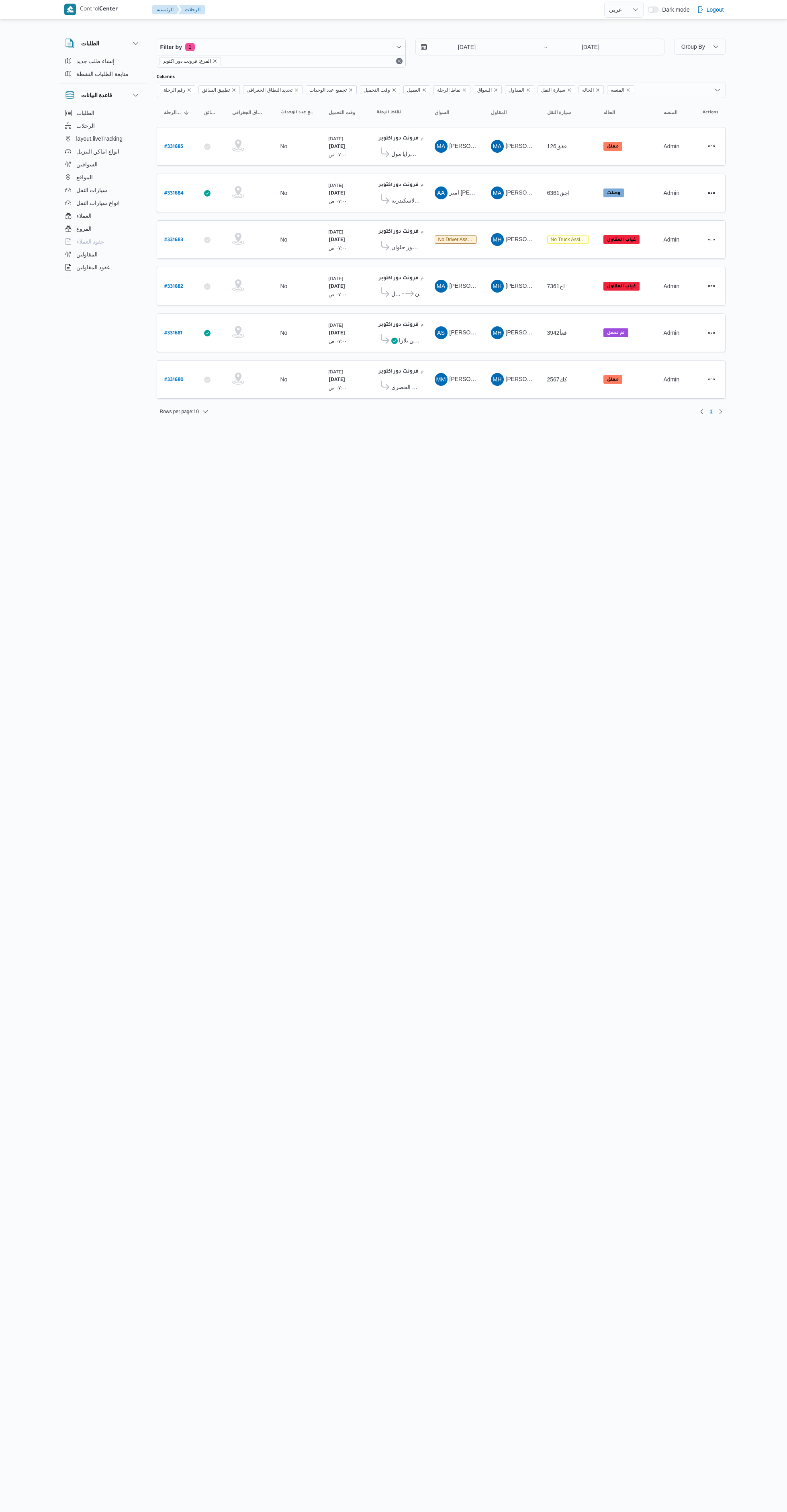
select select "ar"
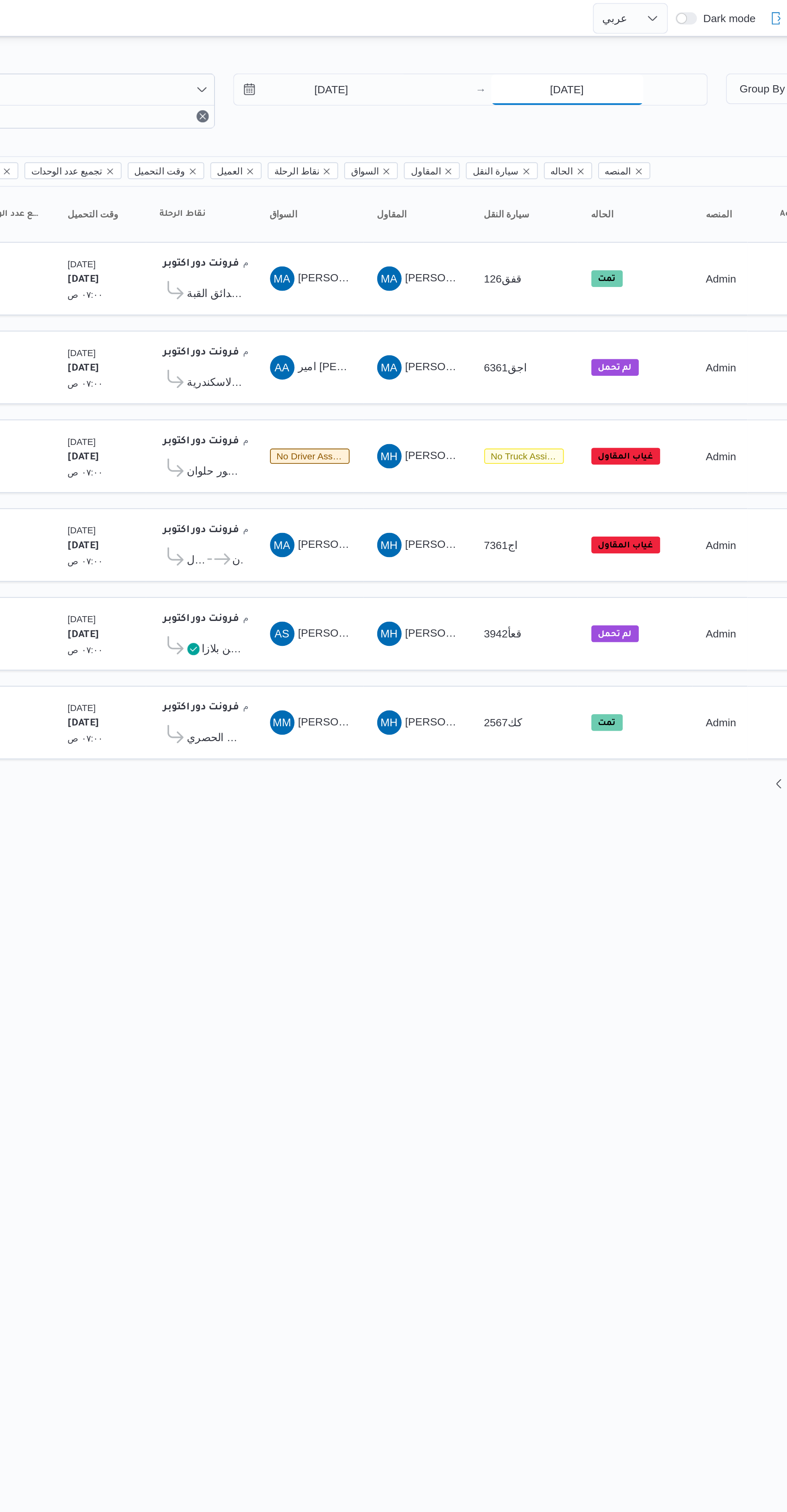
click at [593, 46] on input "[DATE]" at bounding box center [590, 47] width 80 height 16
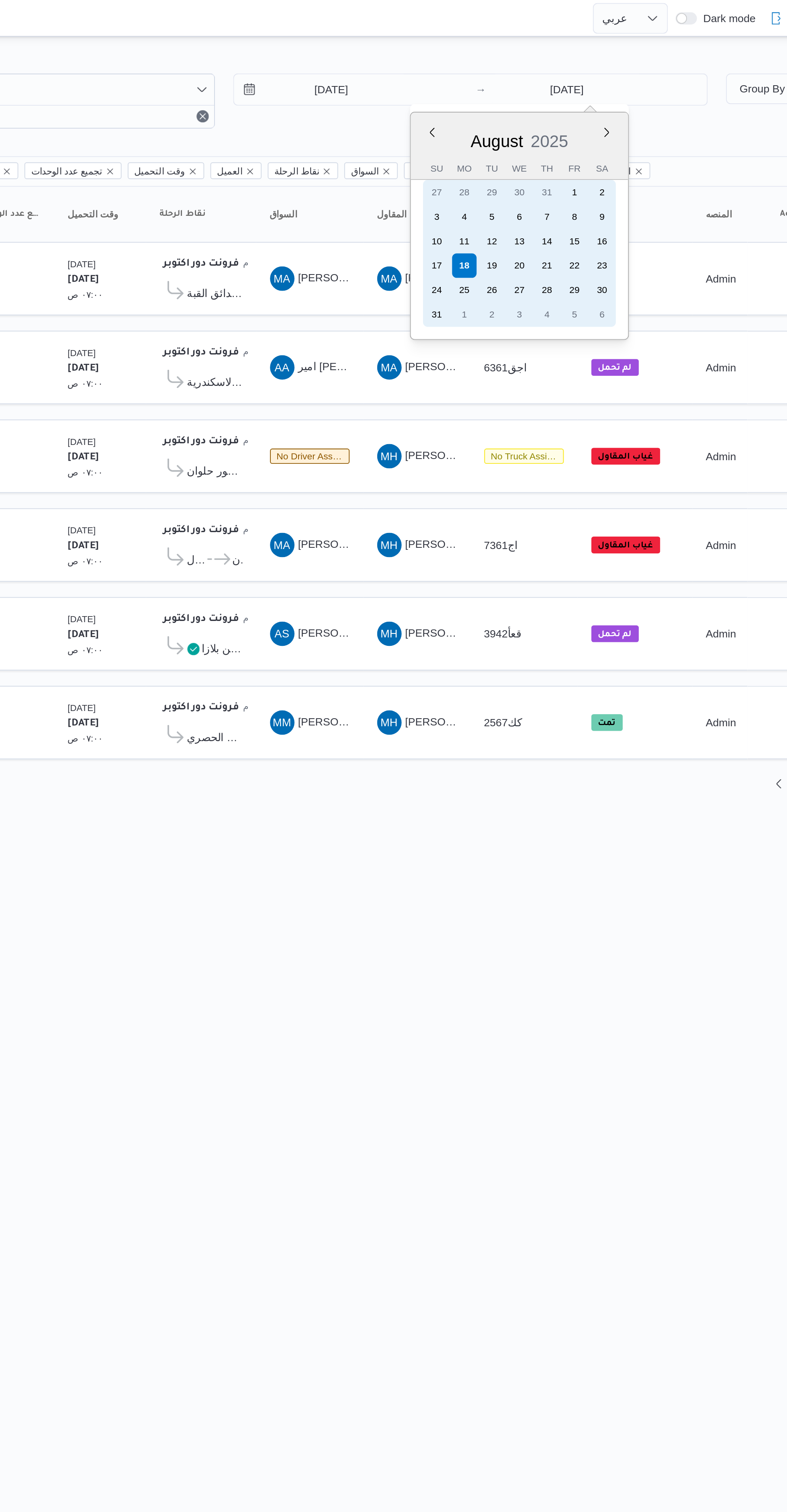
click at [552, 143] on div "19" at bounding box center [551, 139] width 13 height 13
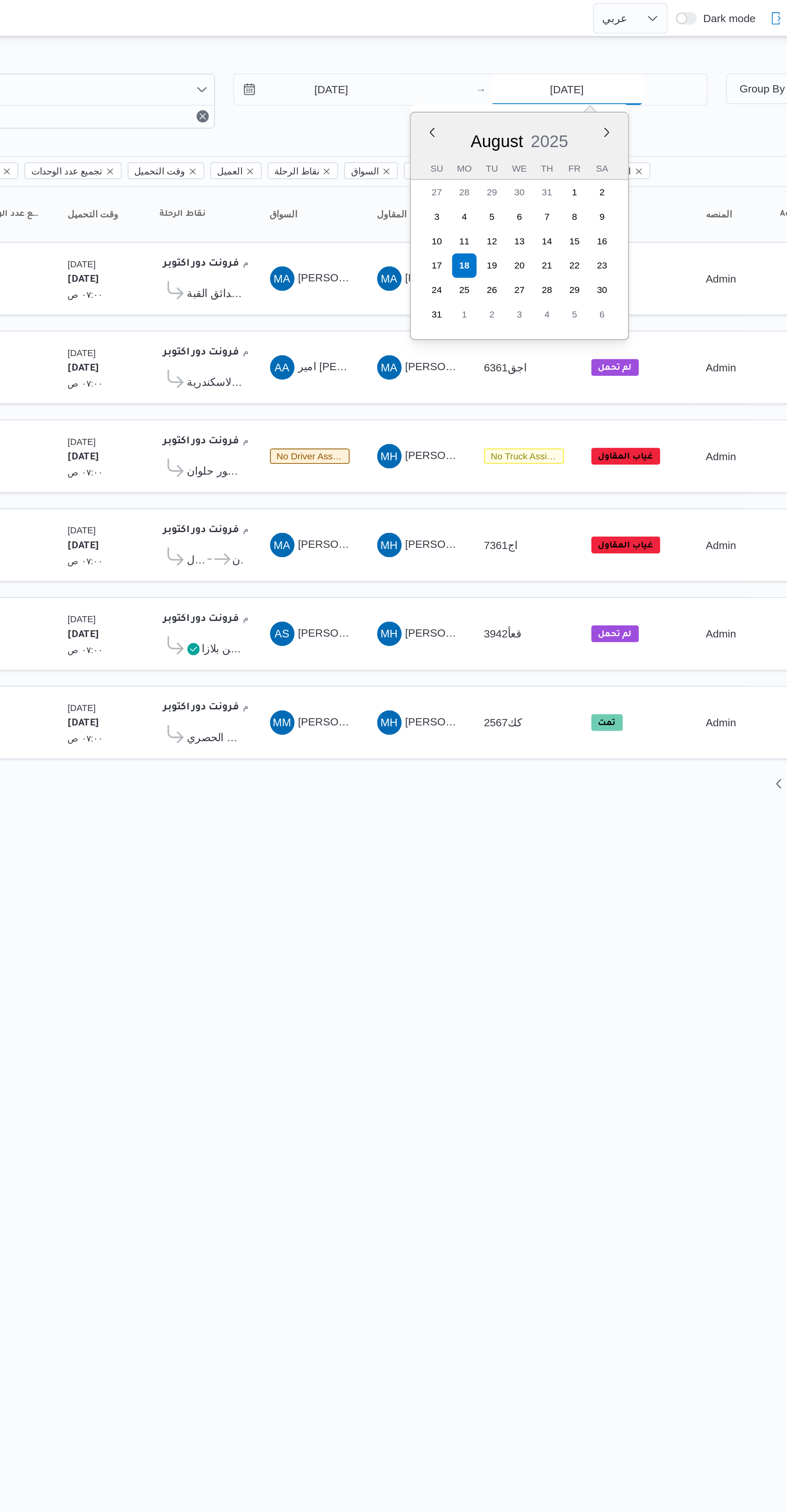
type input "[DATE]"
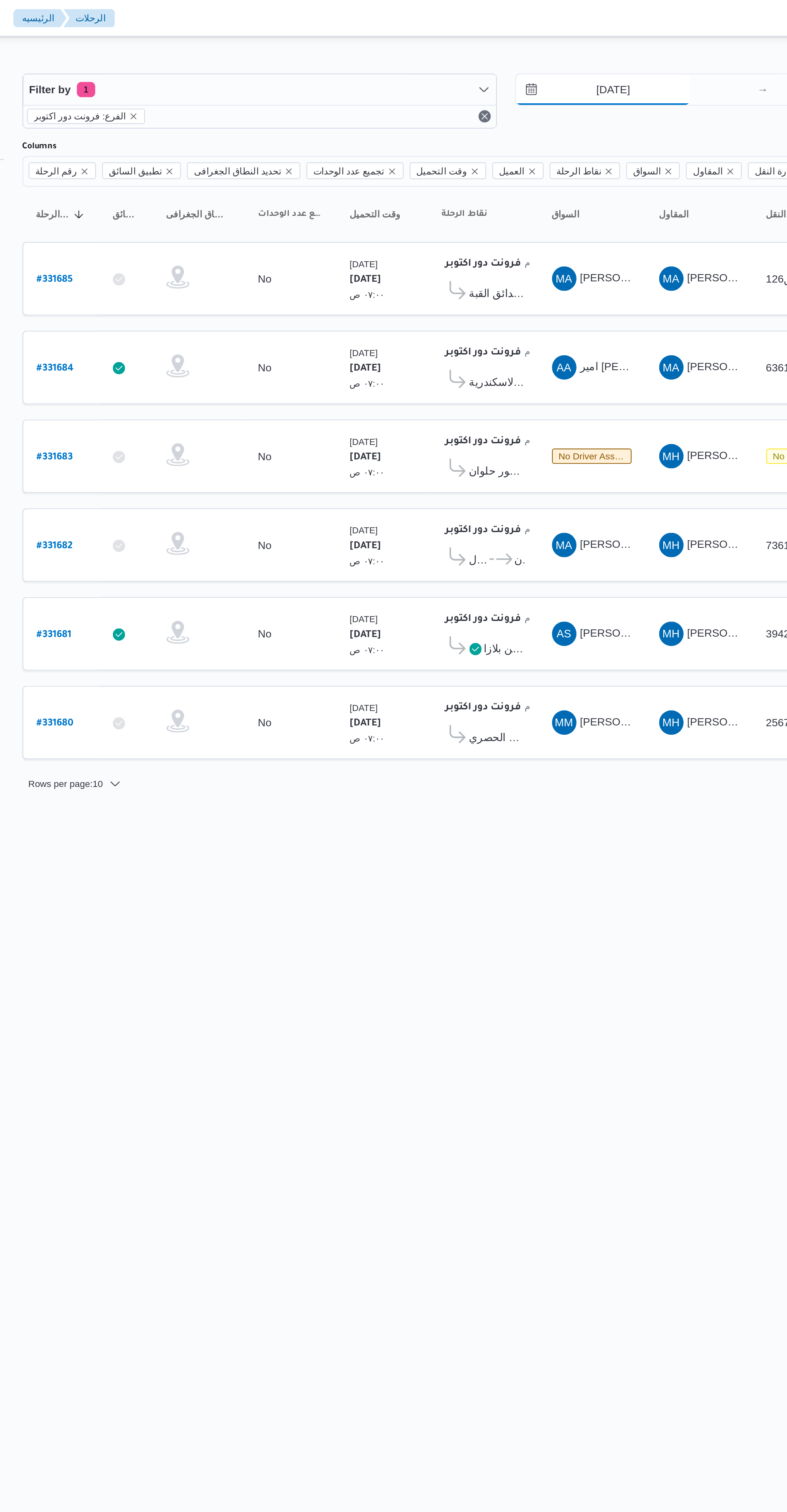
click at [462, 48] on input "[DATE]" at bounding box center [461, 47] width 91 height 16
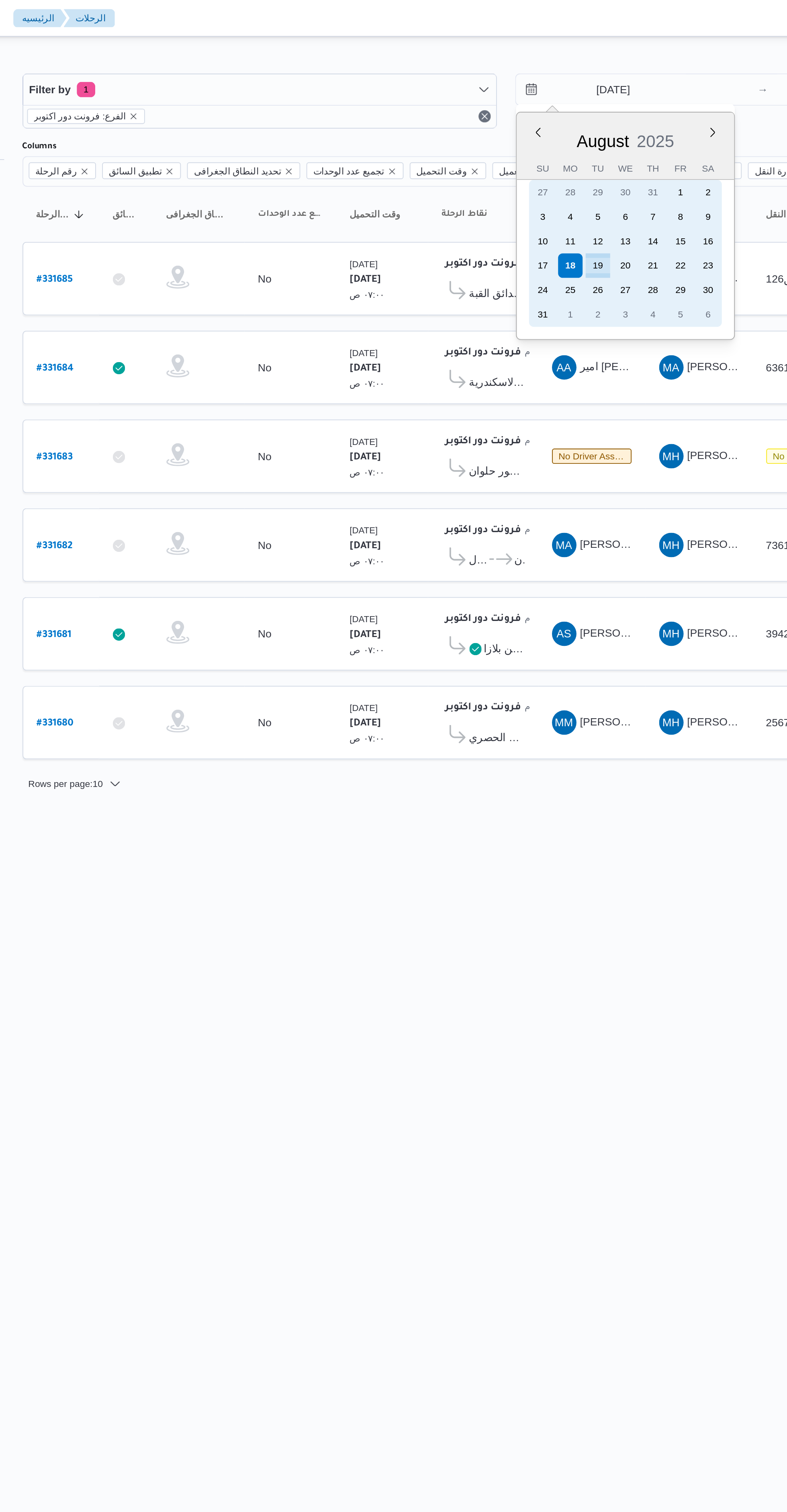
click at [458, 138] on div "19" at bounding box center [459, 139] width 13 height 13
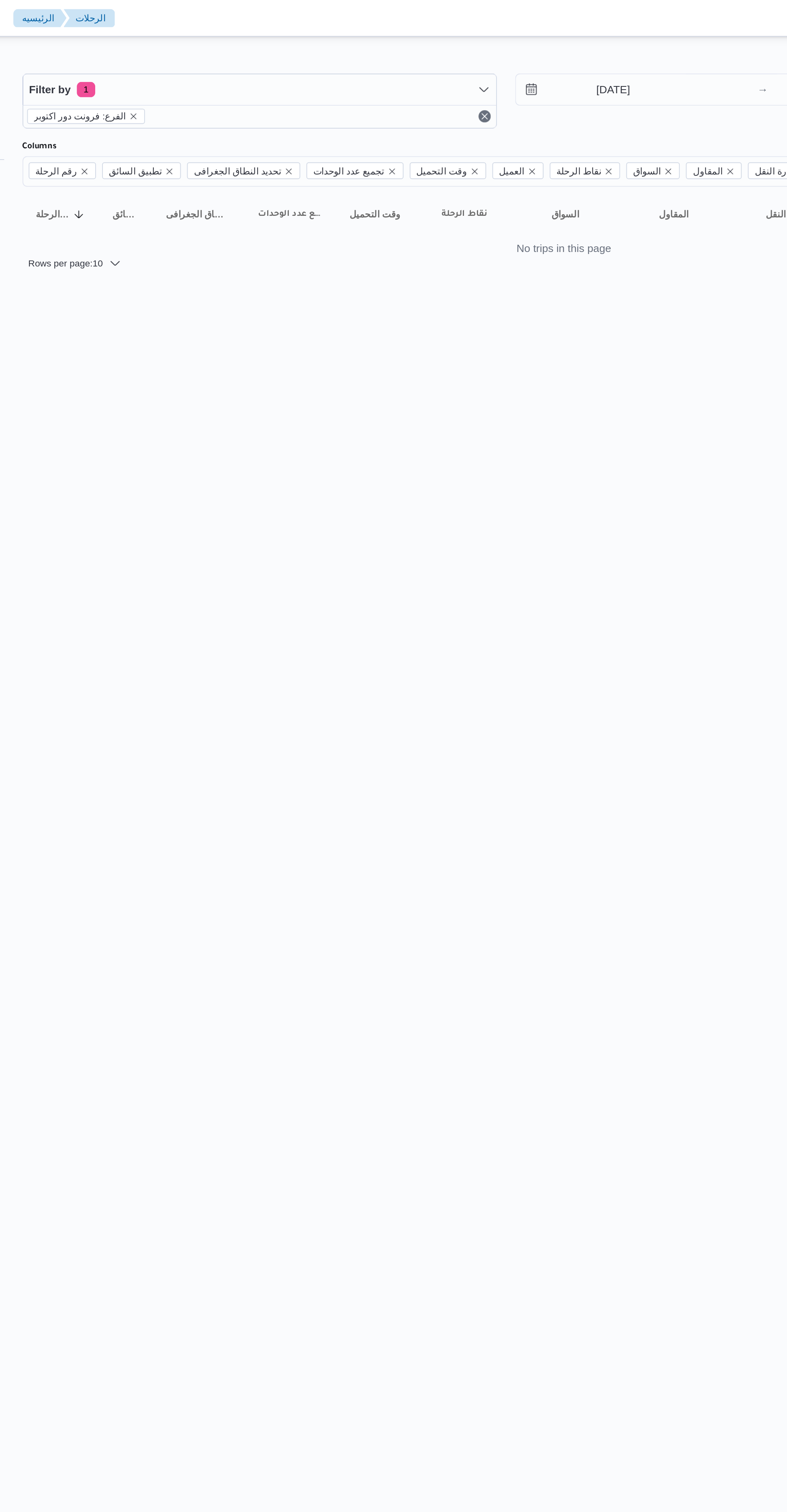
click at [310, 250] on html "Control Center الرئيسيه الرحلات English عربي Dark mode Logout الطلبات إنشاء طلب…" at bounding box center [393, 756] width 787 height 1512
click at [461, 46] on input "[DATE]" at bounding box center [461, 47] width 91 height 16
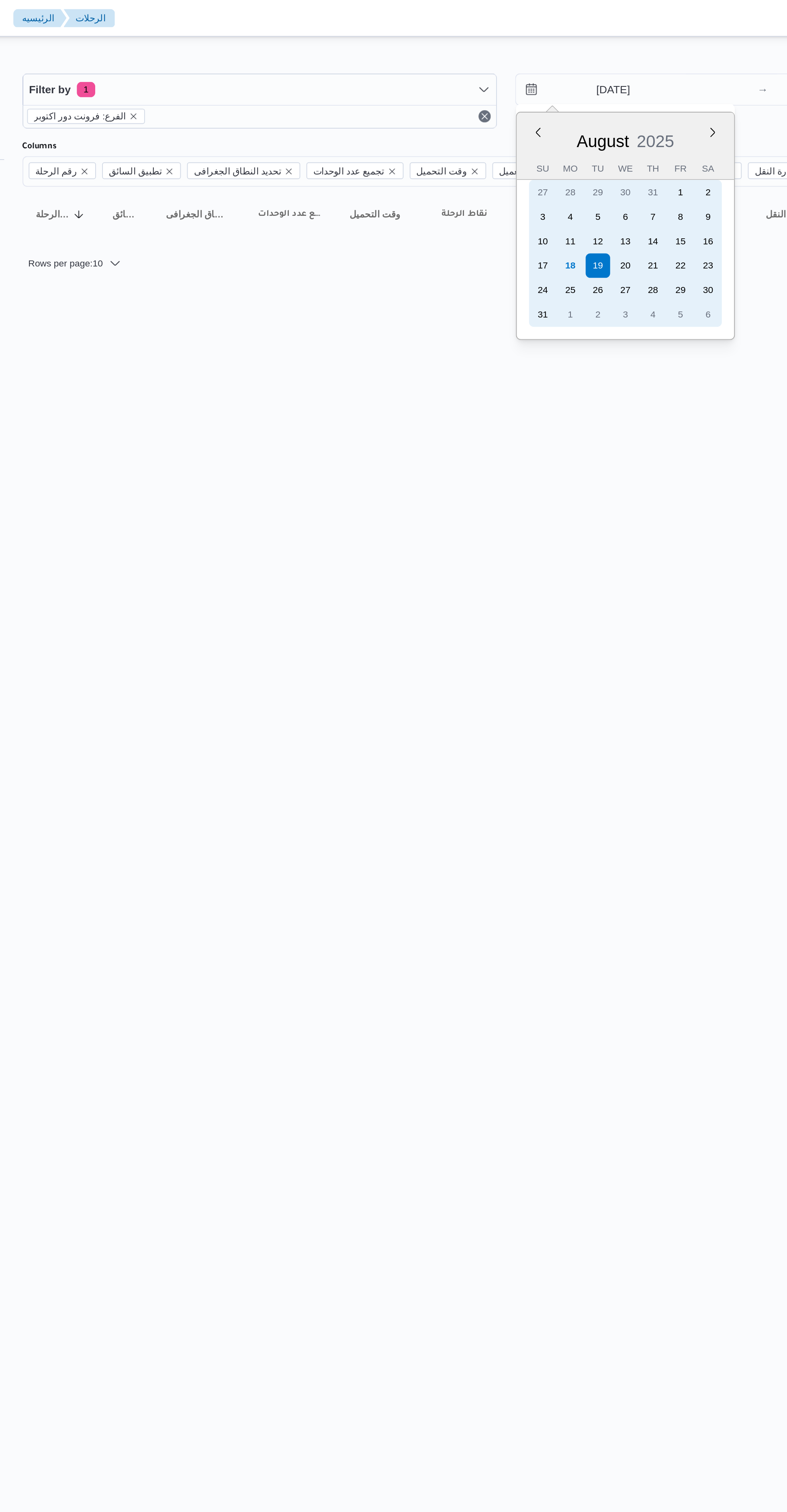
click at [444, 142] on div "18" at bounding box center [444, 139] width 13 height 13
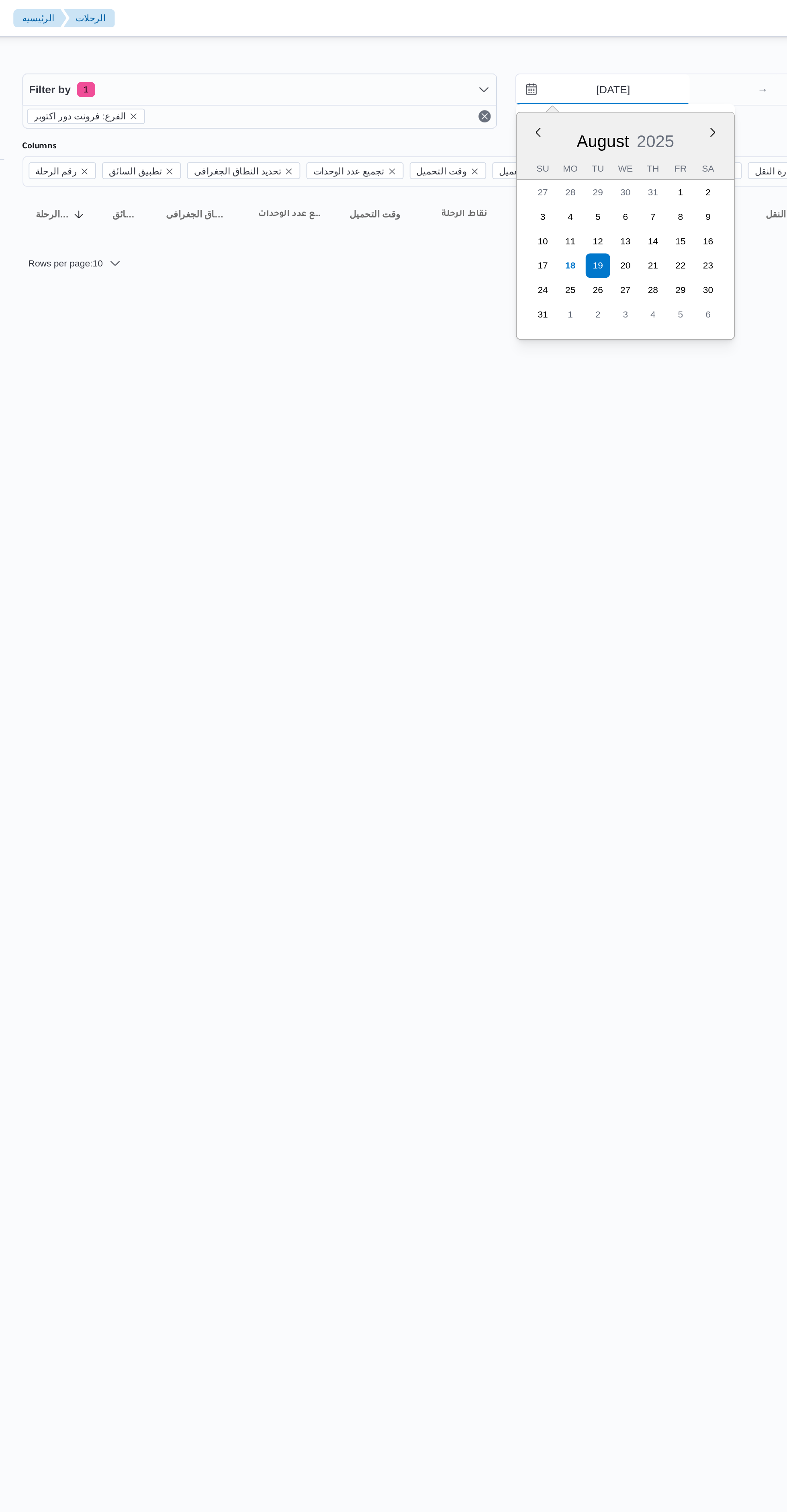
type input "[DATE]"
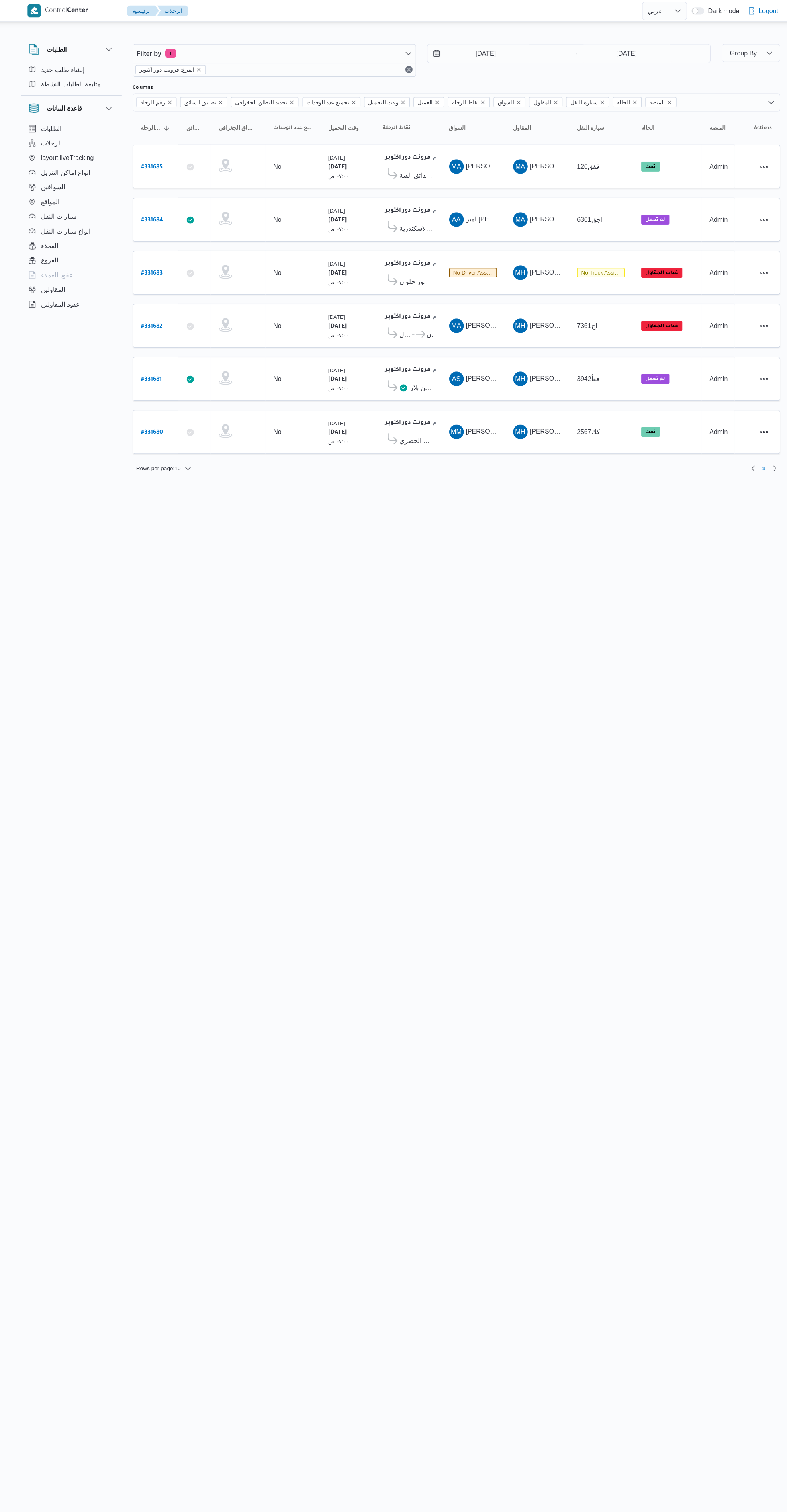
click at [504, 506] on html "Control Center الرئيسيه الرحلات English عربي Dark mode Logout الطلبات إنشاء طلب…" at bounding box center [393, 756] width 787 height 1512
